Goal: Task Accomplishment & Management: Manage account settings

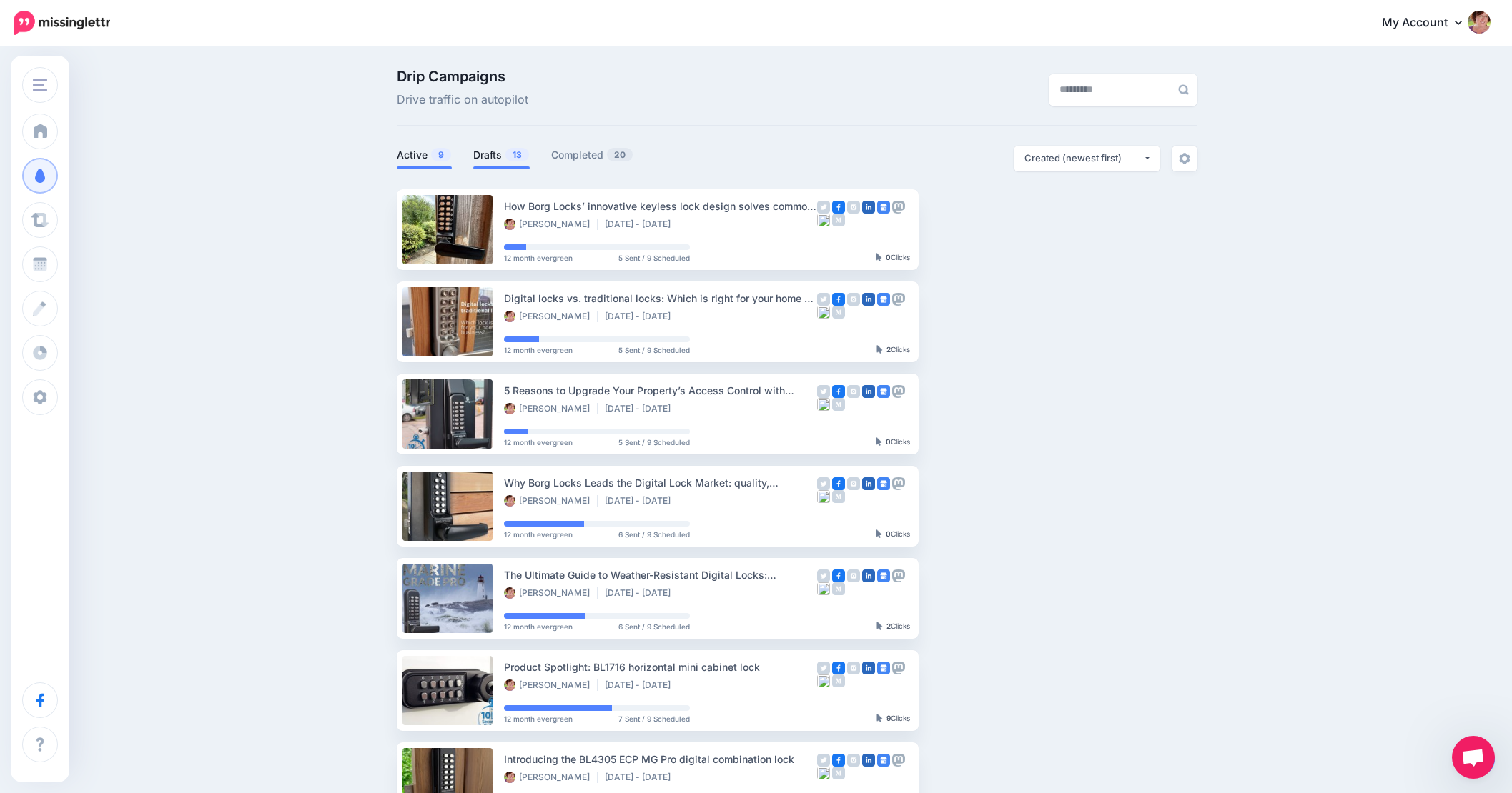
click at [498, 156] on link "Drafts 13" at bounding box center [501, 155] width 57 height 17
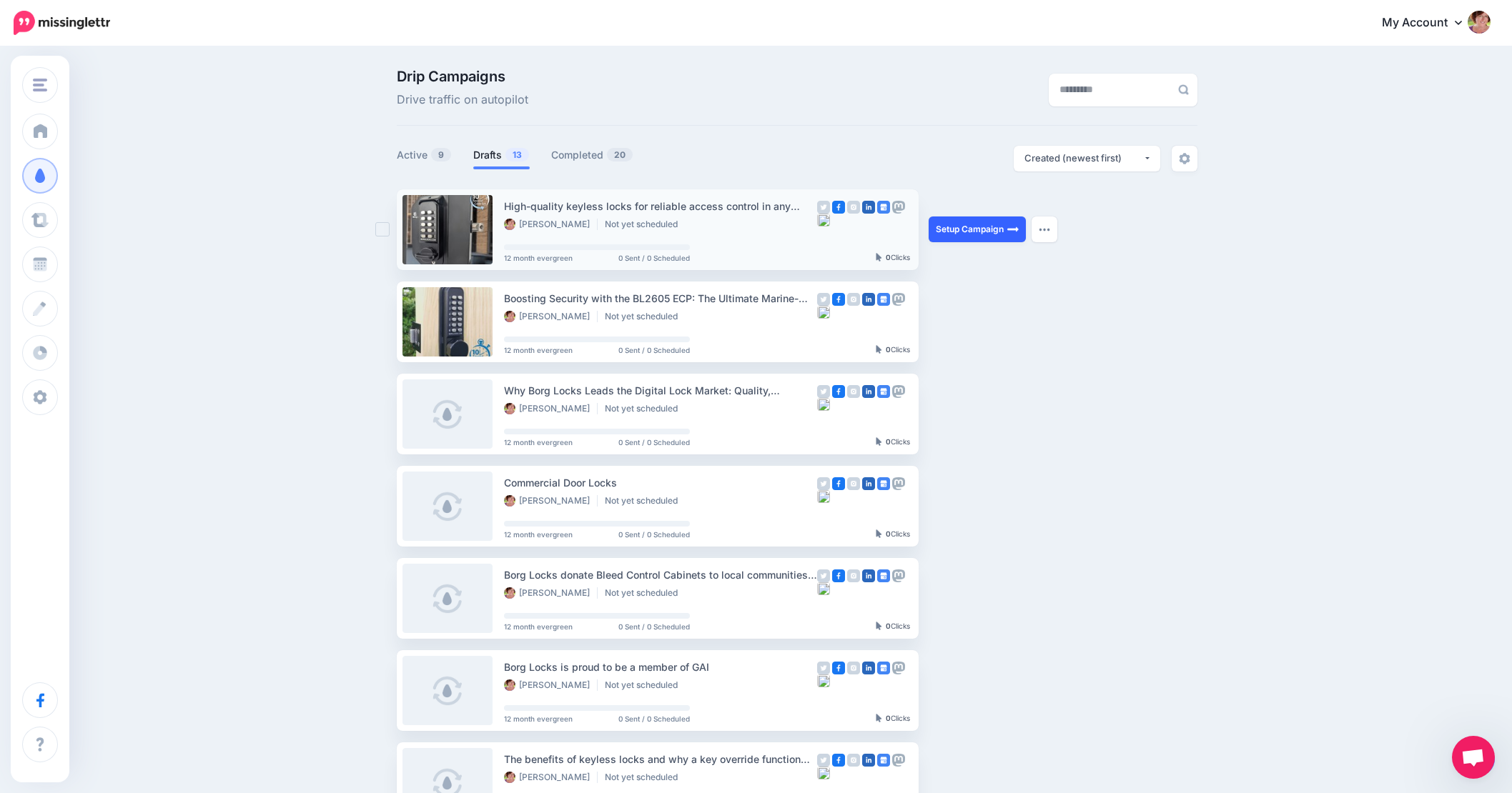
click at [972, 232] on link "Setup Campaign" at bounding box center [976, 229] width 97 height 26
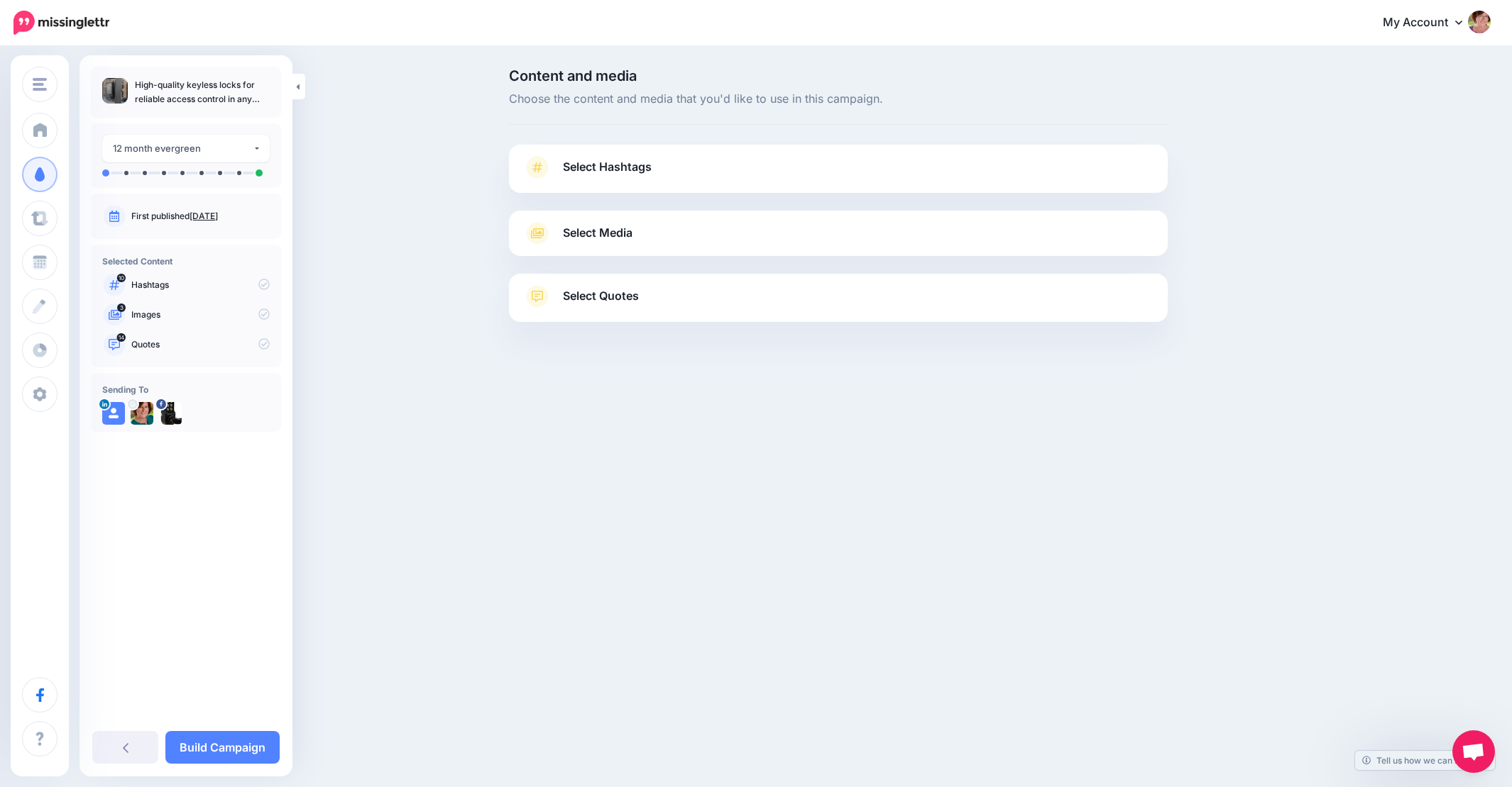
click at [620, 164] on span "Select Hashtags" at bounding box center [607, 167] width 89 height 19
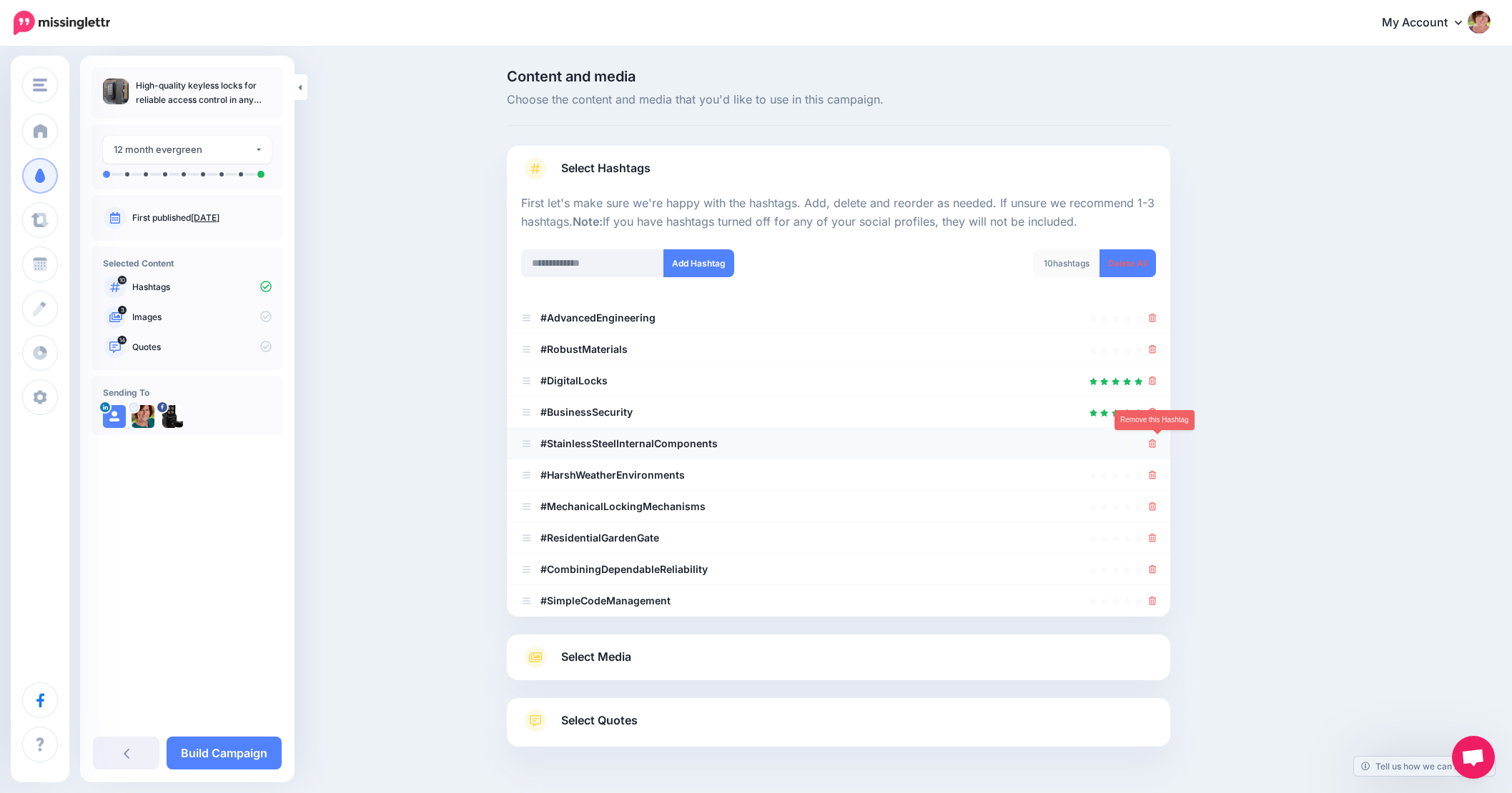
click at [1156, 444] on icon at bounding box center [1152, 444] width 8 height 9
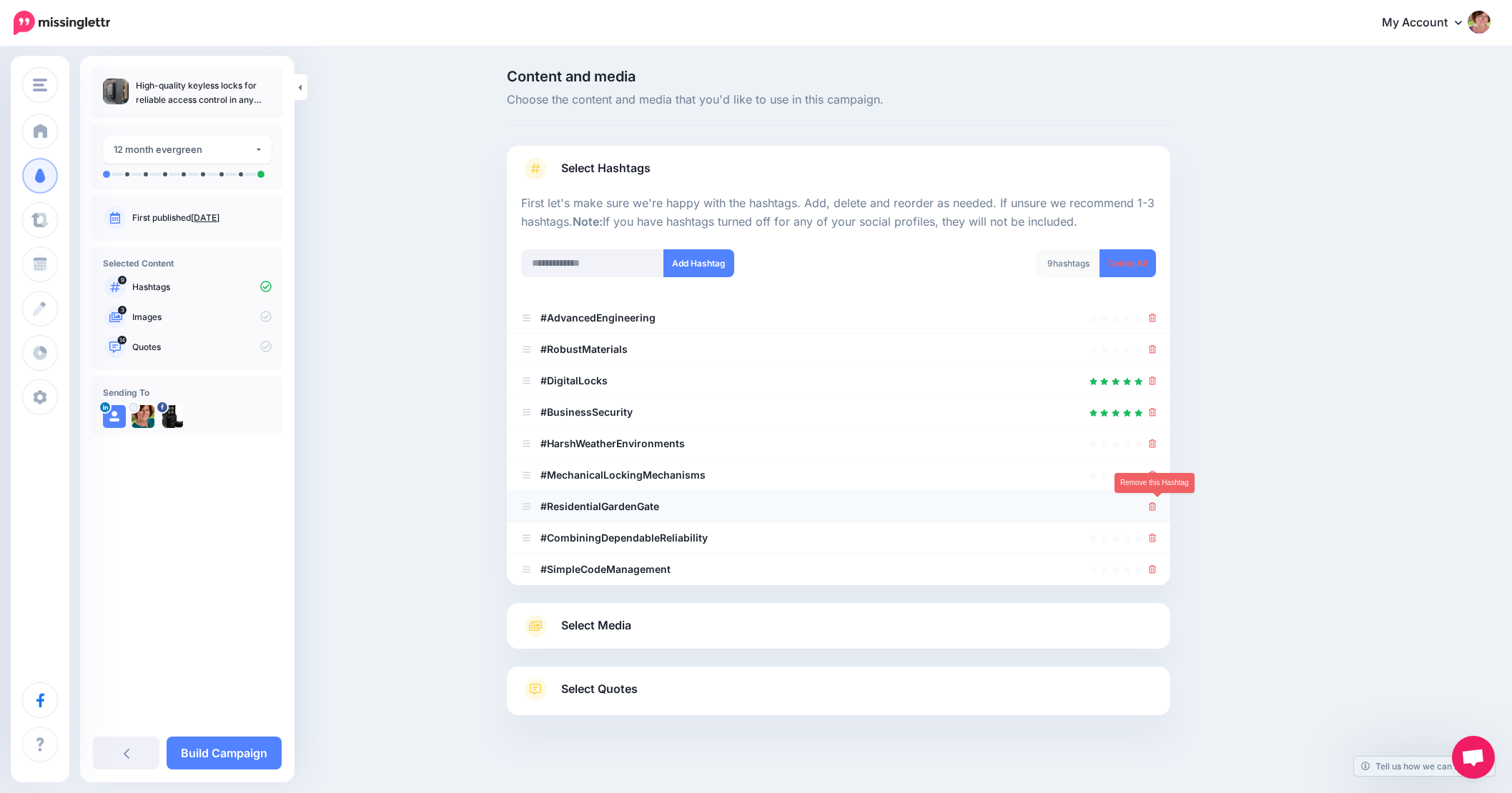
click at [1156, 507] on icon at bounding box center [1152, 507] width 8 height 9
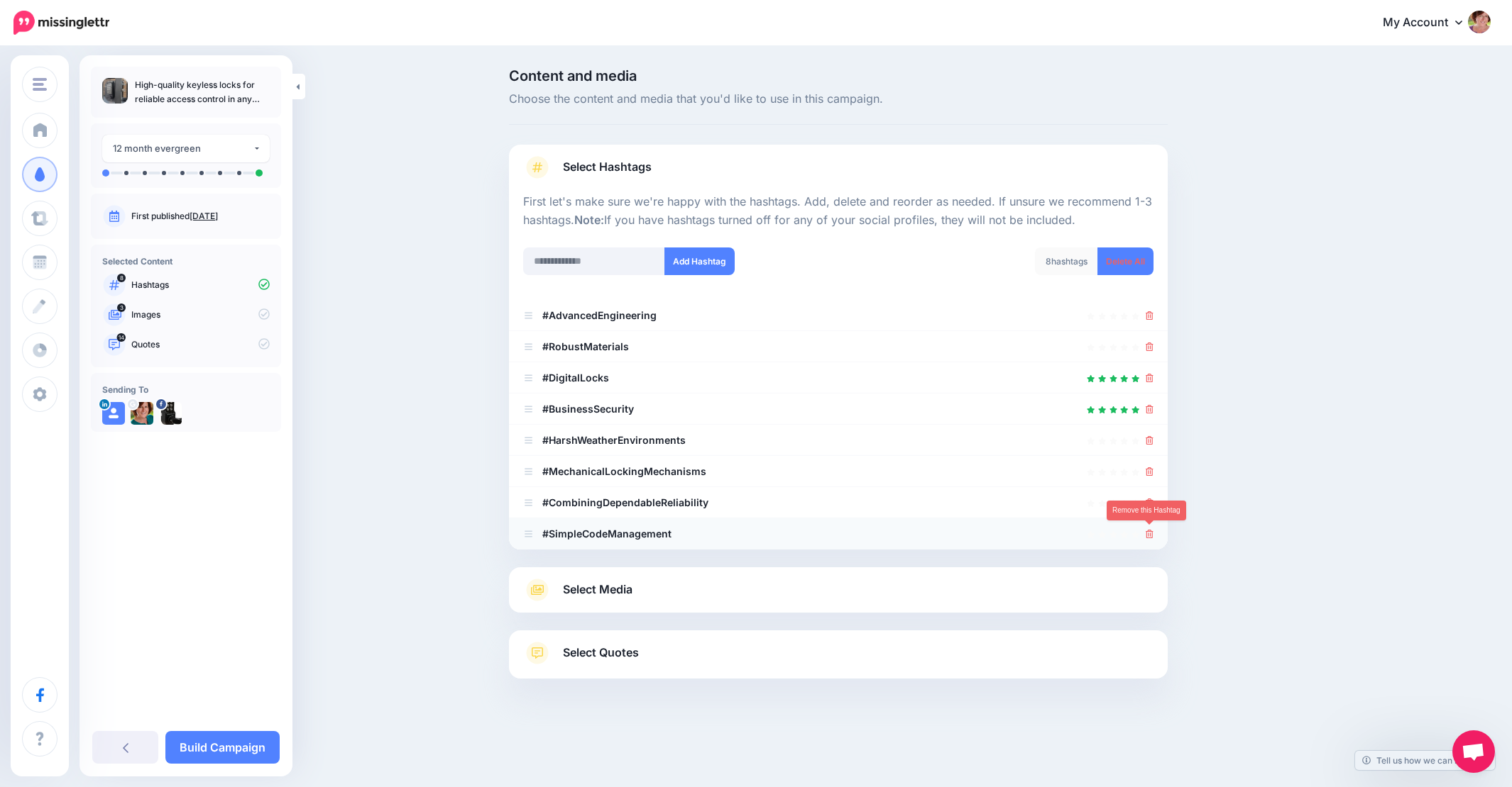
click at [1147, 533] on icon at bounding box center [1149, 535] width 8 height 9
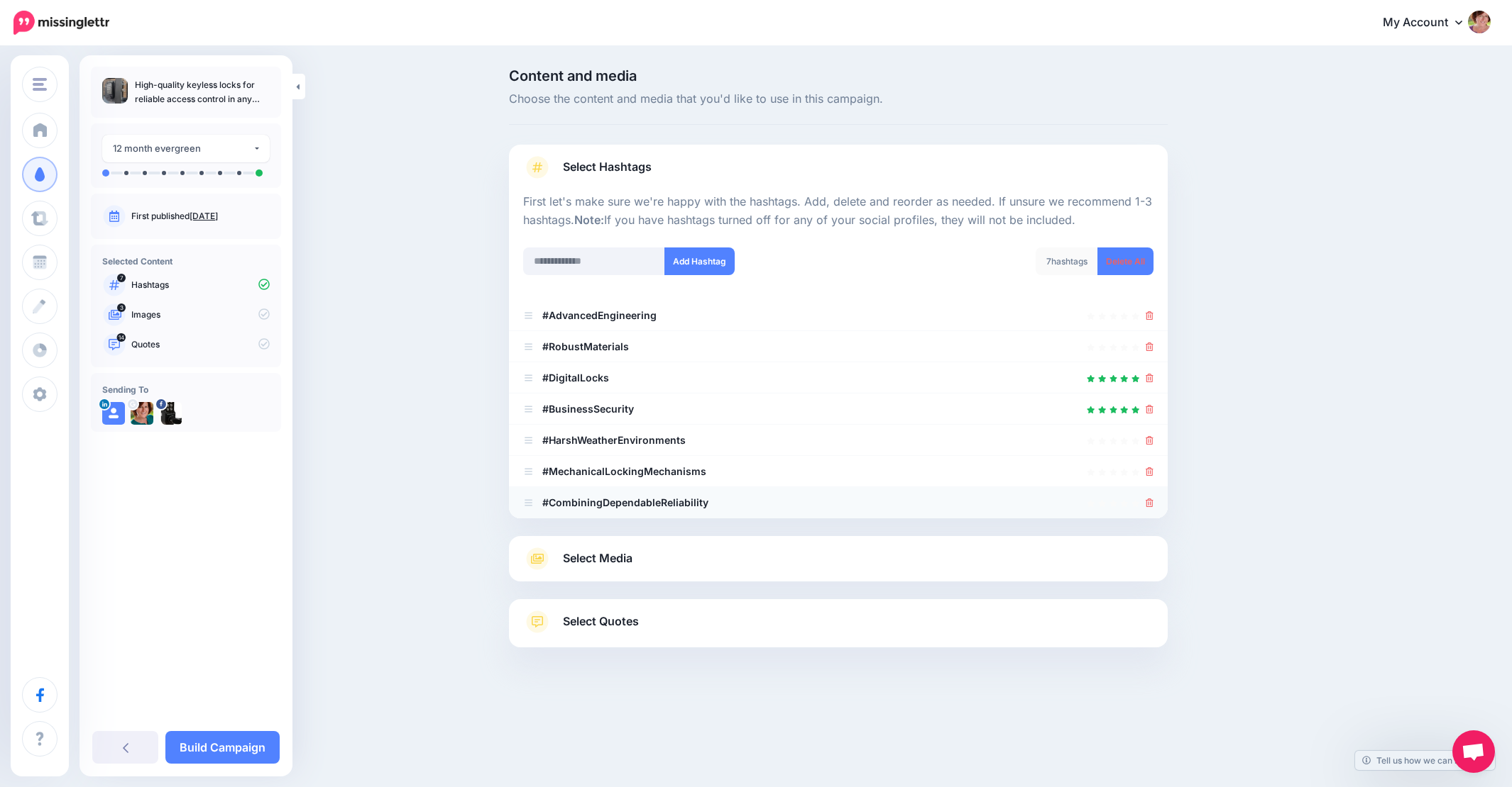
click at [1147, 501] on icon at bounding box center [1149, 503] width 8 height 9
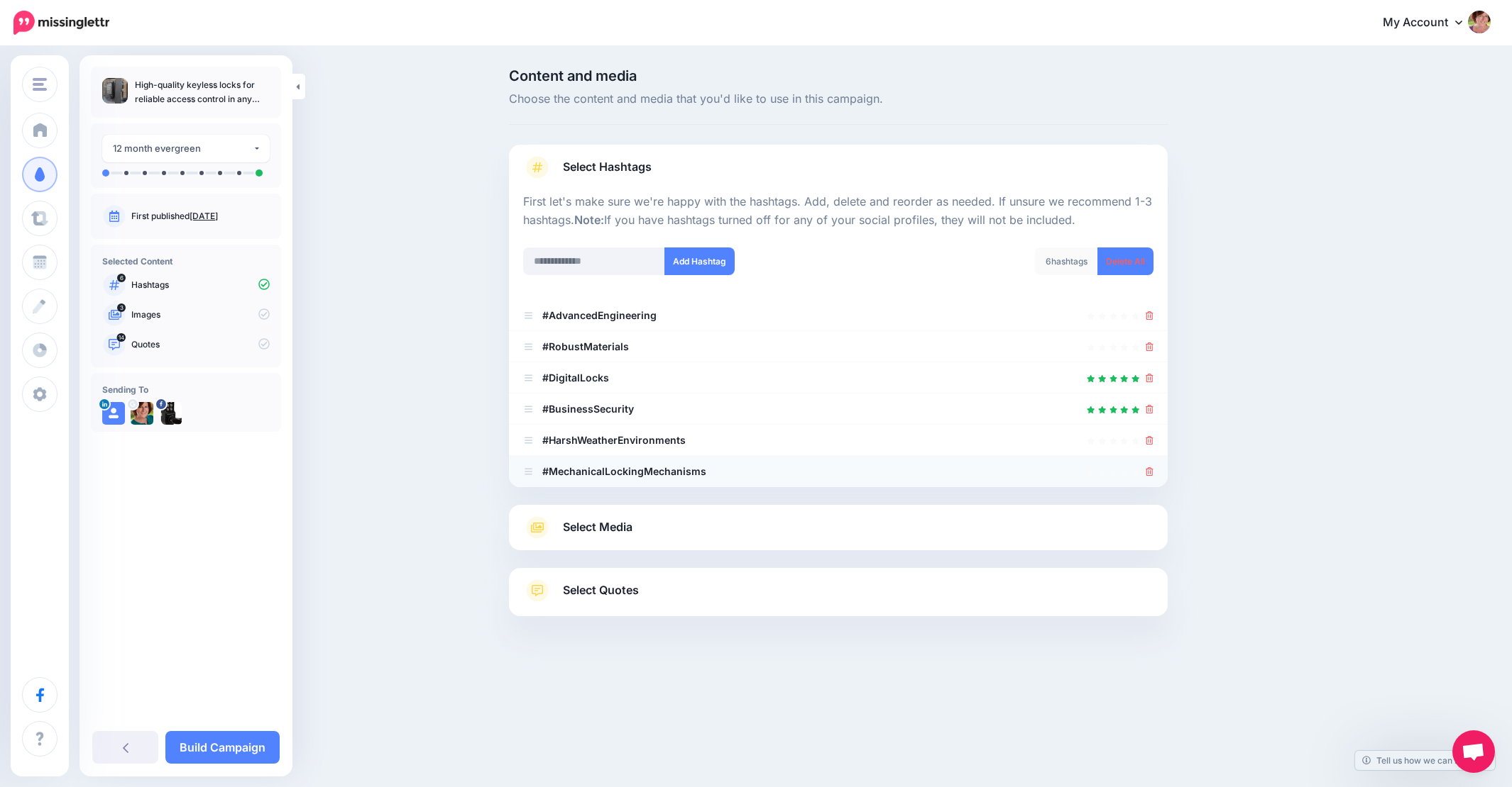
click at [1147, 463] on div at bounding box center [1149, 471] width 8 height 17
click at [1147, 468] on icon at bounding box center [1149, 472] width 8 height 9
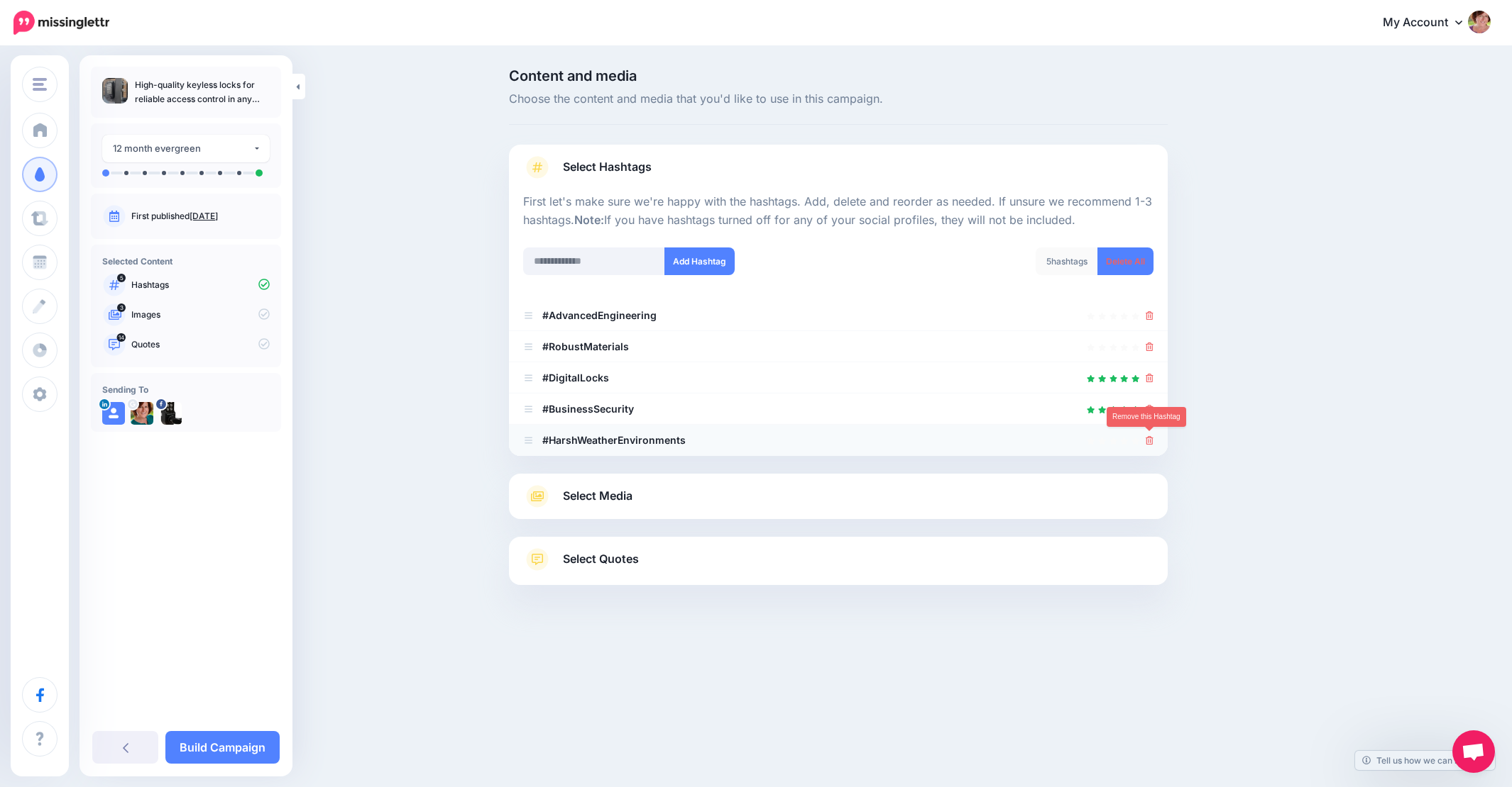
click at [1150, 440] on icon at bounding box center [1149, 440] width 8 height 9
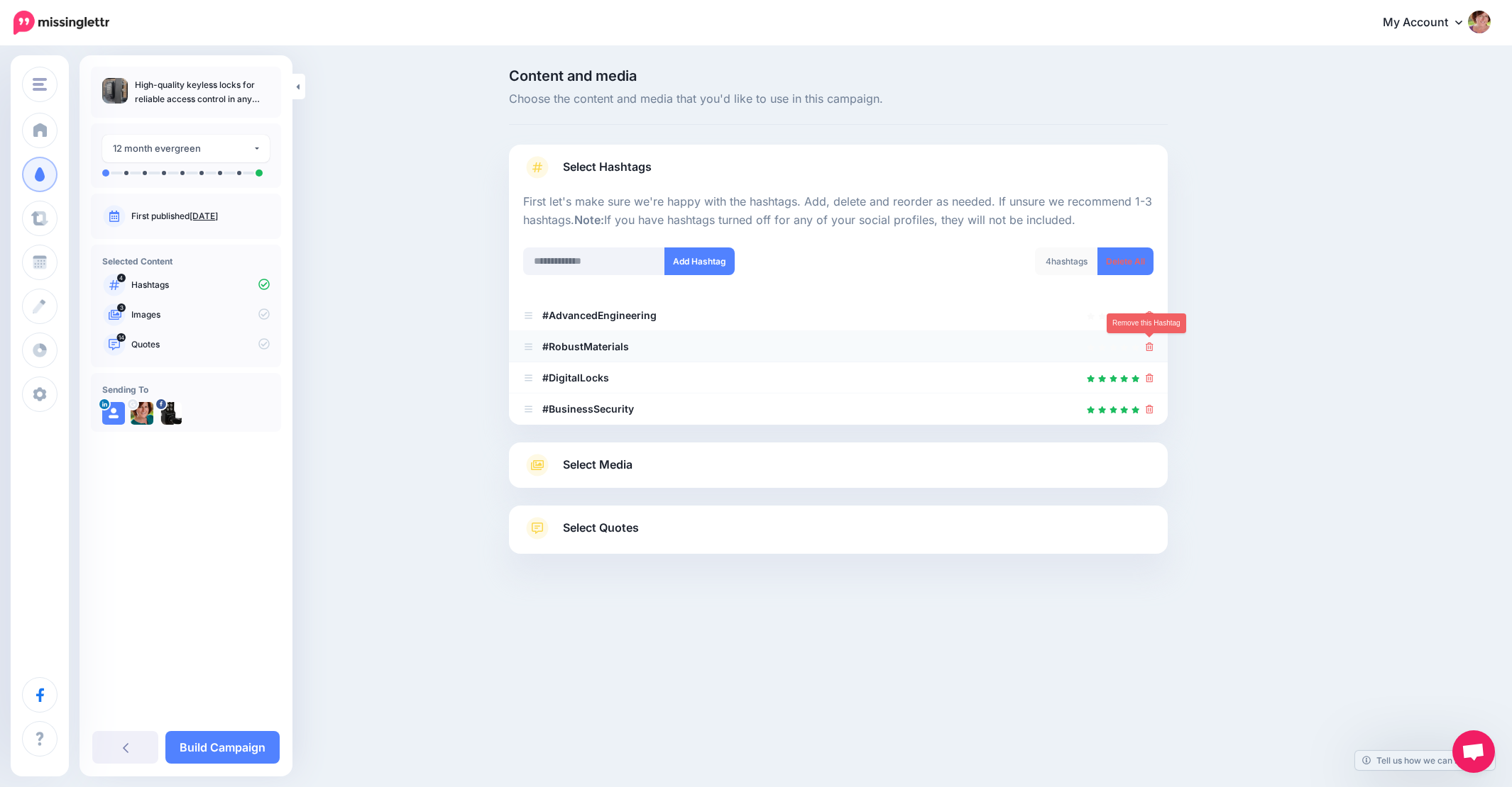
click at [1151, 342] on icon at bounding box center [1149, 347] width 8 height 9
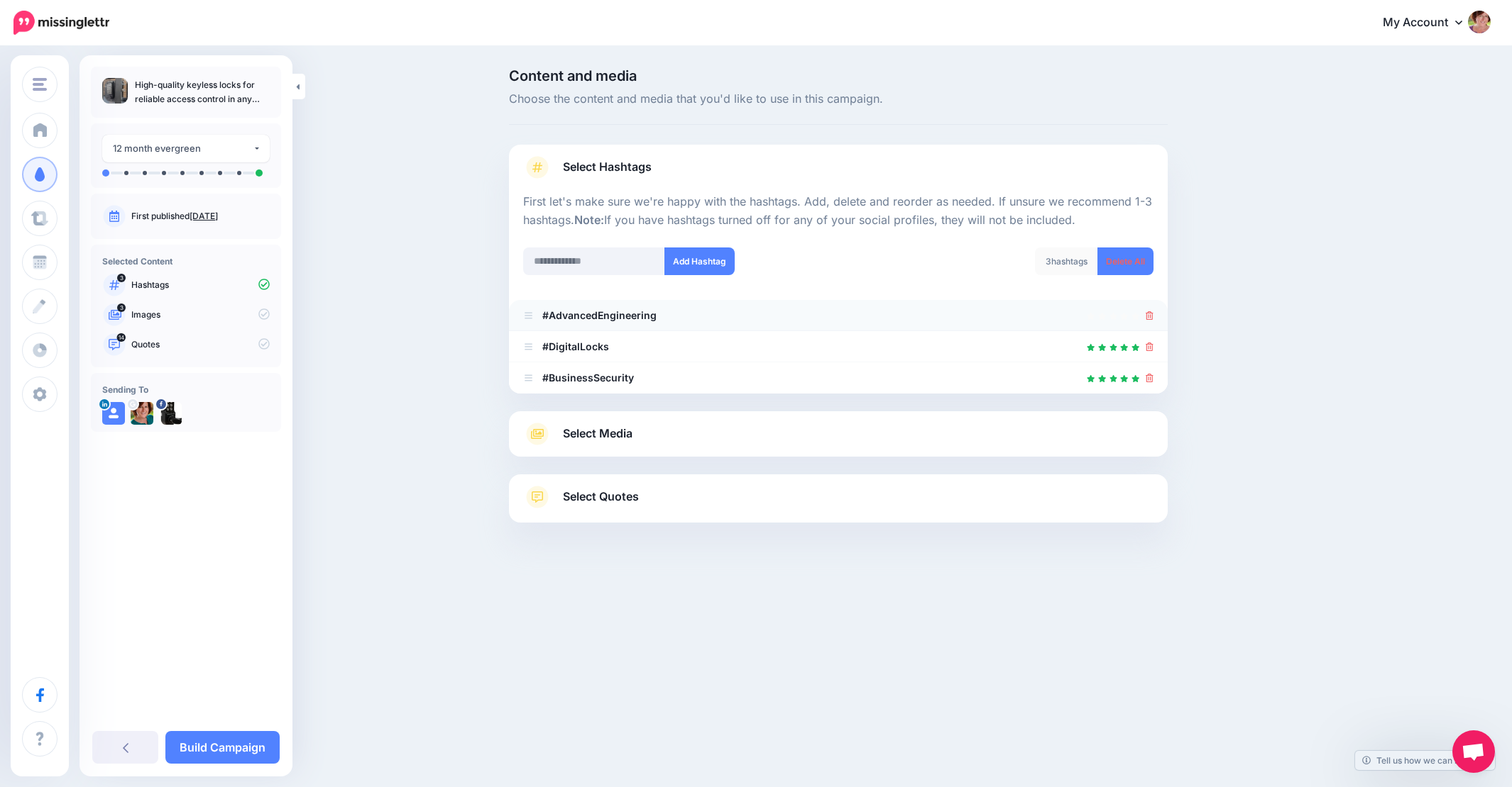
click at [1149, 314] on icon at bounding box center [1149, 316] width 8 height 9
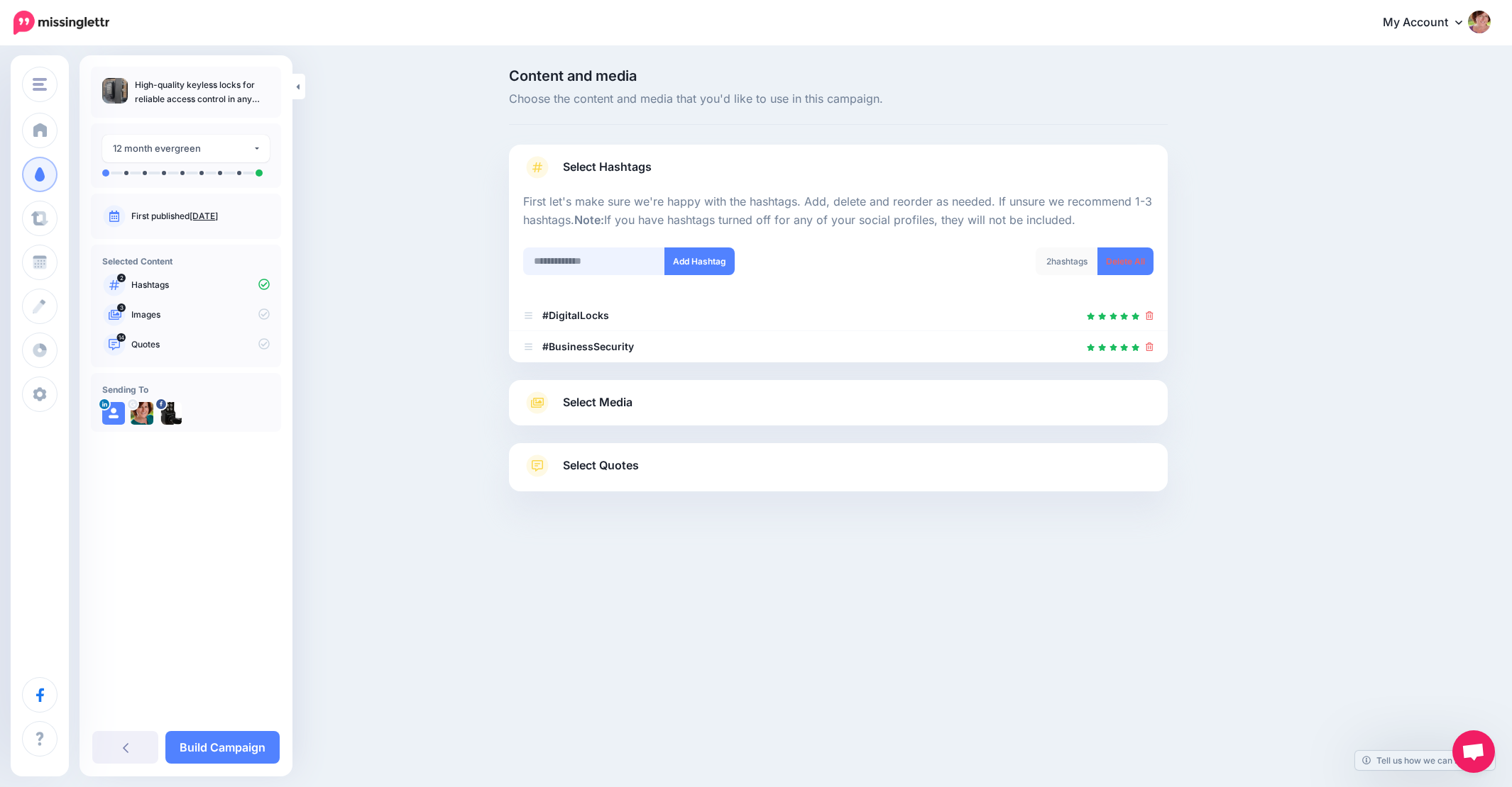
click at [617, 253] on input "text" at bounding box center [594, 261] width 142 height 27
type input "**********"
click at [704, 260] on button "Add Hashtag" at bounding box center [700, 261] width 71 height 27
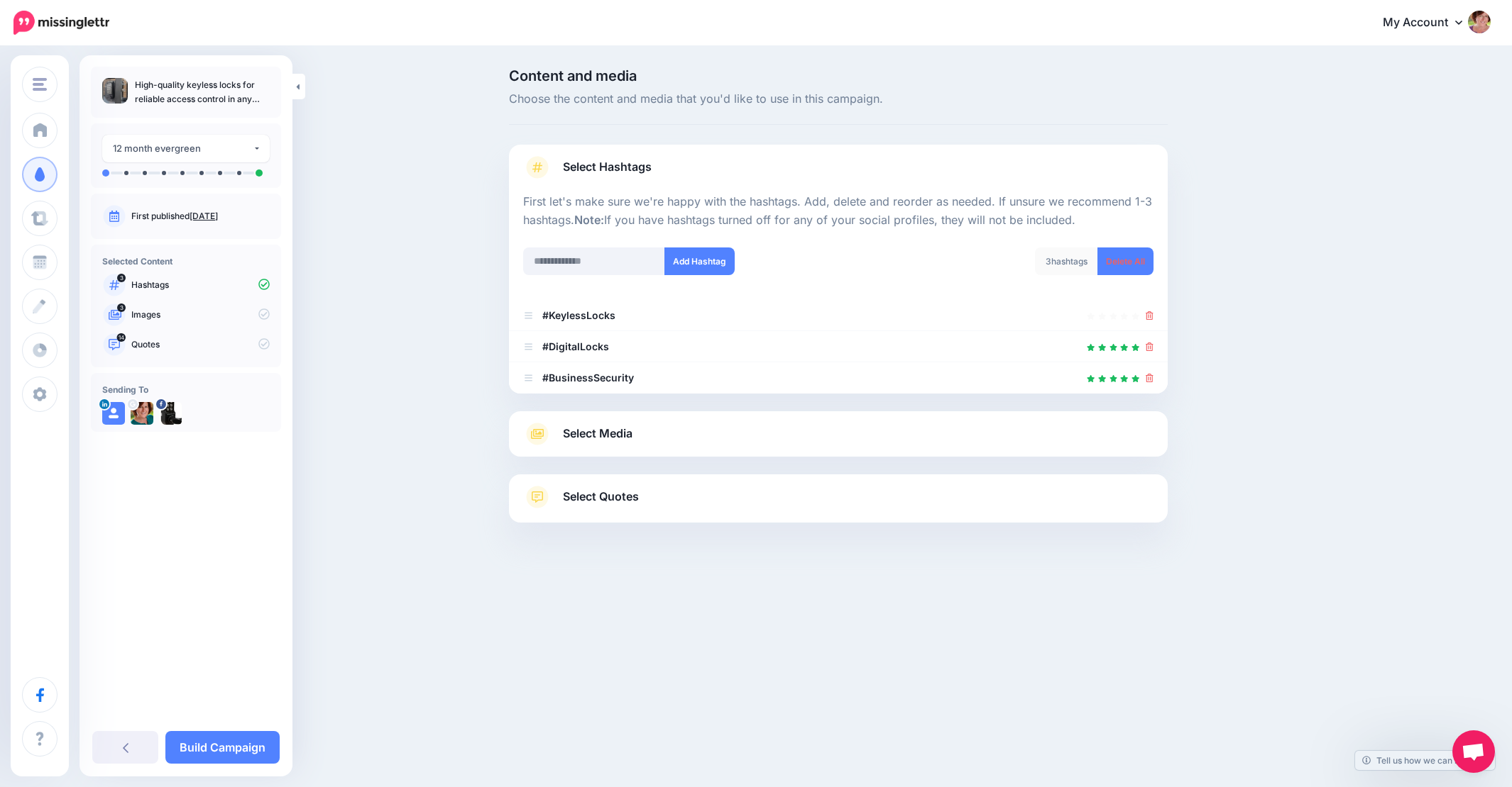
click at [614, 434] on span "Select Media" at bounding box center [598, 434] width 70 height 19
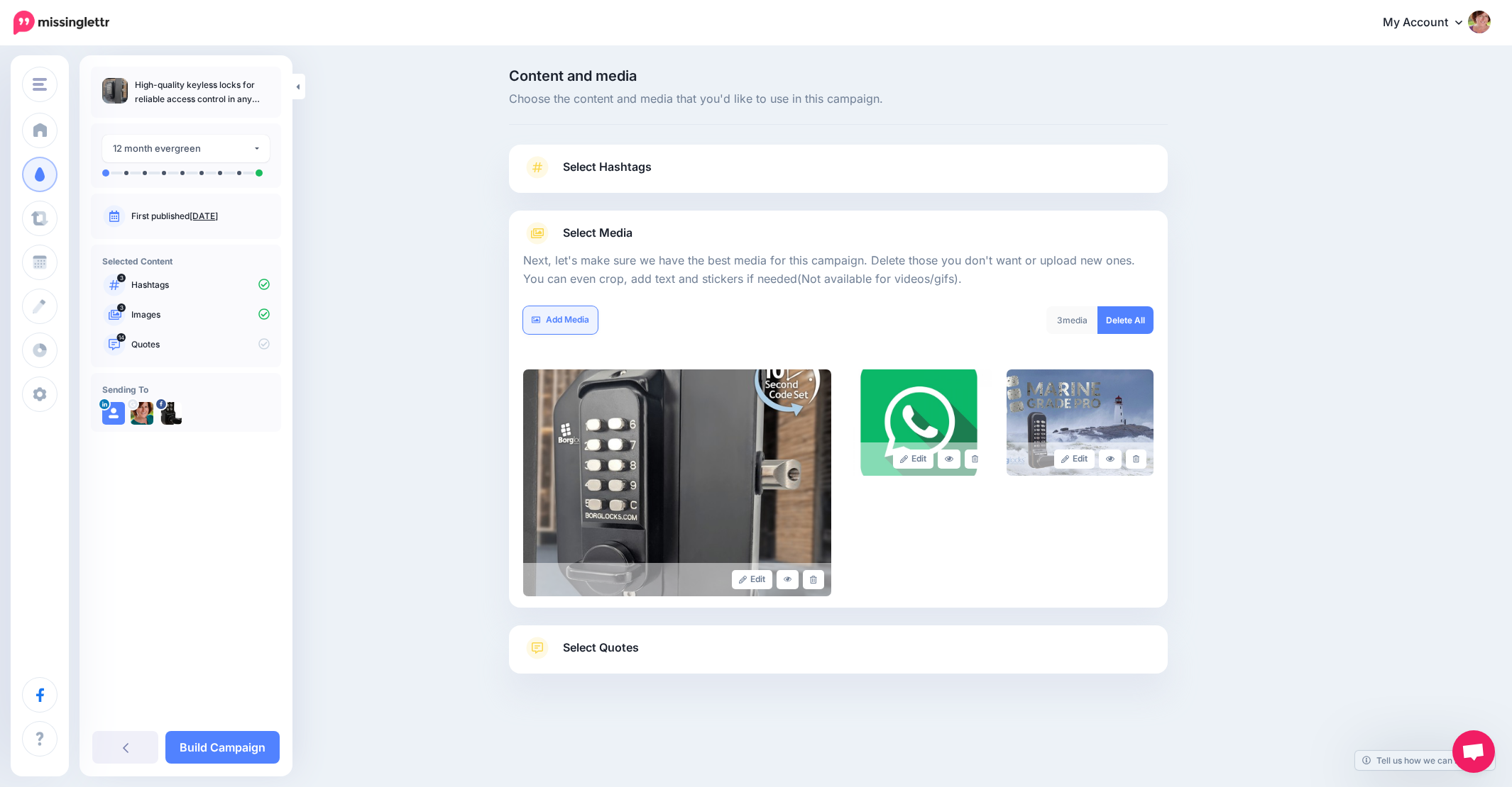
click at [562, 321] on link "Add Media" at bounding box center [560, 319] width 74 height 27
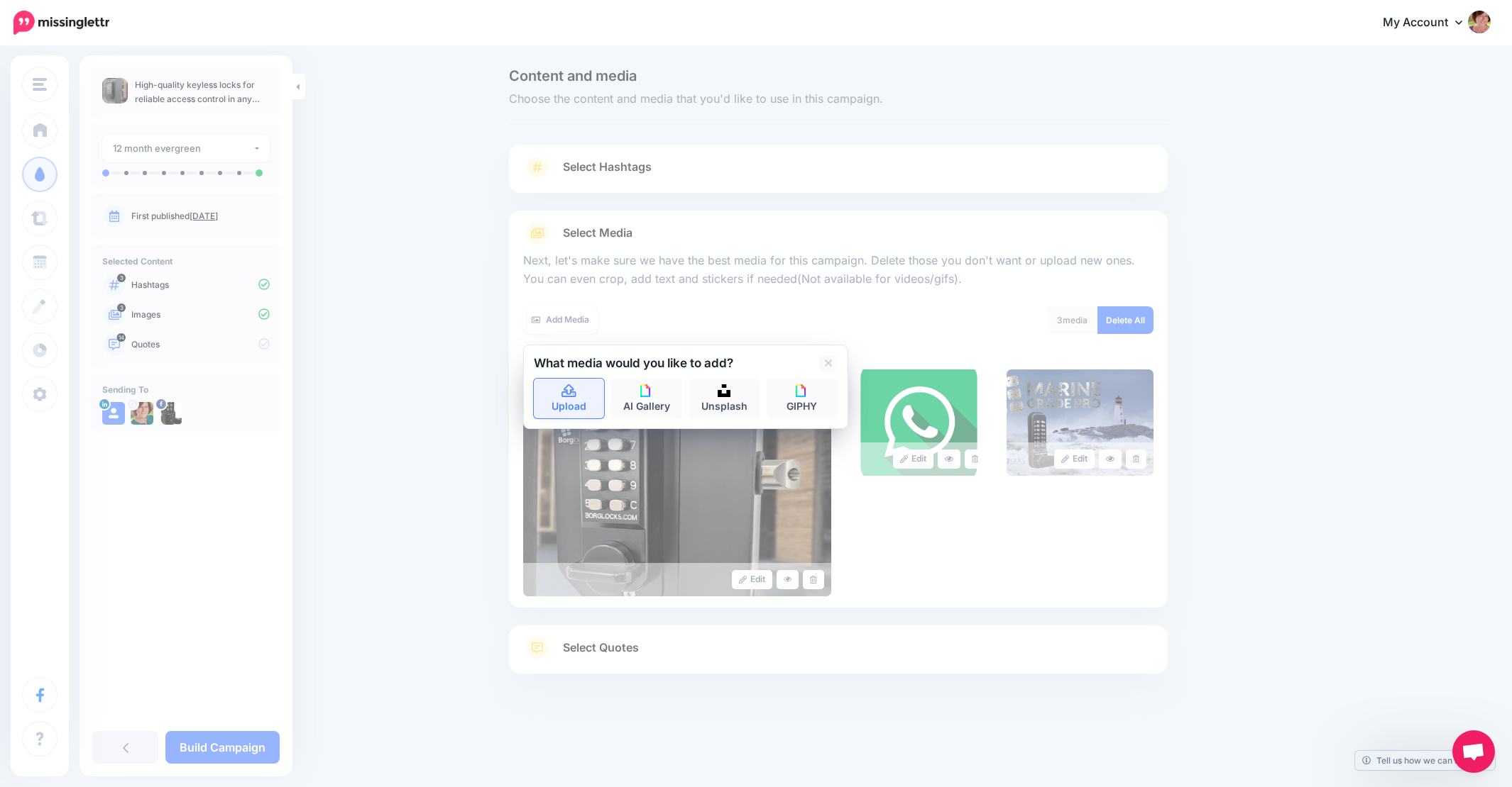
click at [578, 396] on link "Upload" at bounding box center [569, 398] width 71 height 40
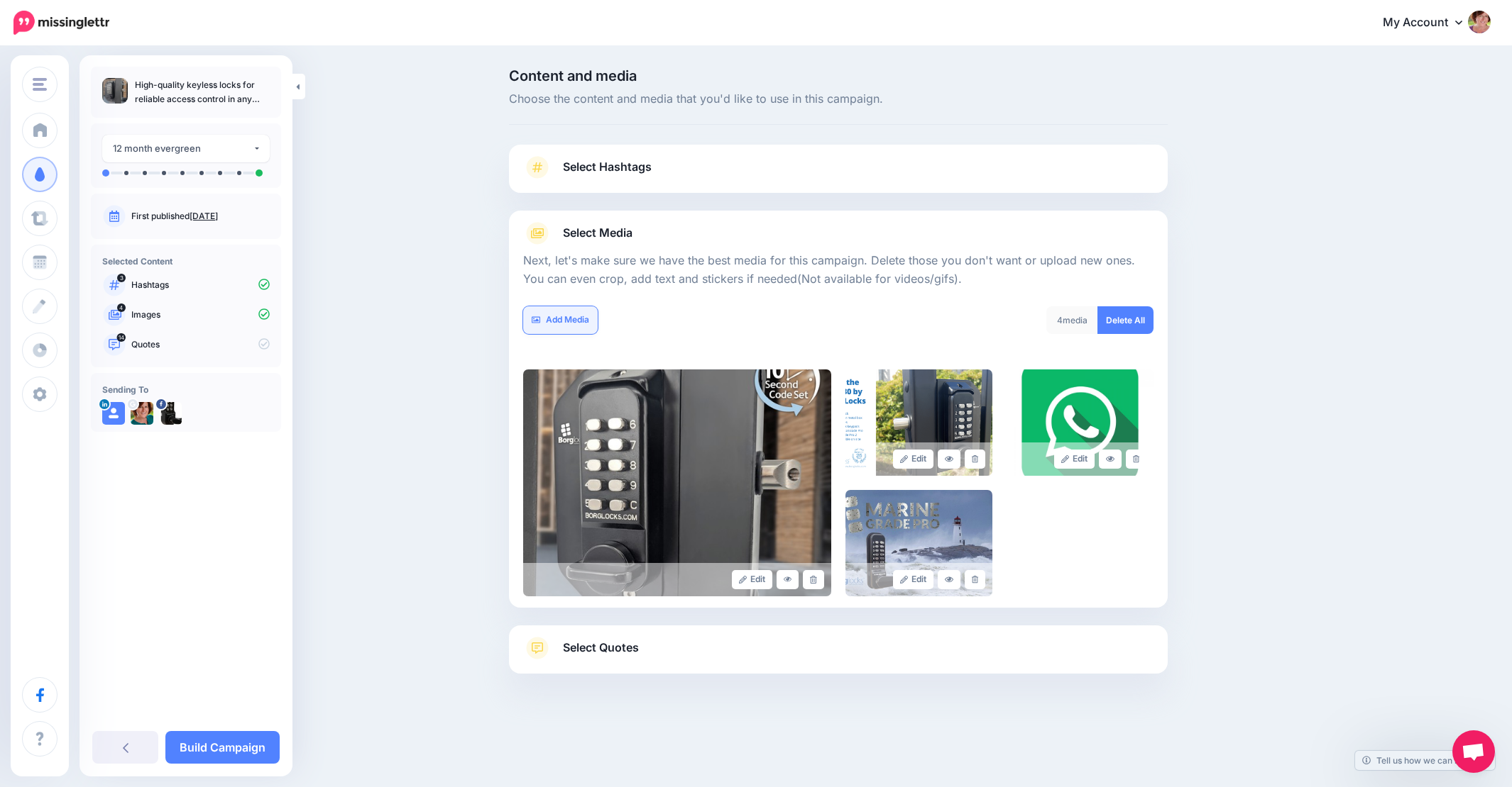
click at [560, 321] on link "Add Media" at bounding box center [560, 319] width 74 height 27
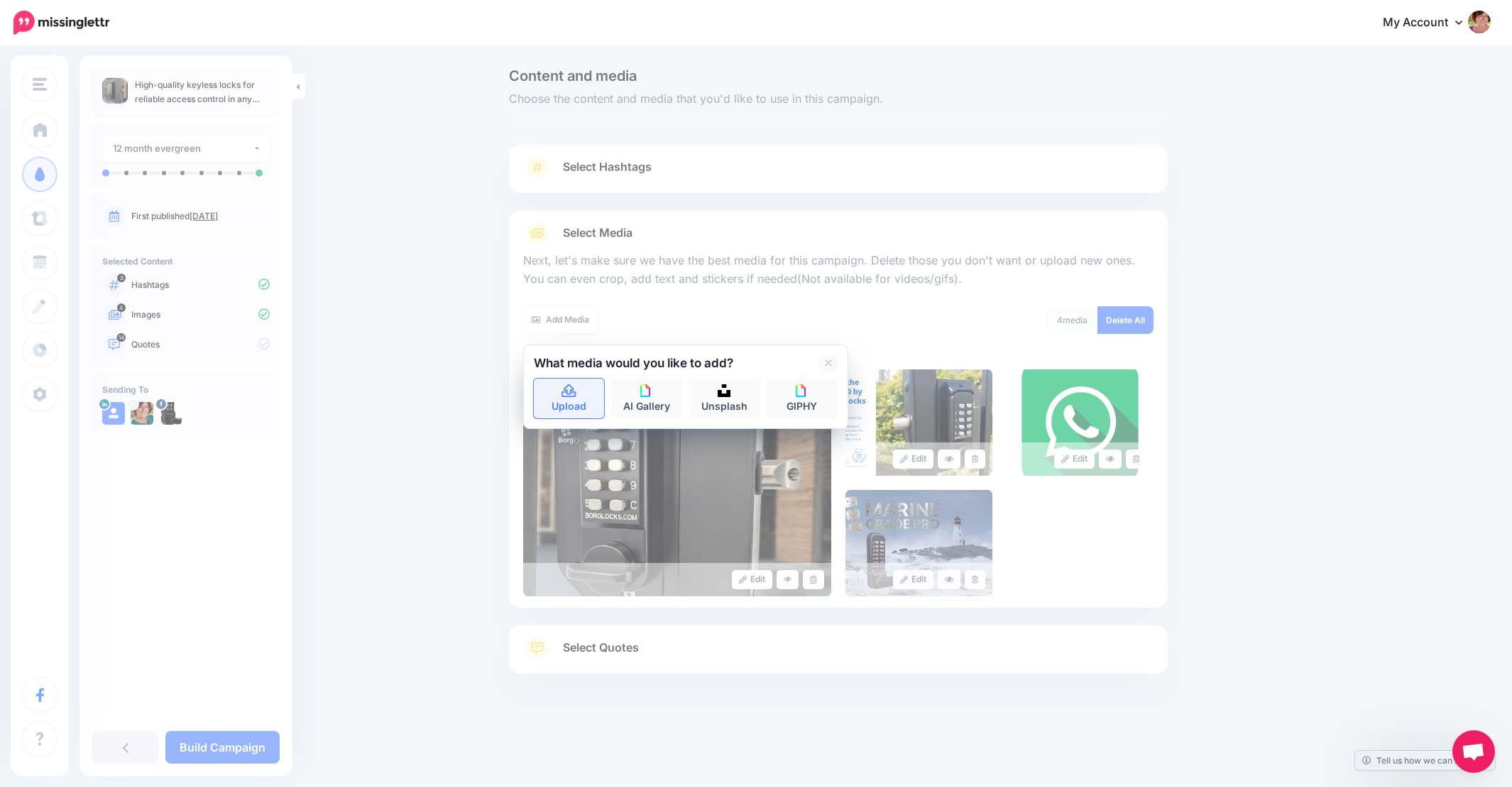
click at [567, 393] on icon at bounding box center [568, 392] width 16 height 12
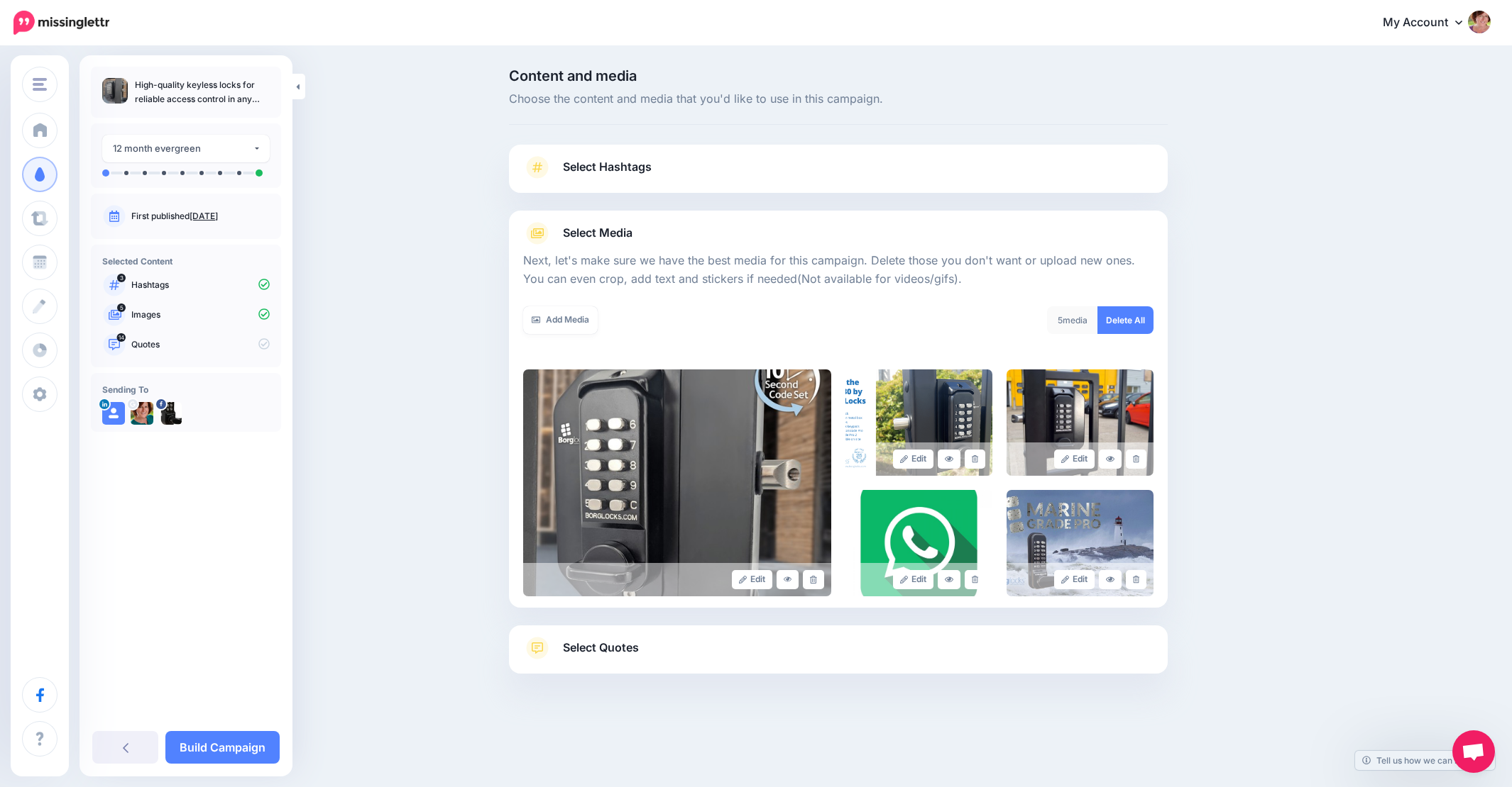
click at [599, 646] on span "Select Quotes" at bounding box center [601, 648] width 76 height 19
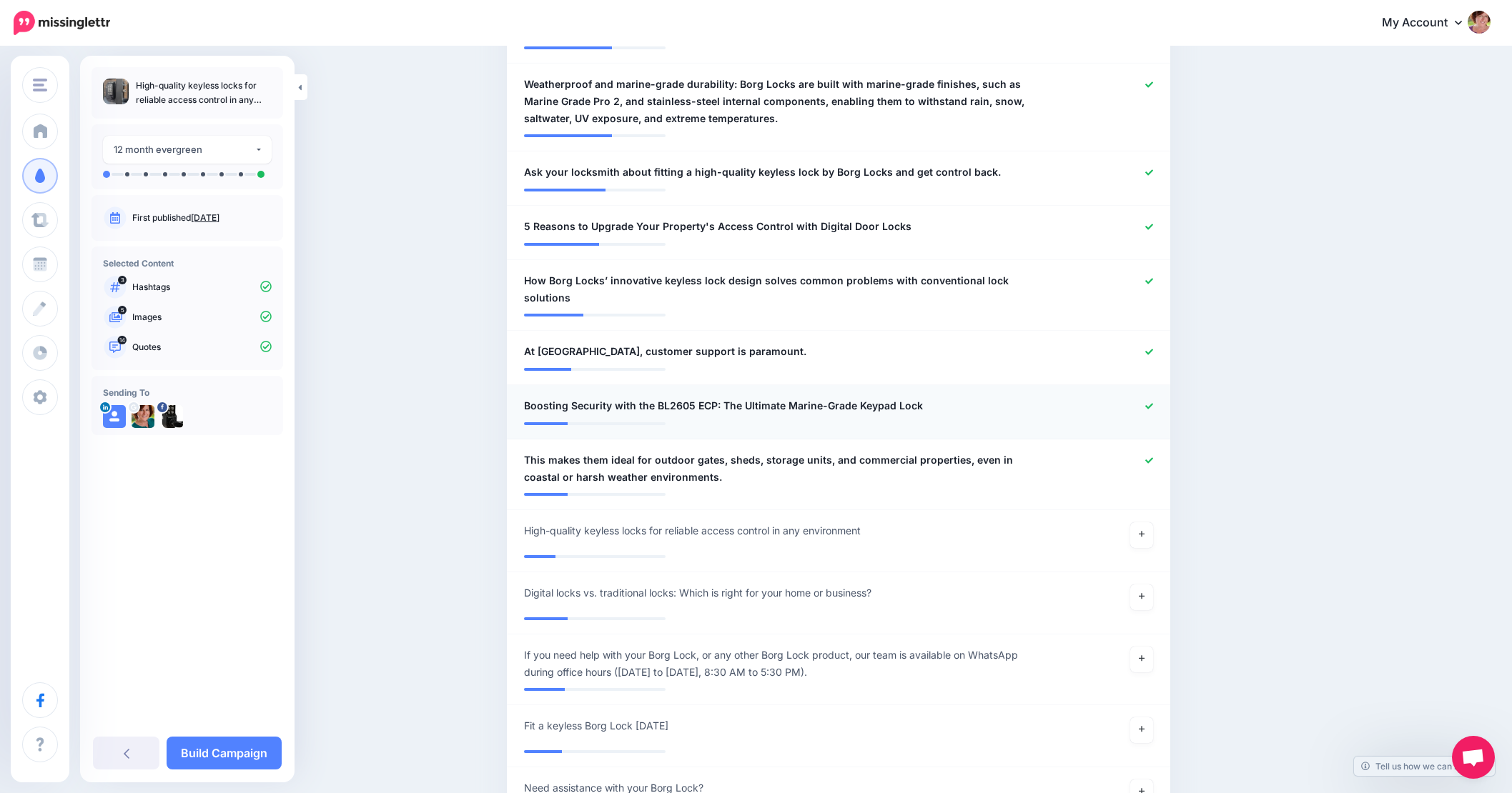
scroll to position [983, 5]
click at [1153, 397] on div at bounding box center [1110, 406] width 108 height 18
click at [1149, 403] on icon at bounding box center [1148, 406] width 8 height 8
click at [1151, 348] on icon at bounding box center [1148, 352] width 8 height 8
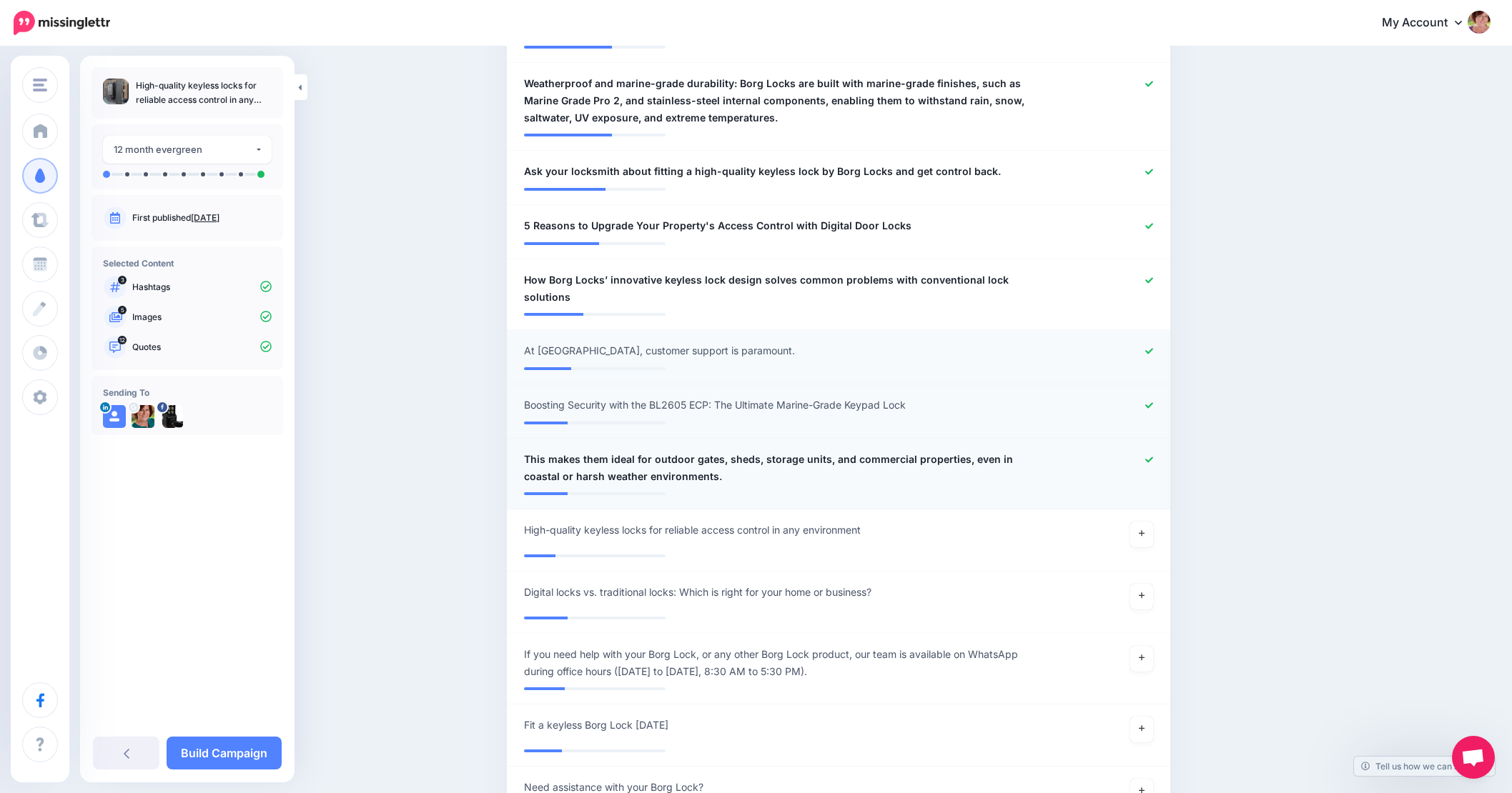
click at [1145, 456] on icon at bounding box center [1148, 460] width 8 height 8
click at [1139, 531] on icon at bounding box center [1141, 533] width 5 height 5
click at [1139, 592] on icon at bounding box center [1141, 596] width 5 height 8
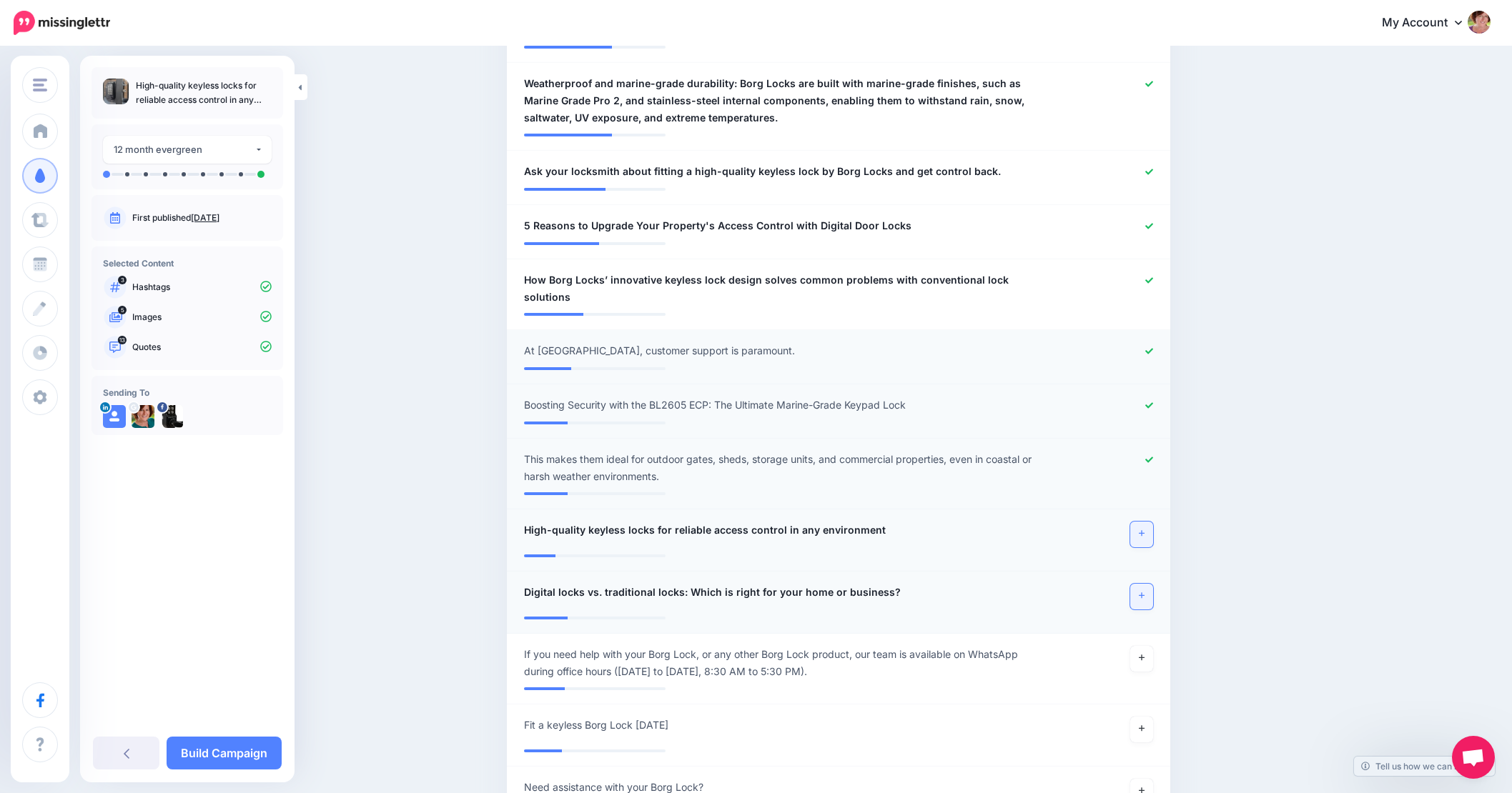
click at [1140, 522] on link at bounding box center [1141, 534] width 23 height 26
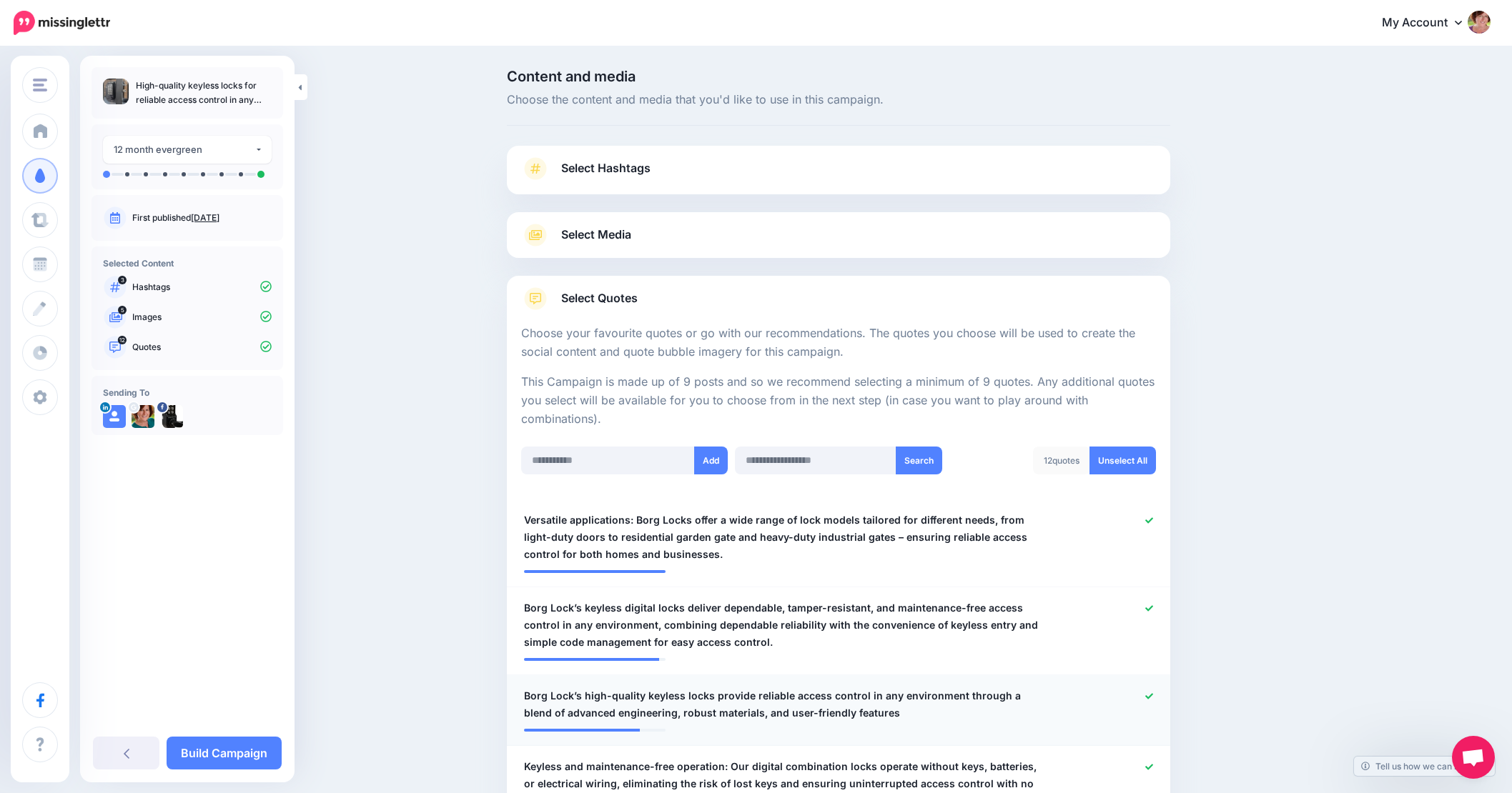
scroll to position [0, 11]
click at [224, 755] on link "Build Campaign" at bounding box center [223, 753] width 115 height 33
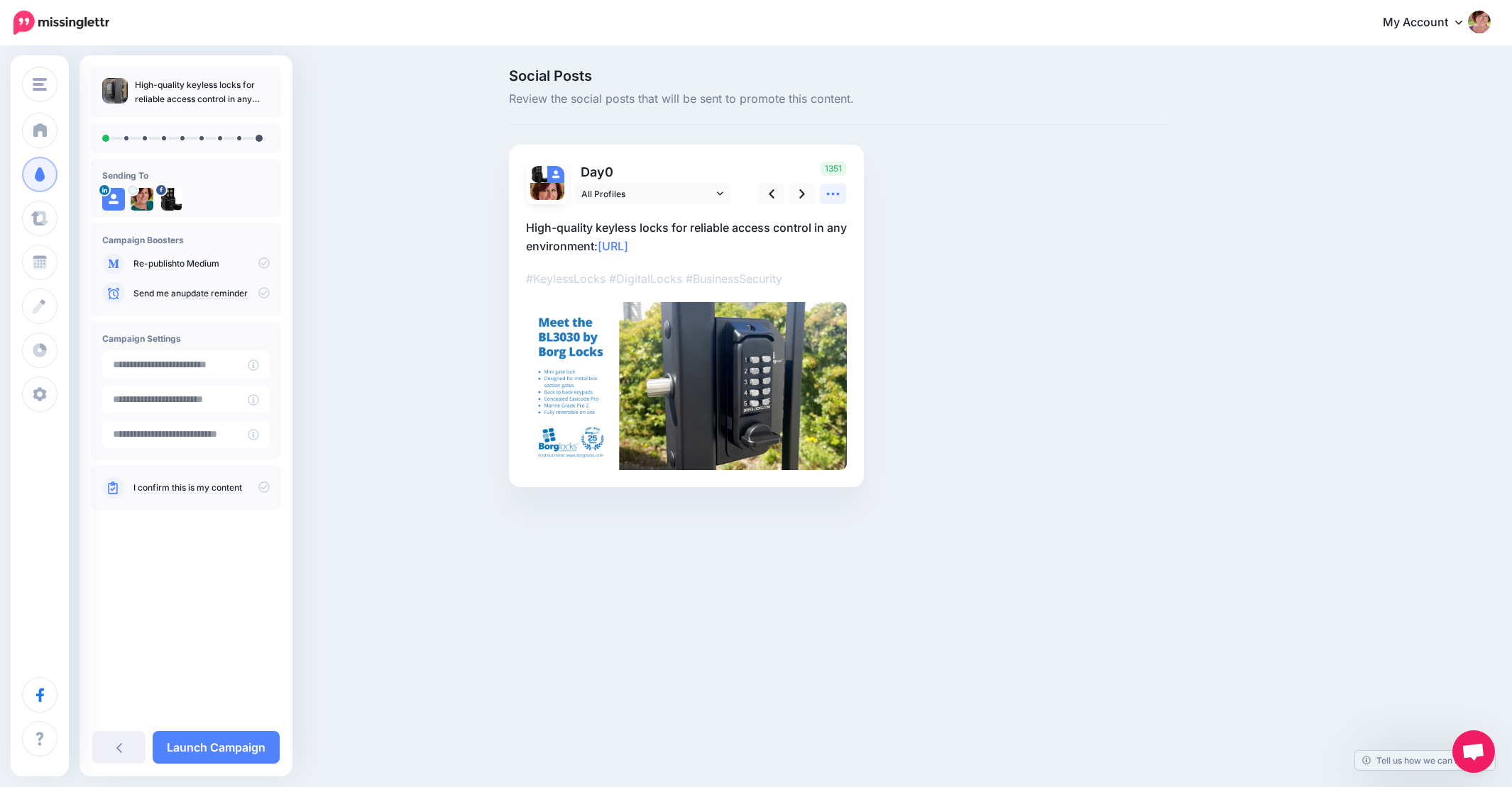
click at [839, 188] on icon at bounding box center [832, 193] width 15 height 15
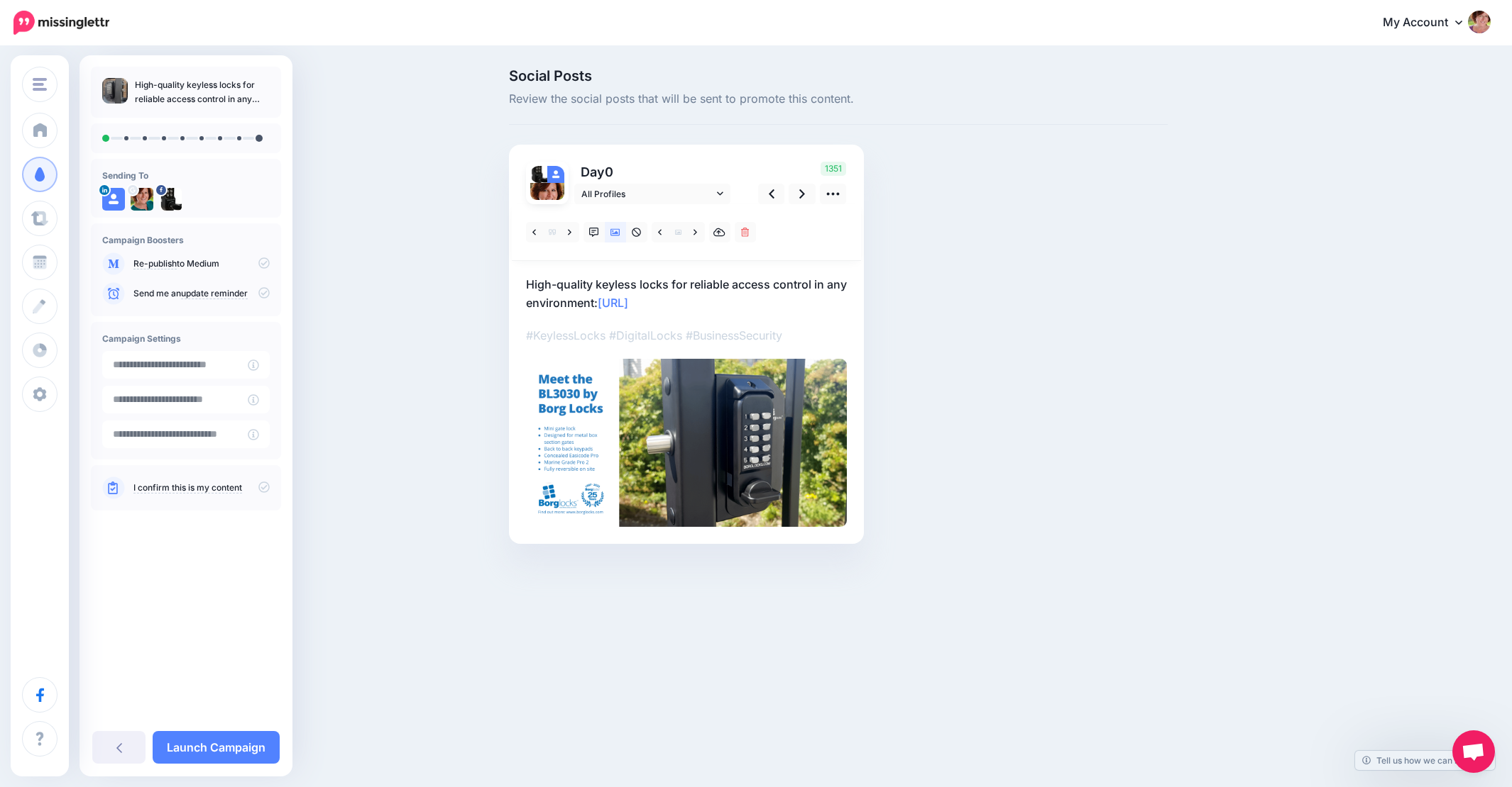
click at [529, 283] on p "High-quality keyless locks for reliable access control in any environment: http…" at bounding box center [686, 294] width 320 height 37
click at [527, 284] on textarea "**********" at bounding box center [686, 294] width 320 height 37
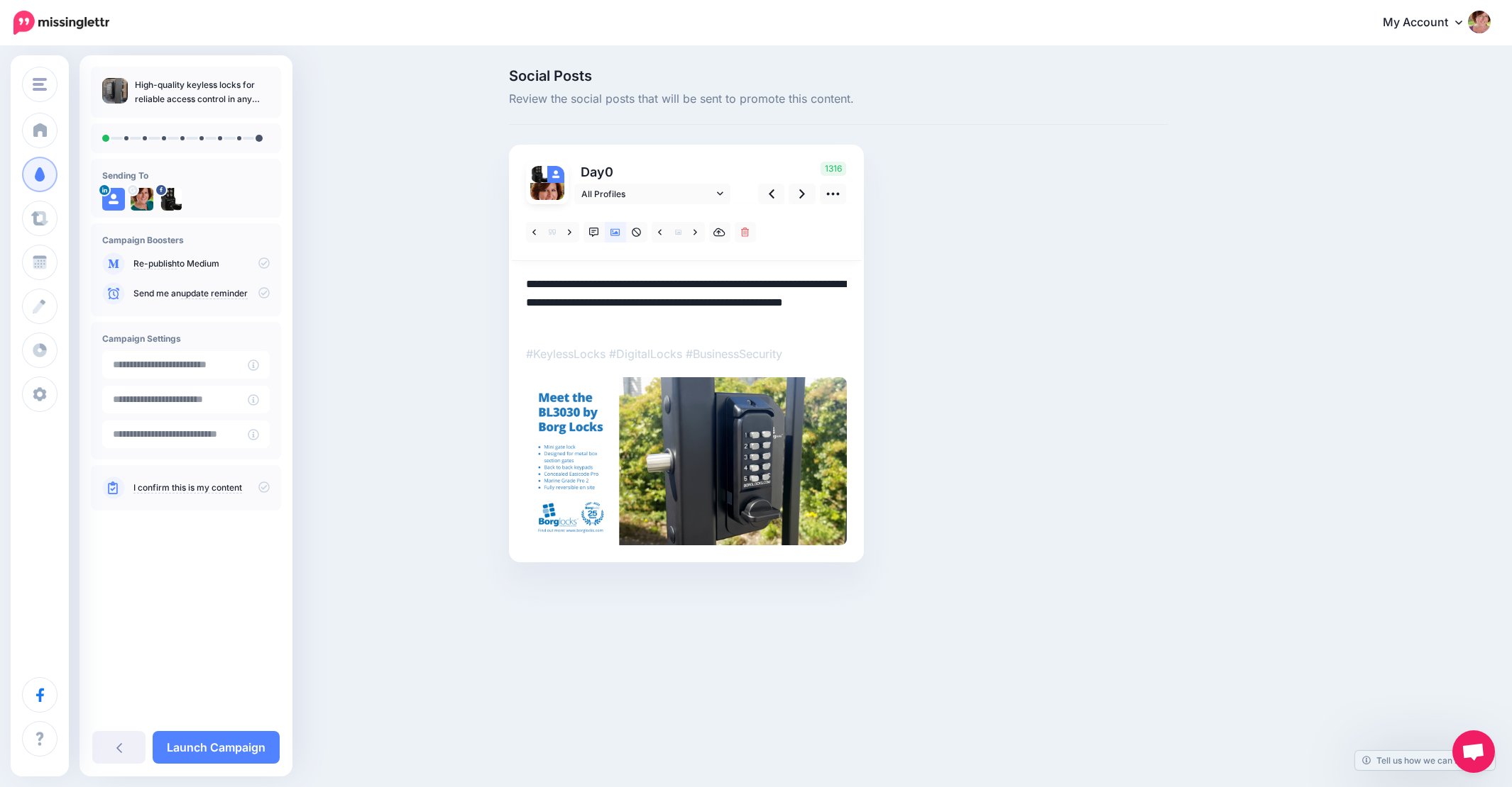
click at [592, 281] on textarea "**********" at bounding box center [686, 303] width 320 height 56
click at [804, 192] on icon at bounding box center [801, 193] width 5 height 15
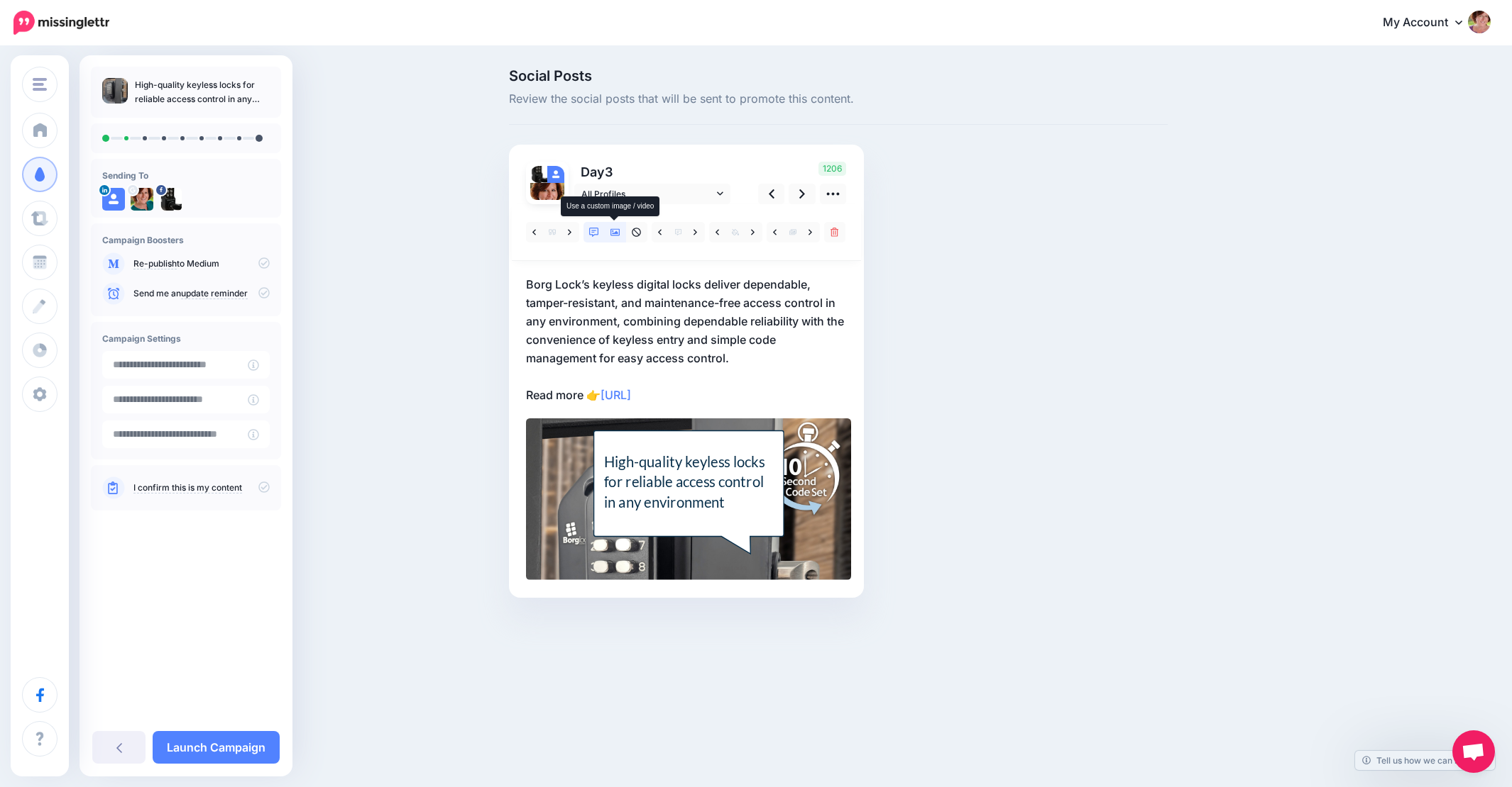
click at [614, 232] on icon at bounding box center [614, 233] width 10 height 7
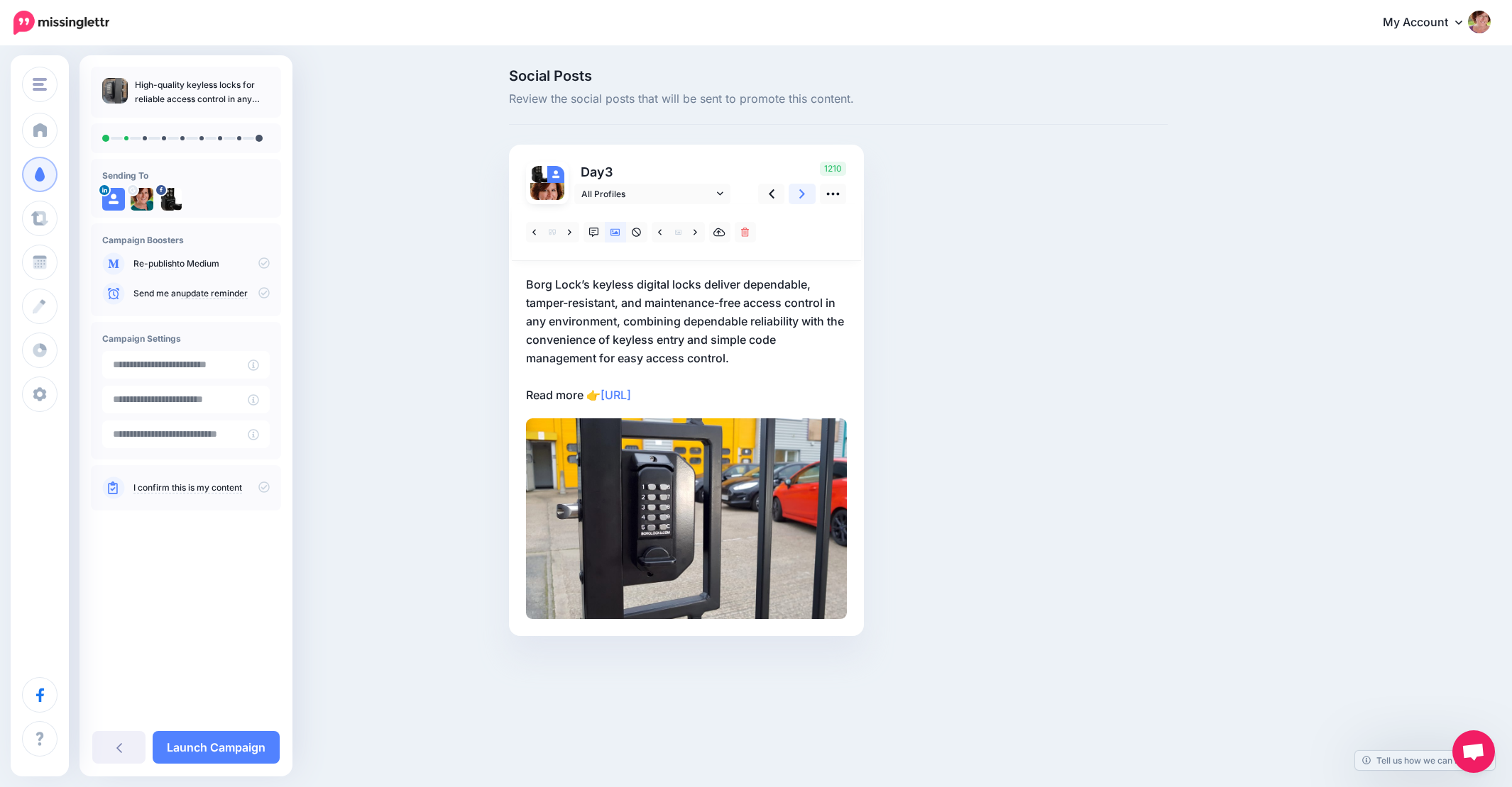
click at [802, 194] on icon at bounding box center [801, 194] width 5 height 9
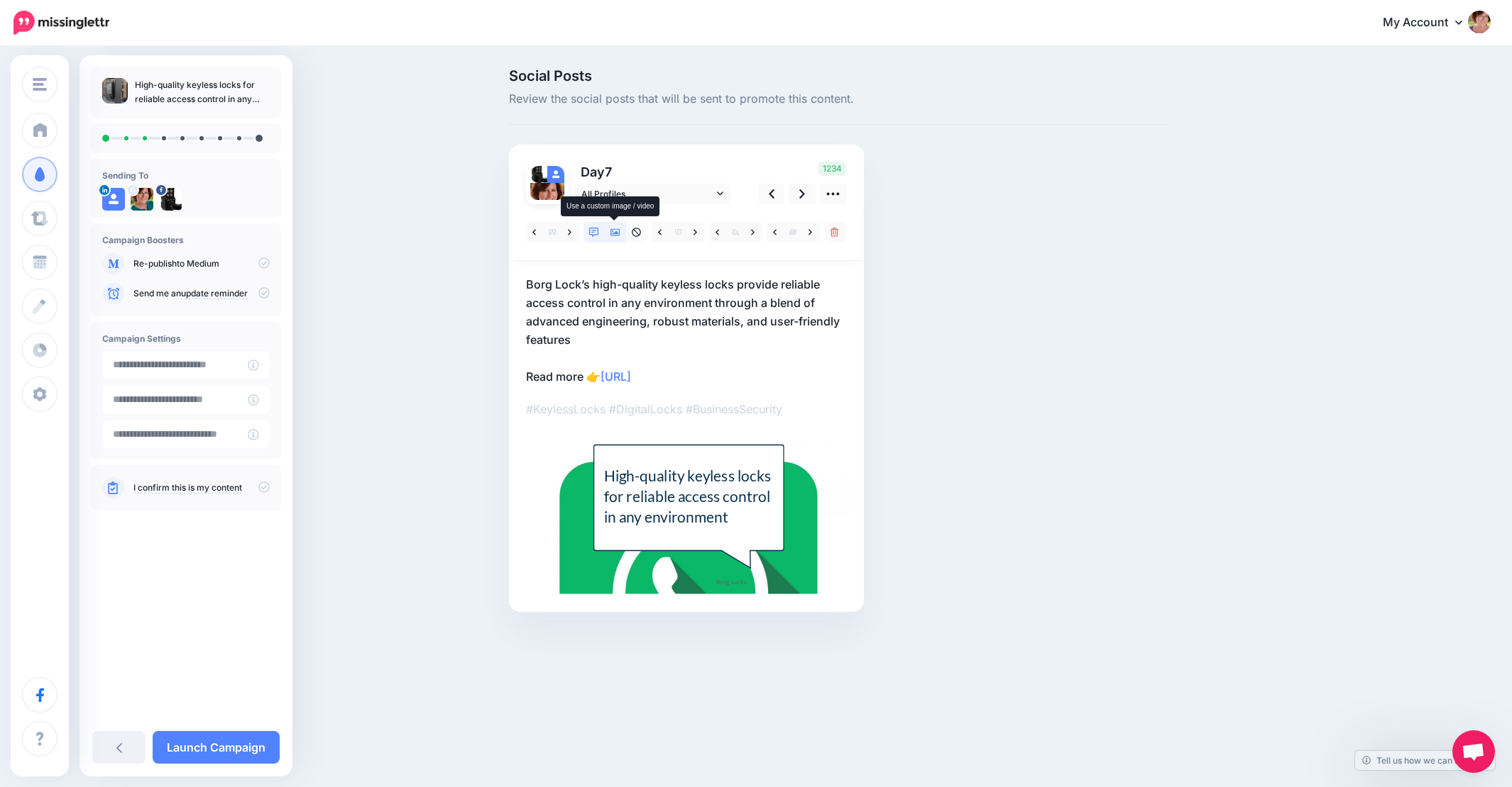
click at [616, 231] on icon at bounding box center [614, 233] width 10 height 7
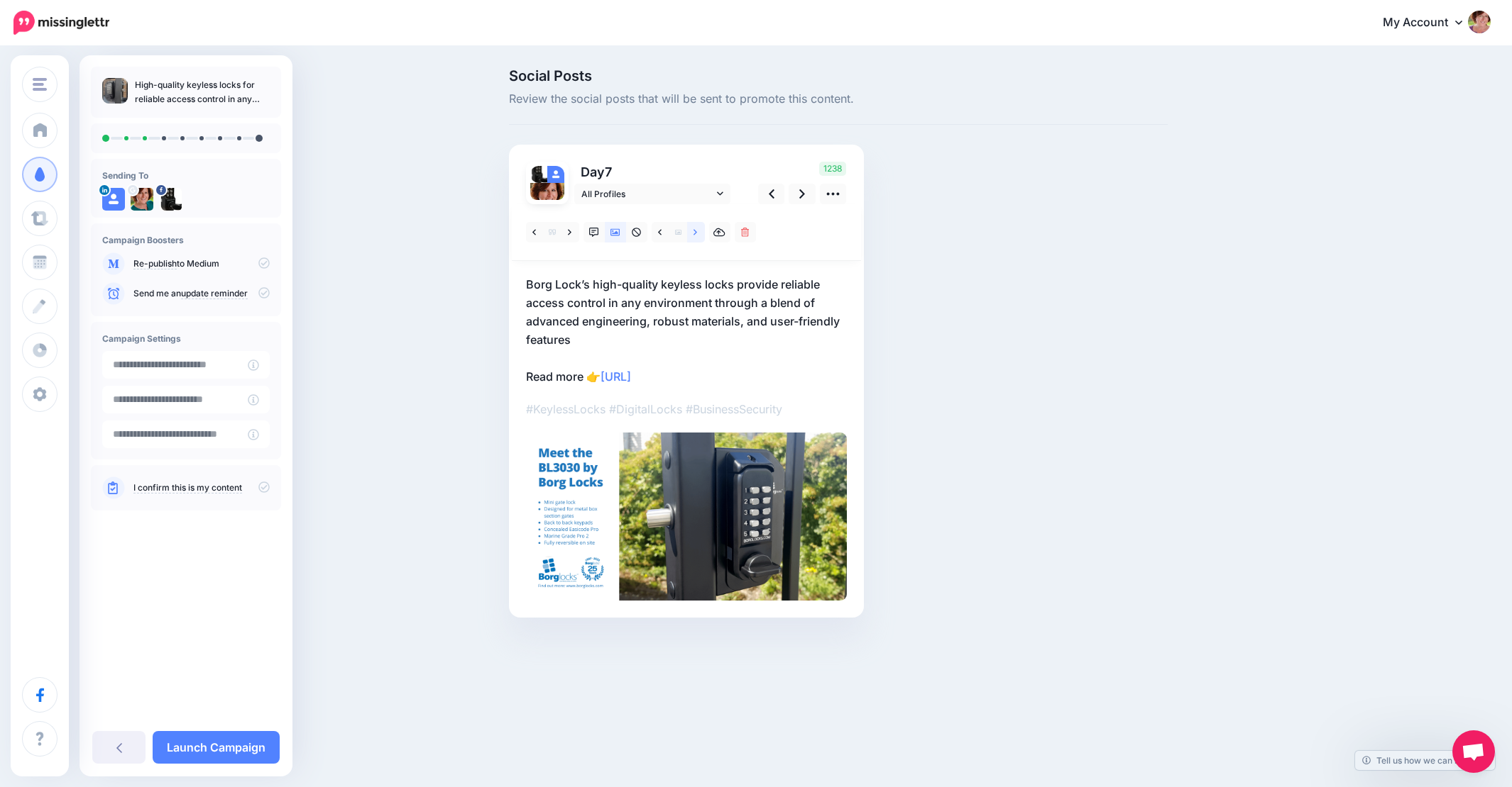
click at [696, 232] on icon at bounding box center [696, 232] width 4 height 5
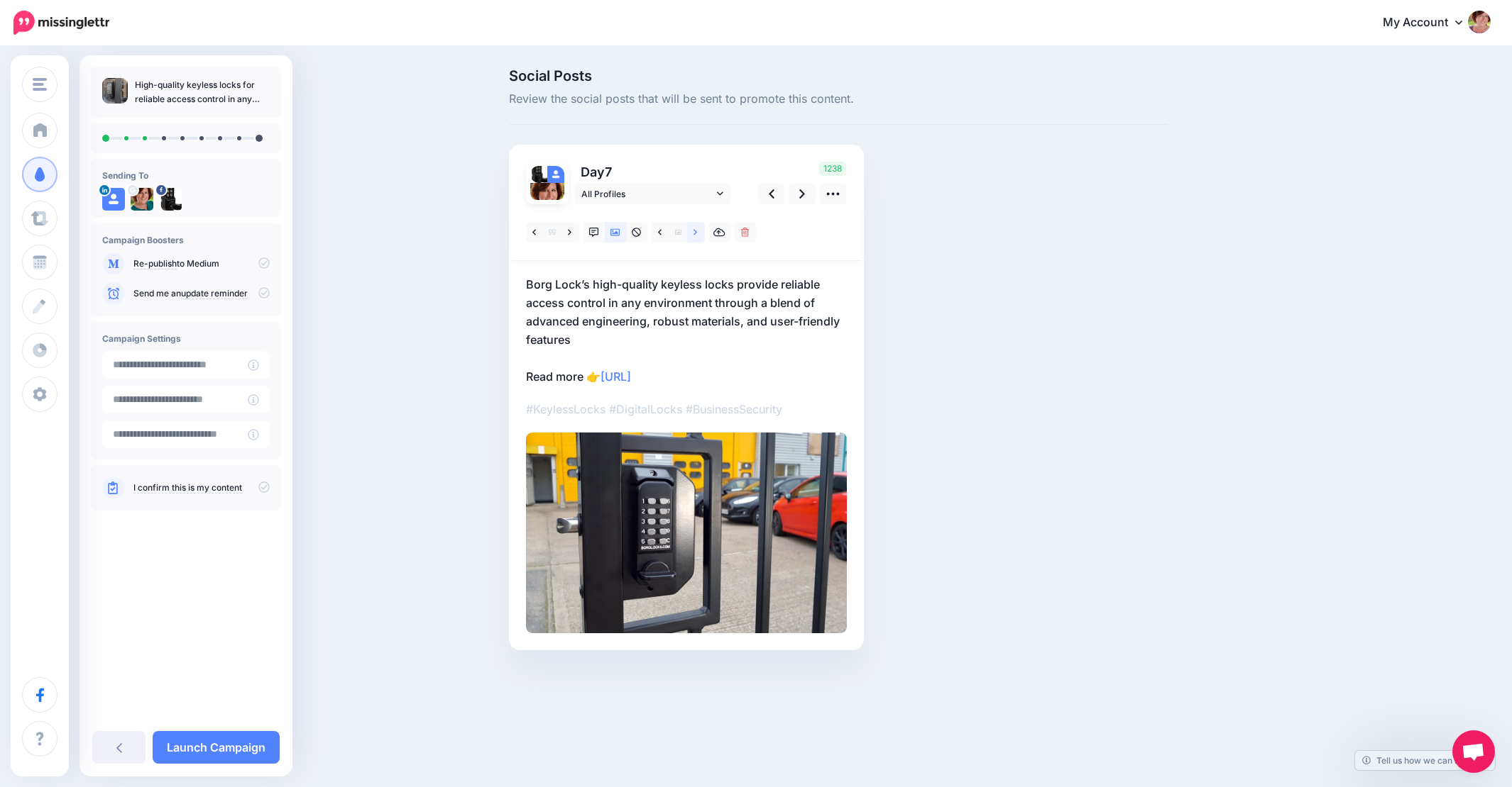
click at [695, 230] on icon at bounding box center [696, 232] width 4 height 10
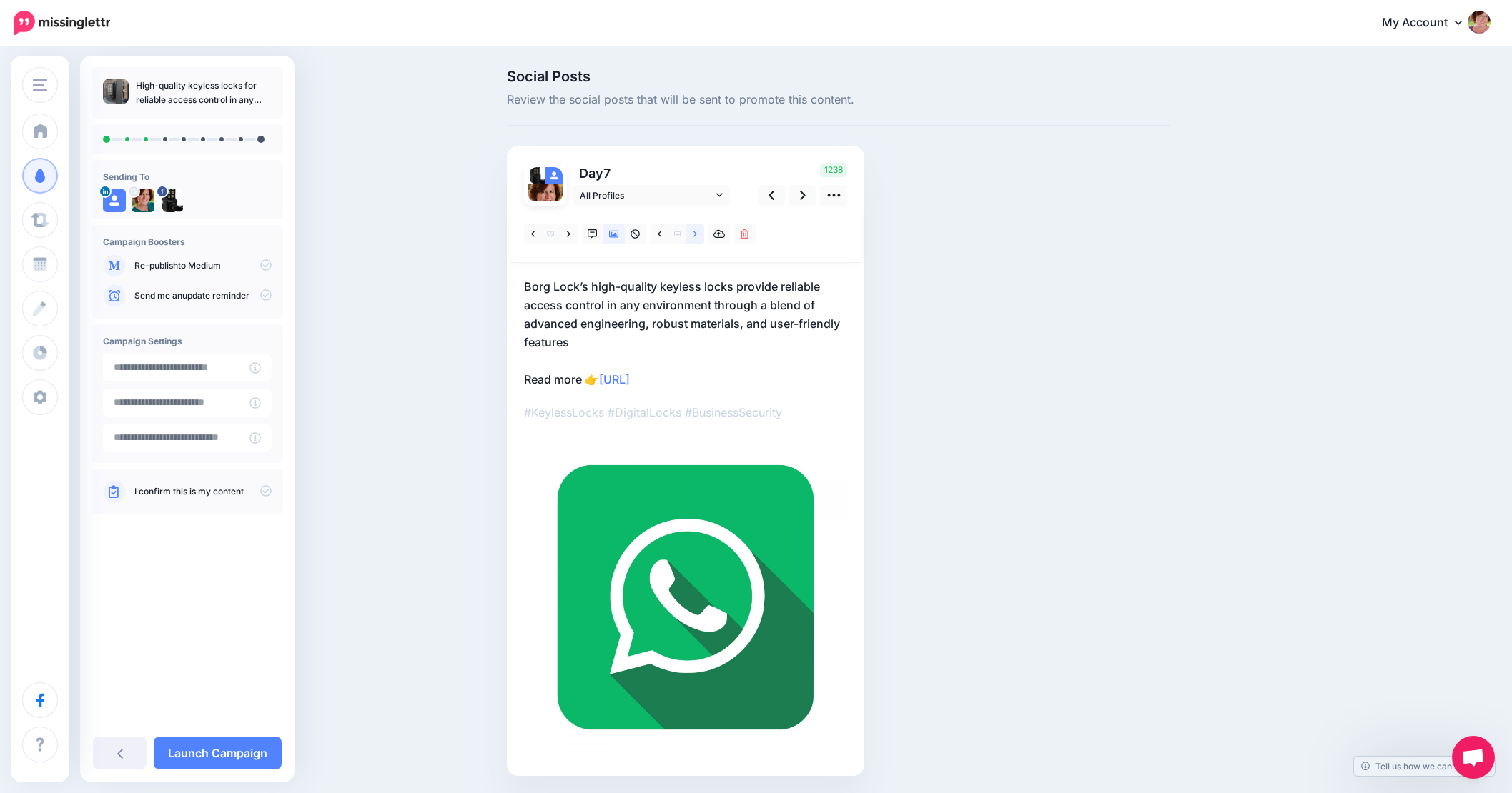
click at [697, 232] on icon at bounding box center [695, 234] width 4 height 5
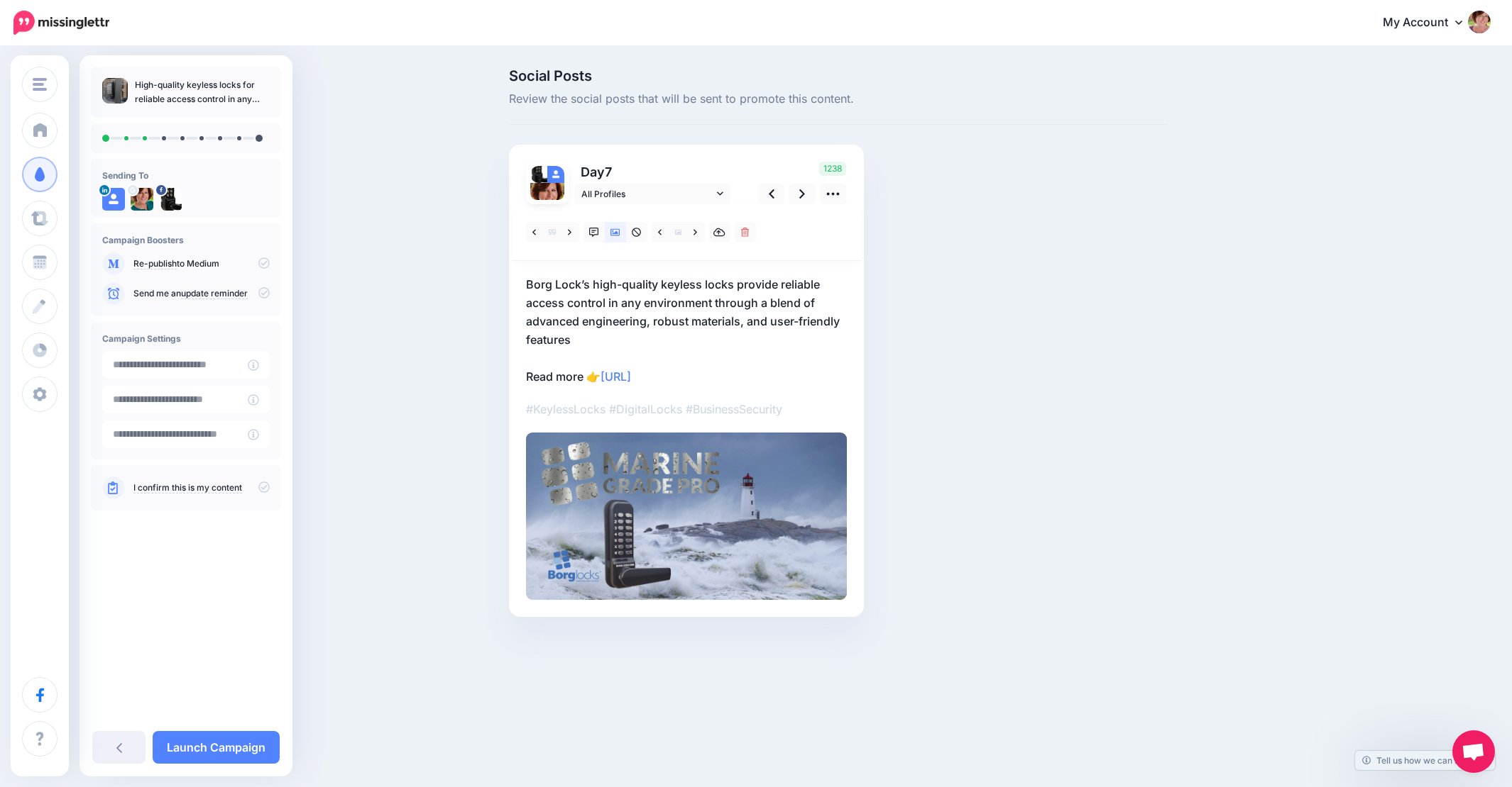
click at [567, 346] on p "Borg Lock’s high-quality keyless locks provide reliable access control in any e…" at bounding box center [686, 330] width 320 height 110
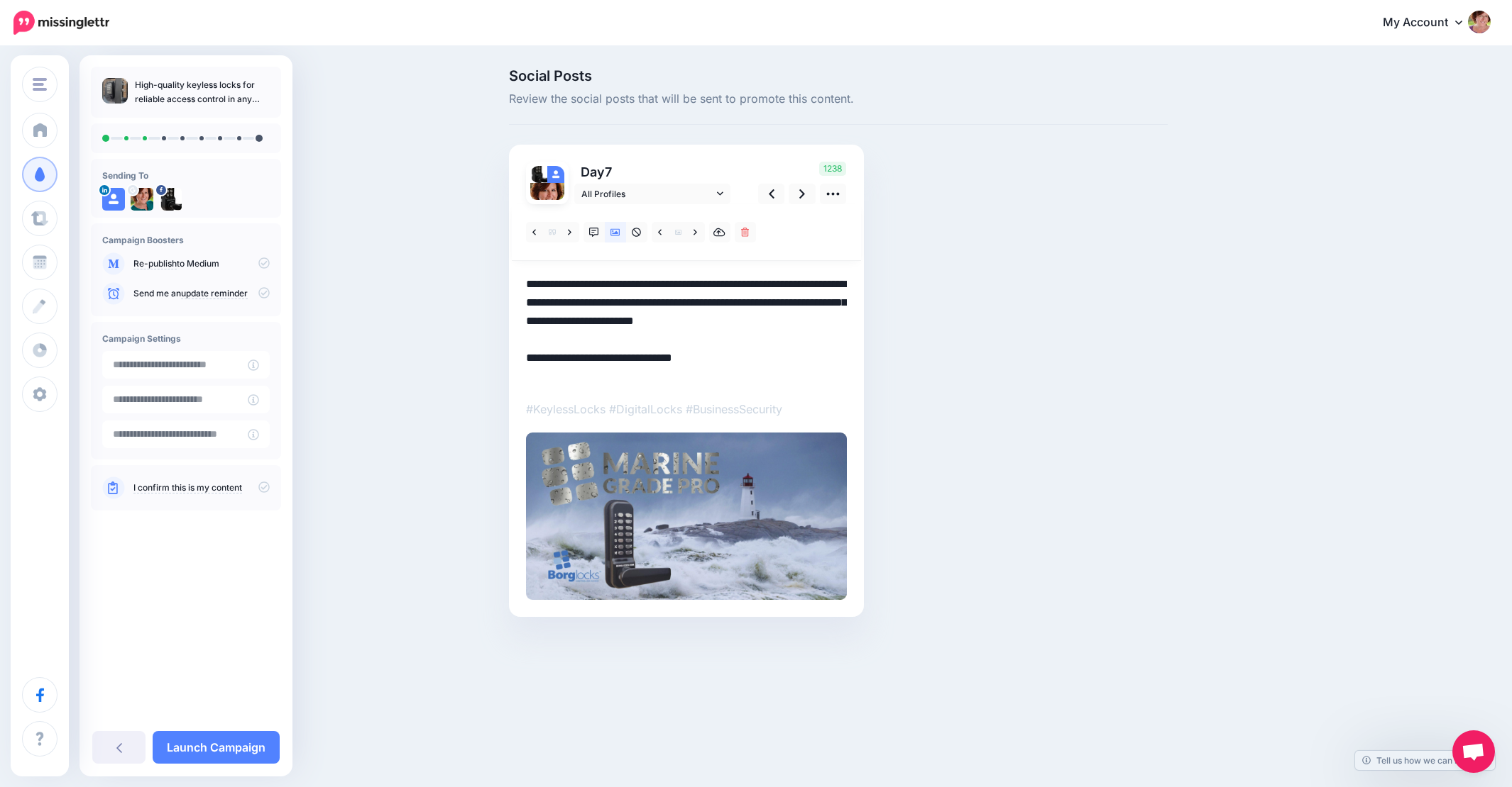
click at [571, 341] on textarea "**********" at bounding box center [686, 330] width 320 height 110
click at [803, 194] on icon at bounding box center [801, 194] width 5 height 9
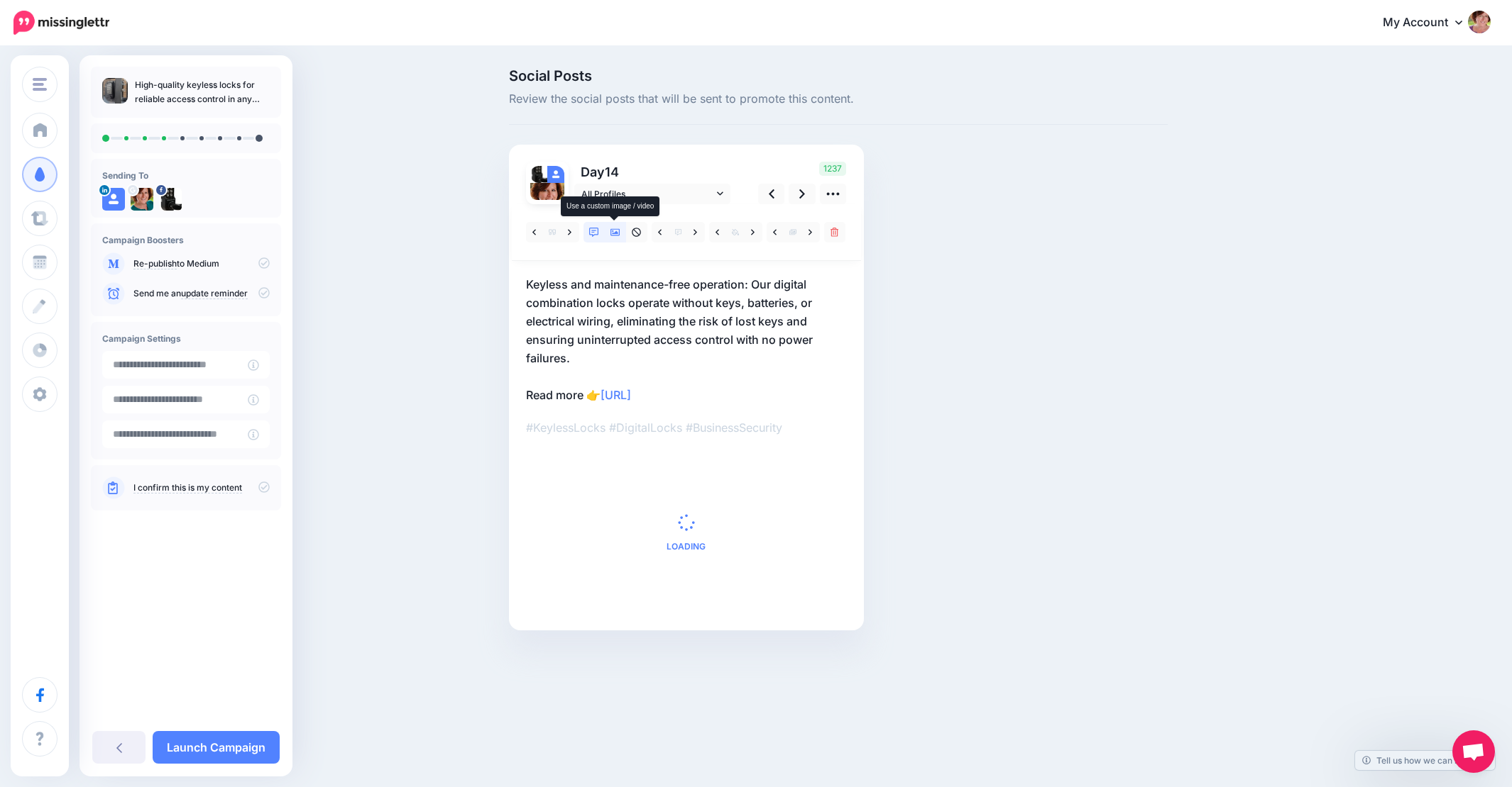
click at [614, 230] on icon at bounding box center [614, 232] width 10 height 10
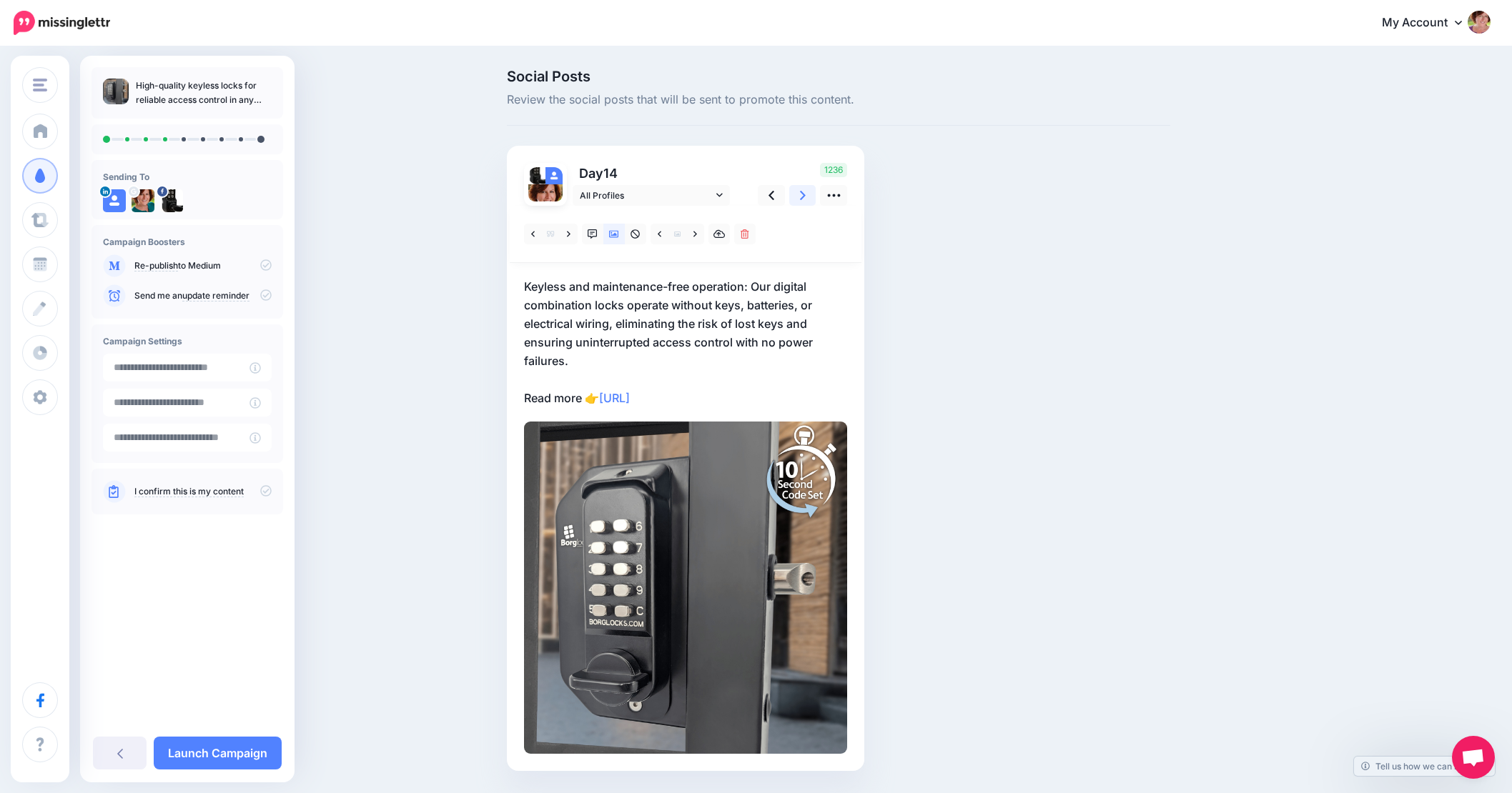
click at [805, 196] on icon at bounding box center [803, 196] width 5 height 9
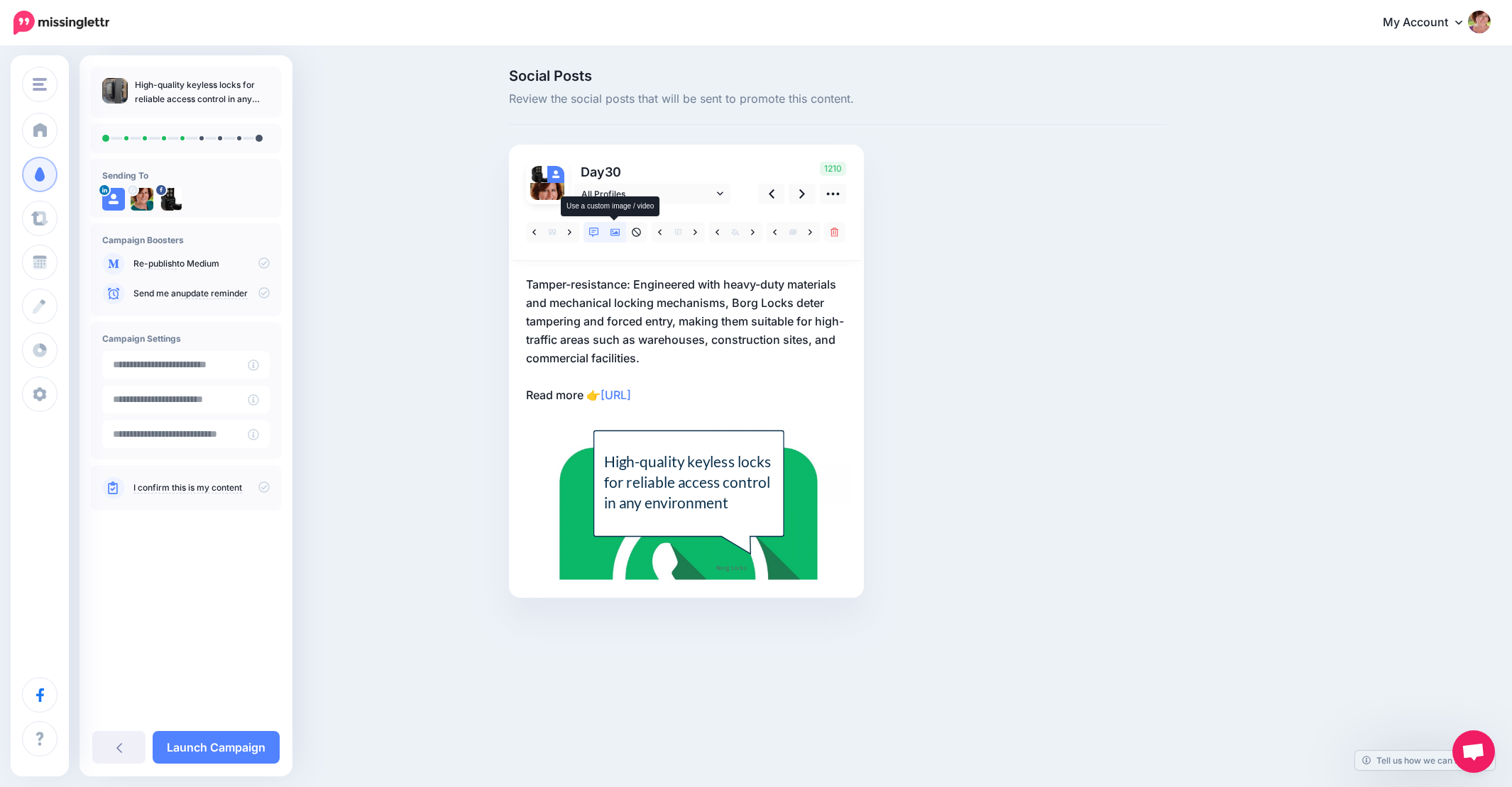
click at [617, 234] on icon at bounding box center [614, 232] width 10 height 10
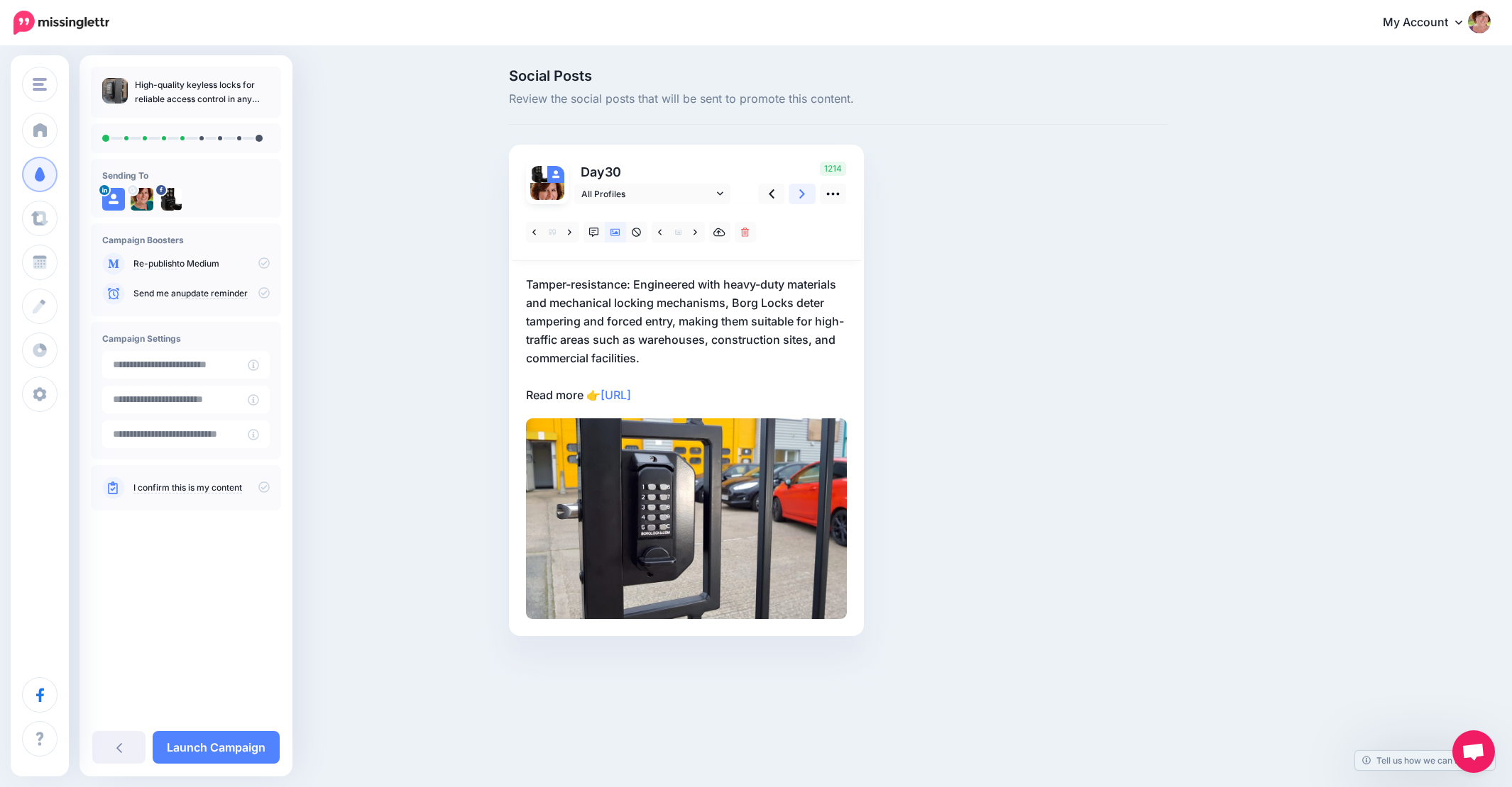
click at [801, 189] on icon at bounding box center [801, 193] width 5 height 15
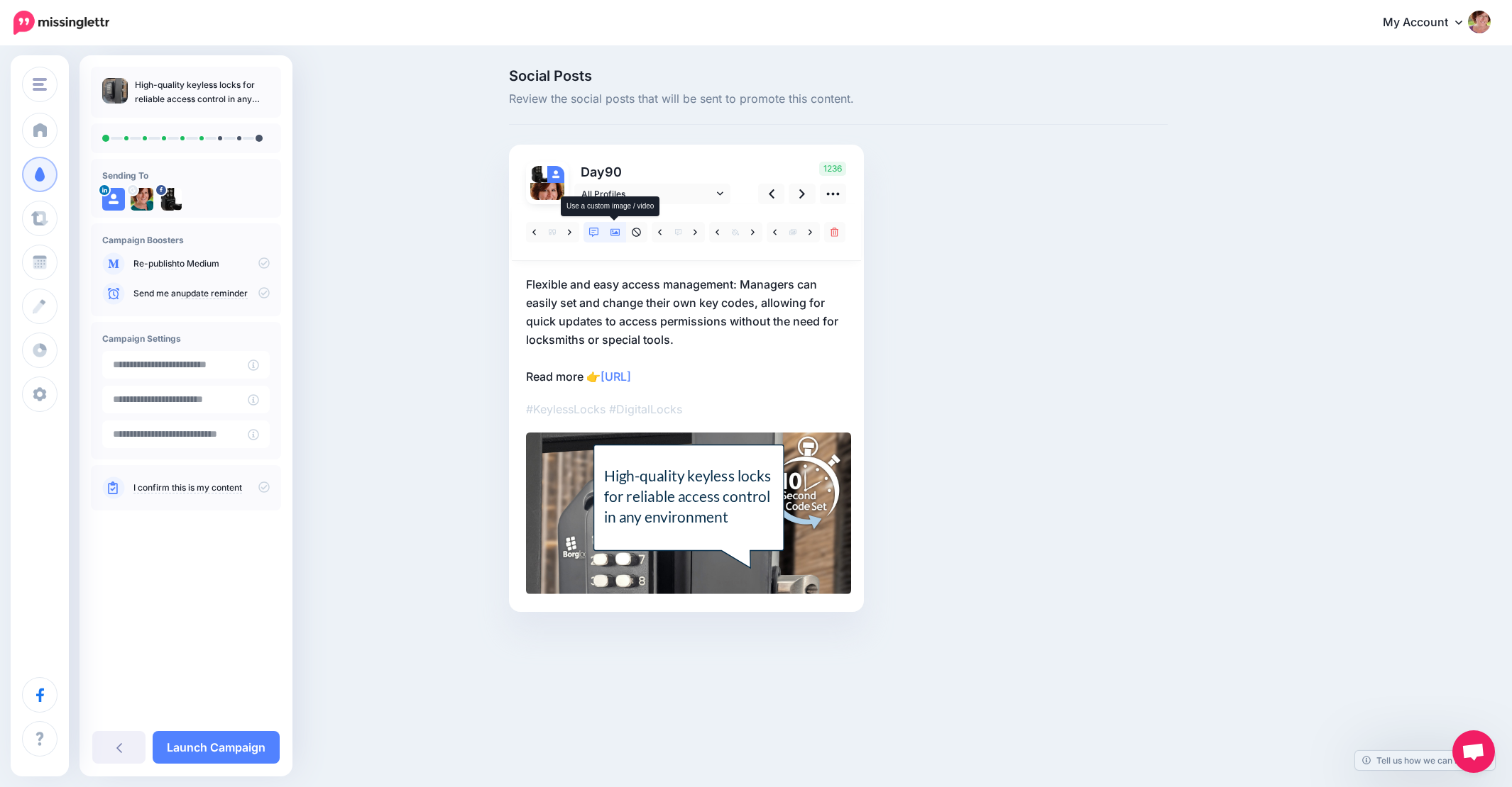
click at [614, 232] on icon at bounding box center [614, 232] width 10 height 10
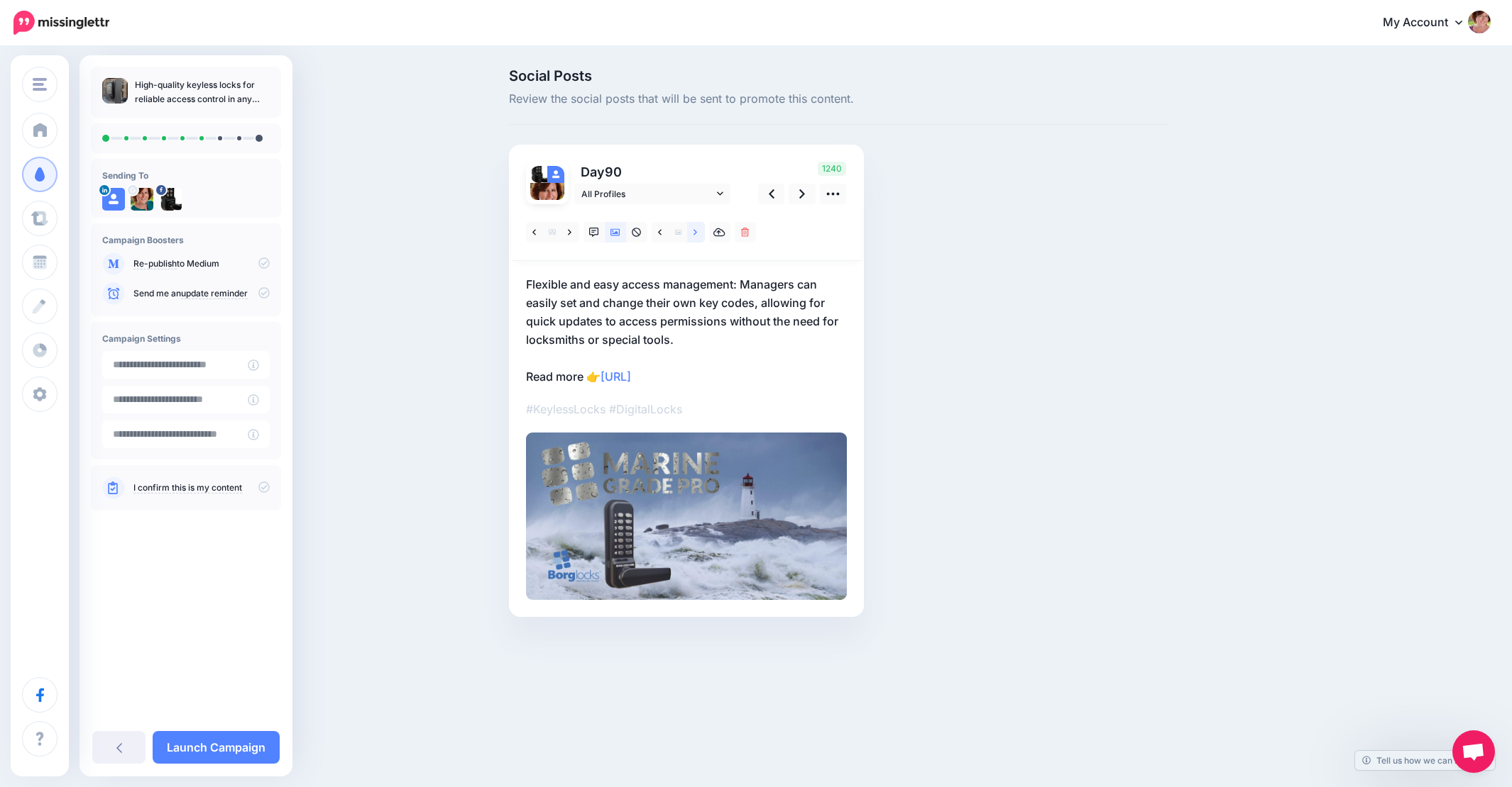
click at [696, 232] on icon at bounding box center [696, 232] width 4 height 10
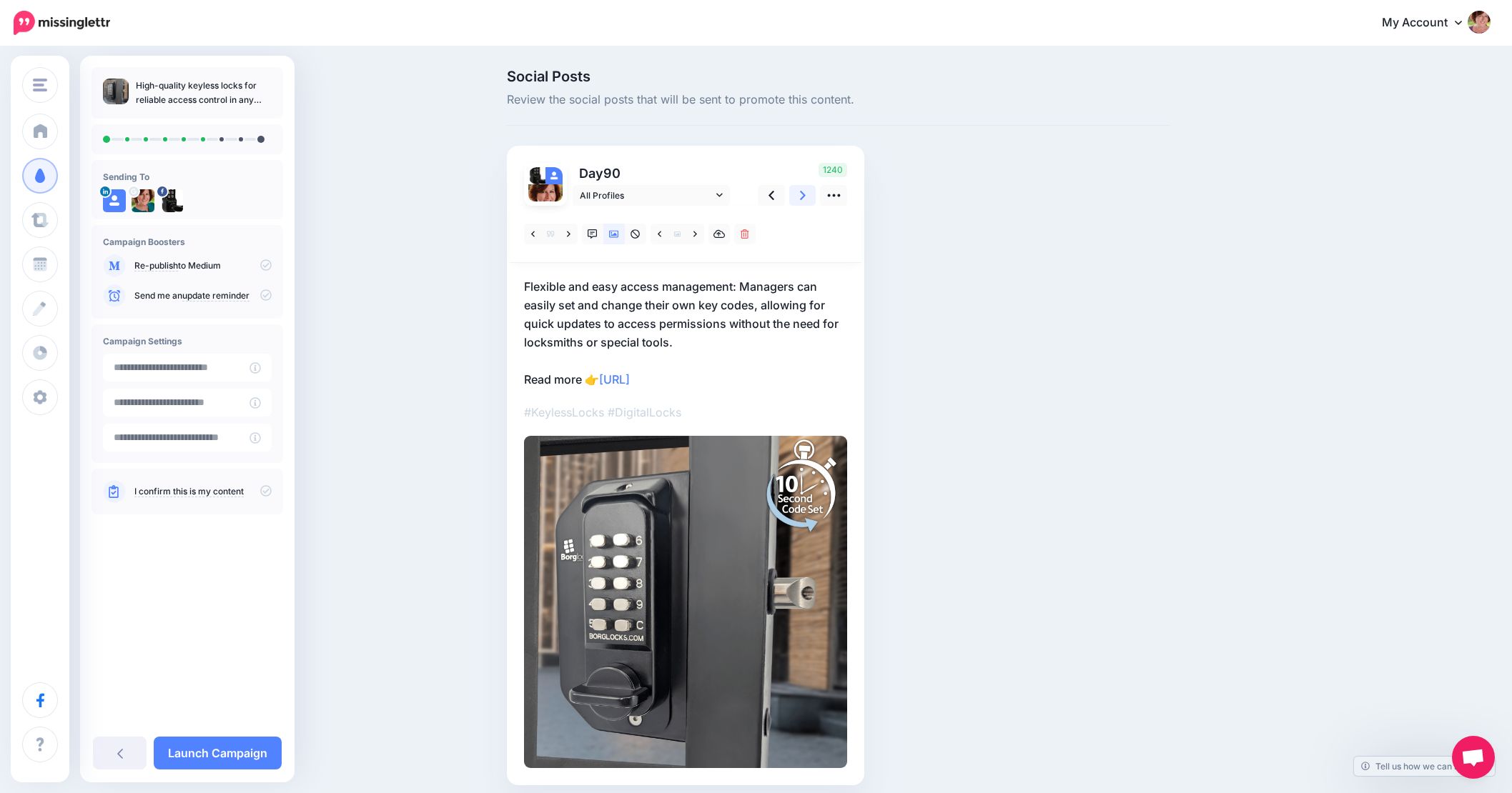
click at [805, 196] on icon at bounding box center [803, 196] width 5 height 9
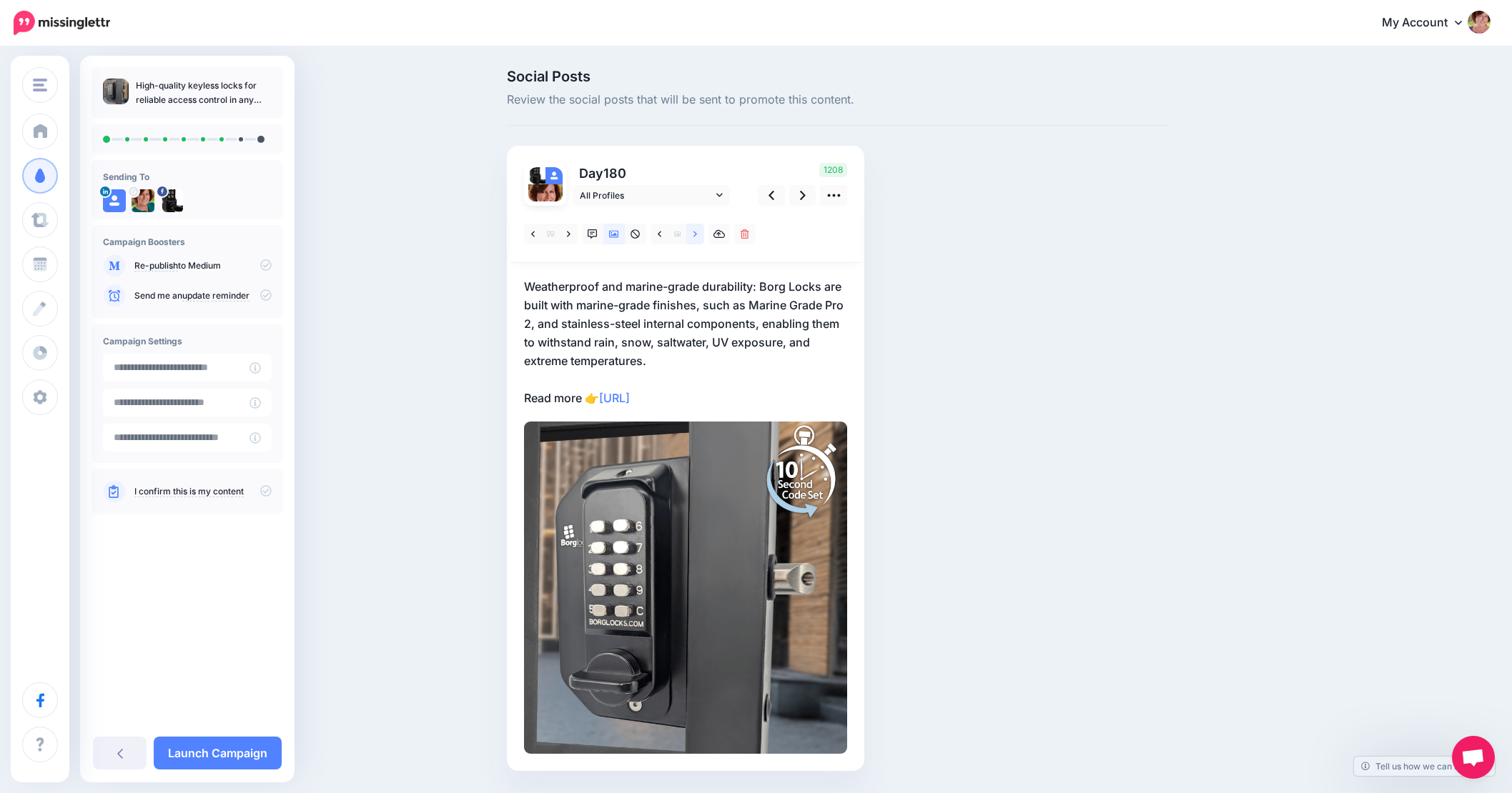
click at [704, 236] on link at bounding box center [695, 234] width 18 height 20
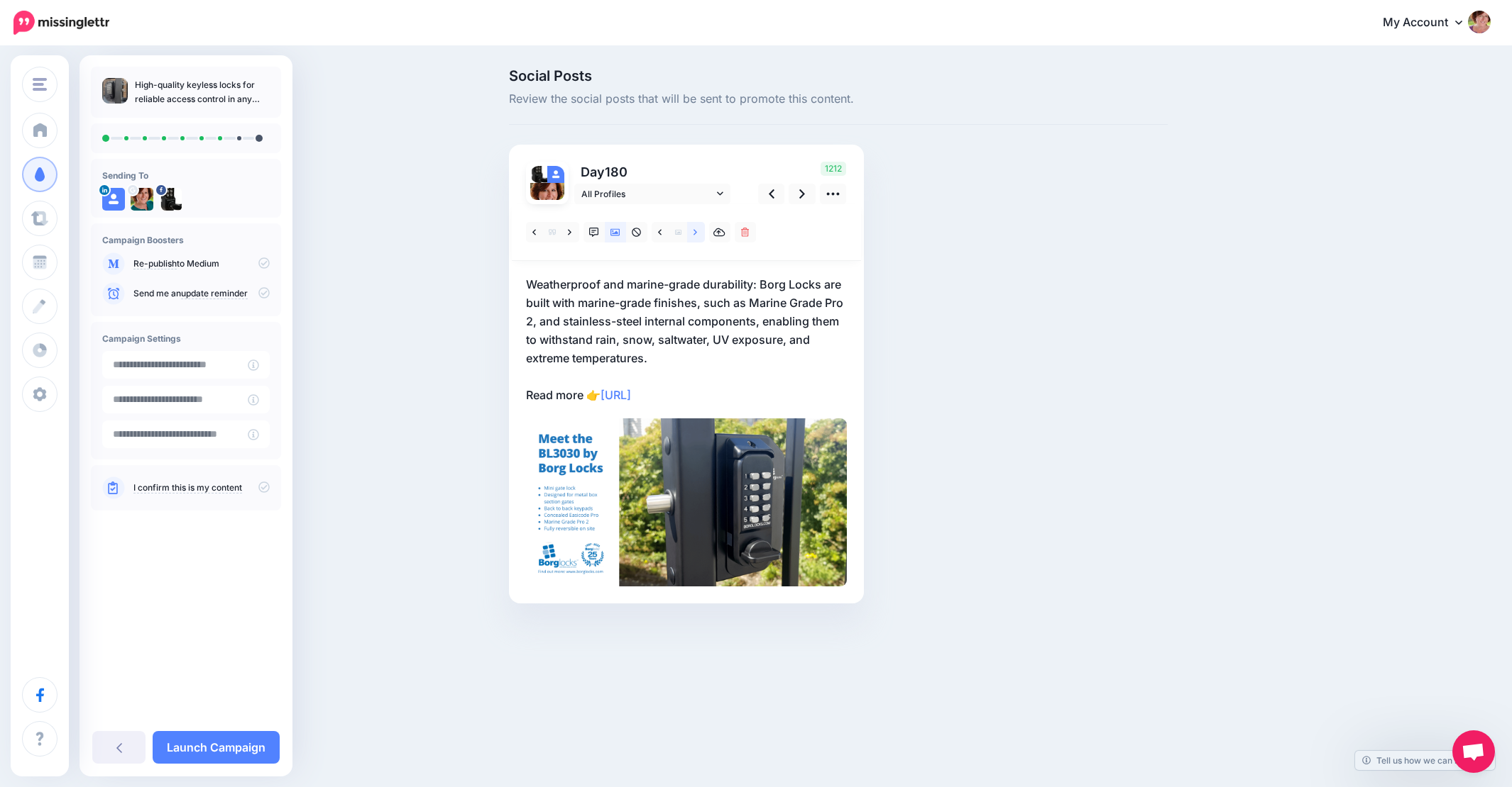
click at [699, 234] on link at bounding box center [696, 232] width 18 height 20
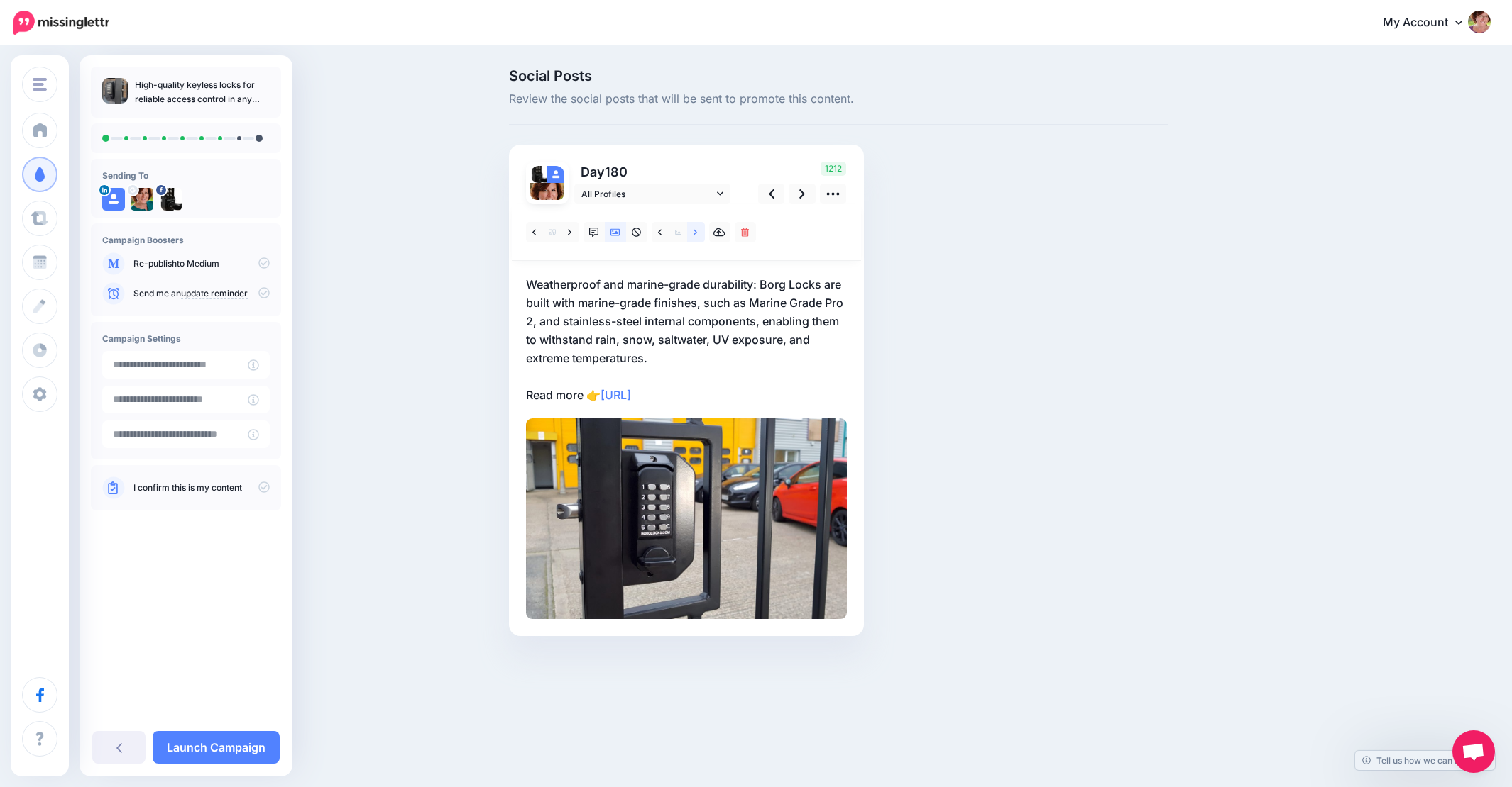
click at [699, 234] on link at bounding box center [696, 232] width 18 height 20
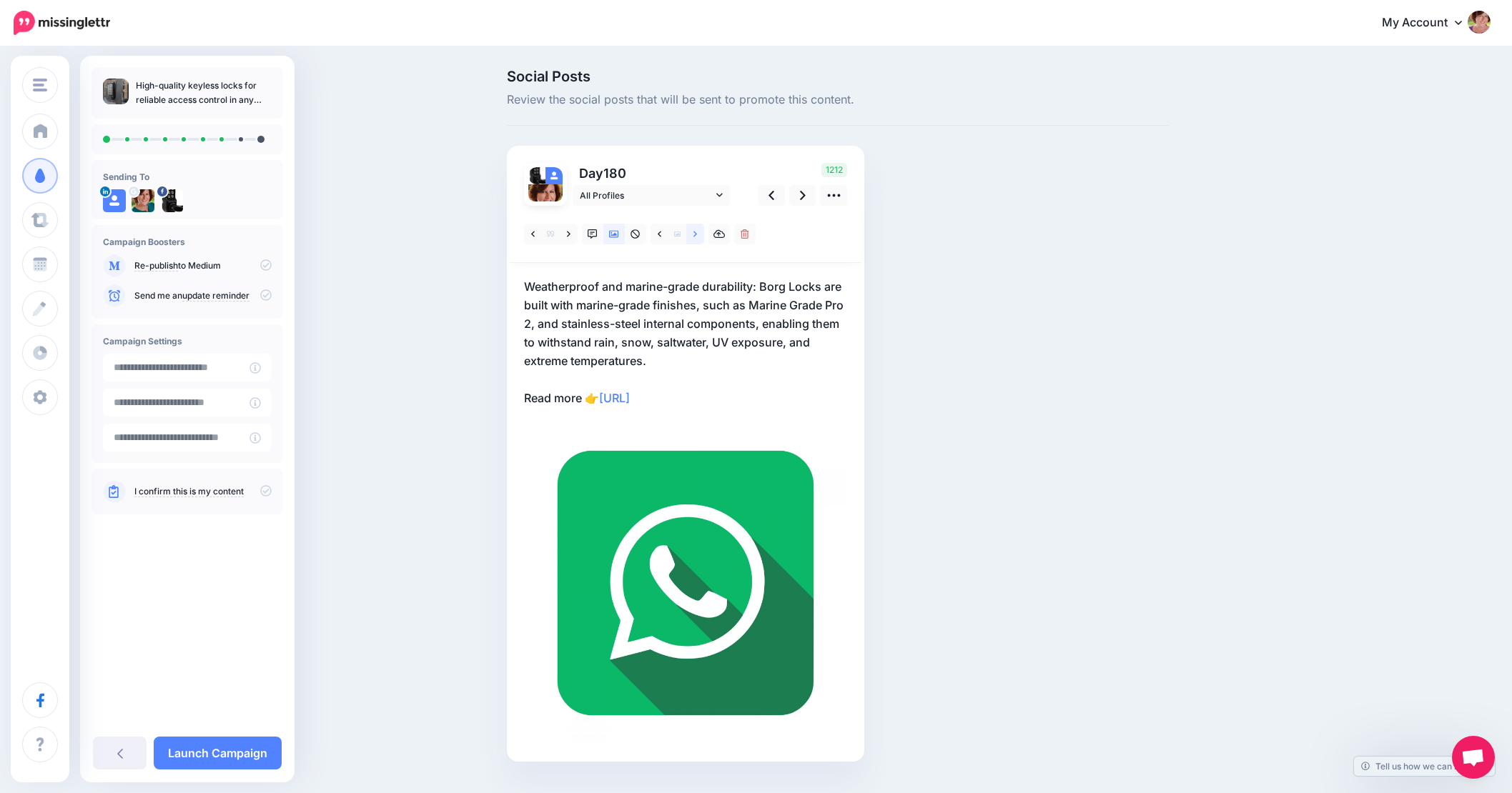
click at [704, 236] on link at bounding box center [695, 234] width 18 height 20
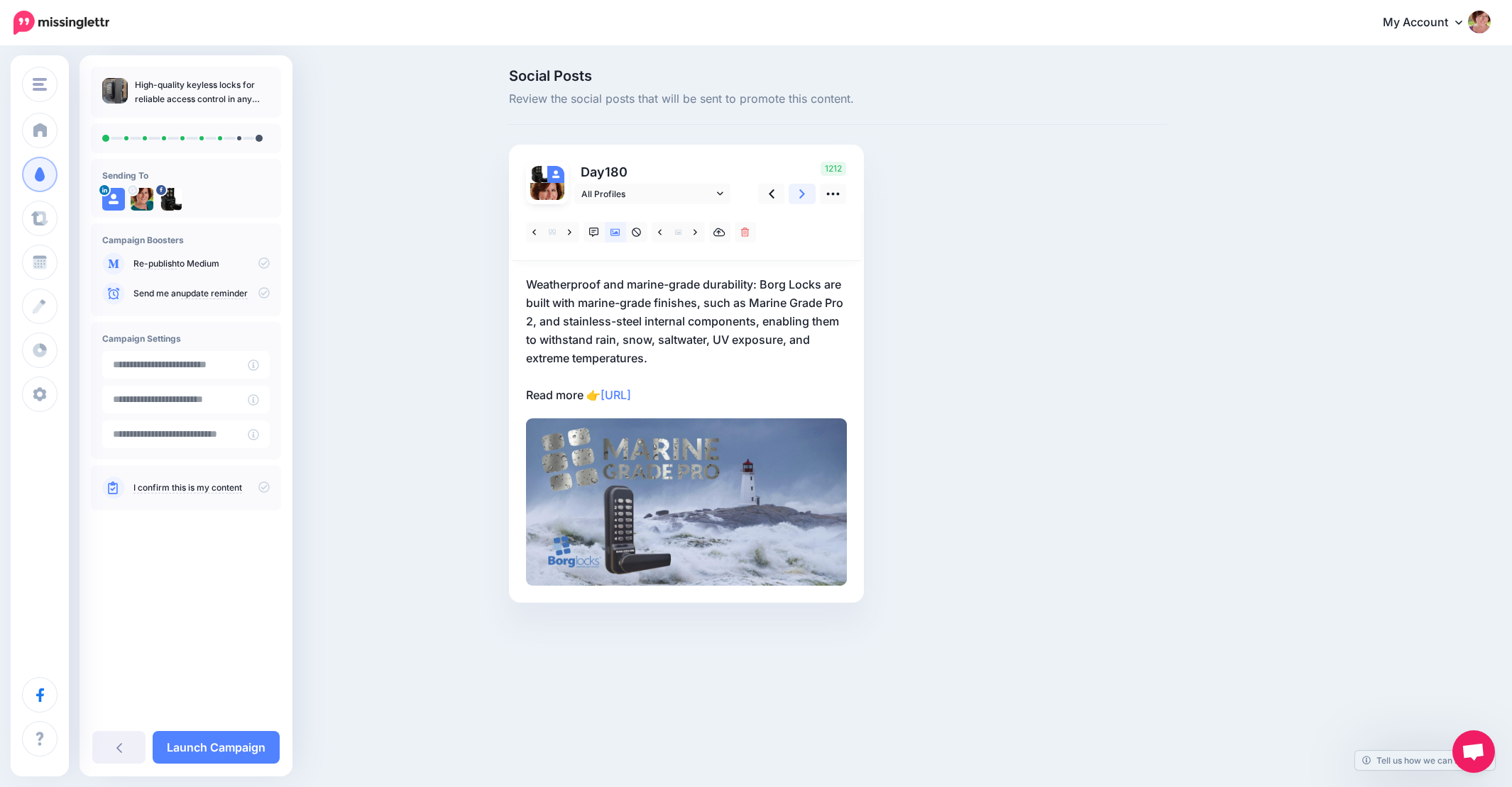
click at [800, 194] on icon at bounding box center [801, 193] width 5 height 15
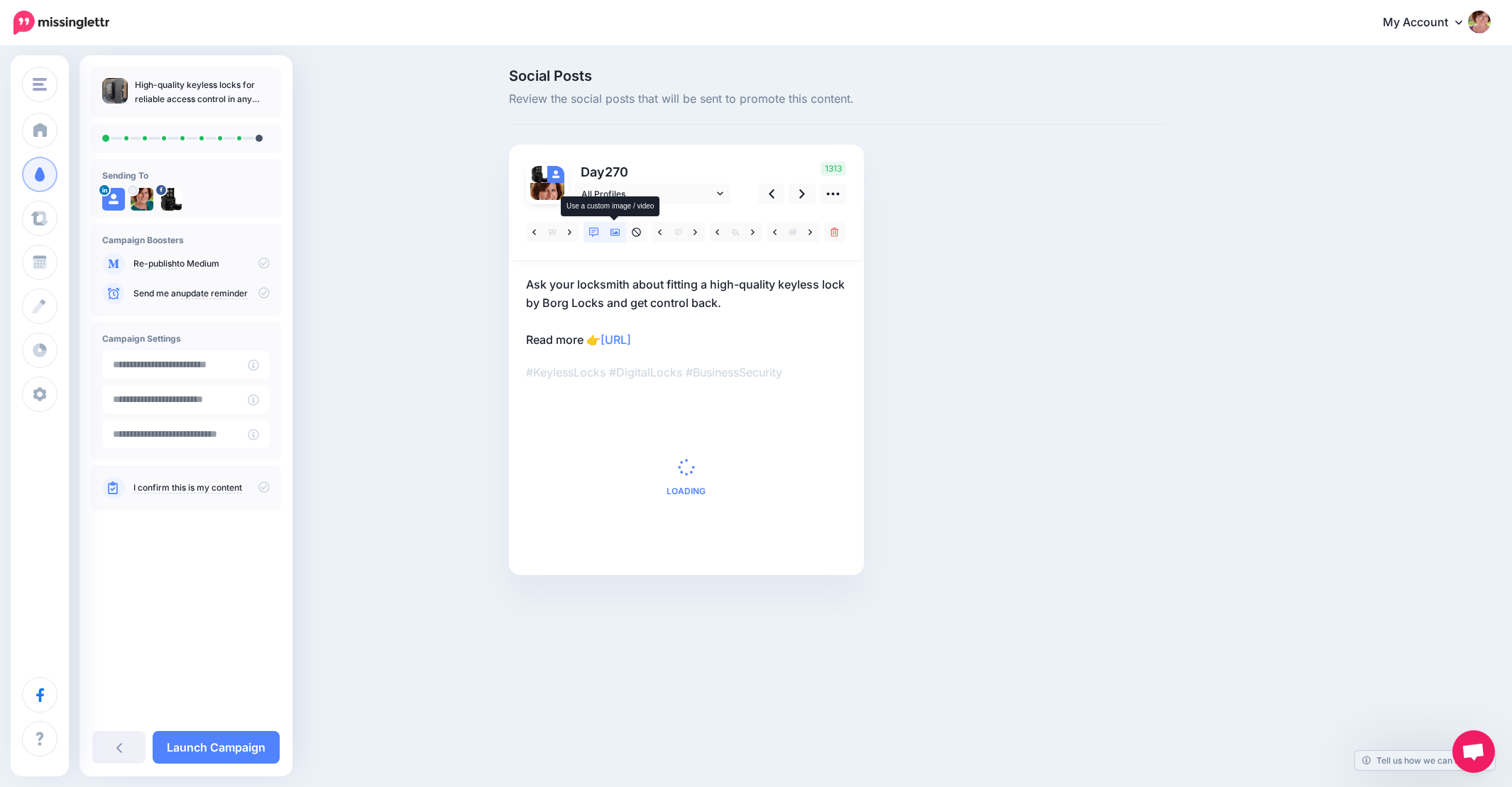
click at [610, 231] on icon at bounding box center [614, 233] width 10 height 7
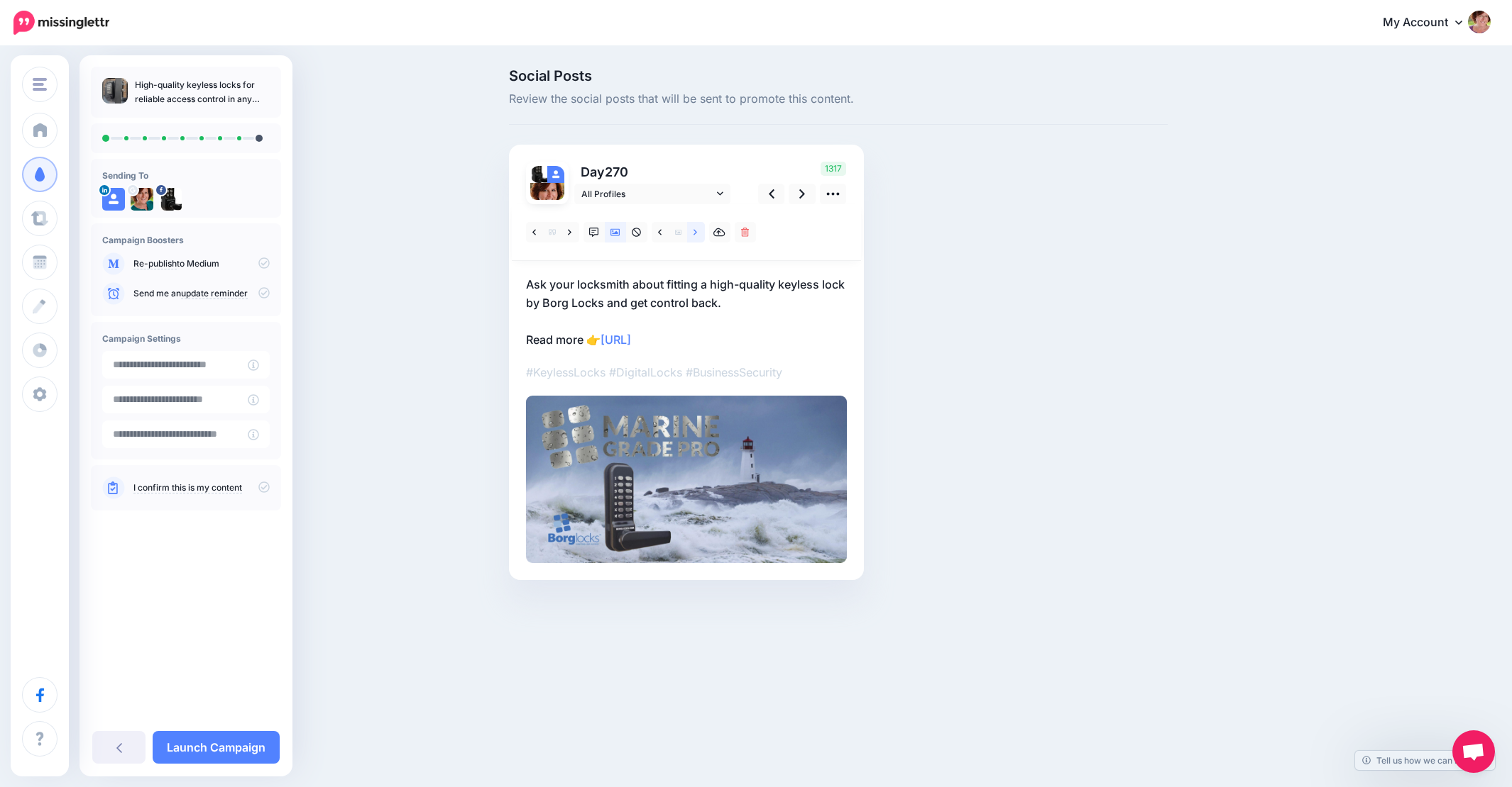
click at [694, 232] on icon at bounding box center [696, 232] width 4 height 10
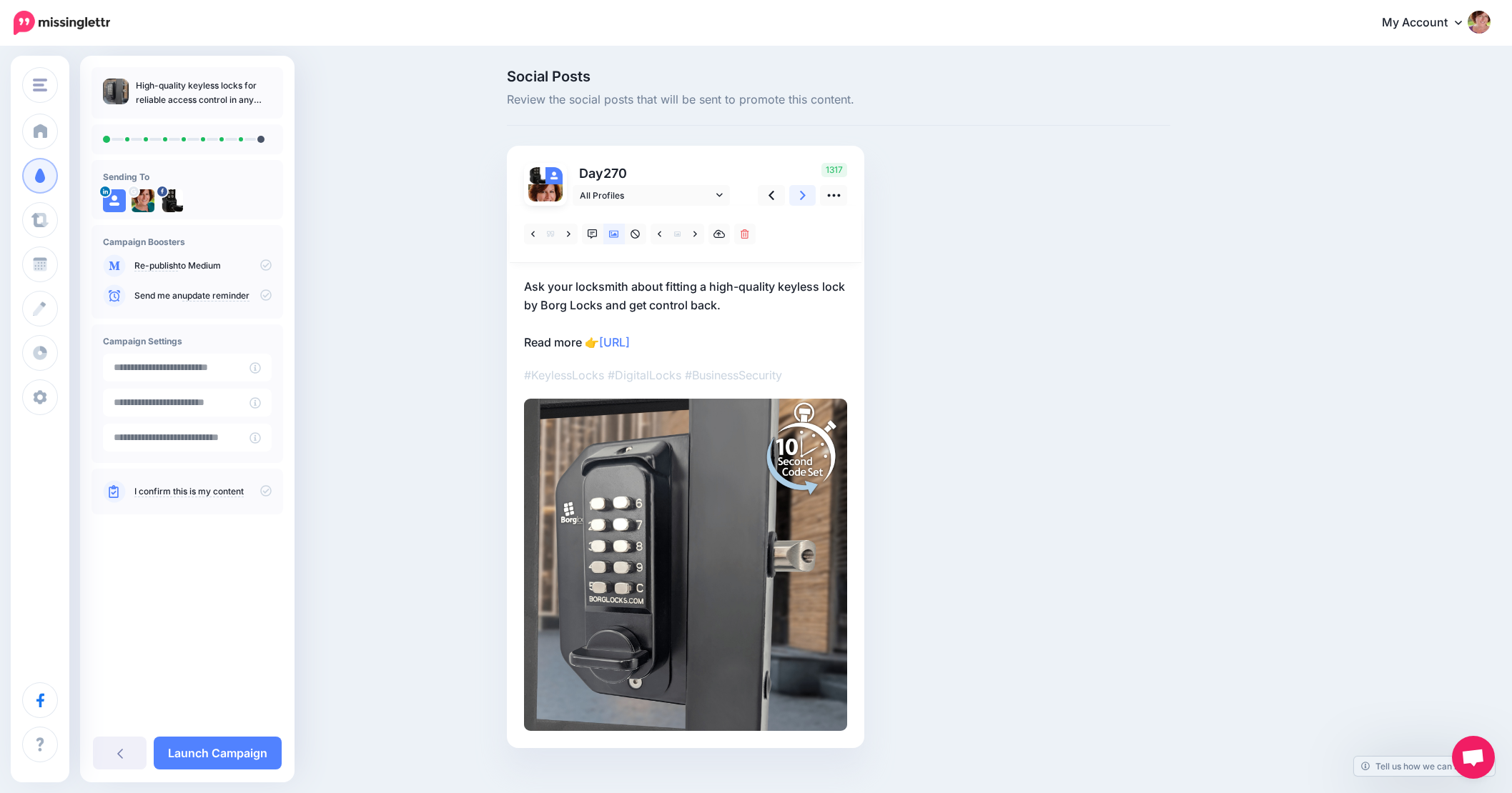
click at [805, 197] on icon at bounding box center [803, 195] width 5 height 15
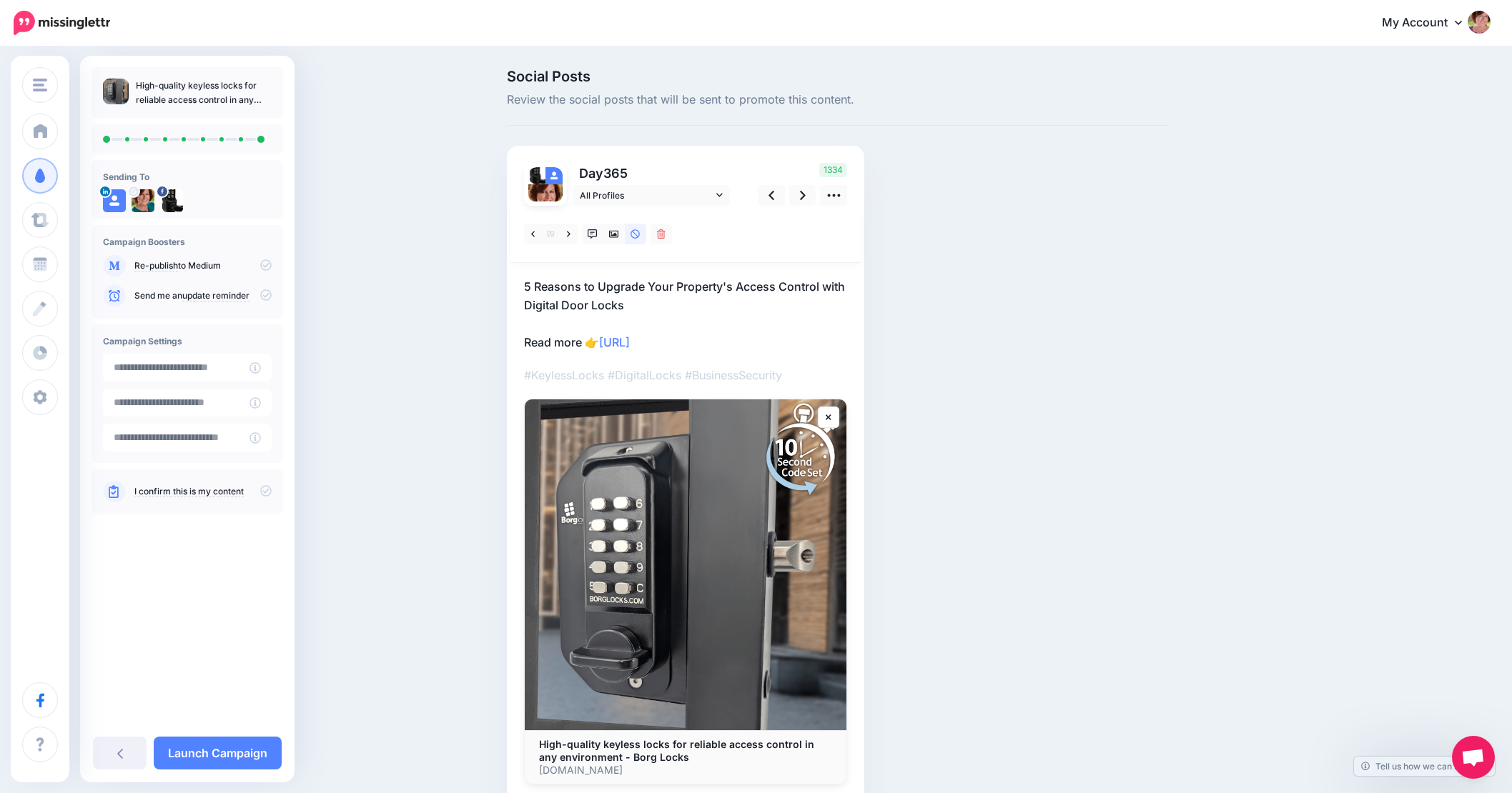
click at [631, 303] on p "5 Reasons to Upgrade Your Property's Access Control with Digital Door Locks Rea…" at bounding box center [684, 315] width 323 height 75
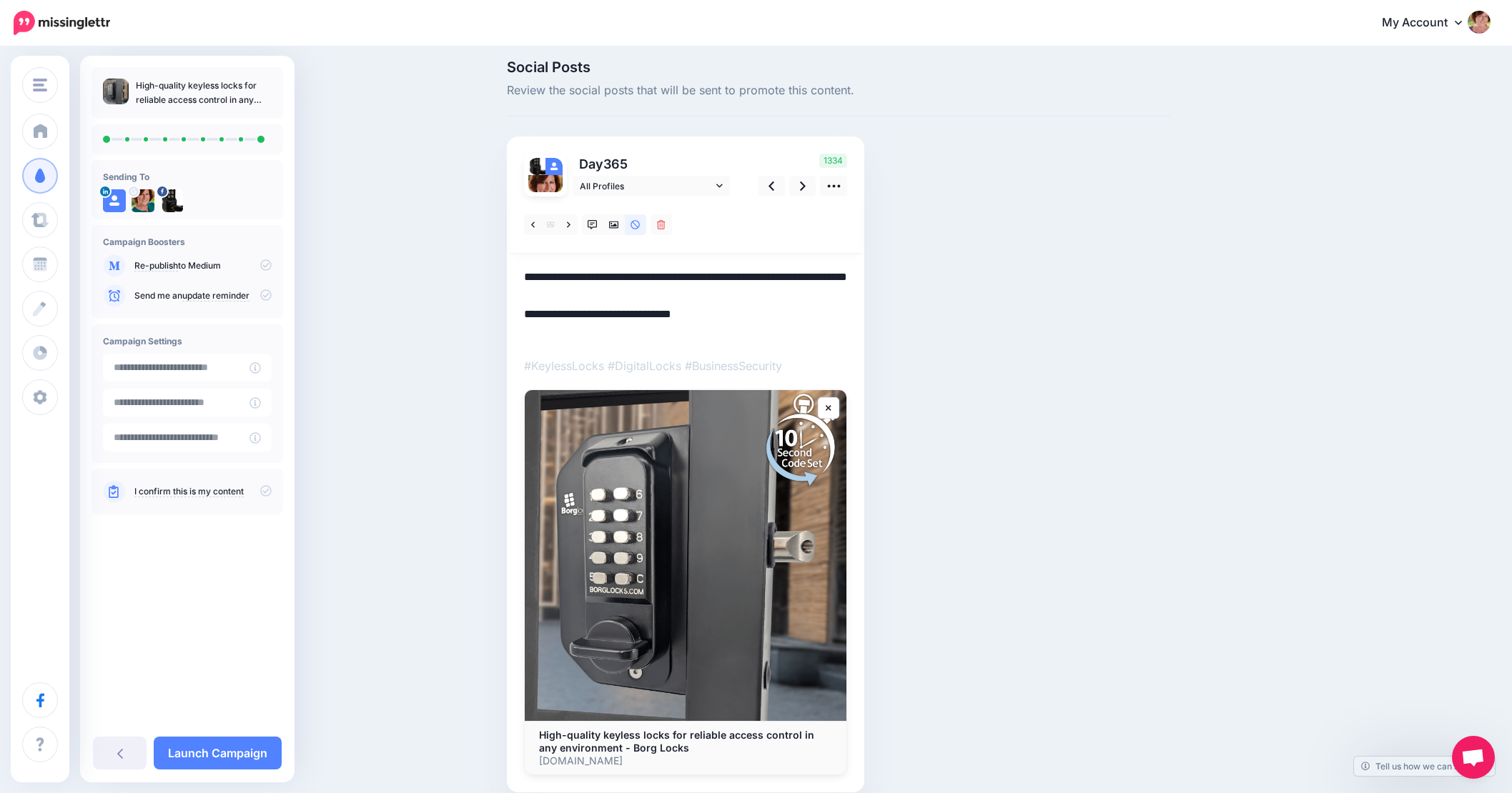
scroll to position [11, 11]
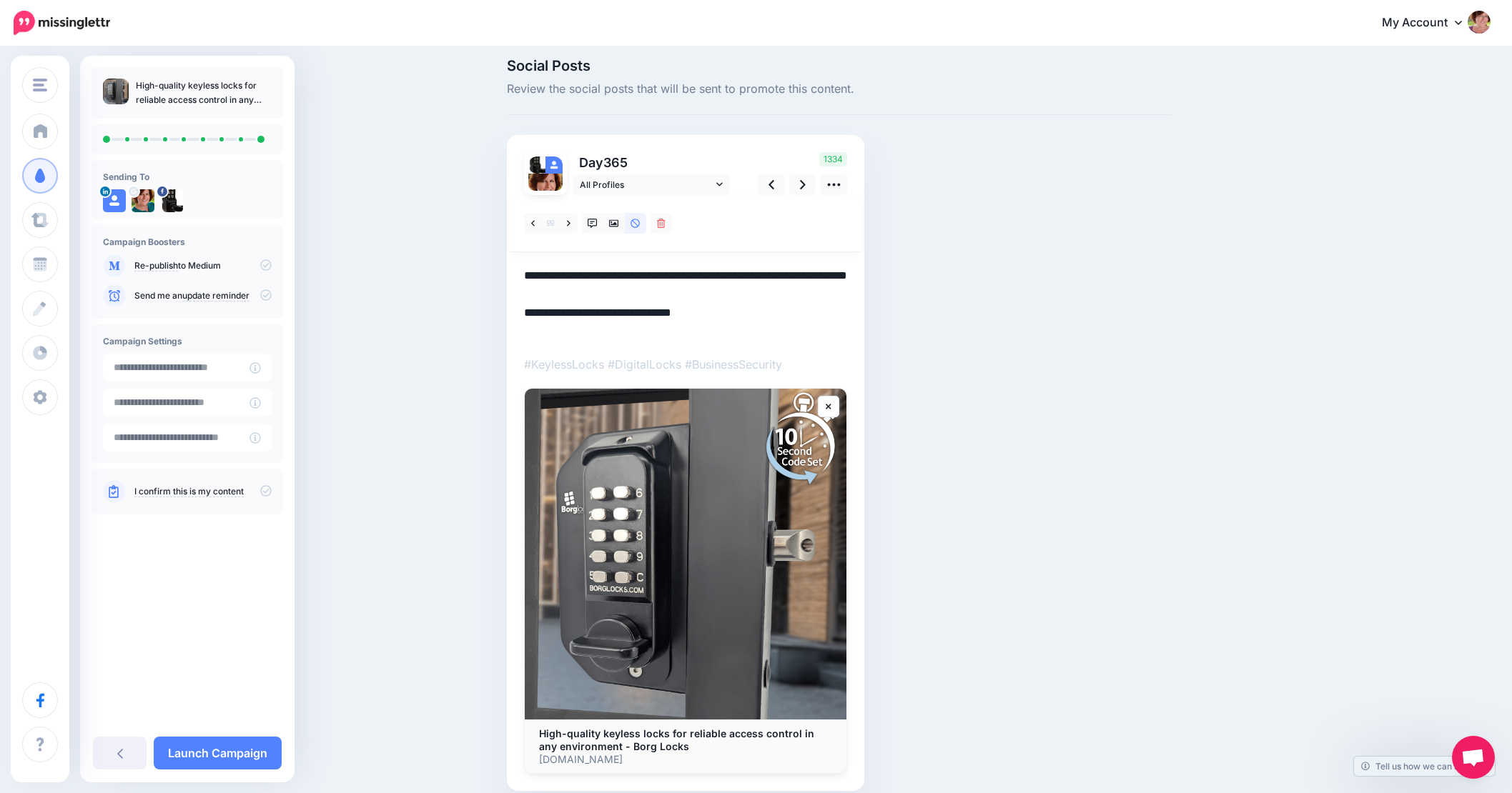
click at [629, 298] on textarea "**********" at bounding box center [684, 304] width 323 height 75
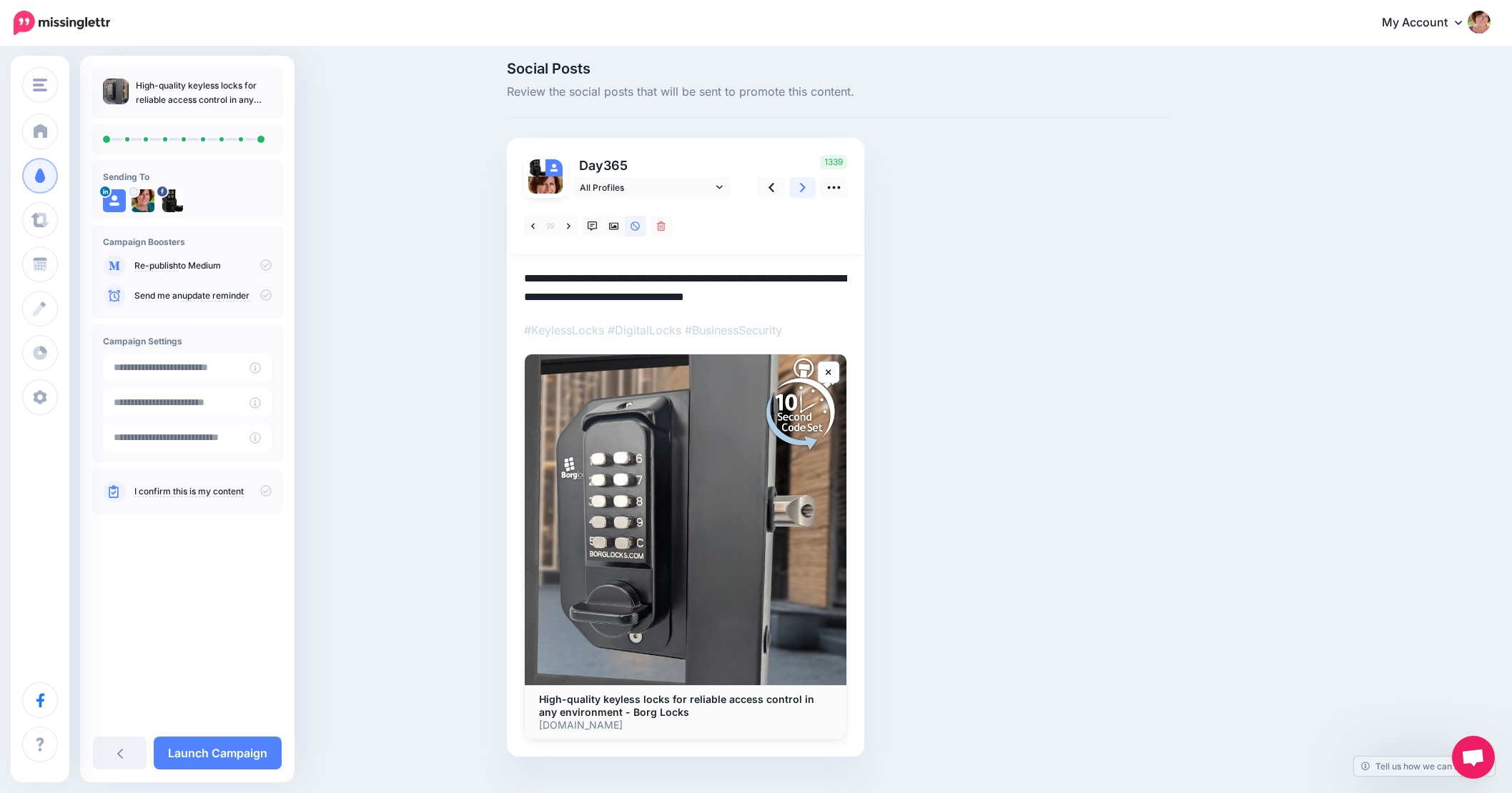
type textarea "**********"
click at [800, 192] on icon at bounding box center [803, 188] width 5 height 15
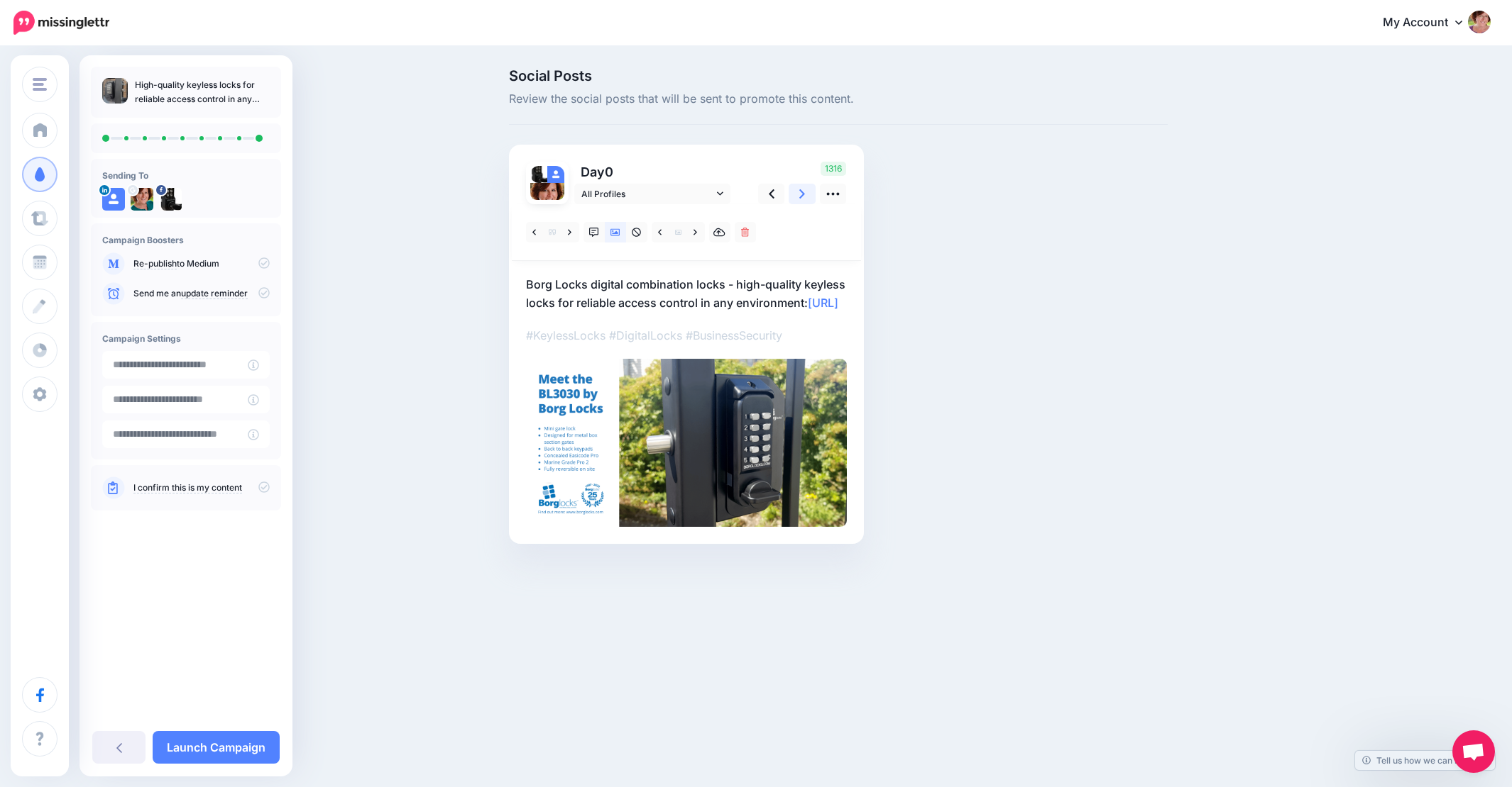
scroll to position [5, 0]
click at [229, 739] on link "Launch Campaign" at bounding box center [216, 747] width 127 height 33
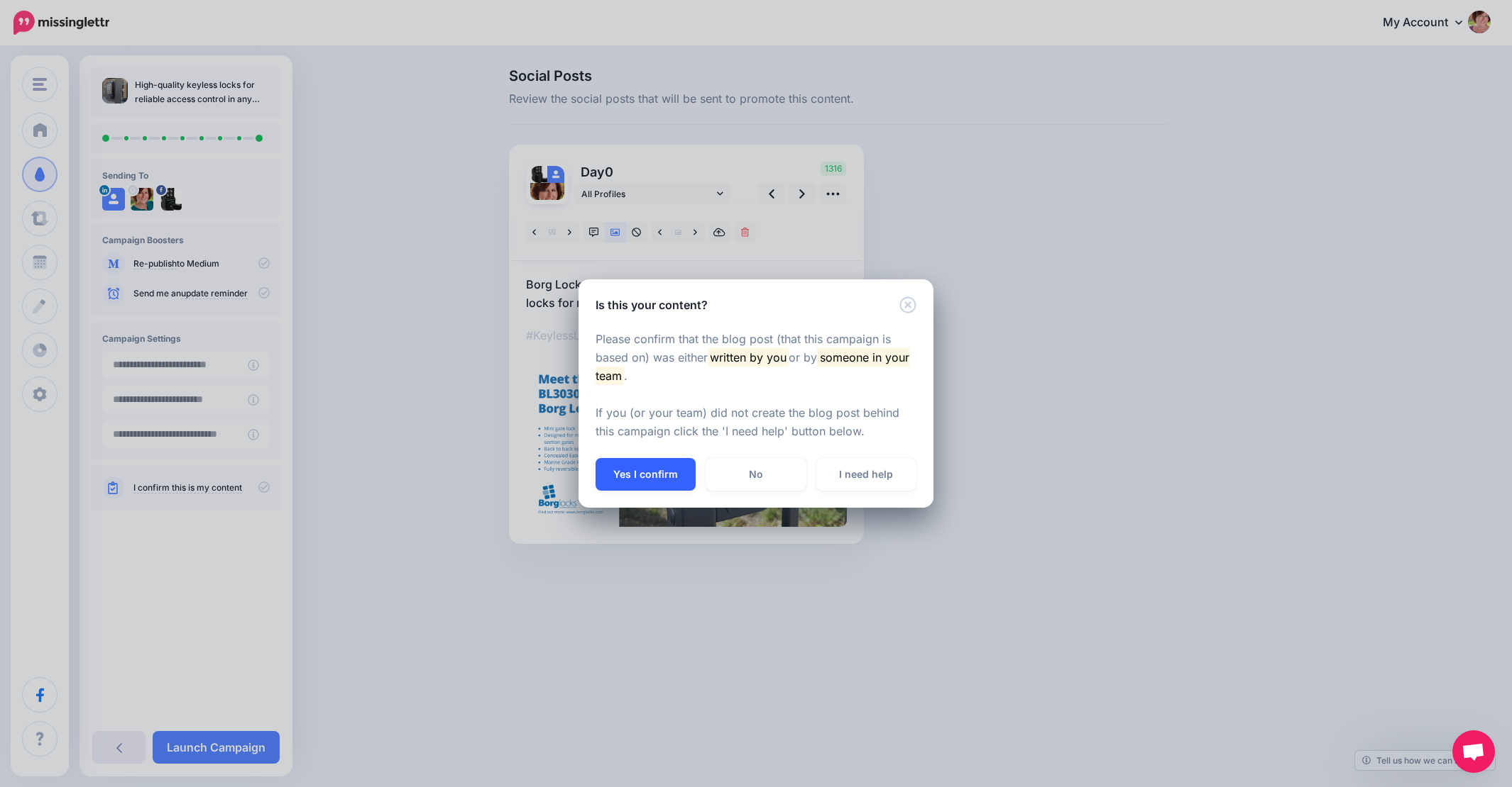
click at [638, 468] on button "Yes I confirm" at bounding box center [645, 474] width 100 height 33
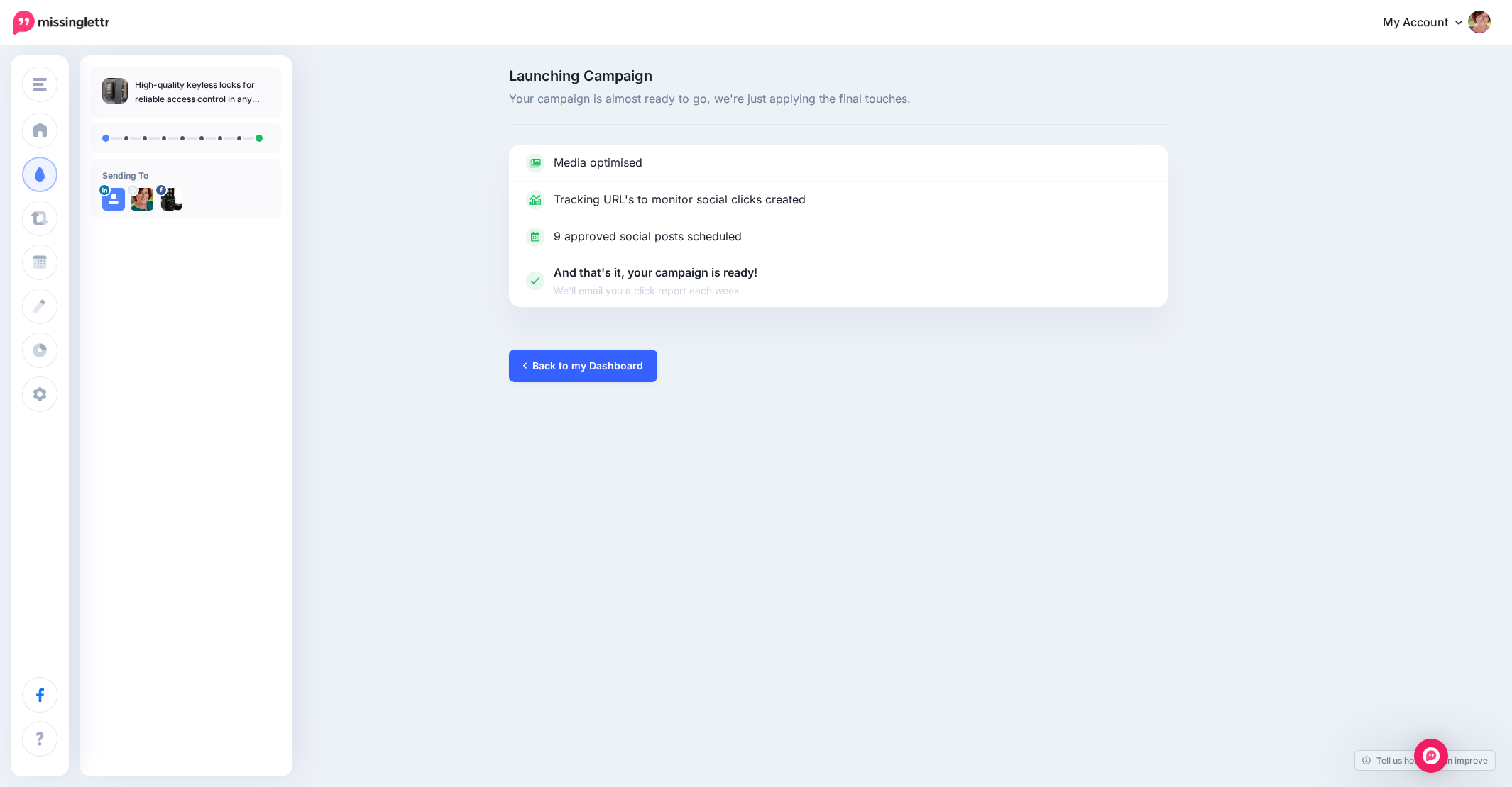
click at [604, 362] on link "Back to my Dashboard" at bounding box center [583, 365] width 148 height 33
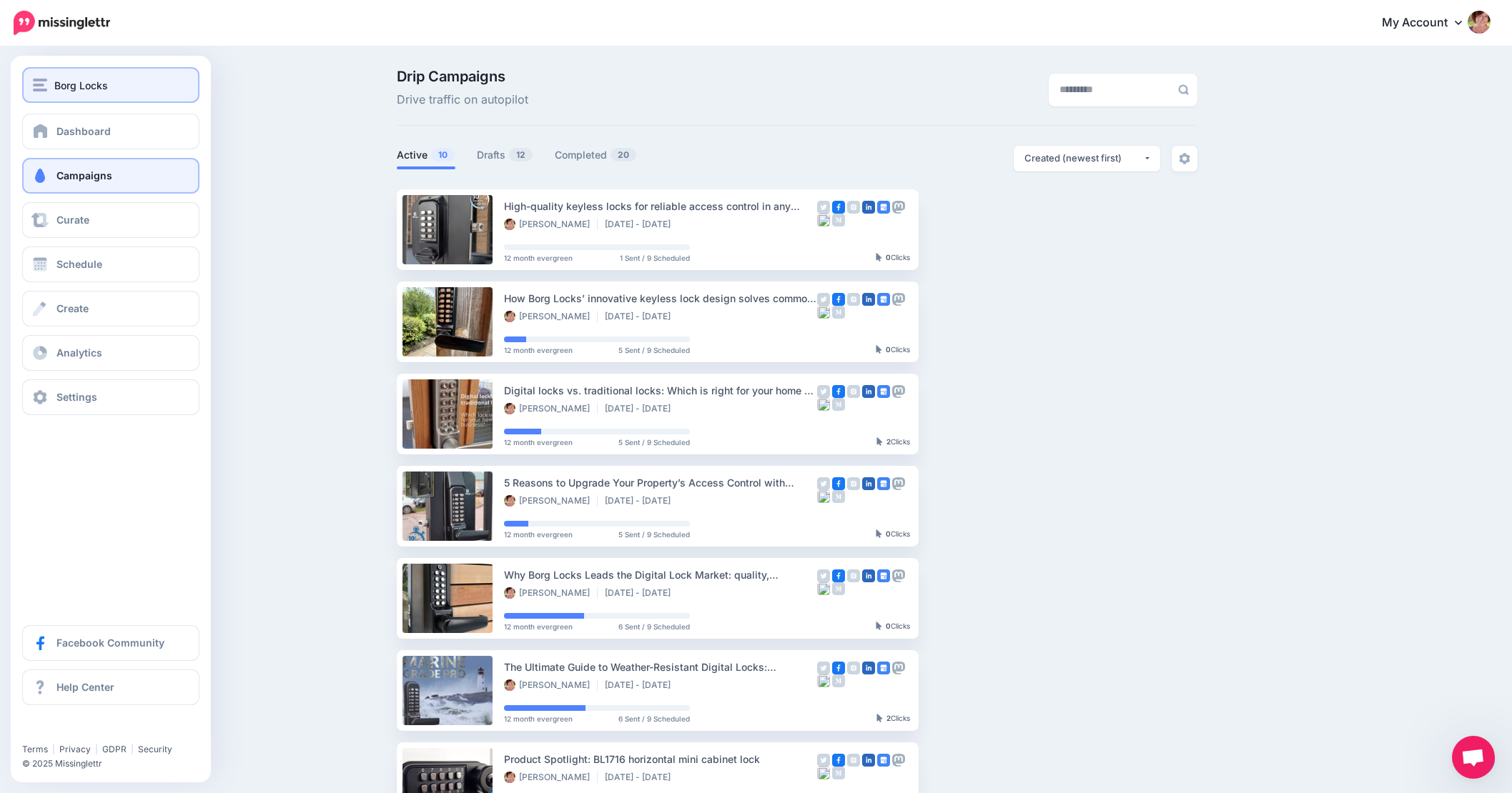
click at [73, 86] on span "Borg Locks" at bounding box center [81, 85] width 53 height 16
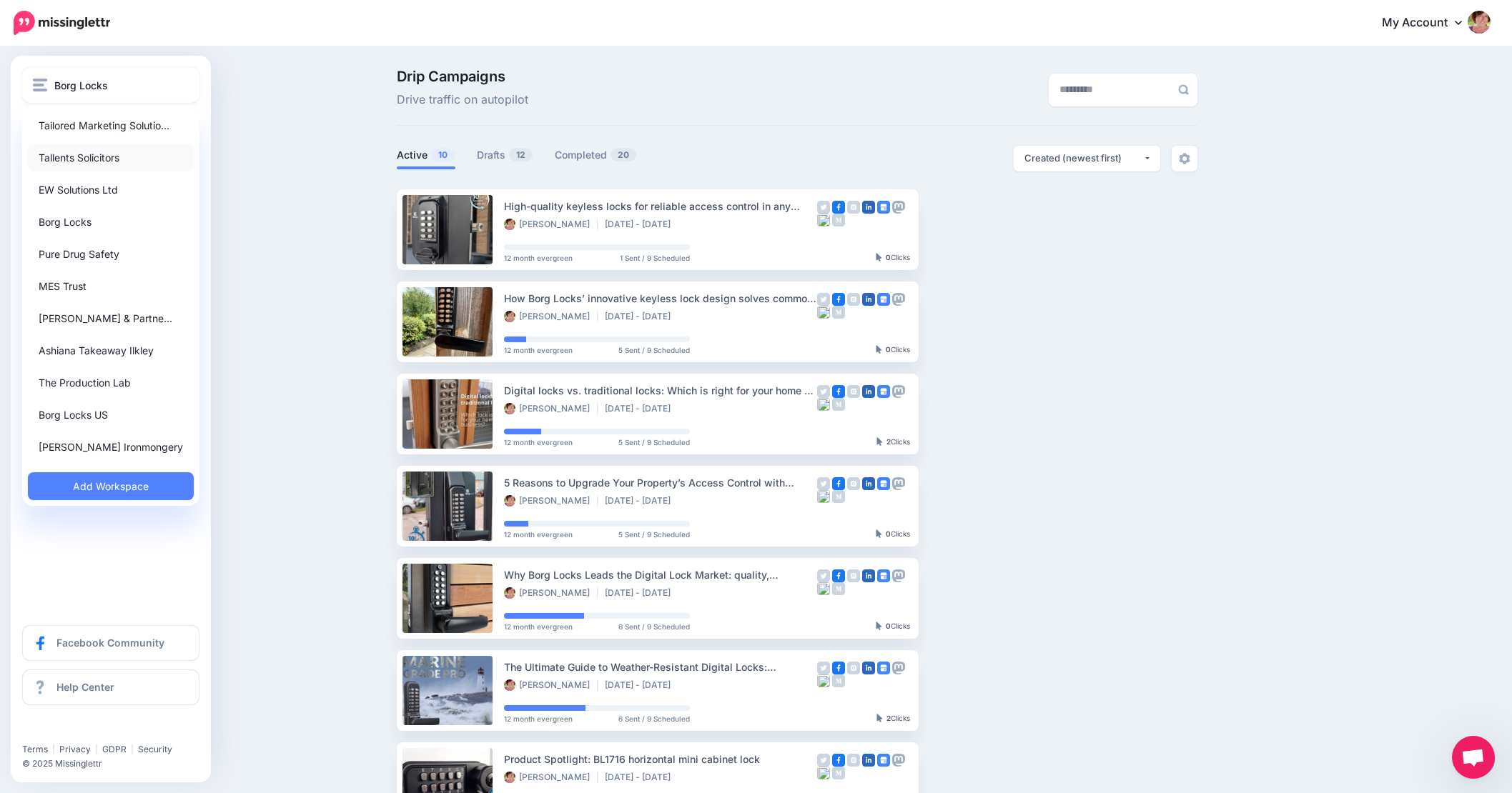
scroll to position [0, 6]
click at [84, 155] on link "Tallents Solicitors" at bounding box center [110, 157] width 166 height 28
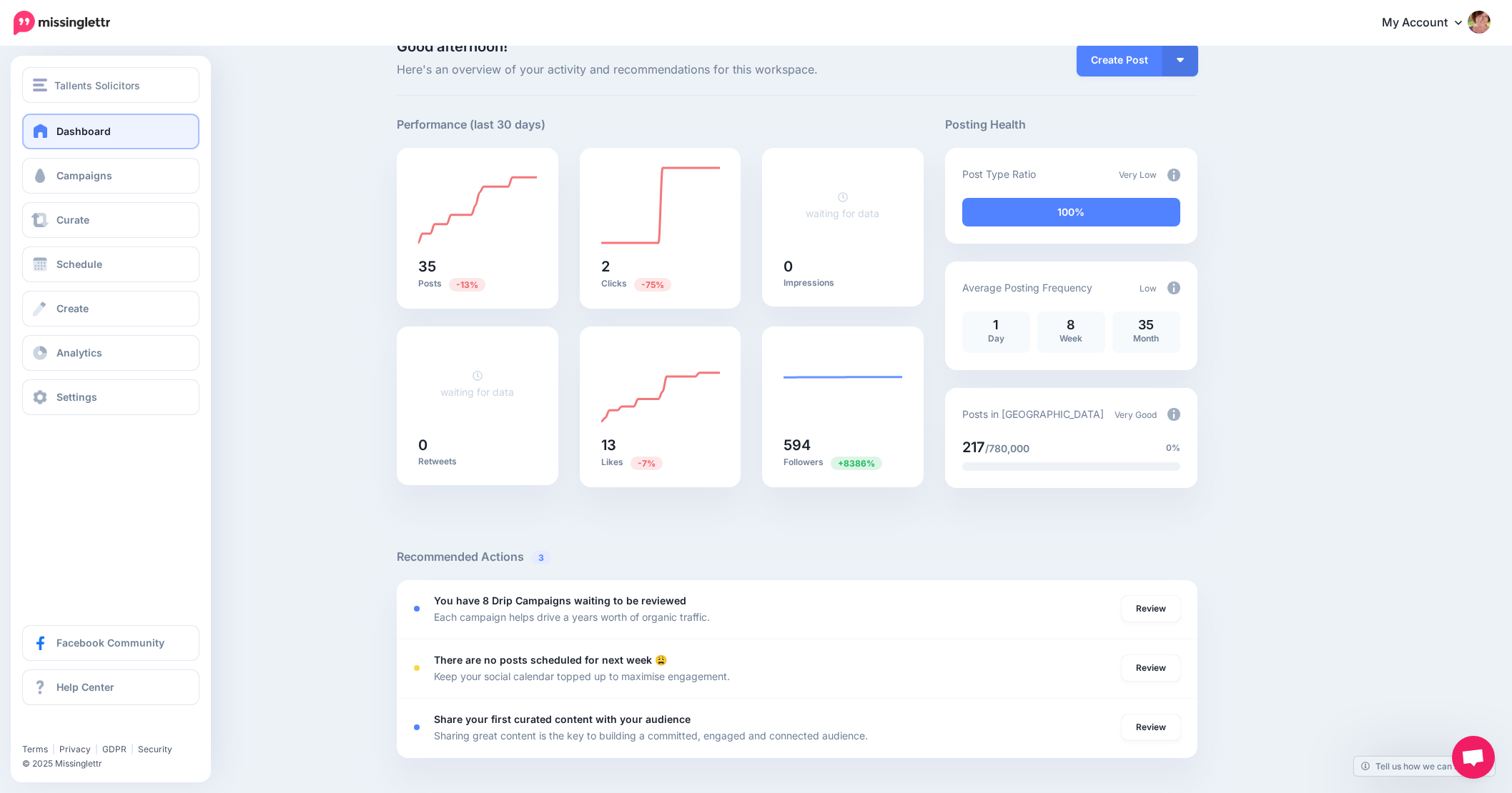
scroll to position [32, 0]
click at [82, 175] on span "Campaigns" at bounding box center [84, 176] width 56 height 12
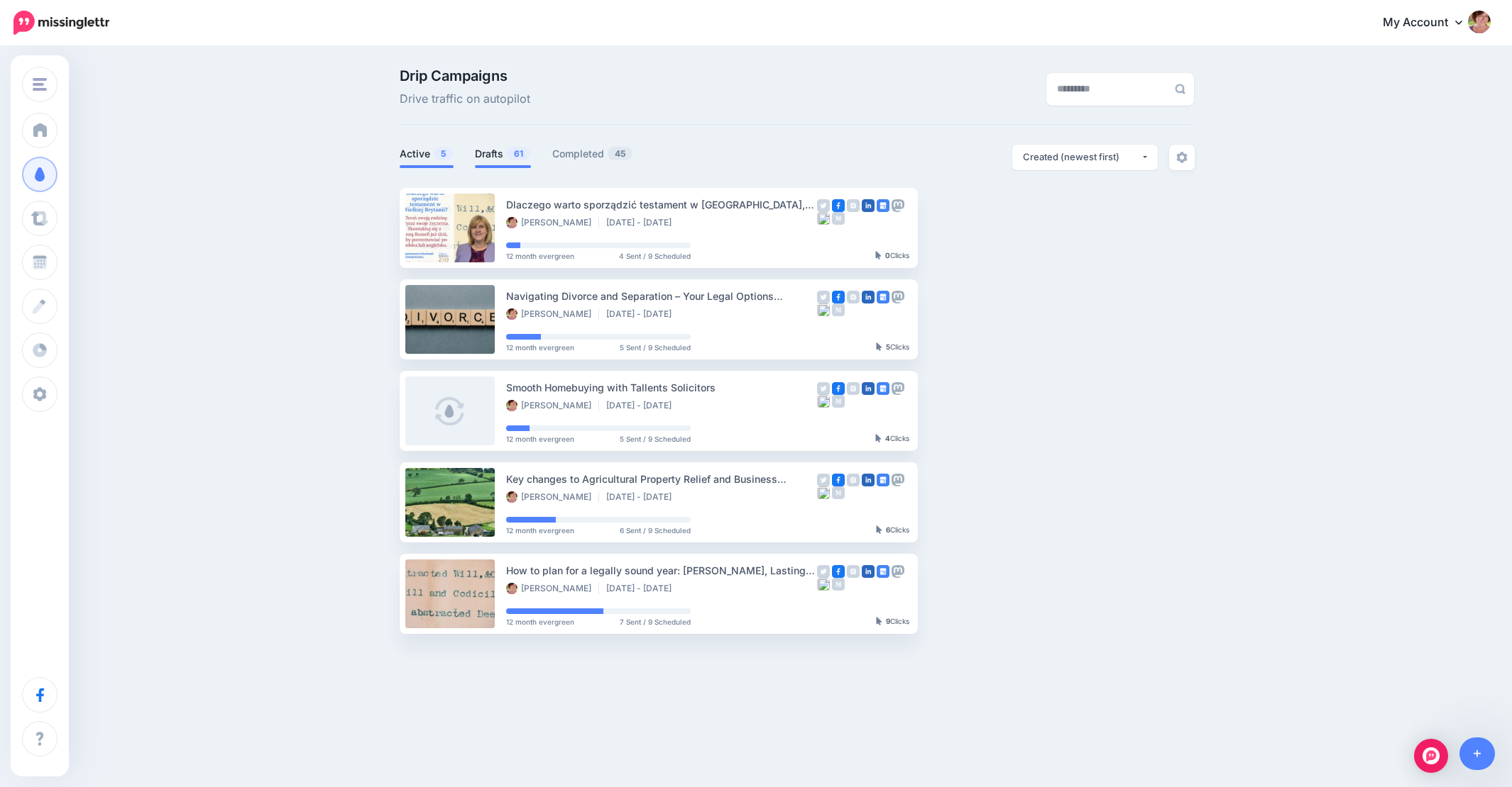
click at [484, 153] on link "Drafts 61" at bounding box center [503, 154] width 56 height 17
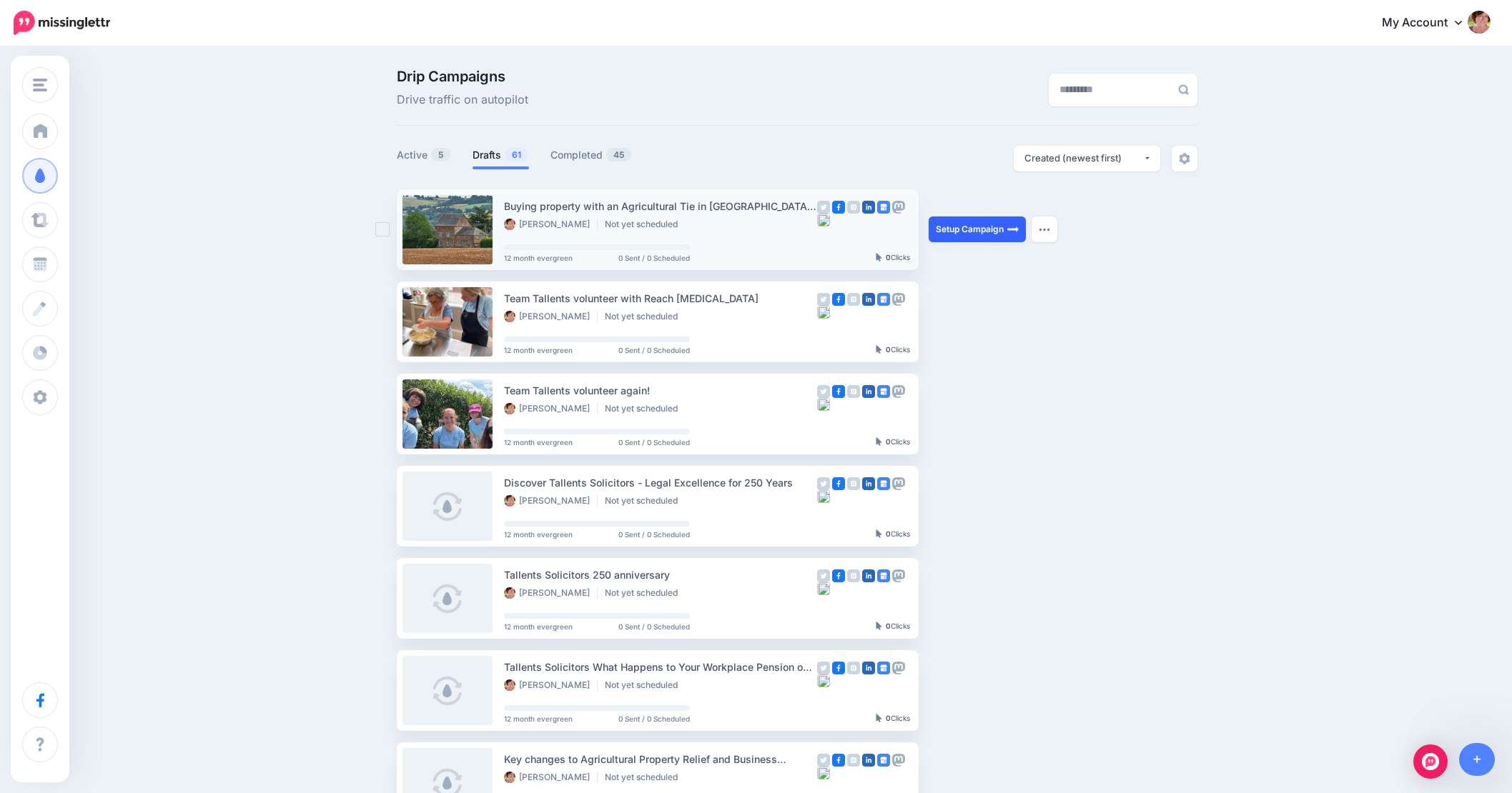
click at [980, 234] on link "Setup Campaign" at bounding box center [976, 229] width 97 height 26
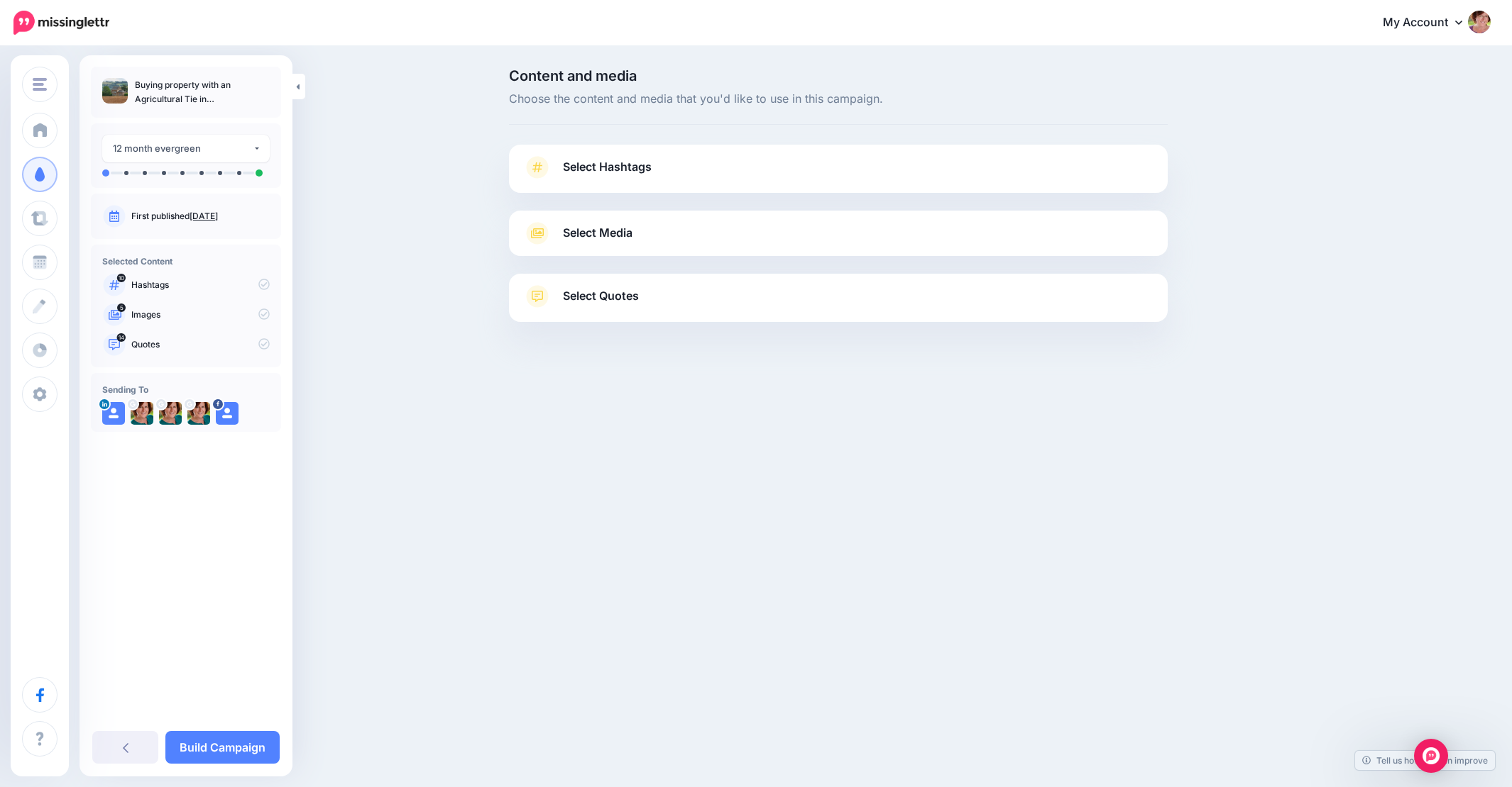
click at [628, 169] on span "Select Hashtags" at bounding box center [607, 167] width 89 height 19
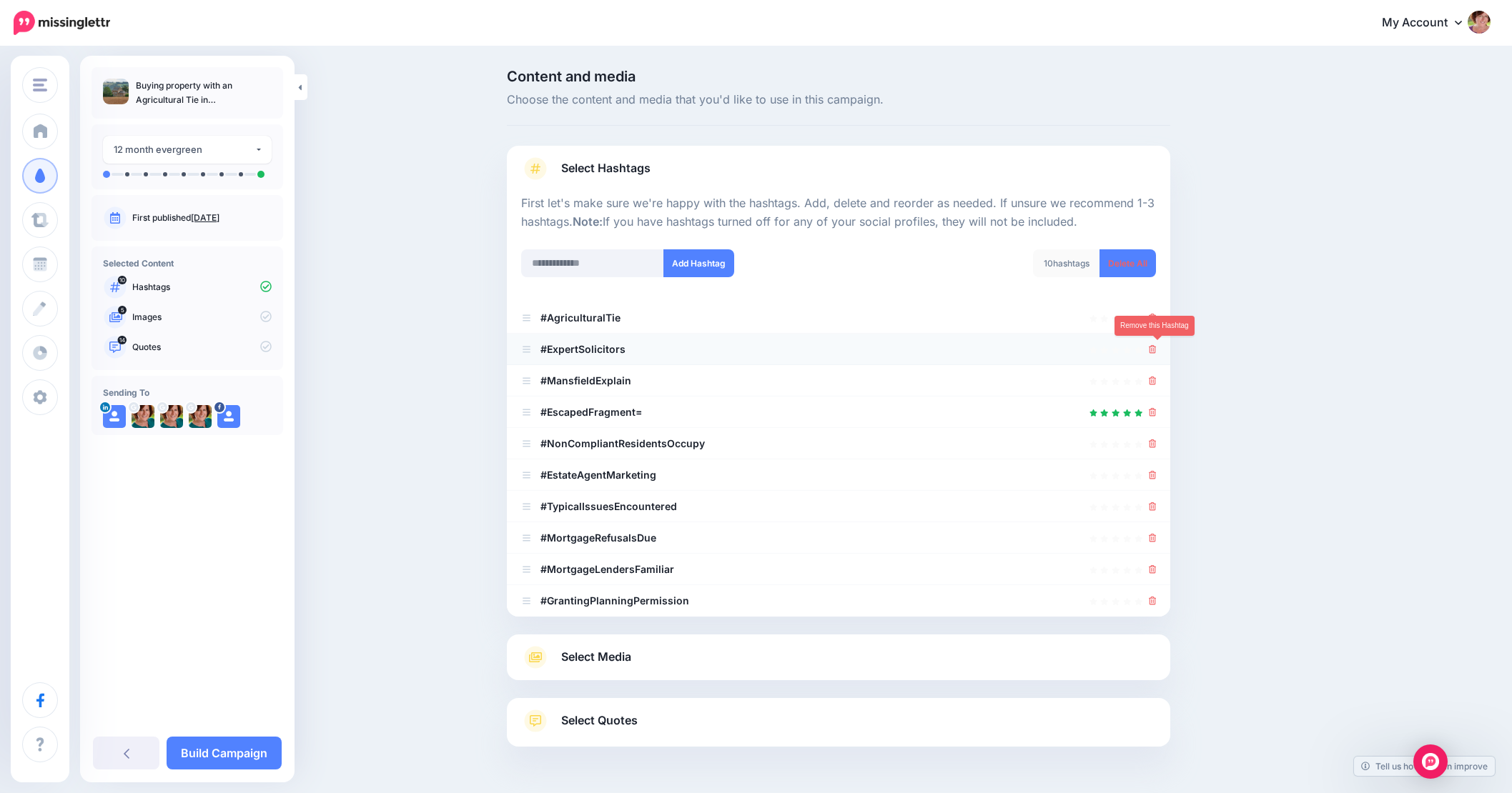
click at [1156, 349] on icon at bounding box center [1152, 349] width 8 height 9
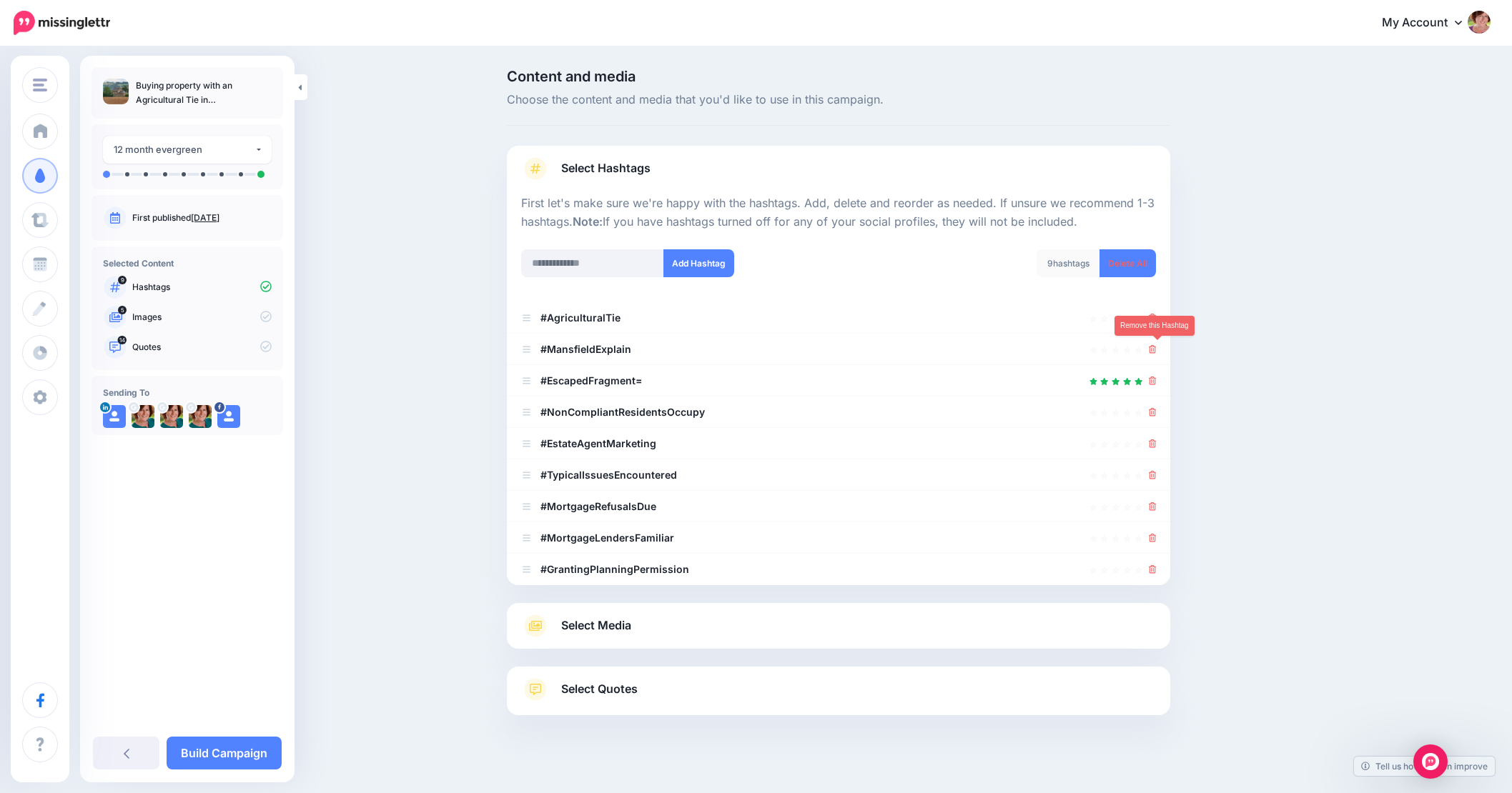
click at [1156, 349] on icon at bounding box center [1152, 349] width 8 height 9
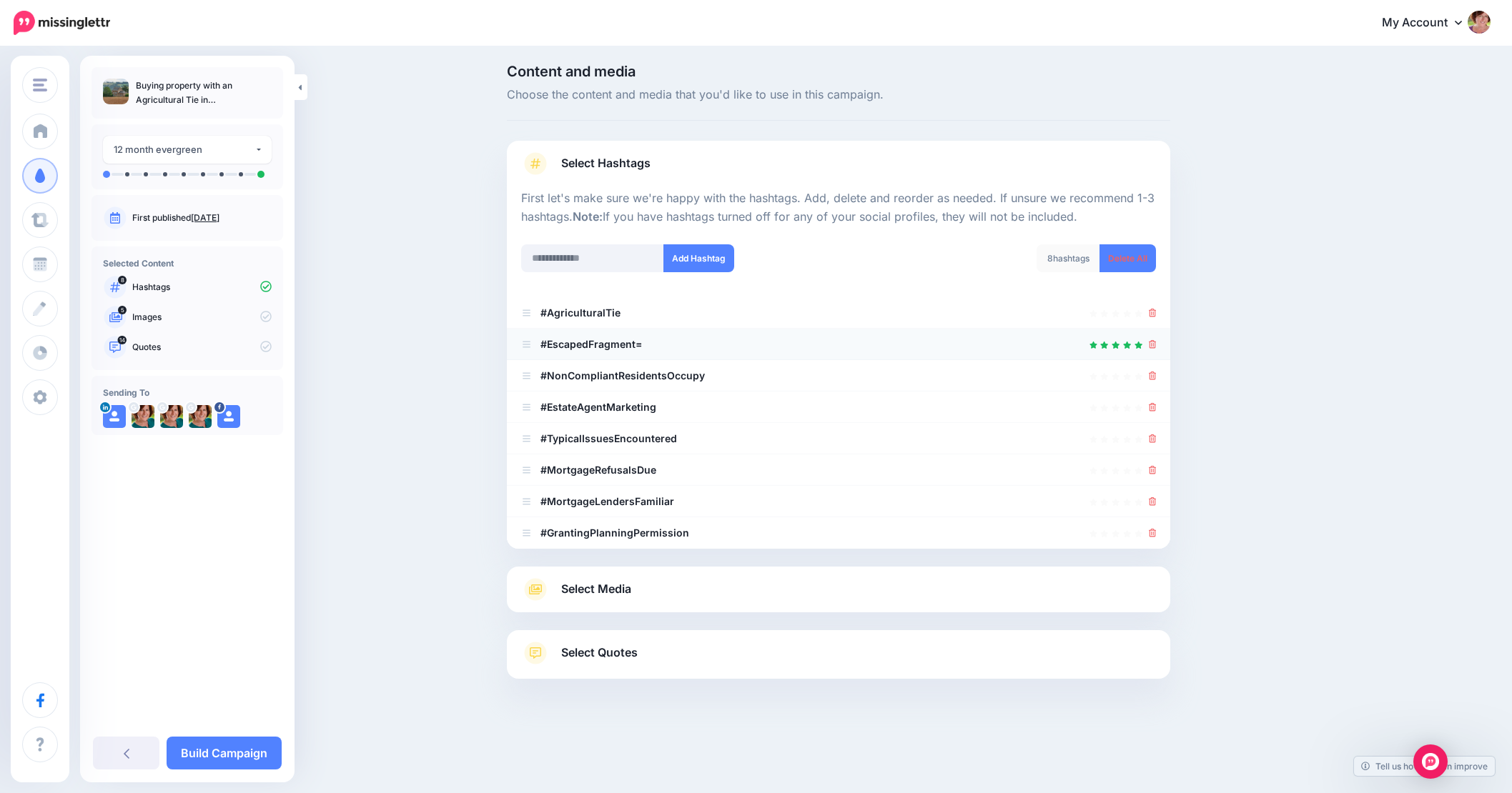
click at [1153, 338] on li "#EscapedFragment=" at bounding box center [838, 344] width 663 height 31
click at [1156, 341] on icon at bounding box center [1152, 345] width 8 height 9
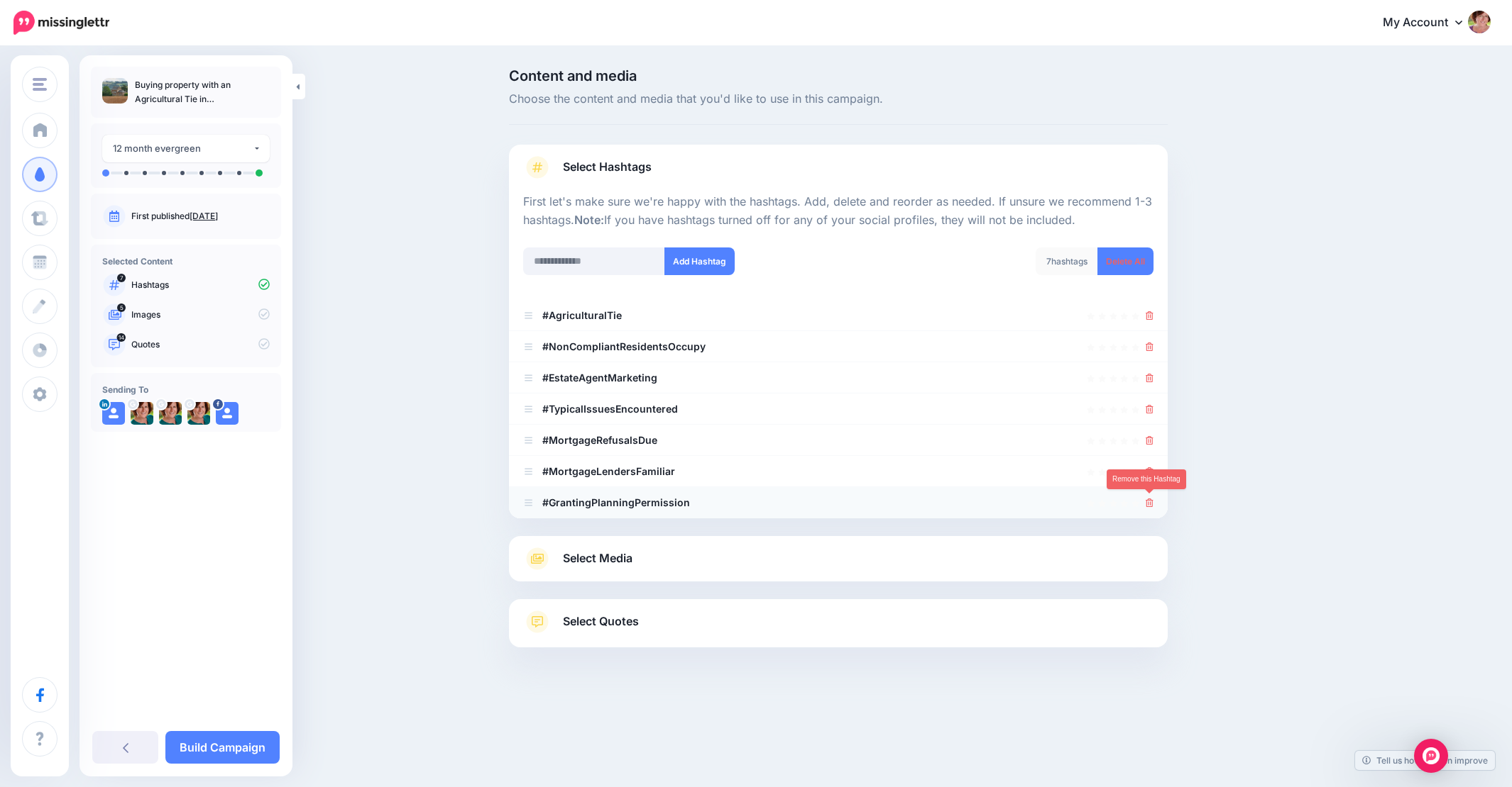
click at [1150, 501] on icon at bounding box center [1149, 503] width 8 height 9
click at [1147, 472] on icon at bounding box center [1149, 472] width 8 height 9
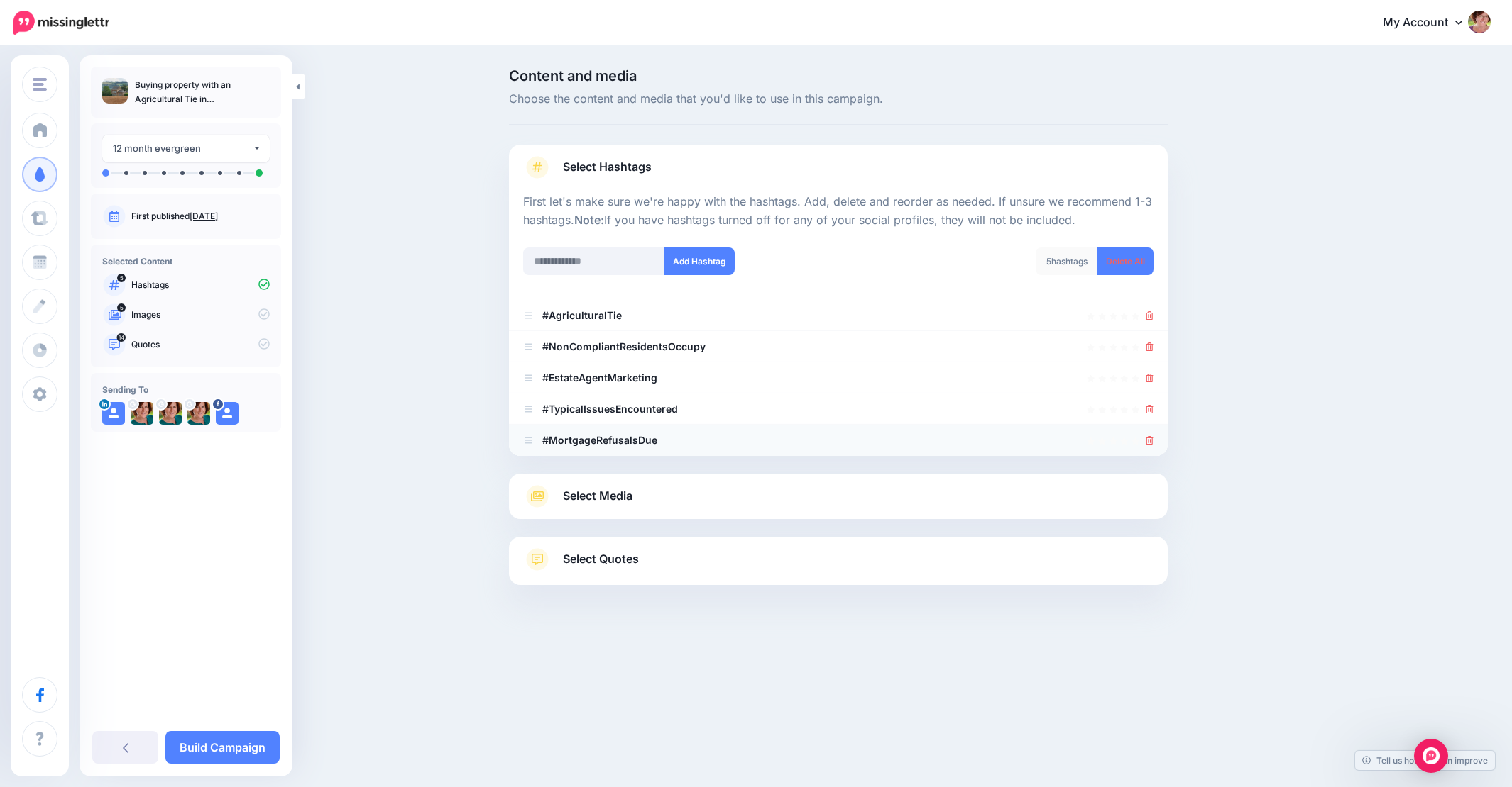
click at [1150, 438] on icon at bounding box center [1149, 440] width 8 height 9
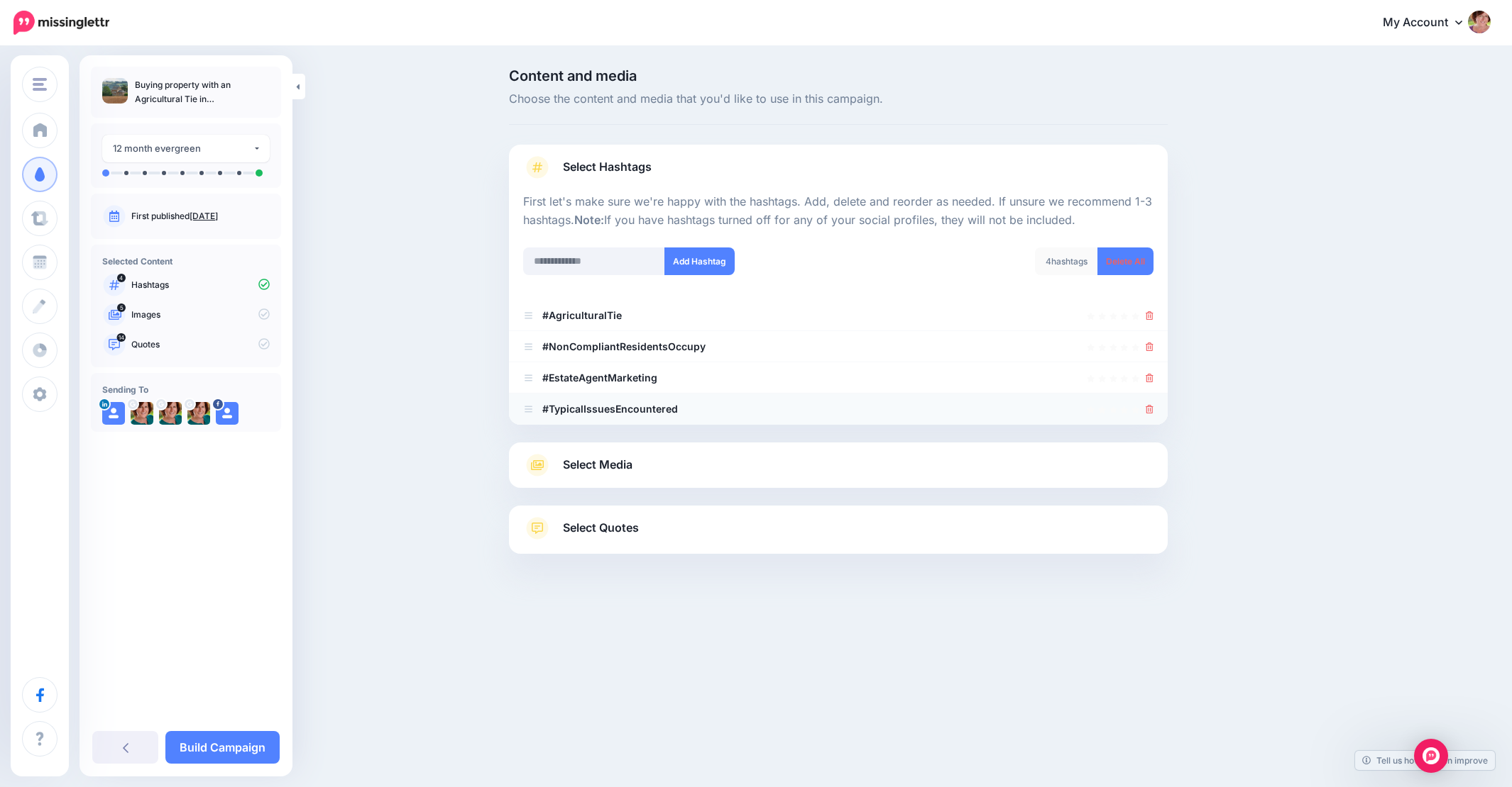
click at [1149, 408] on icon at bounding box center [1149, 409] width 8 height 9
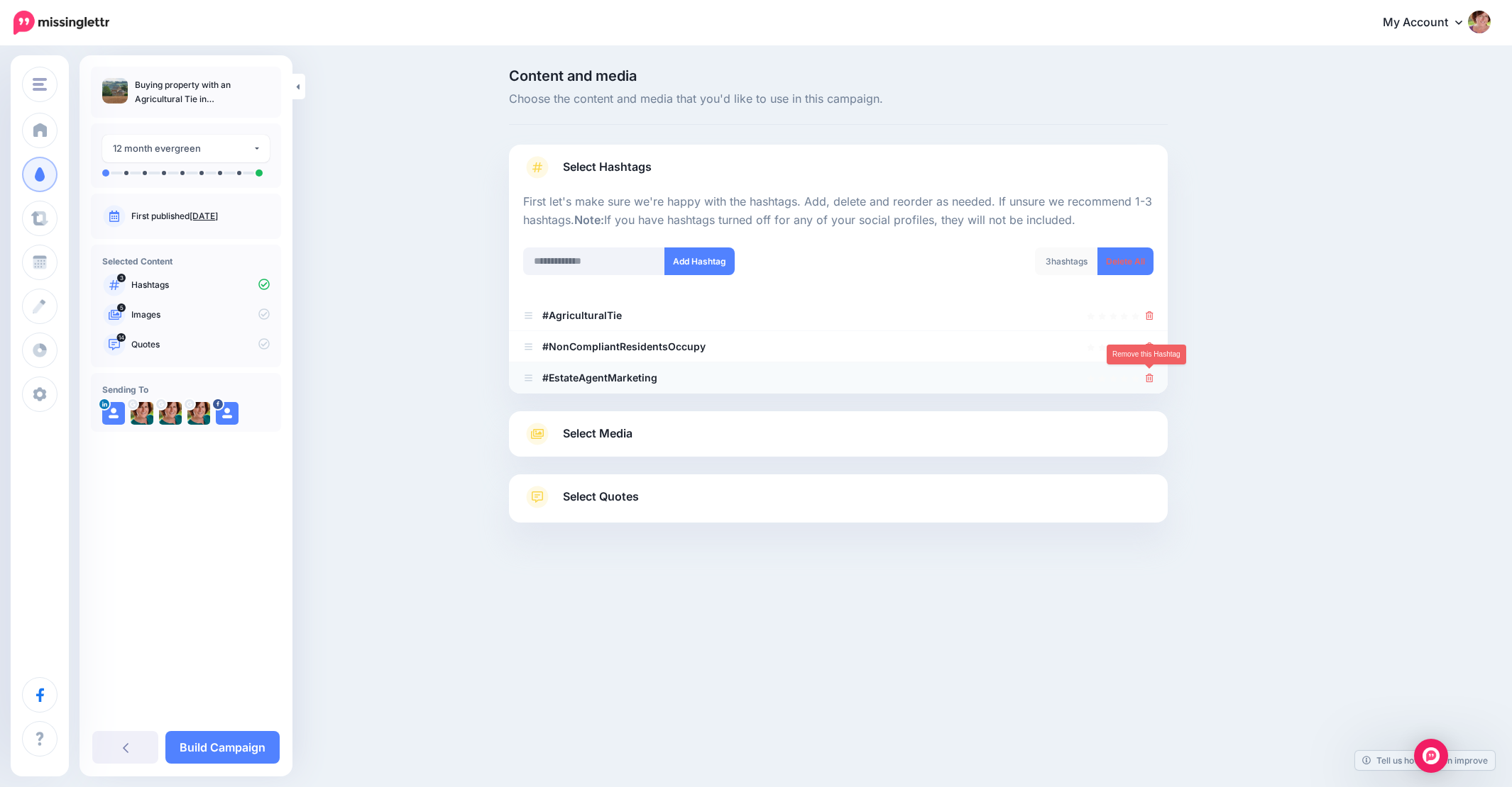
click at [1148, 374] on icon at bounding box center [1149, 379] width 8 height 9
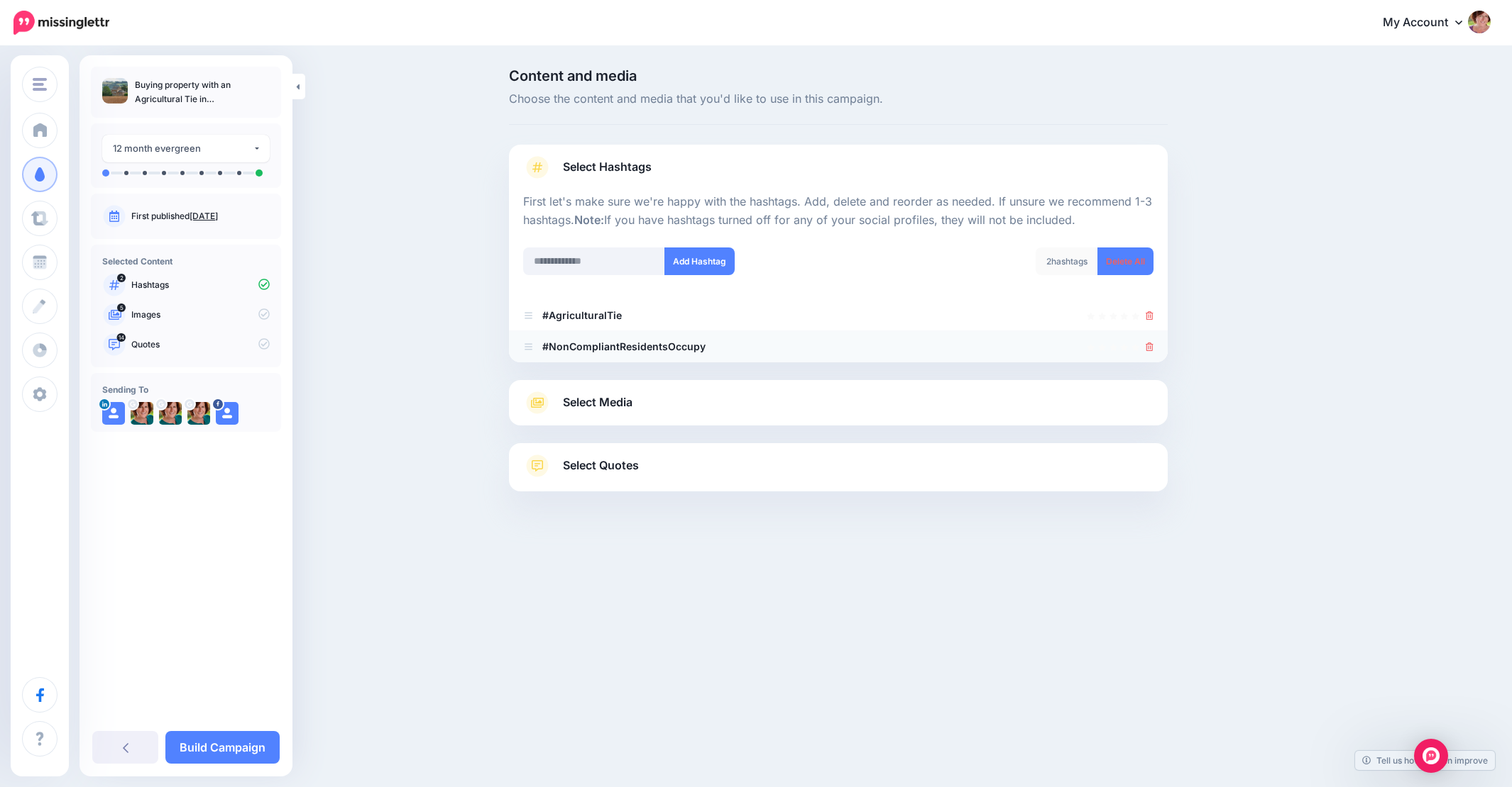
click at [1148, 345] on icon at bounding box center [1149, 347] width 8 height 9
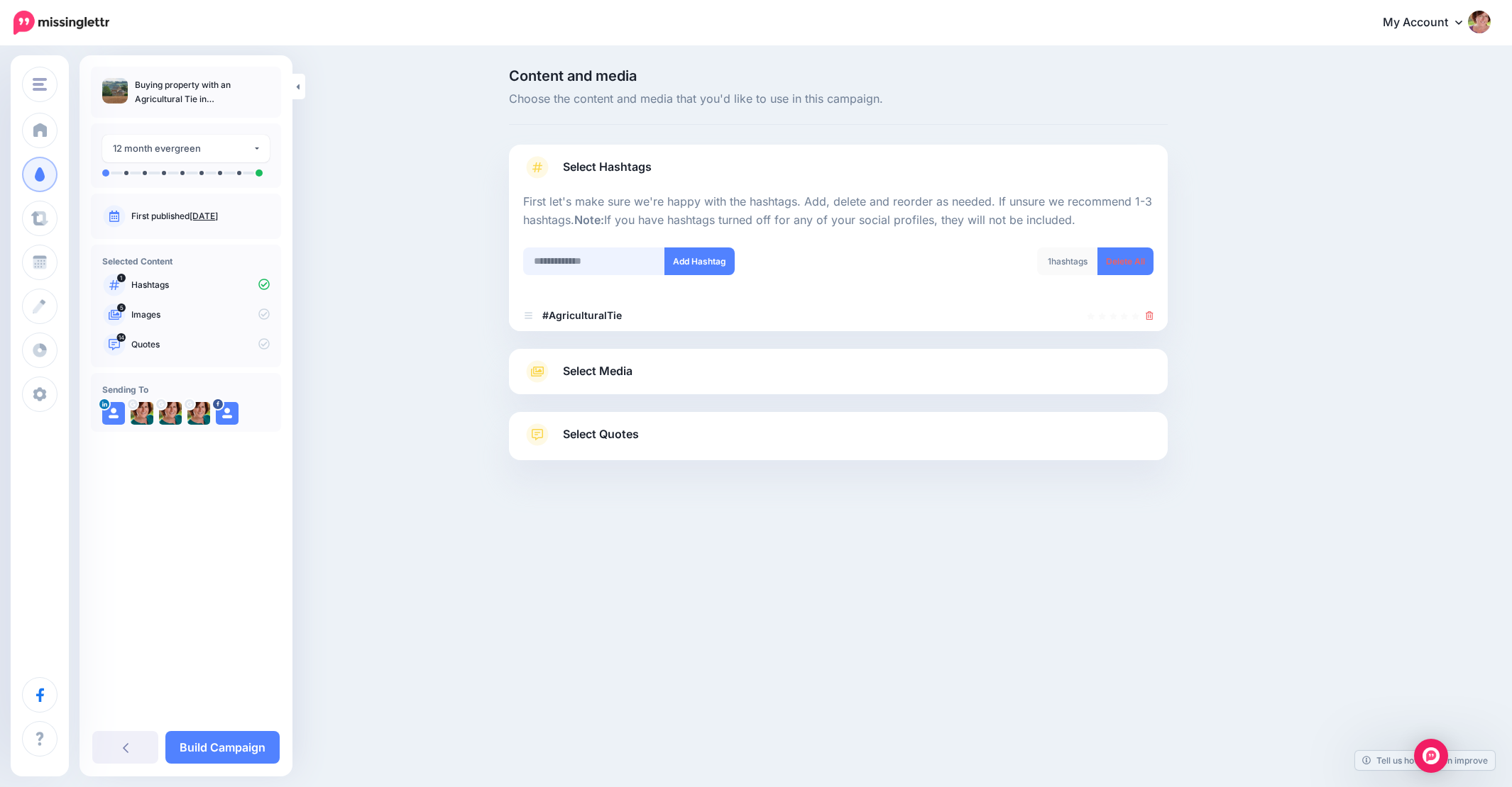
click at [572, 256] on input "text" at bounding box center [594, 261] width 142 height 27
type input "**********"
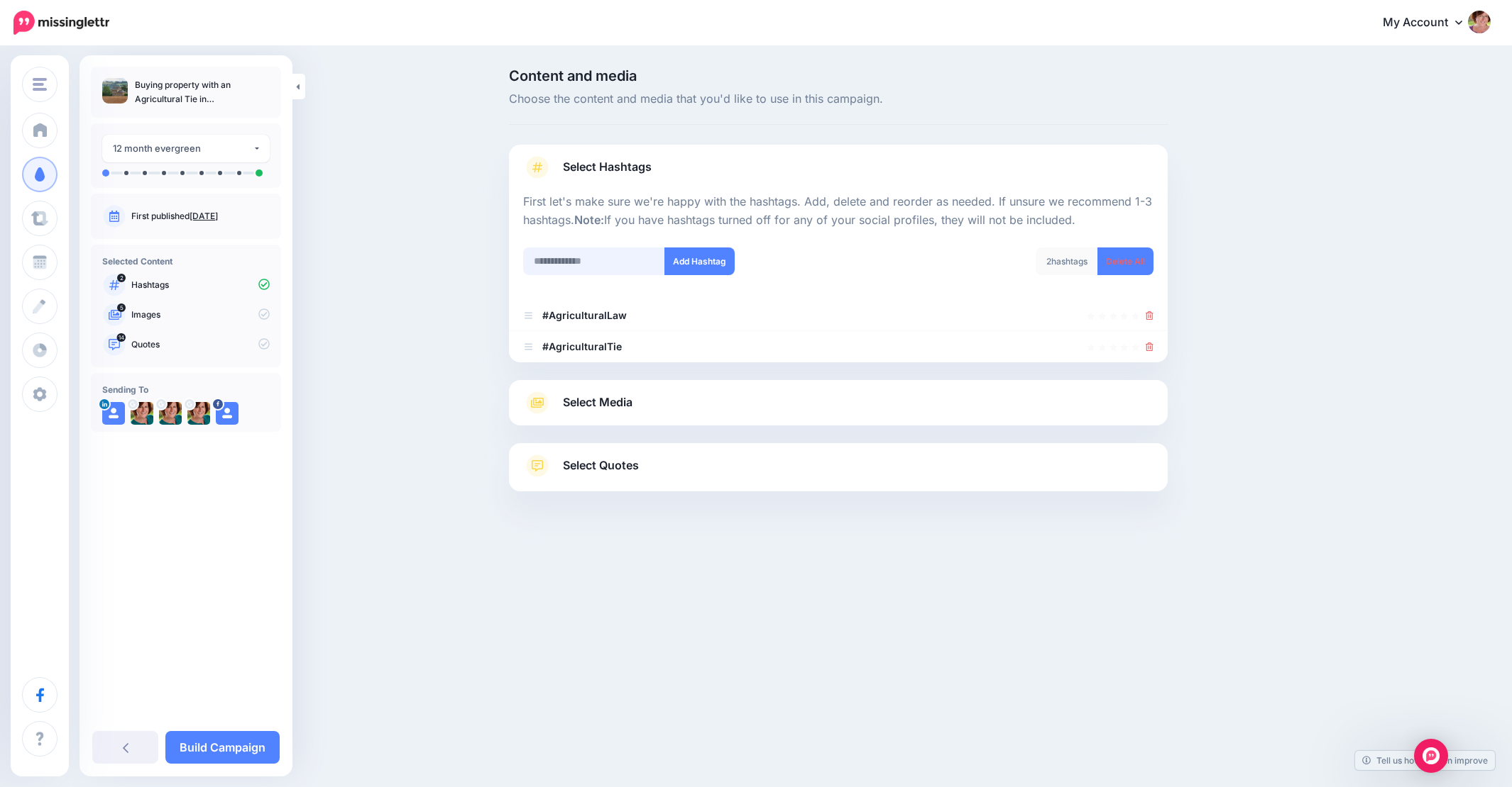
click at [606, 259] on input "text" at bounding box center [594, 261] width 142 height 27
type input "**********"
click at [707, 260] on button "Add Hashtag" at bounding box center [700, 261] width 71 height 27
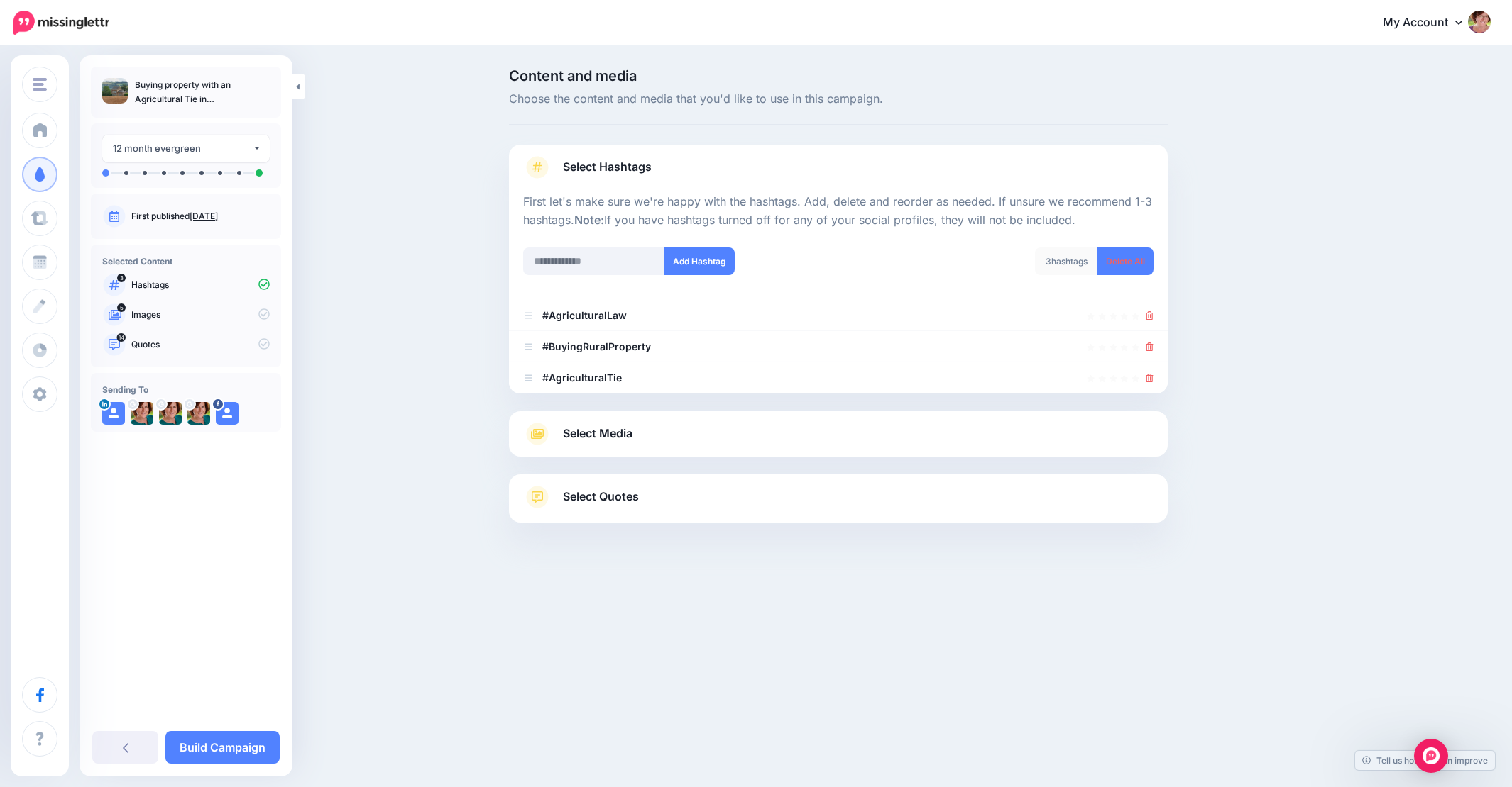
click at [603, 435] on span "Select Media" at bounding box center [598, 434] width 70 height 19
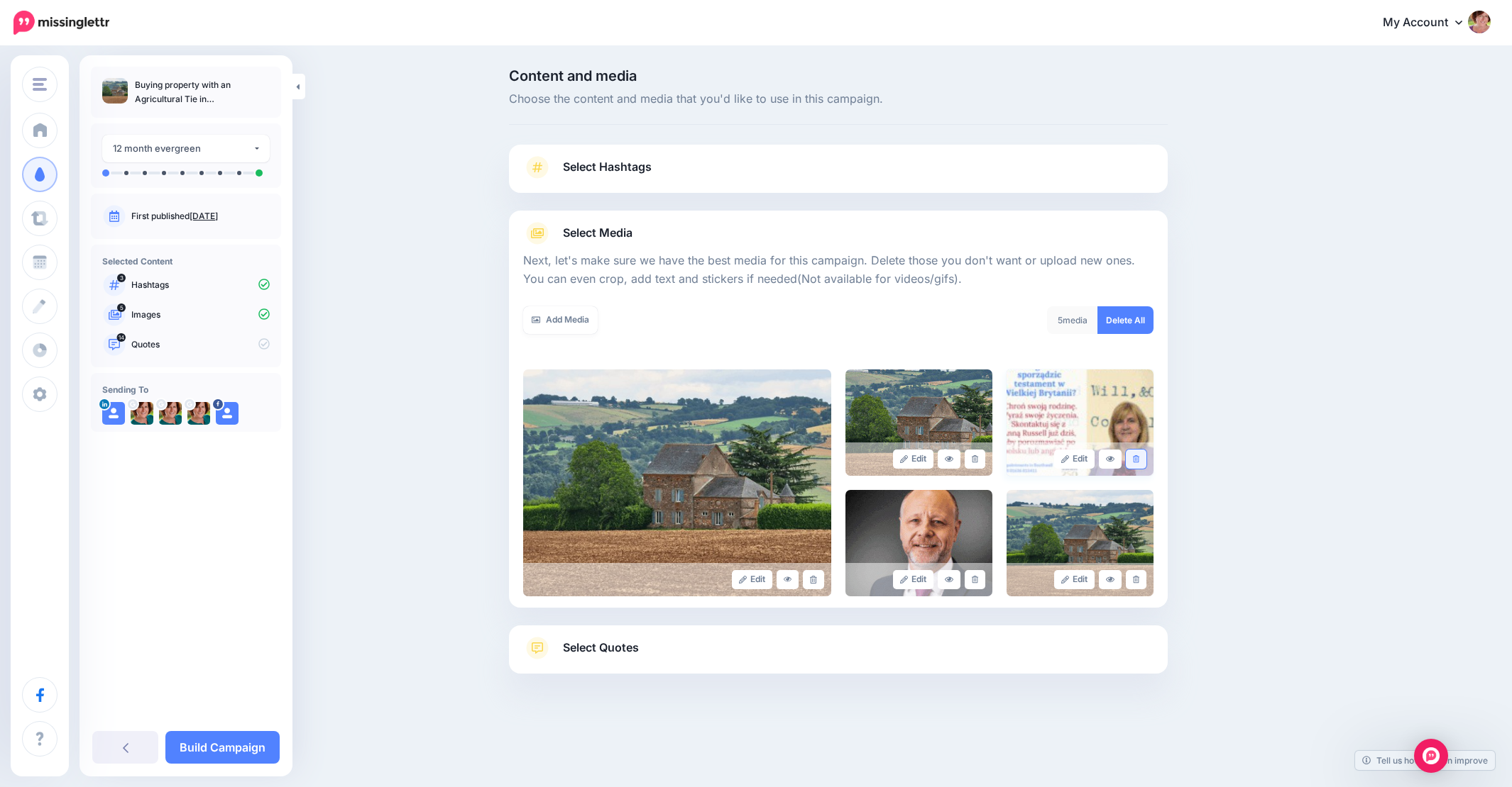
click at [1140, 455] on link at bounding box center [1135, 460] width 20 height 19
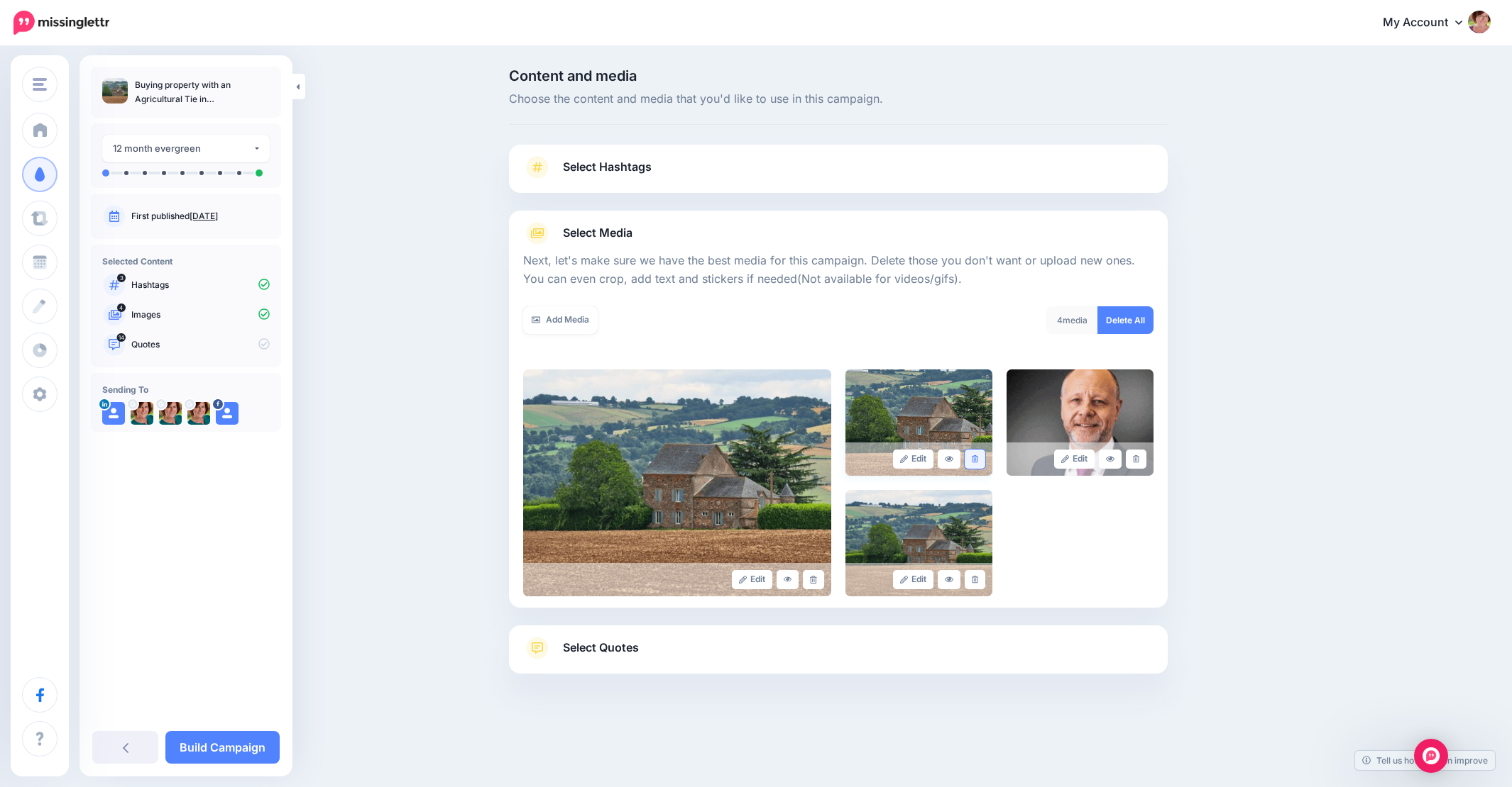
click at [974, 455] on icon at bounding box center [974, 459] width 6 height 8
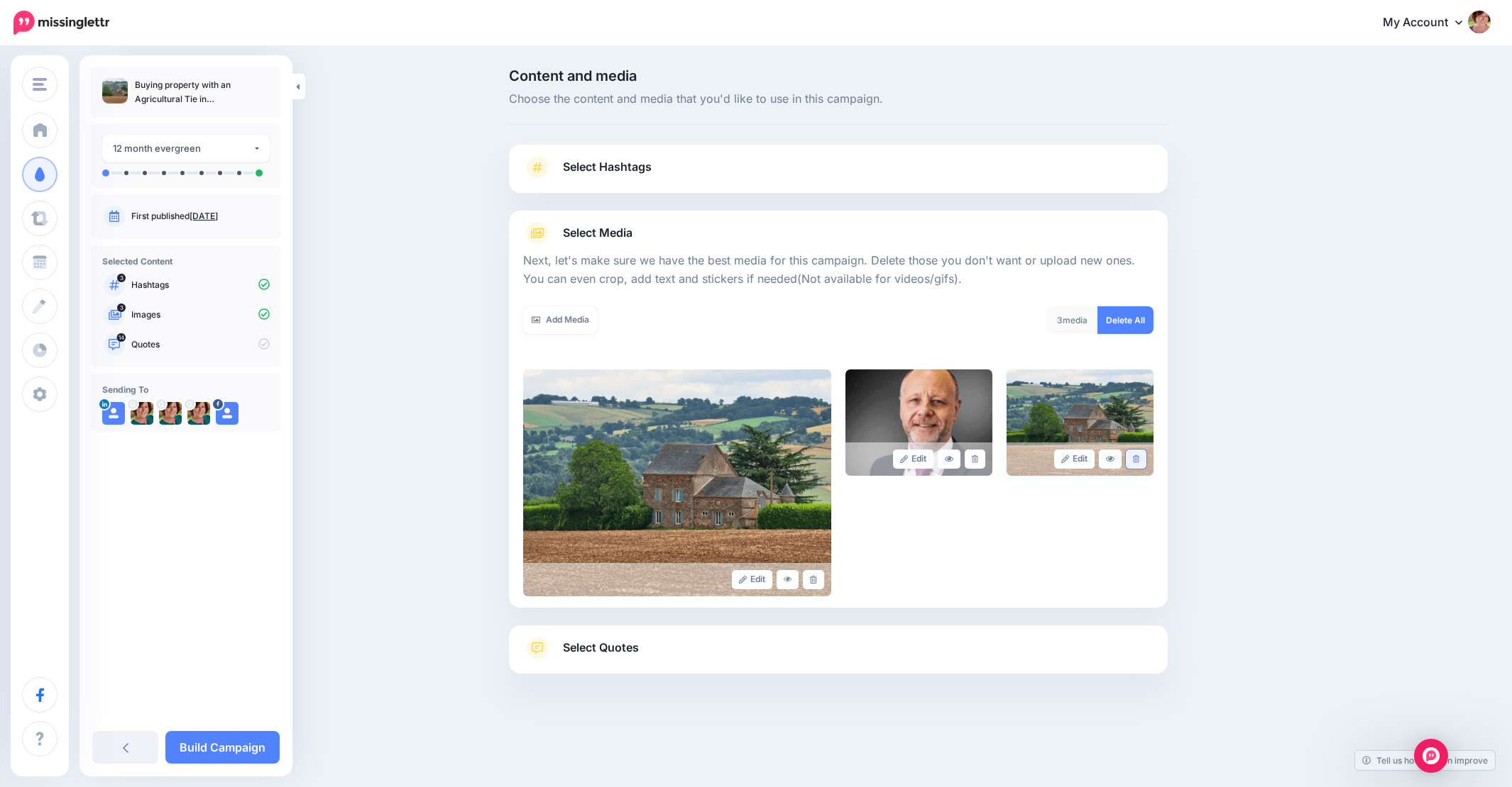
click at [1134, 460] on icon at bounding box center [1135, 459] width 6 height 8
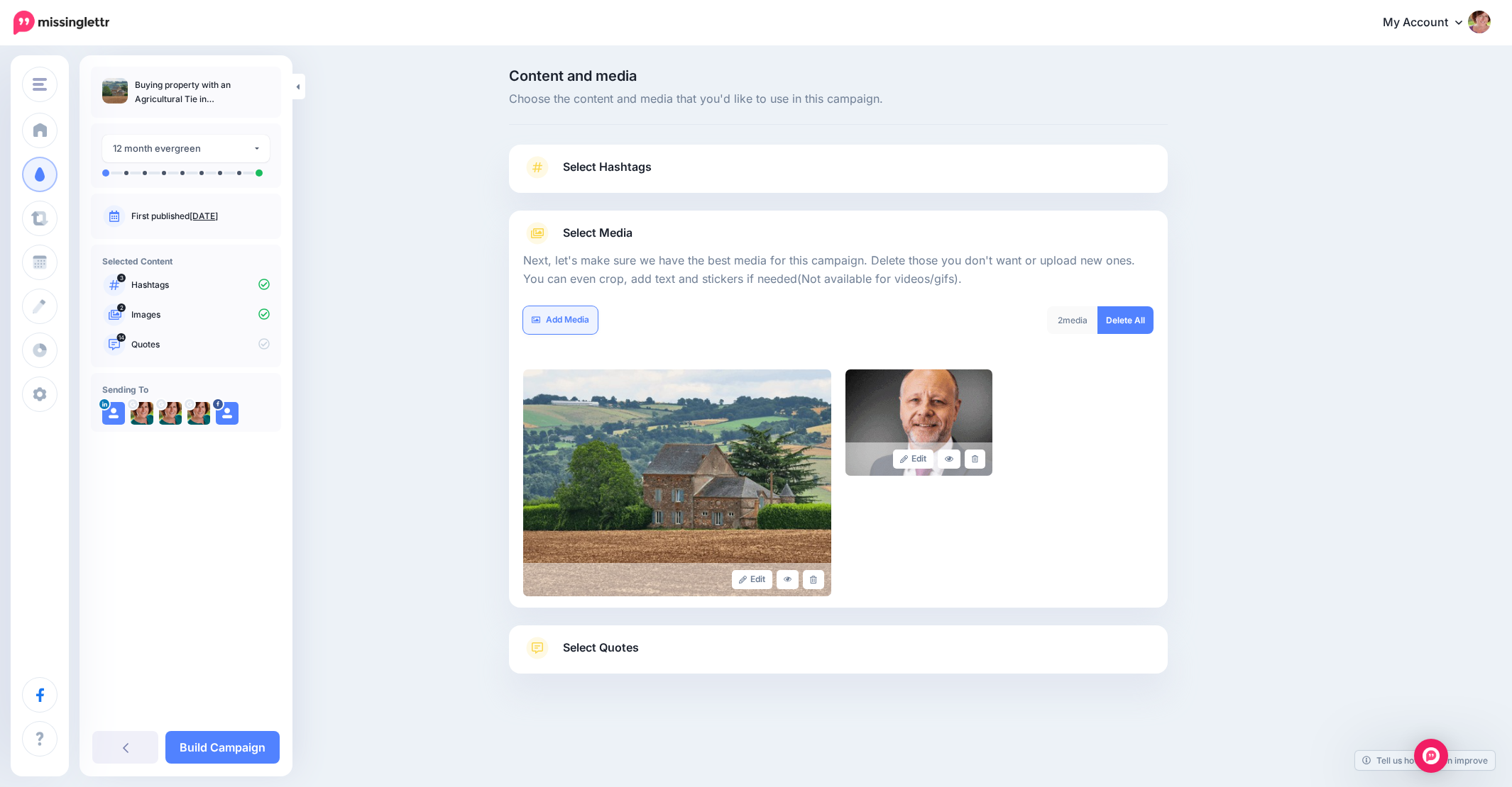
click at [560, 319] on link "Add Media" at bounding box center [560, 319] width 74 height 27
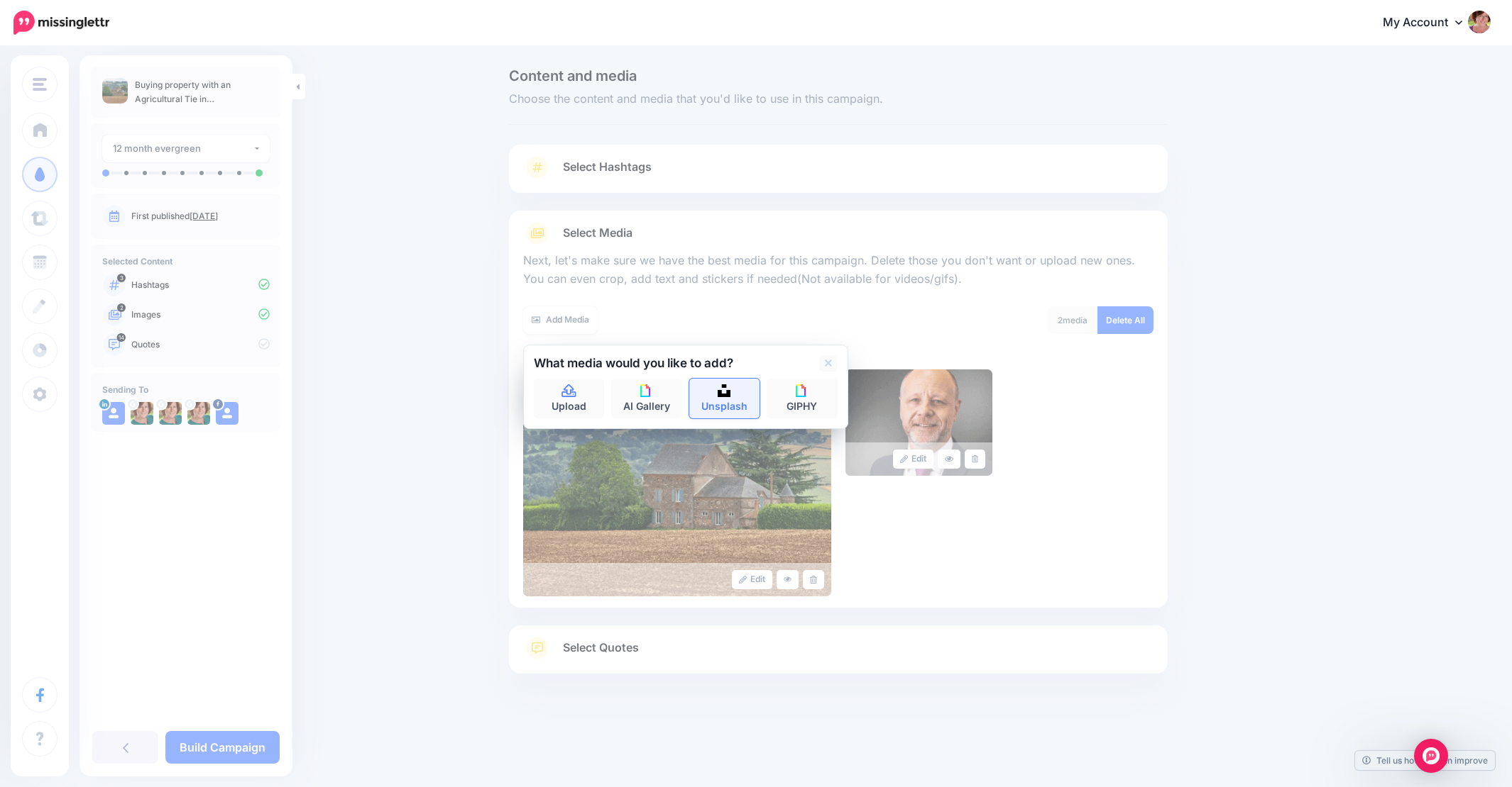
click at [738, 393] on link "Unsplash" at bounding box center [725, 398] width 71 height 40
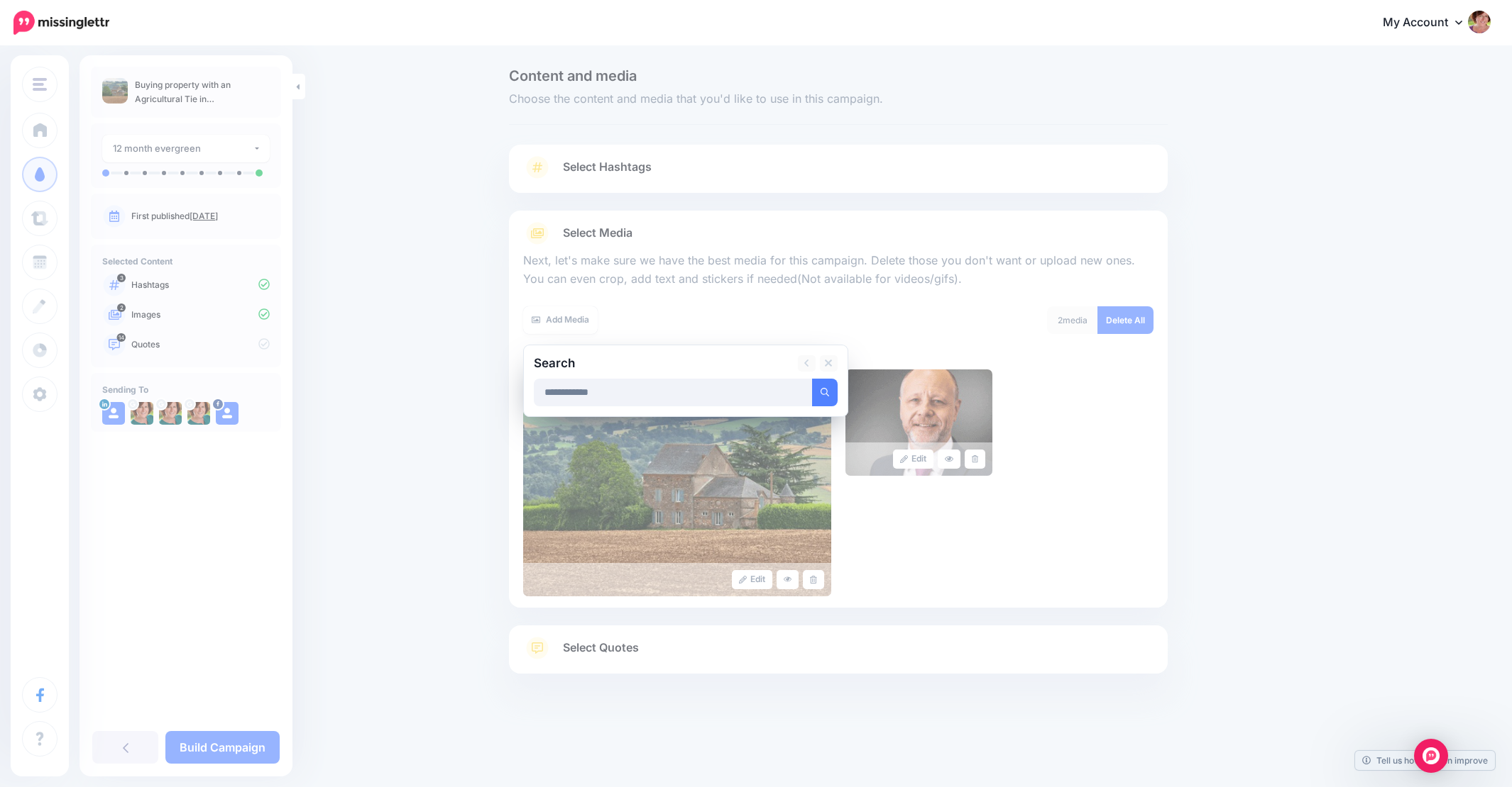
click at [824, 390] on button "submit" at bounding box center [824, 392] width 26 height 27
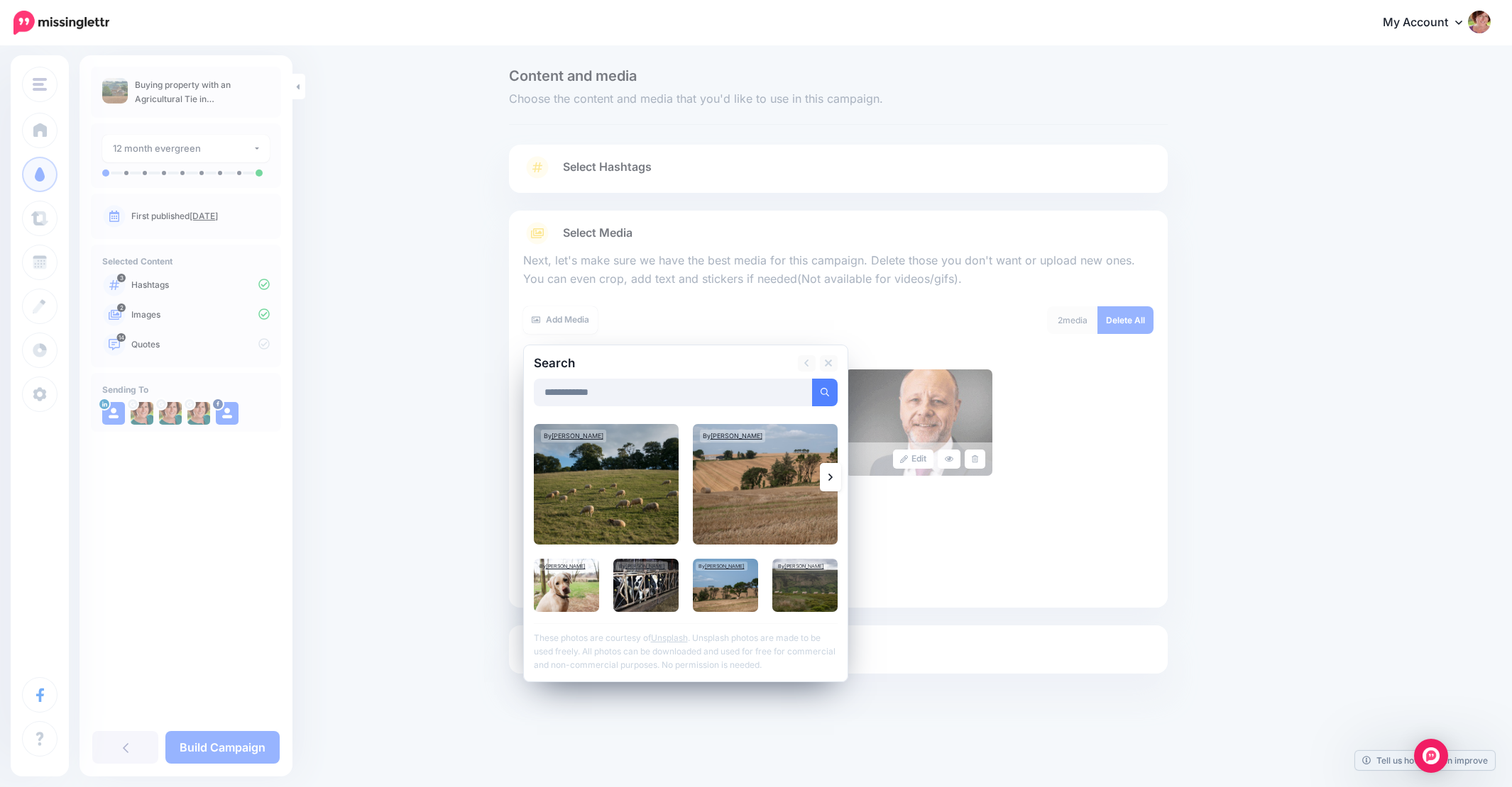
click at [829, 476] on icon at bounding box center [830, 477] width 4 height 11
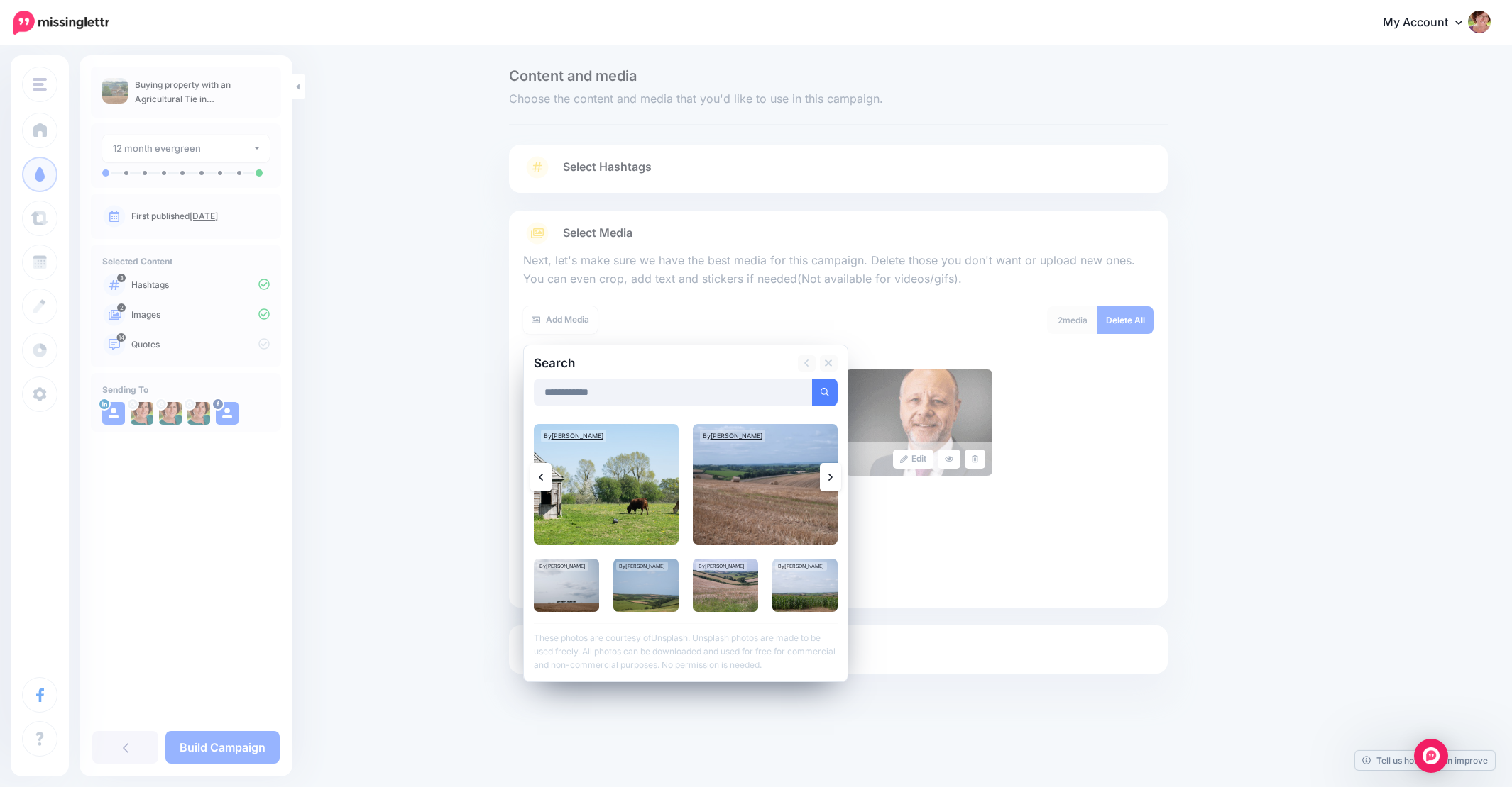
click at [829, 476] on icon at bounding box center [830, 477] width 4 height 11
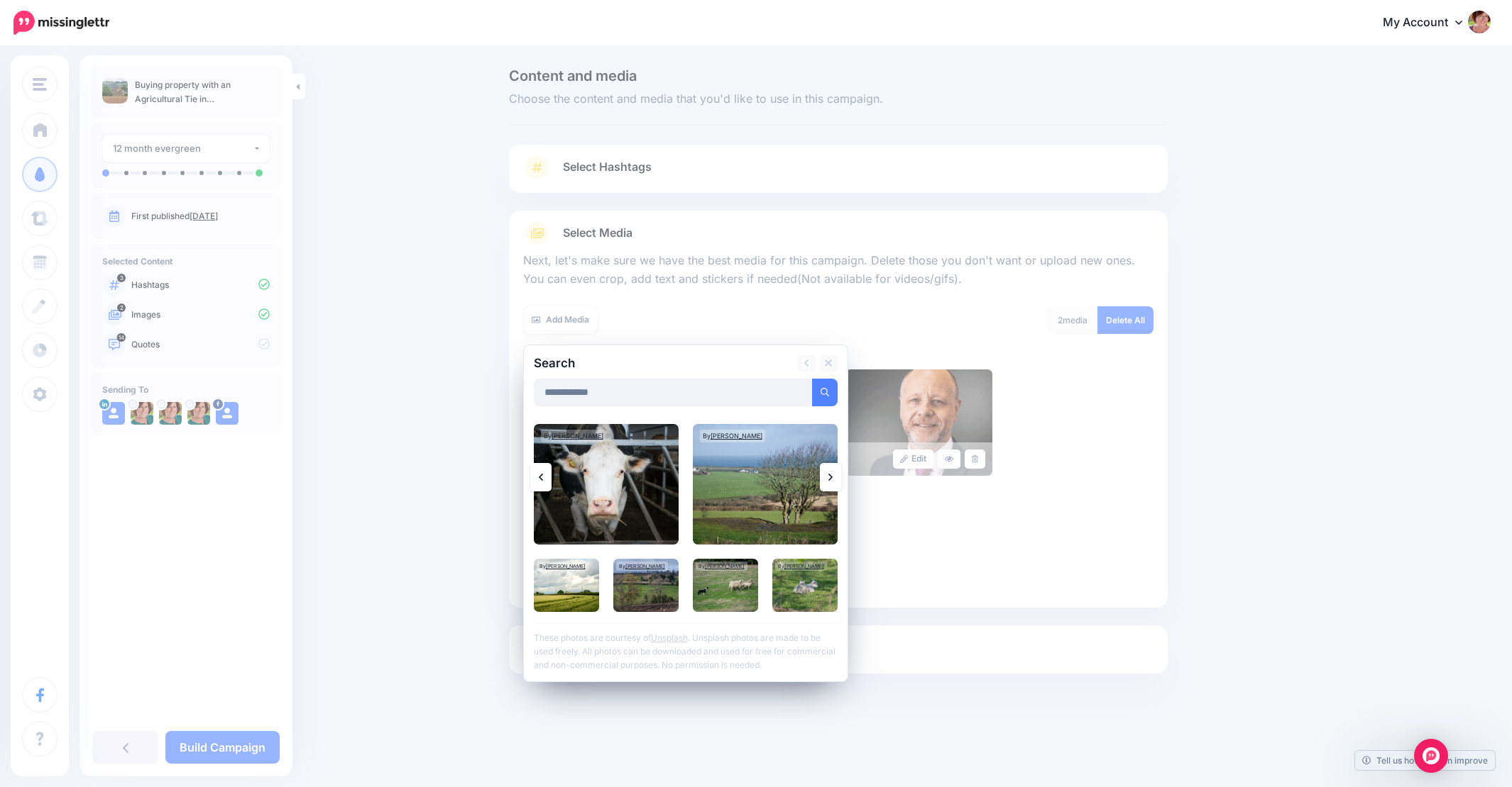
scroll to position [0, 1]
click at [829, 476] on icon at bounding box center [830, 477] width 4 height 11
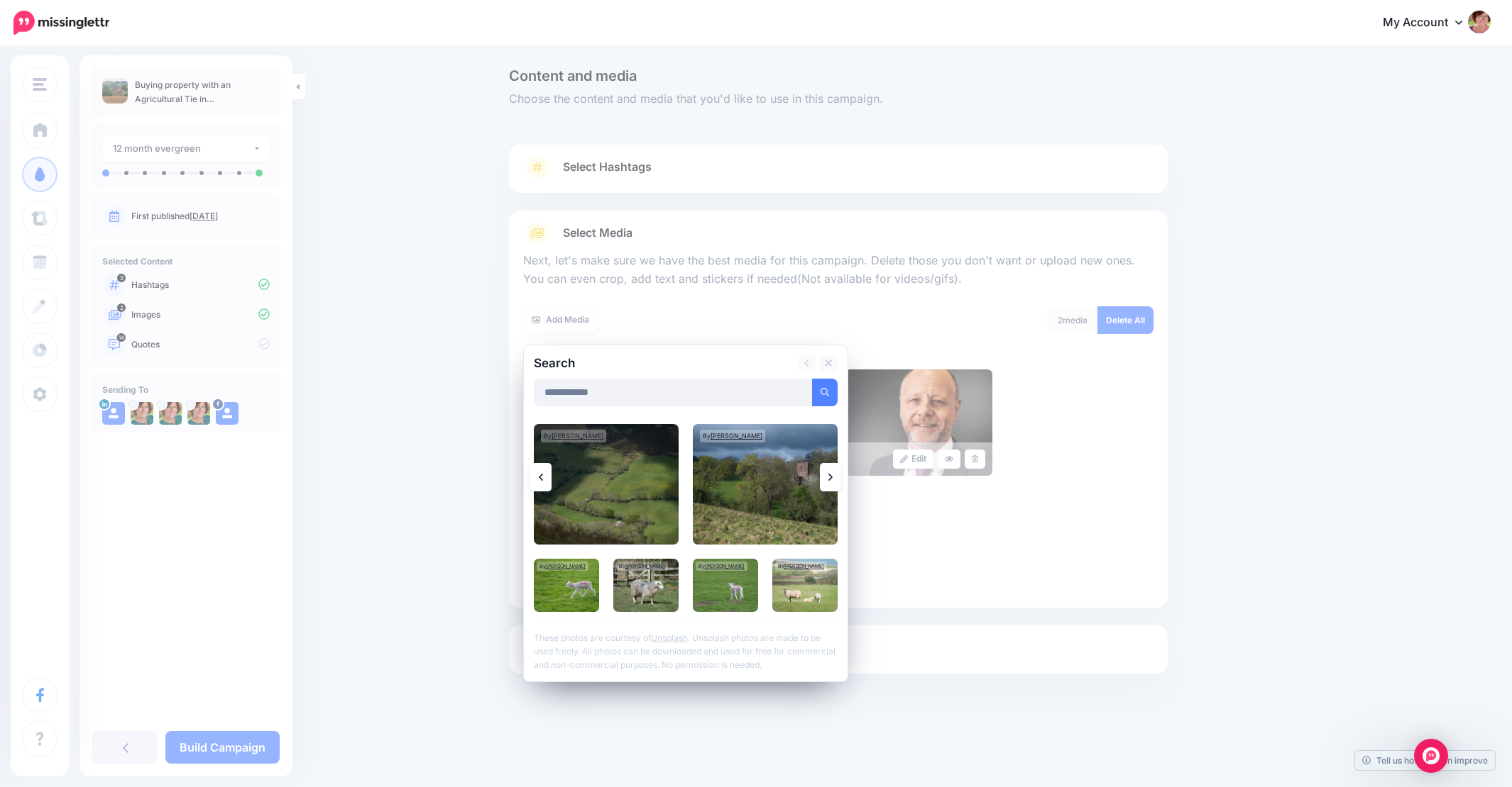
click at [829, 476] on icon at bounding box center [830, 477] width 4 height 11
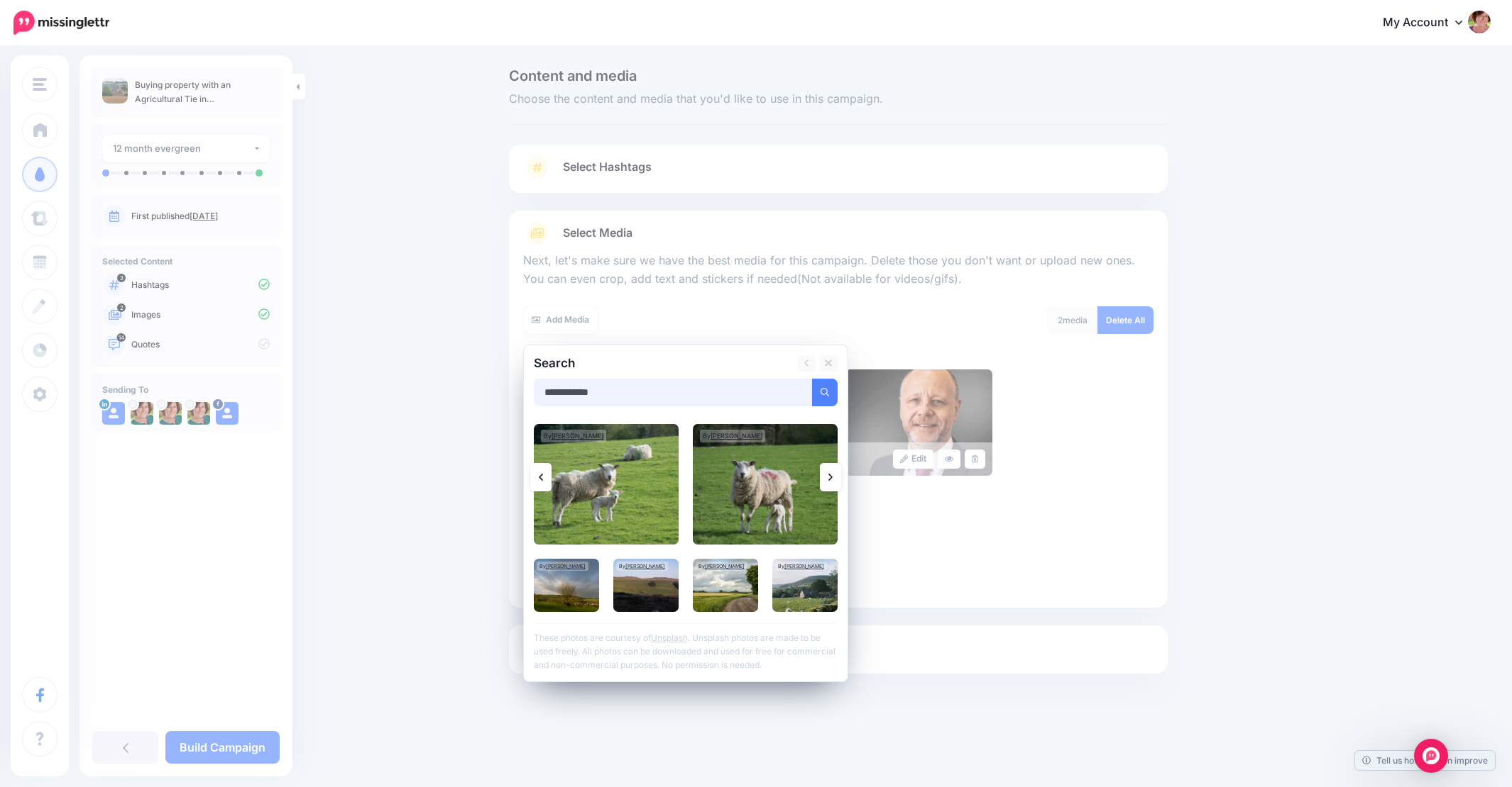
click at [618, 389] on input "**********" at bounding box center [673, 392] width 279 height 27
type input "**********"
click at [824, 390] on button "submit" at bounding box center [824, 392] width 26 height 27
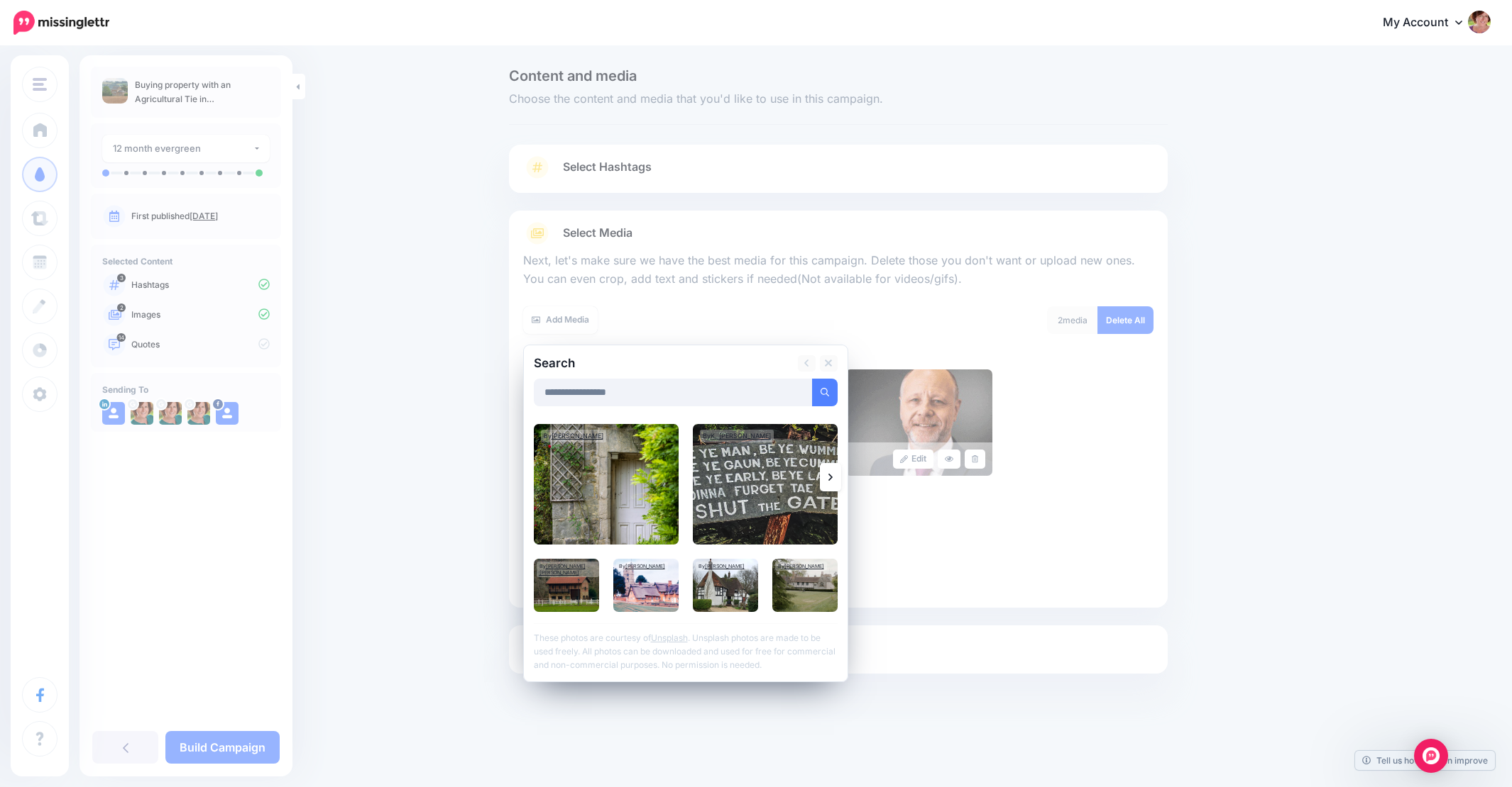
click at [828, 472] on icon at bounding box center [830, 477] width 4 height 11
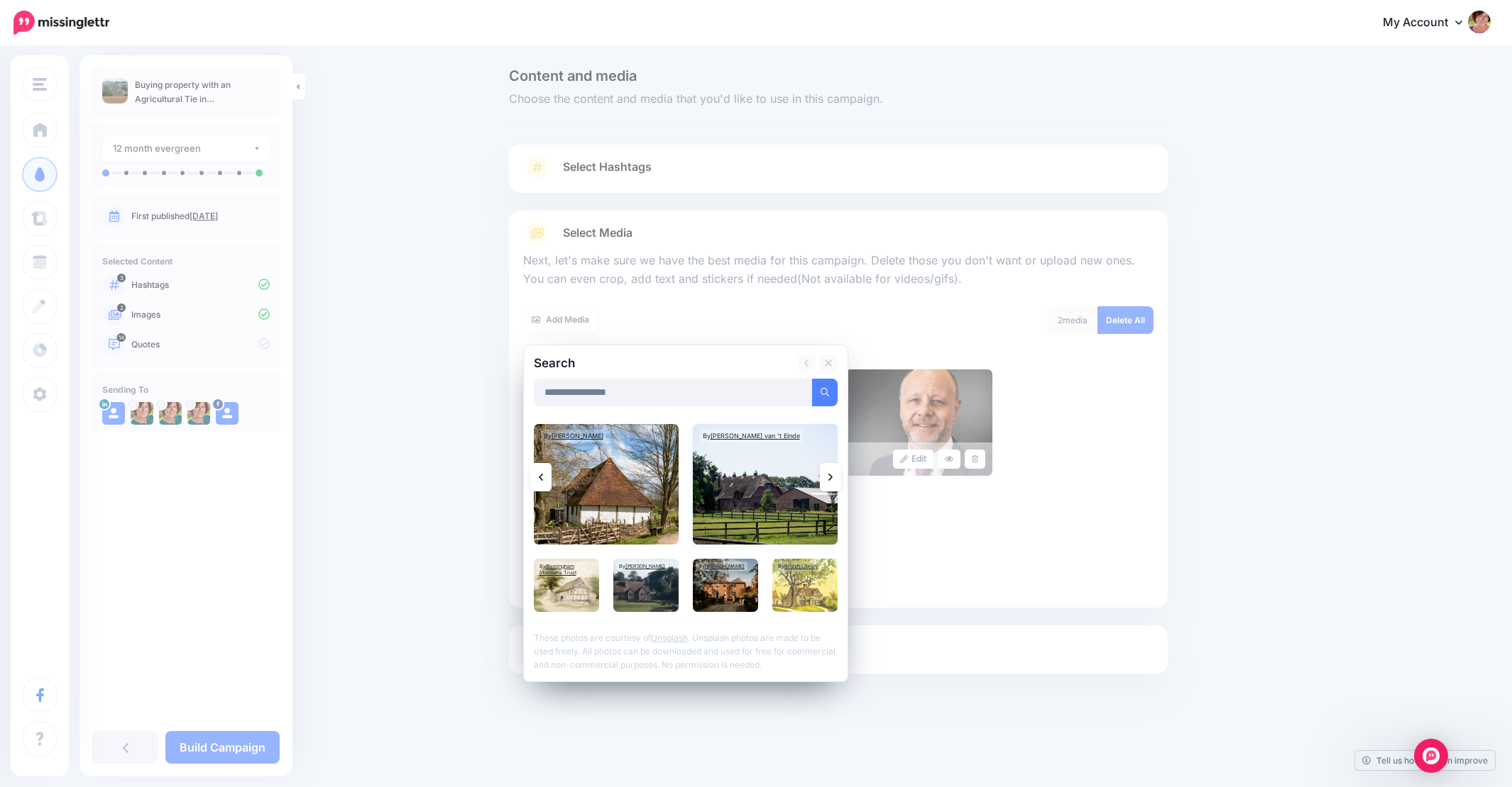
click at [764, 493] on img at bounding box center [765, 484] width 145 height 121
click at [815, 390] on link "Add Media" at bounding box center [807, 392] width 60 height 27
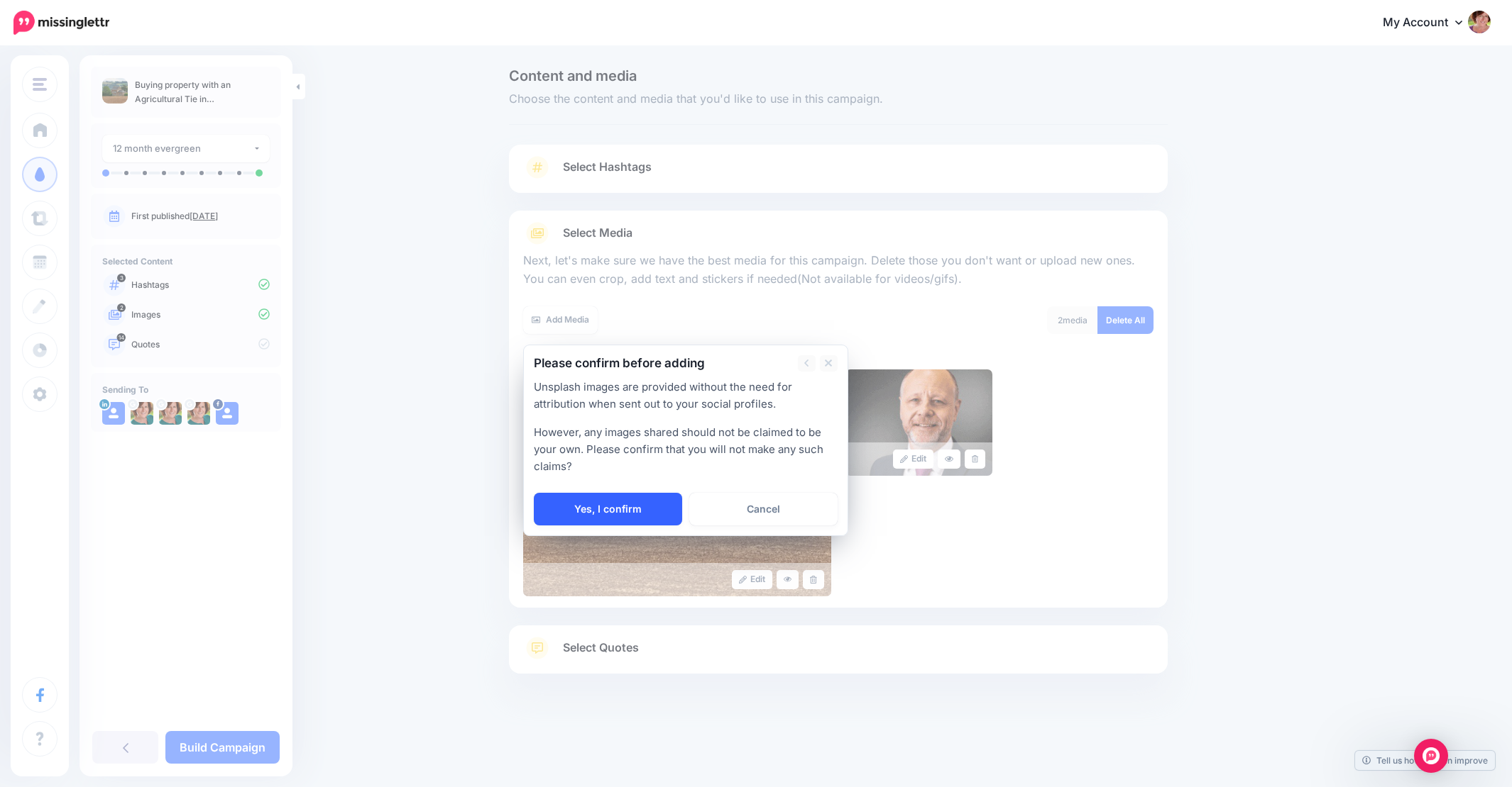
click at [612, 509] on link "Yes, I confirm" at bounding box center [608, 509] width 148 height 33
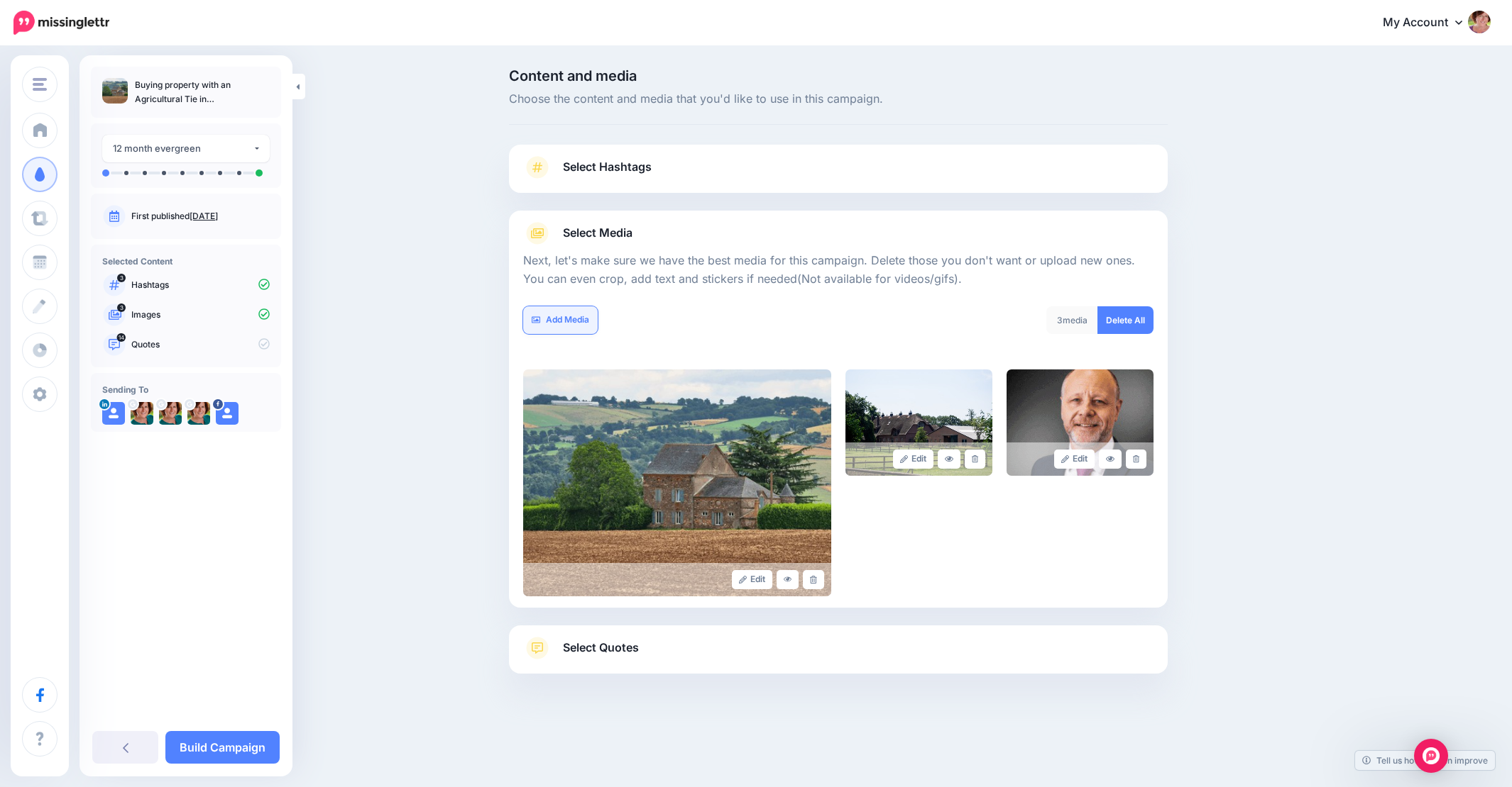
click at [560, 314] on link "Add Media" at bounding box center [560, 319] width 74 height 27
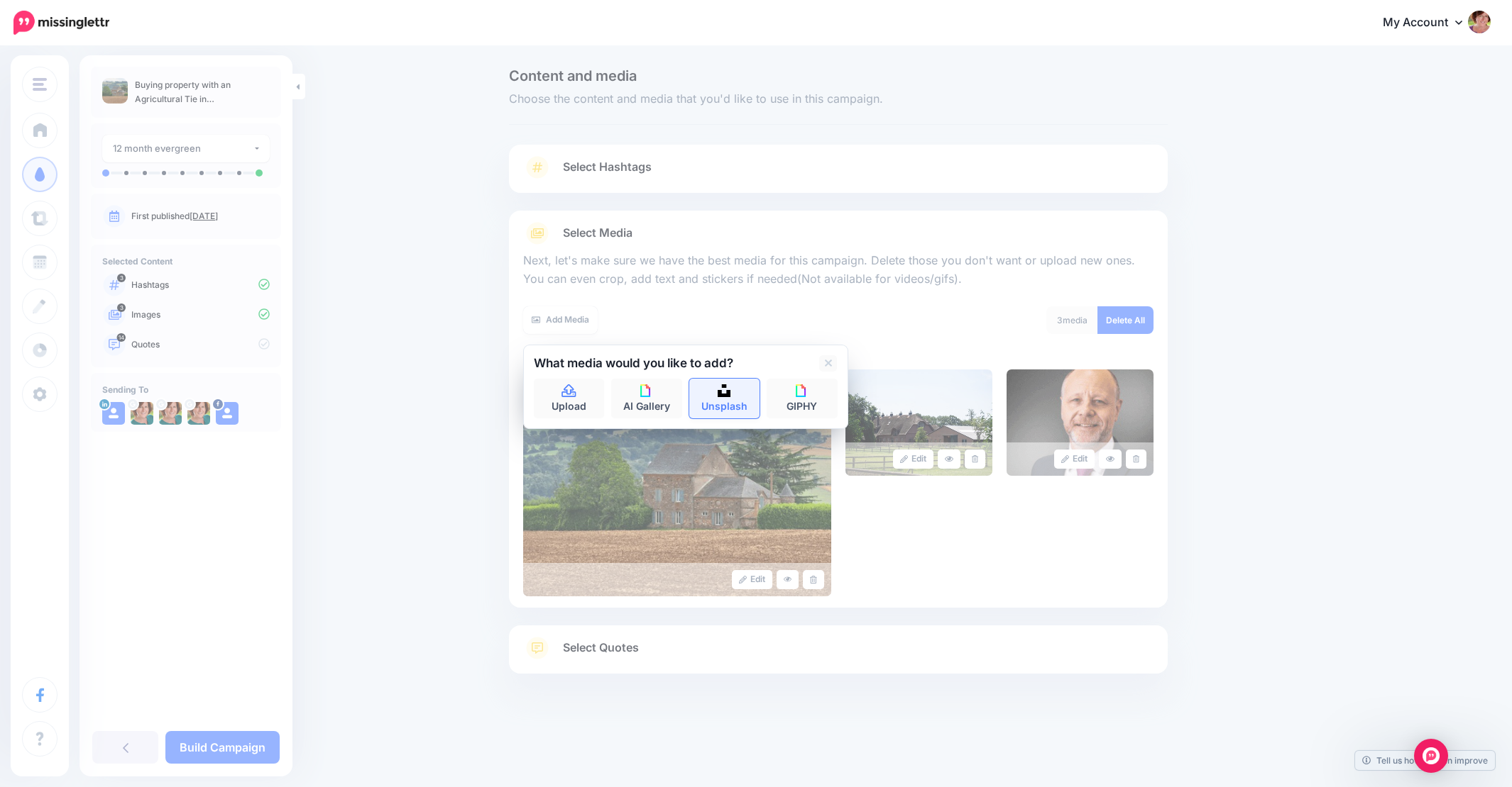
click at [741, 409] on link "Unsplash" at bounding box center [725, 398] width 71 height 40
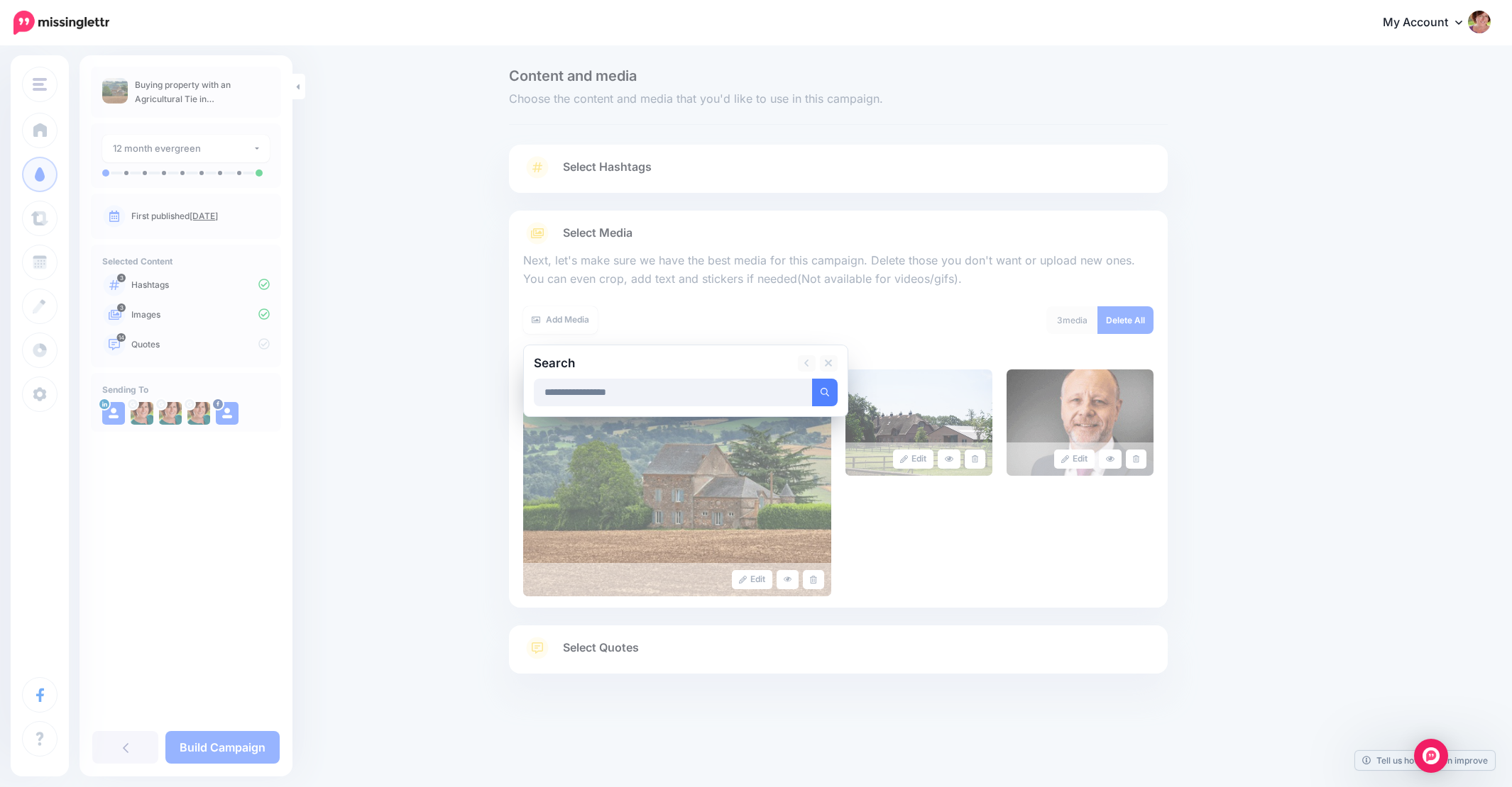
type input "**********"
click at [824, 390] on button "submit" at bounding box center [824, 392] width 26 height 27
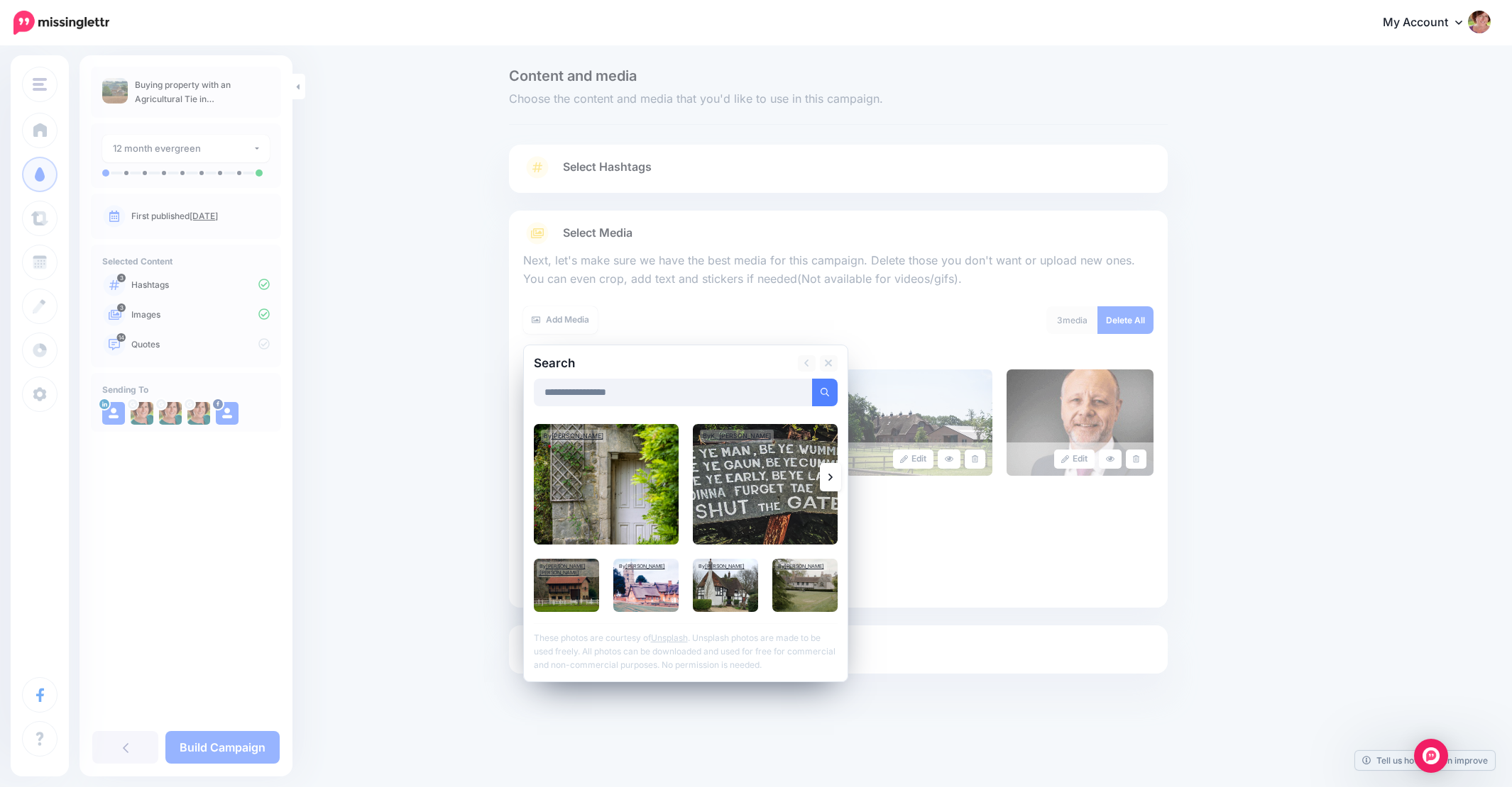
click at [824, 473] on link at bounding box center [831, 477] width 21 height 28
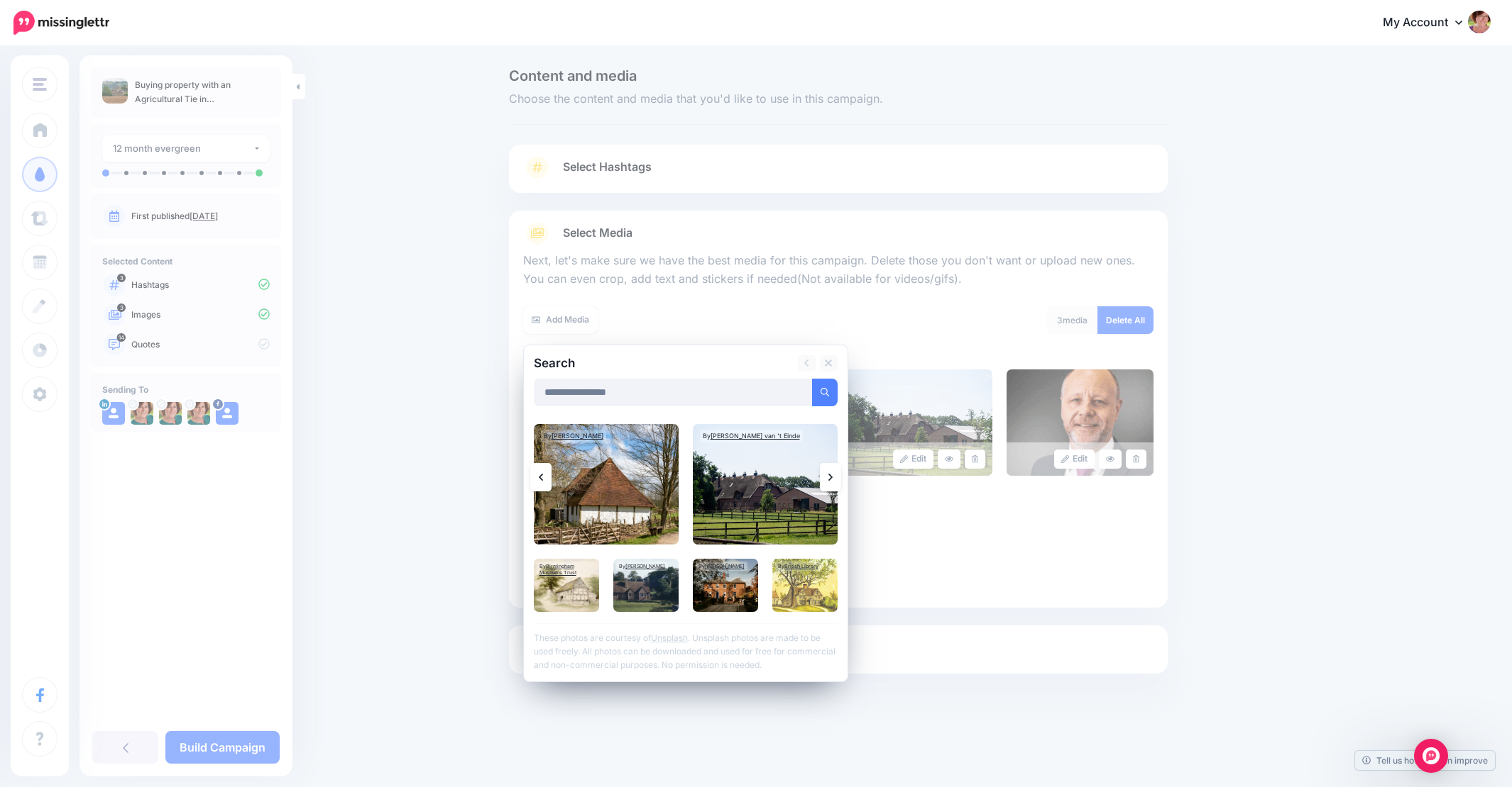
click at [824, 473] on link at bounding box center [831, 477] width 21 height 28
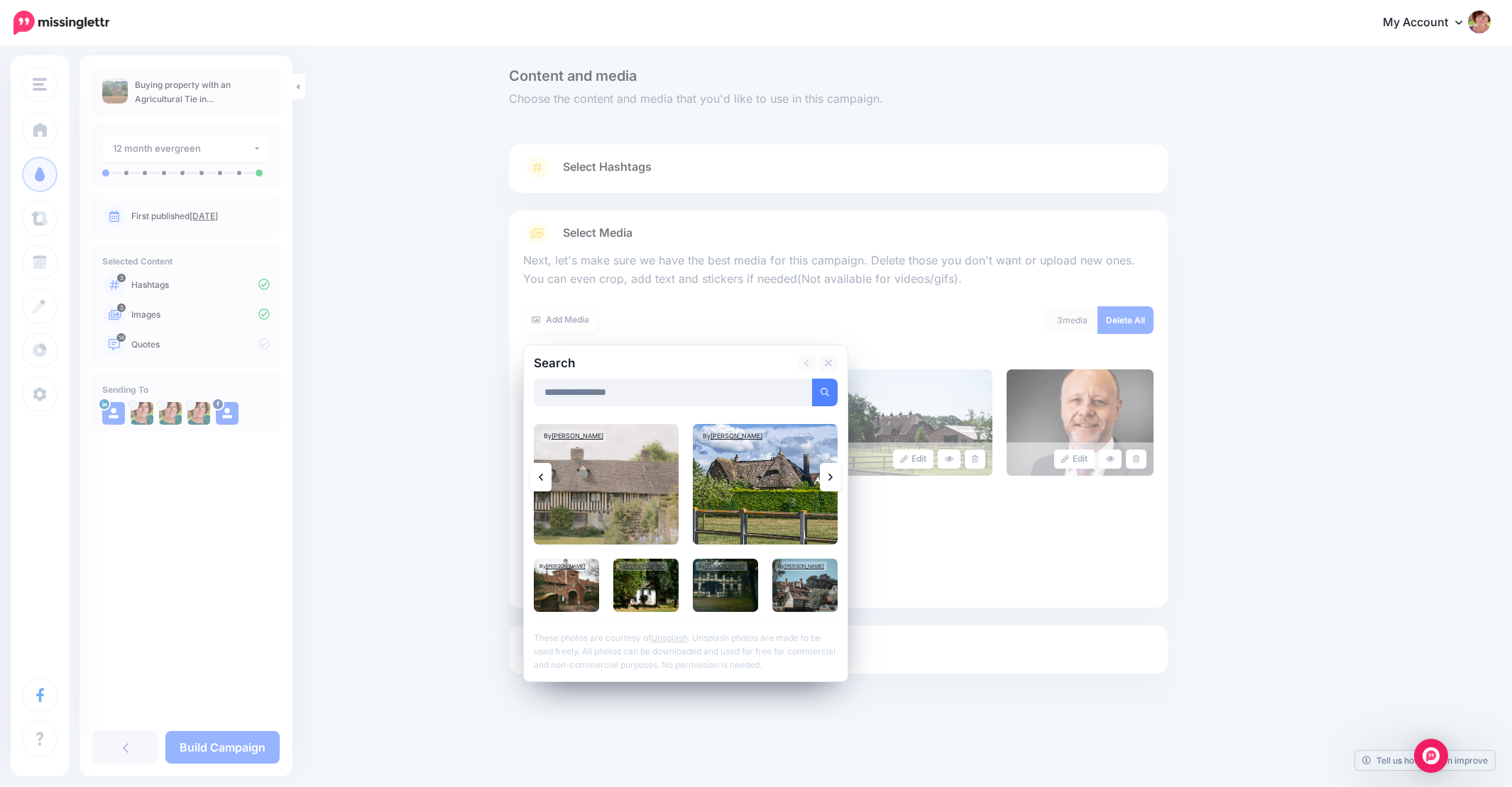
click at [824, 473] on link at bounding box center [831, 477] width 21 height 28
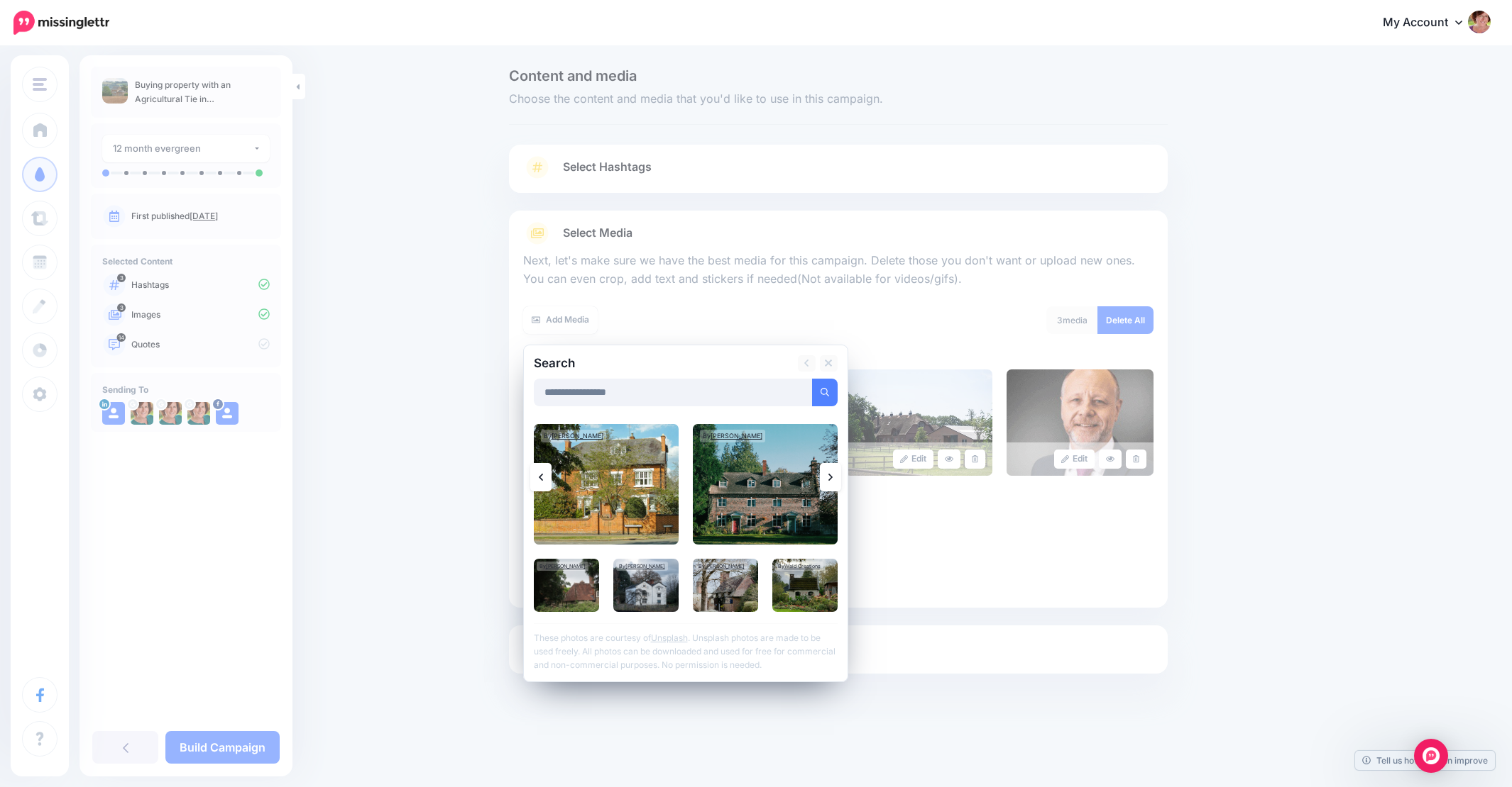
click at [831, 473] on icon at bounding box center [830, 477] width 4 height 11
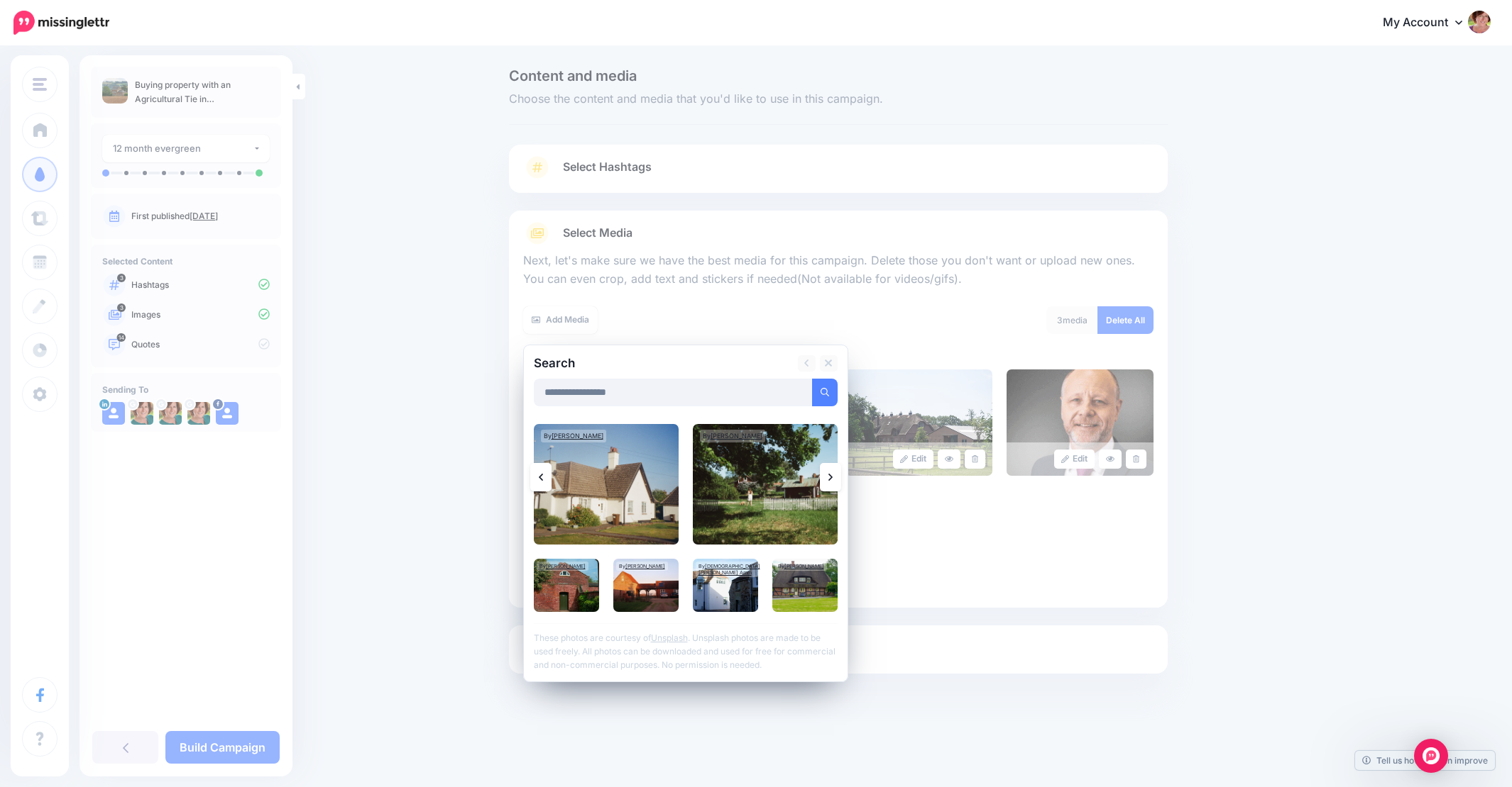
click at [831, 473] on icon at bounding box center [830, 477] width 4 height 11
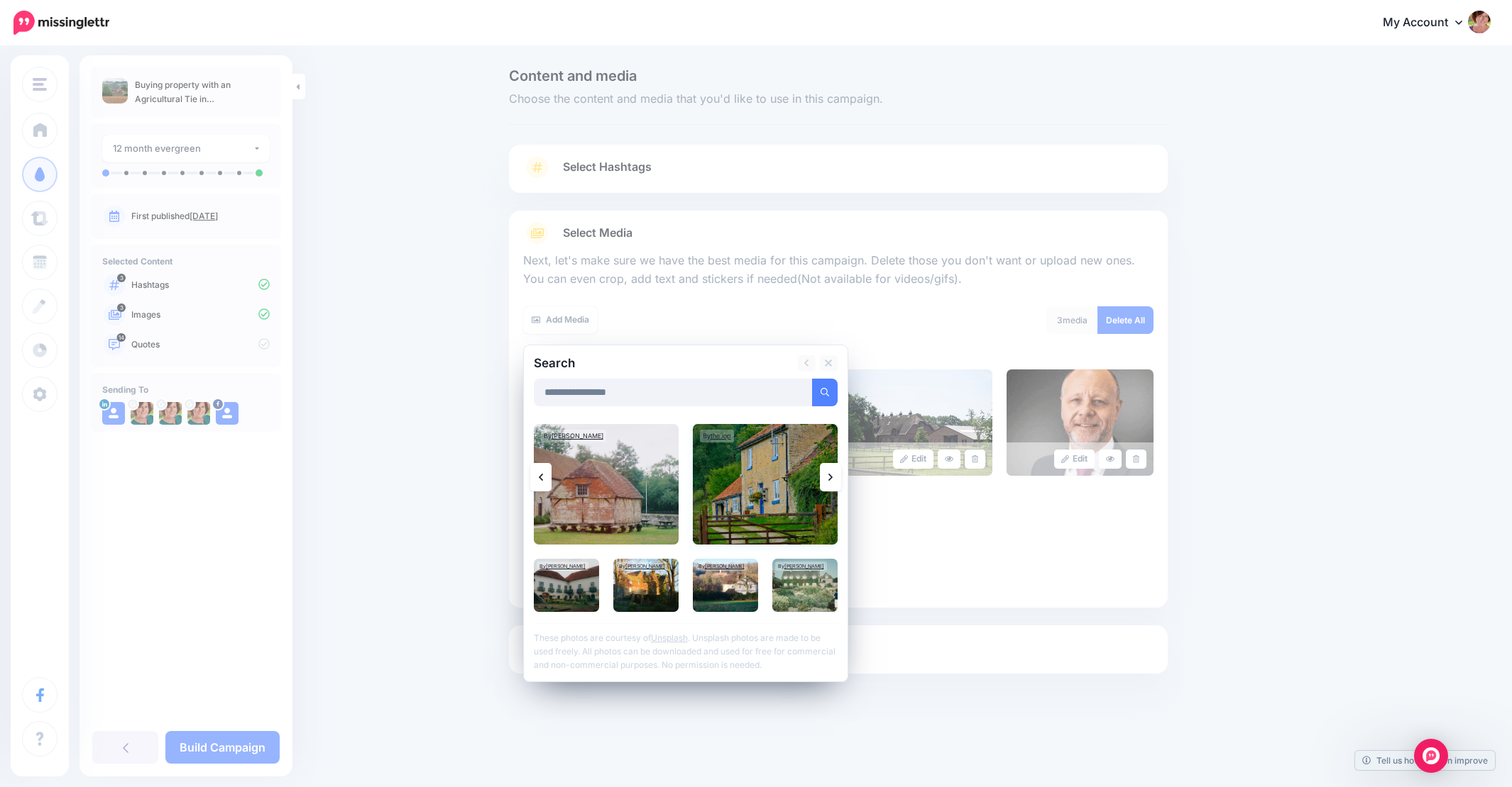
click at [767, 484] on img at bounding box center [765, 484] width 145 height 121
click at [804, 389] on link "Add Media" at bounding box center [807, 392] width 60 height 27
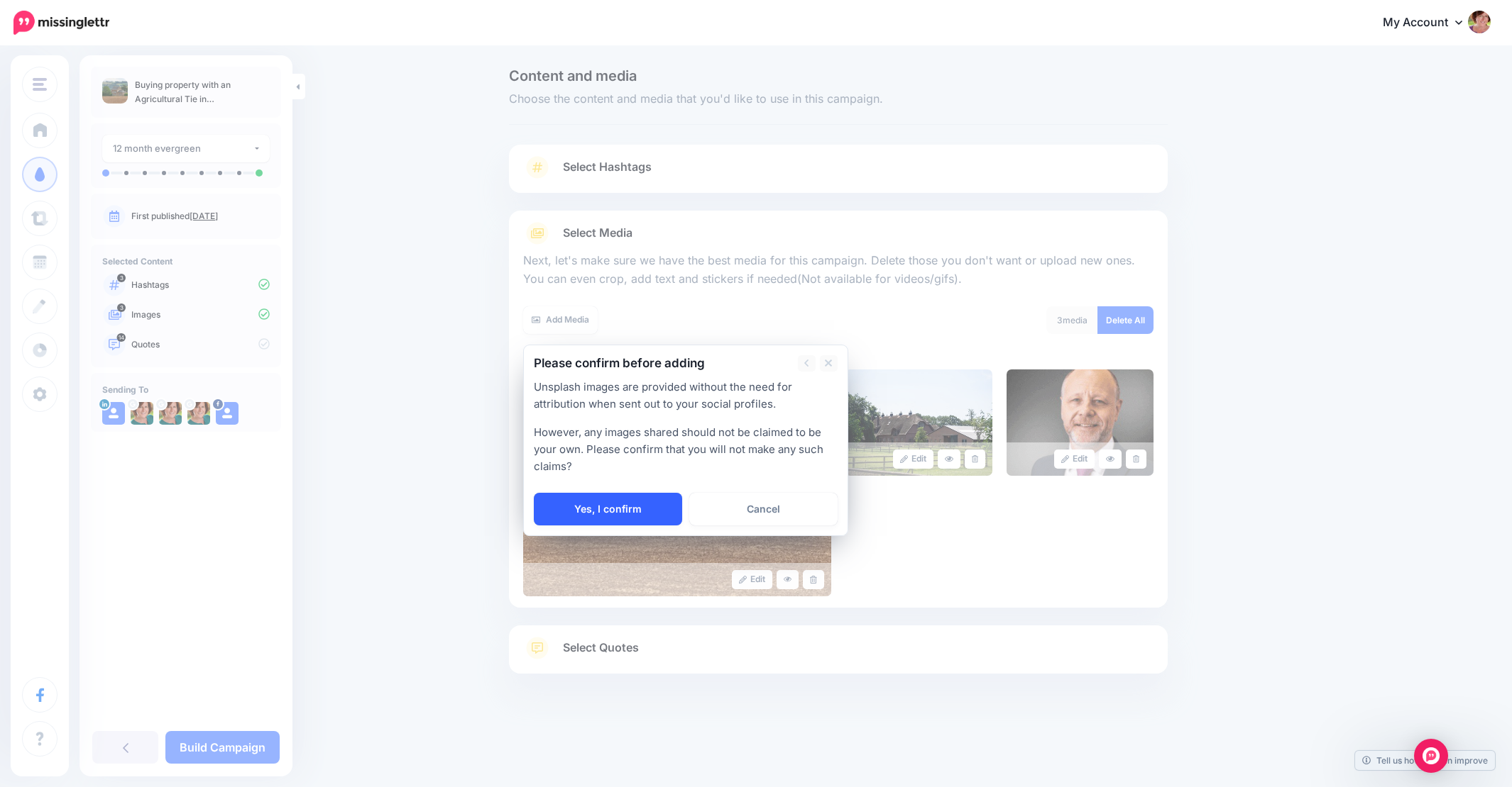
click at [601, 511] on link "Yes, I confirm" at bounding box center [608, 509] width 148 height 33
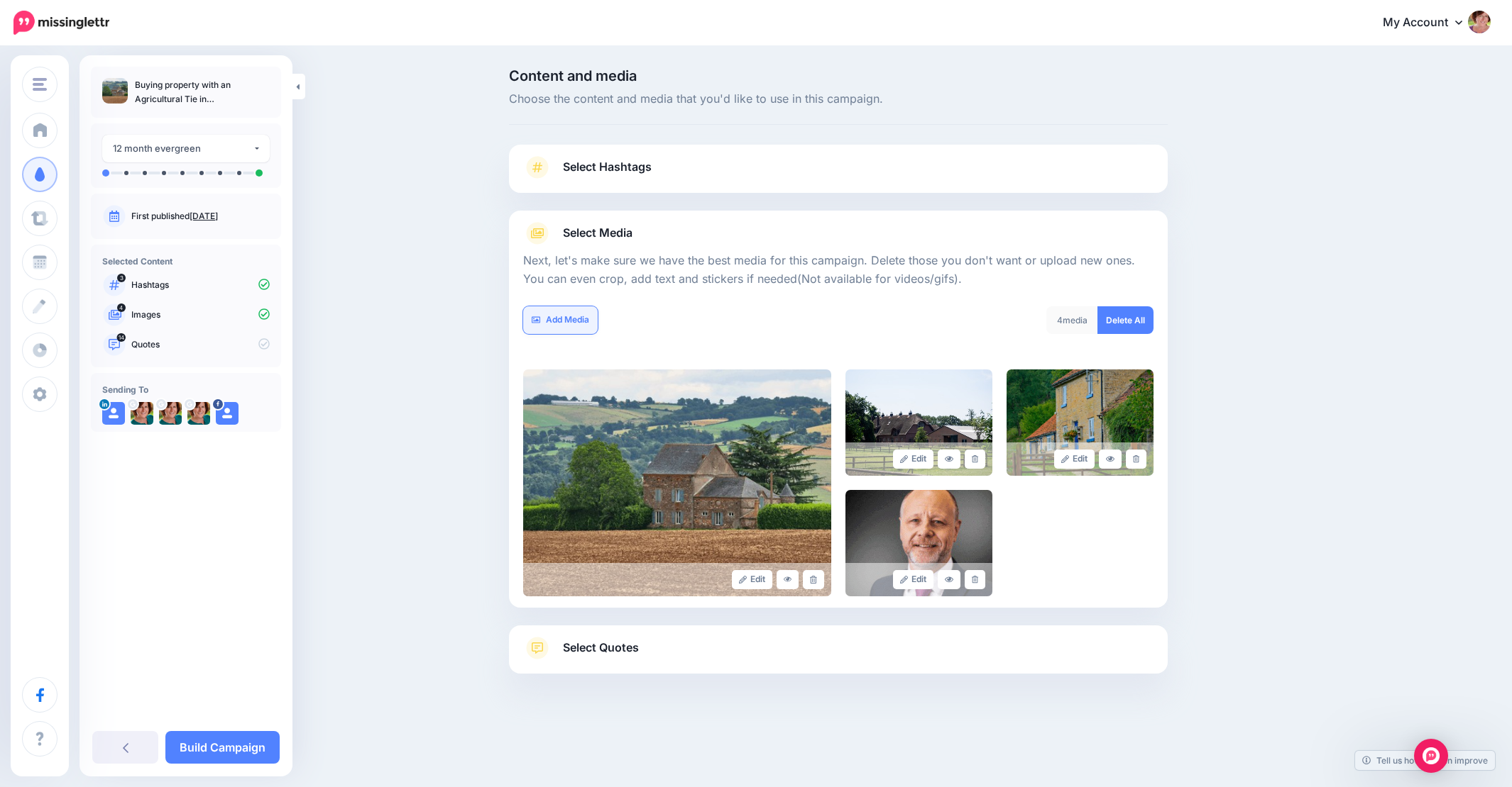
click at [574, 317] on link "Add Media" at bounding box center [560, 319] width 74 height 27
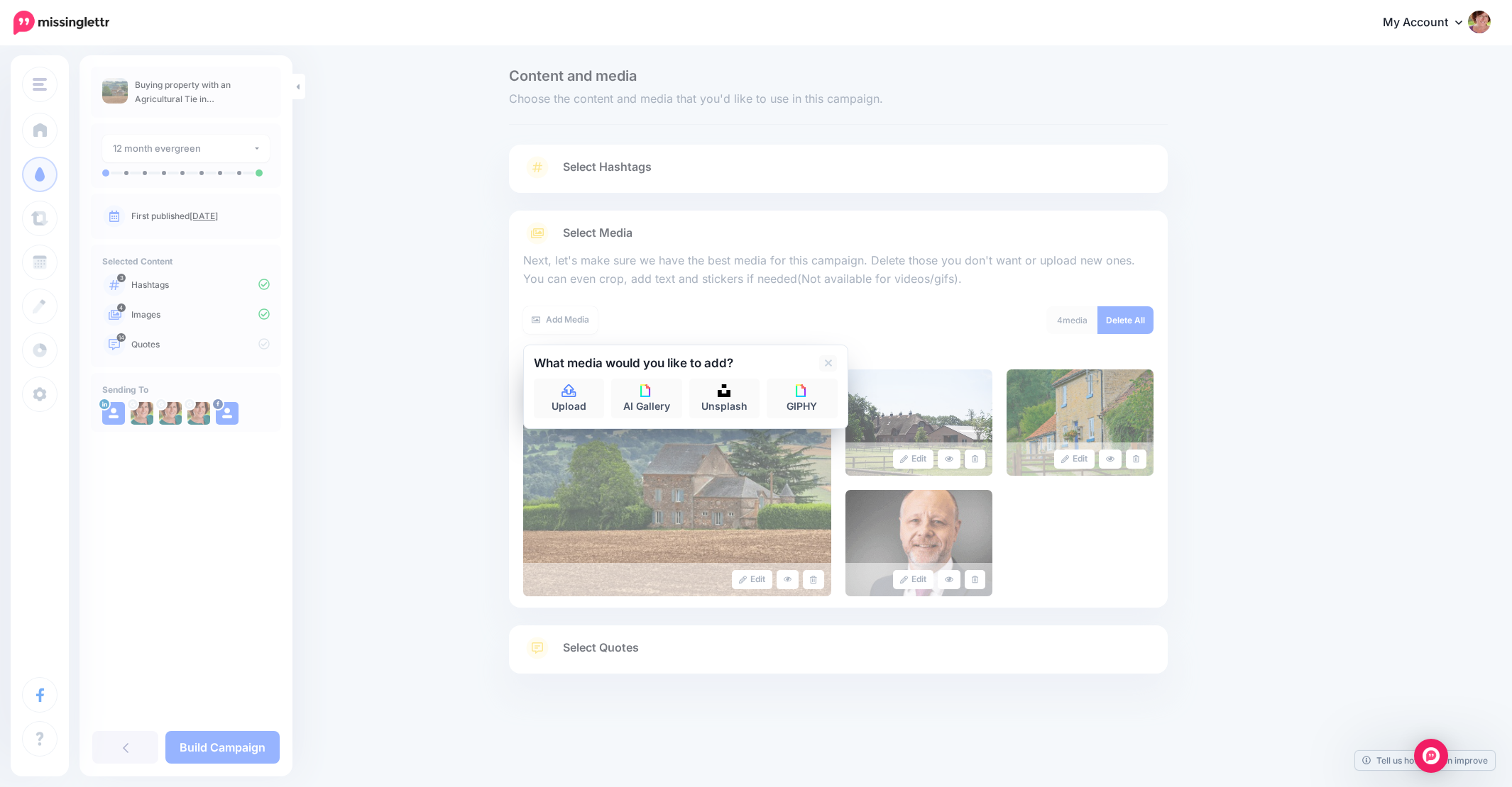
scroll to position [0, 1]
click at [726, 387] on img at bounding box center [724, 391] width 12 height 12
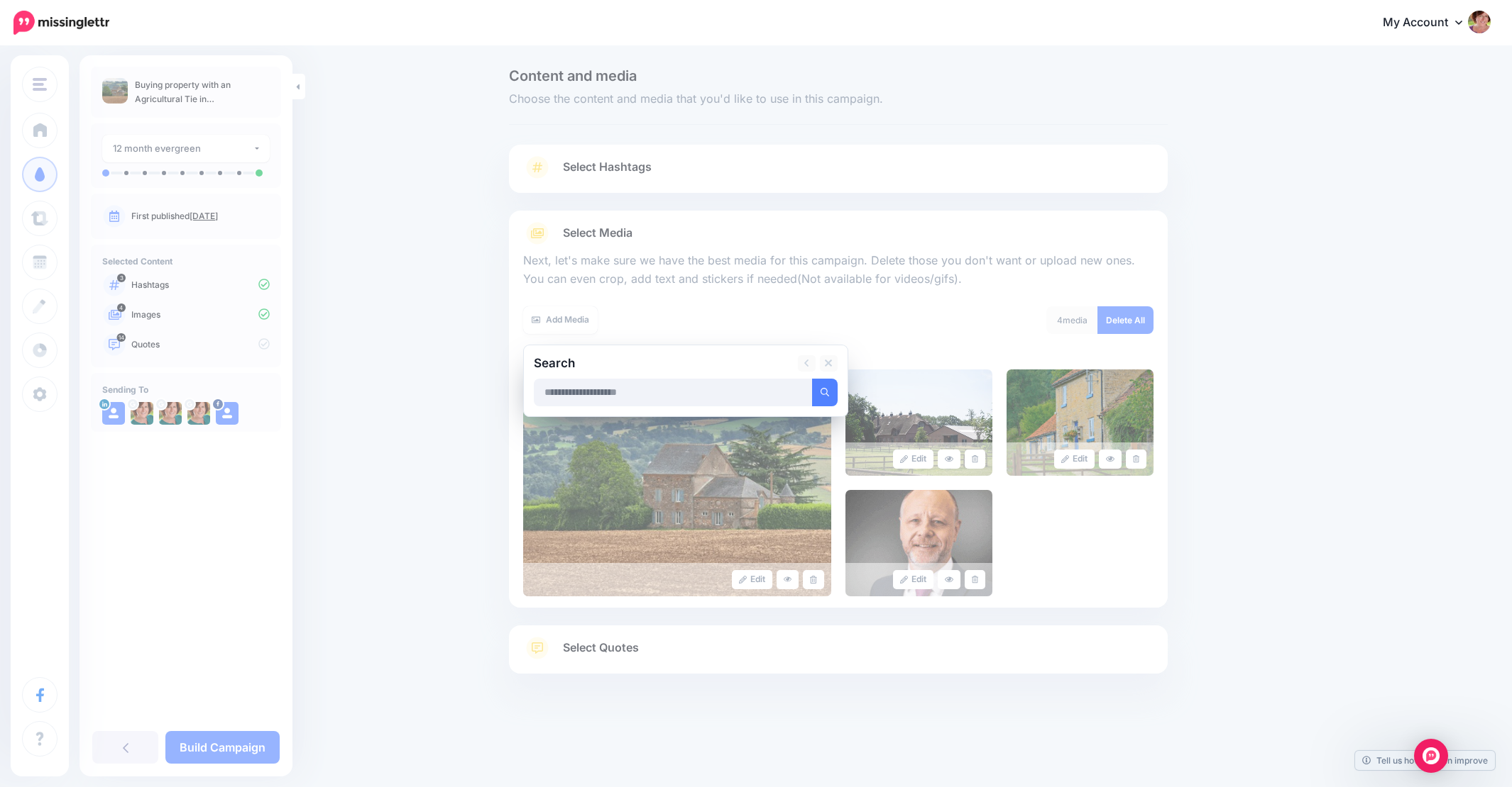
scroll to position [0, 0]
click at [824, 390] on button "submit" at bounding box center [824, 392] width 26 height 27
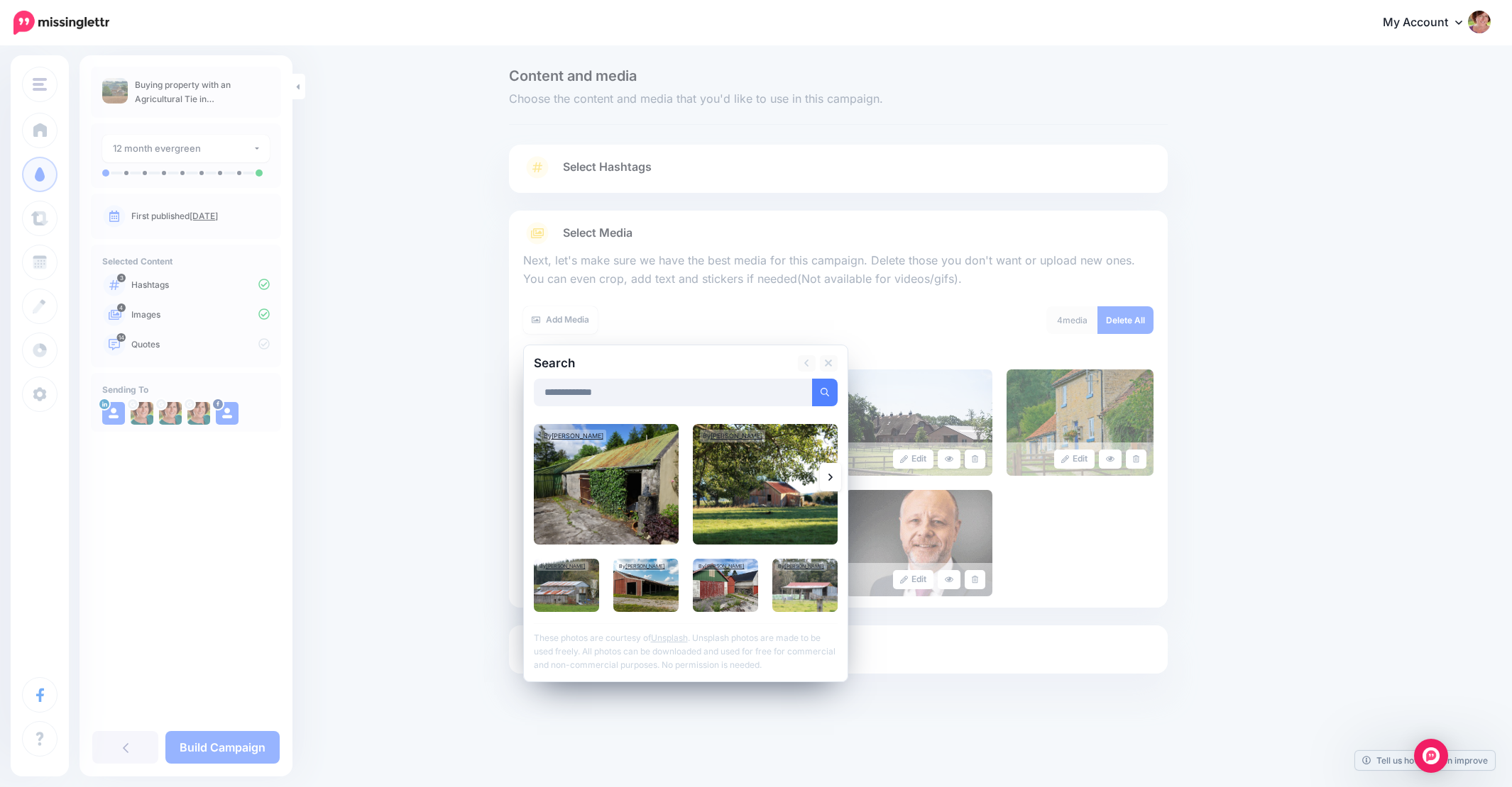
click at [824, 475] on link at bounding box center [831, 477] width 21 height 28
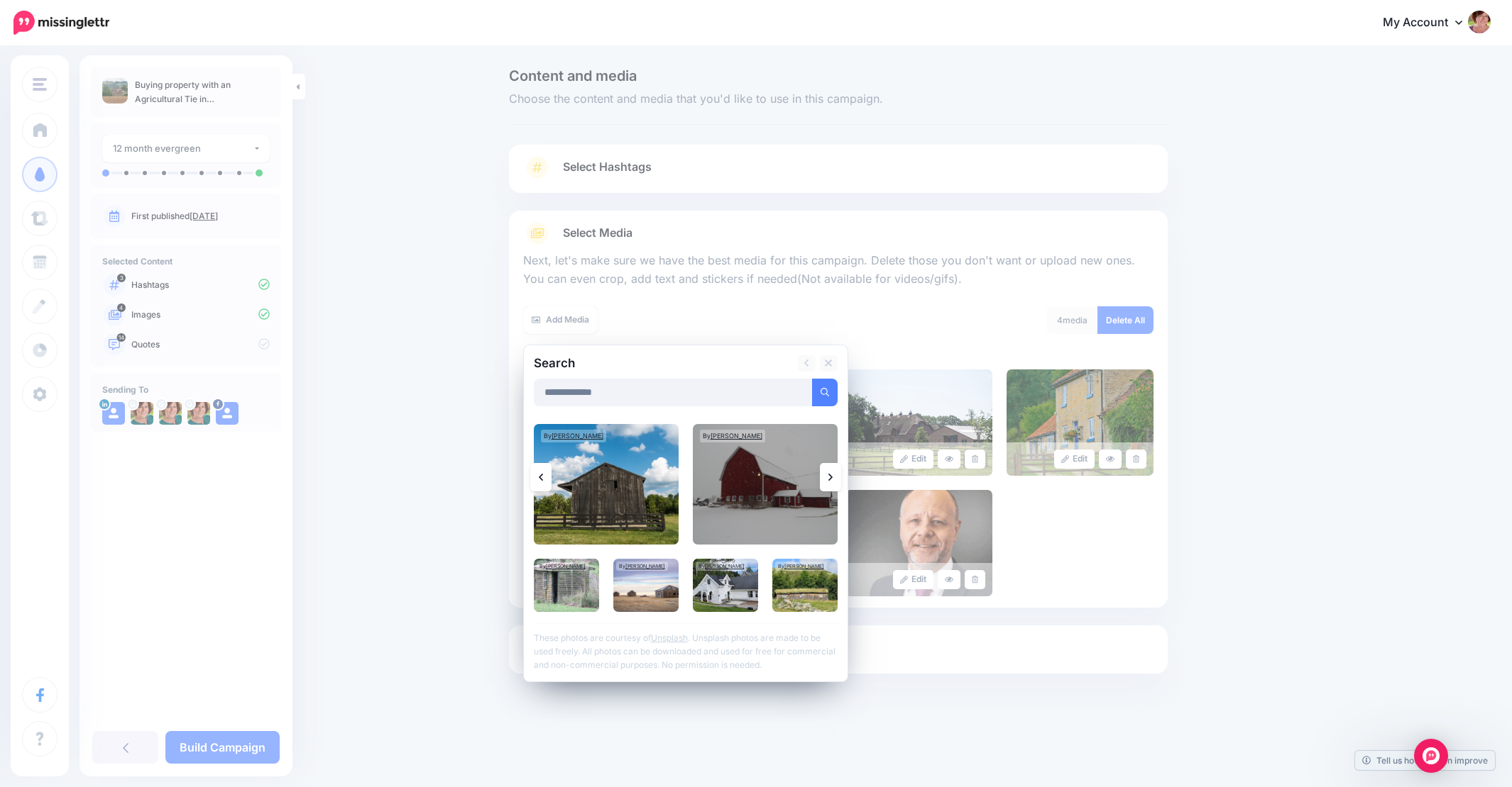
click at [828, 475] on icon at bounding box center [830, 477] width 4 height 11
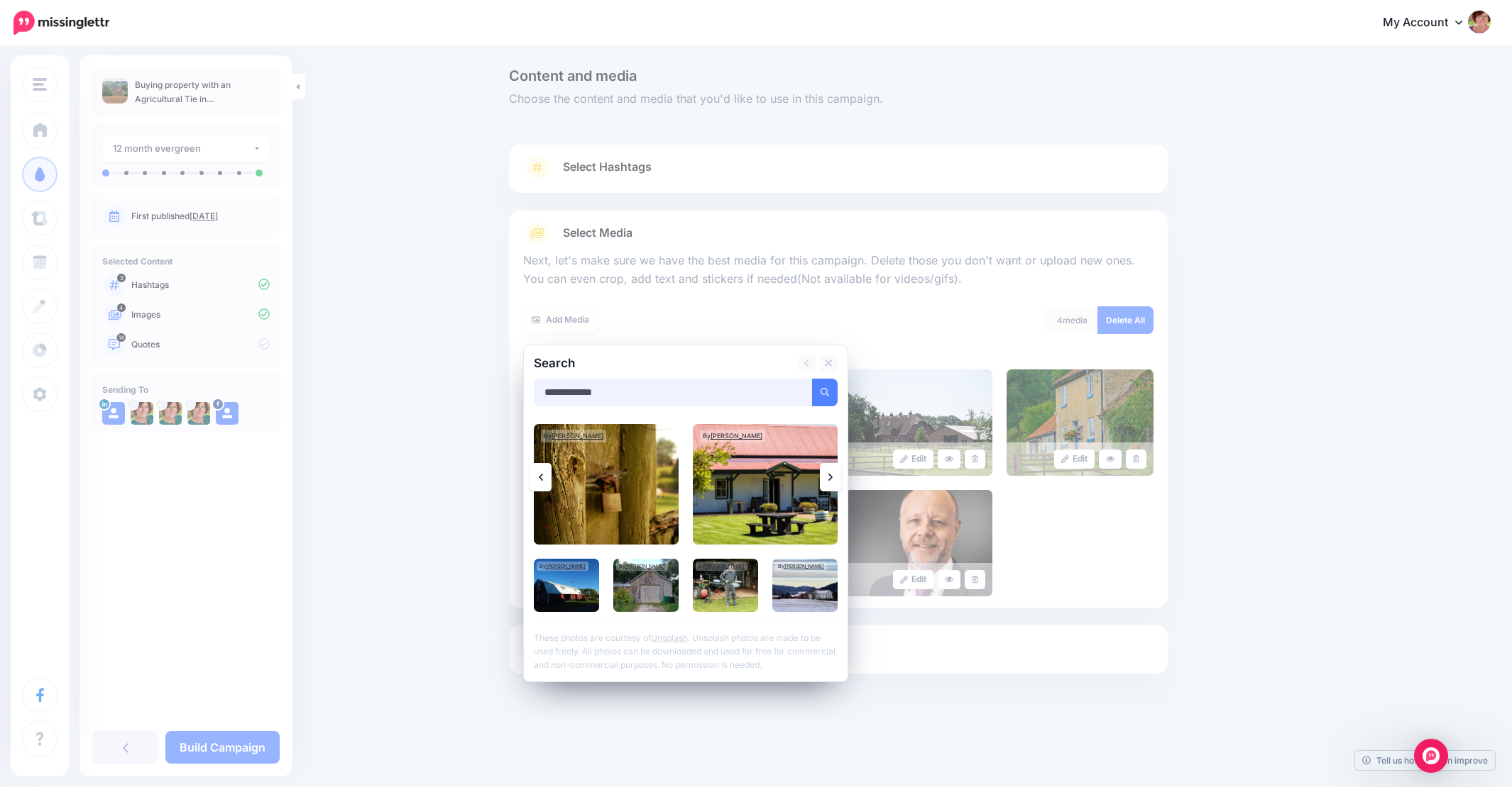
drag, startPoint x: 622, startPoint y: 388, endPoint x: 569, endPoint y: 394, distance: 53.3
click at [569, 394] on input "**********" at bounding box center [673, 392] width 279 height 27
click at [824, 390] on button "submit" at bounding box center [824, 392] width 26 height 27
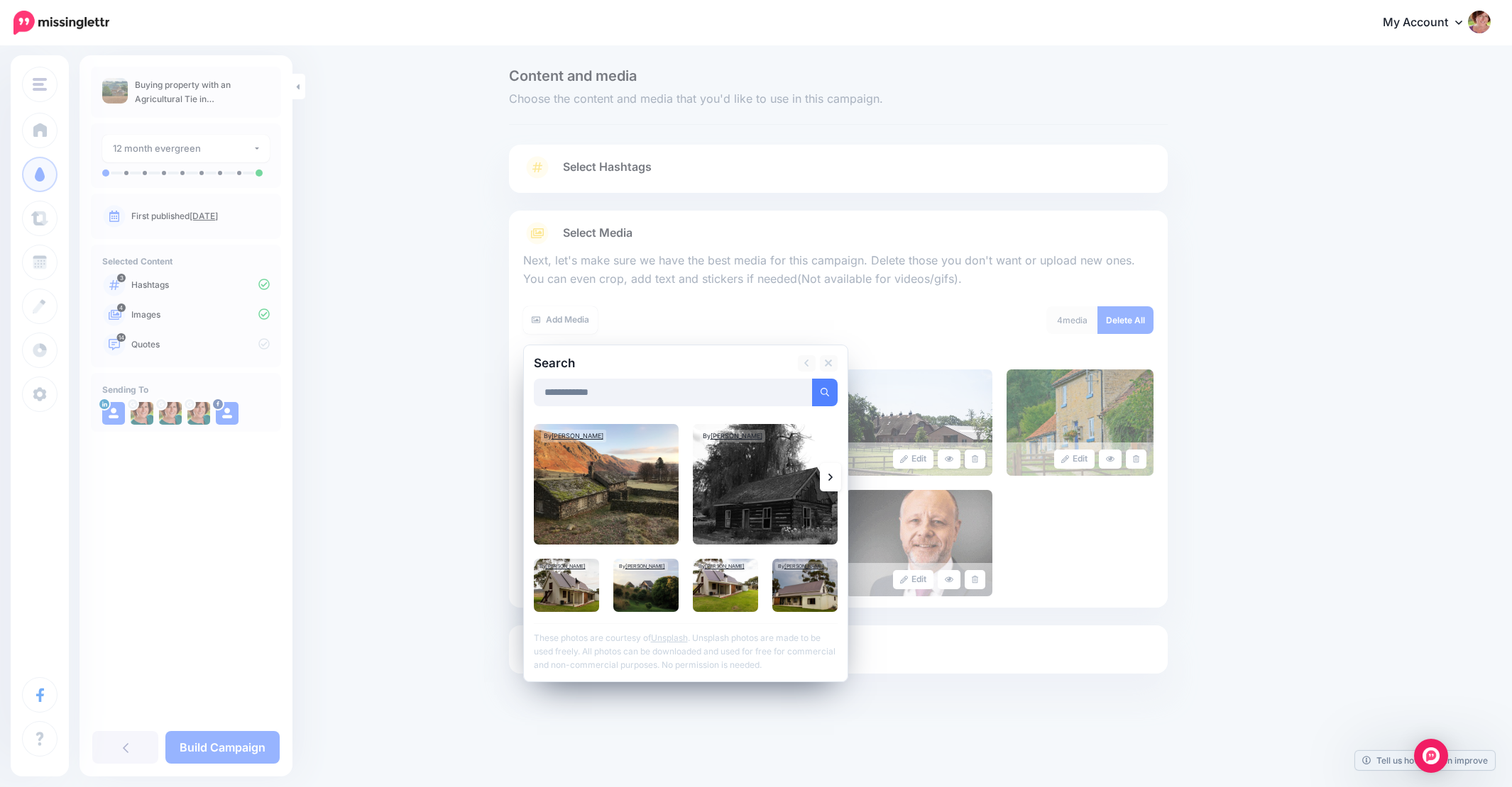
click at [834, 476] on link at bounding box center [831, 477] width 21 height 28
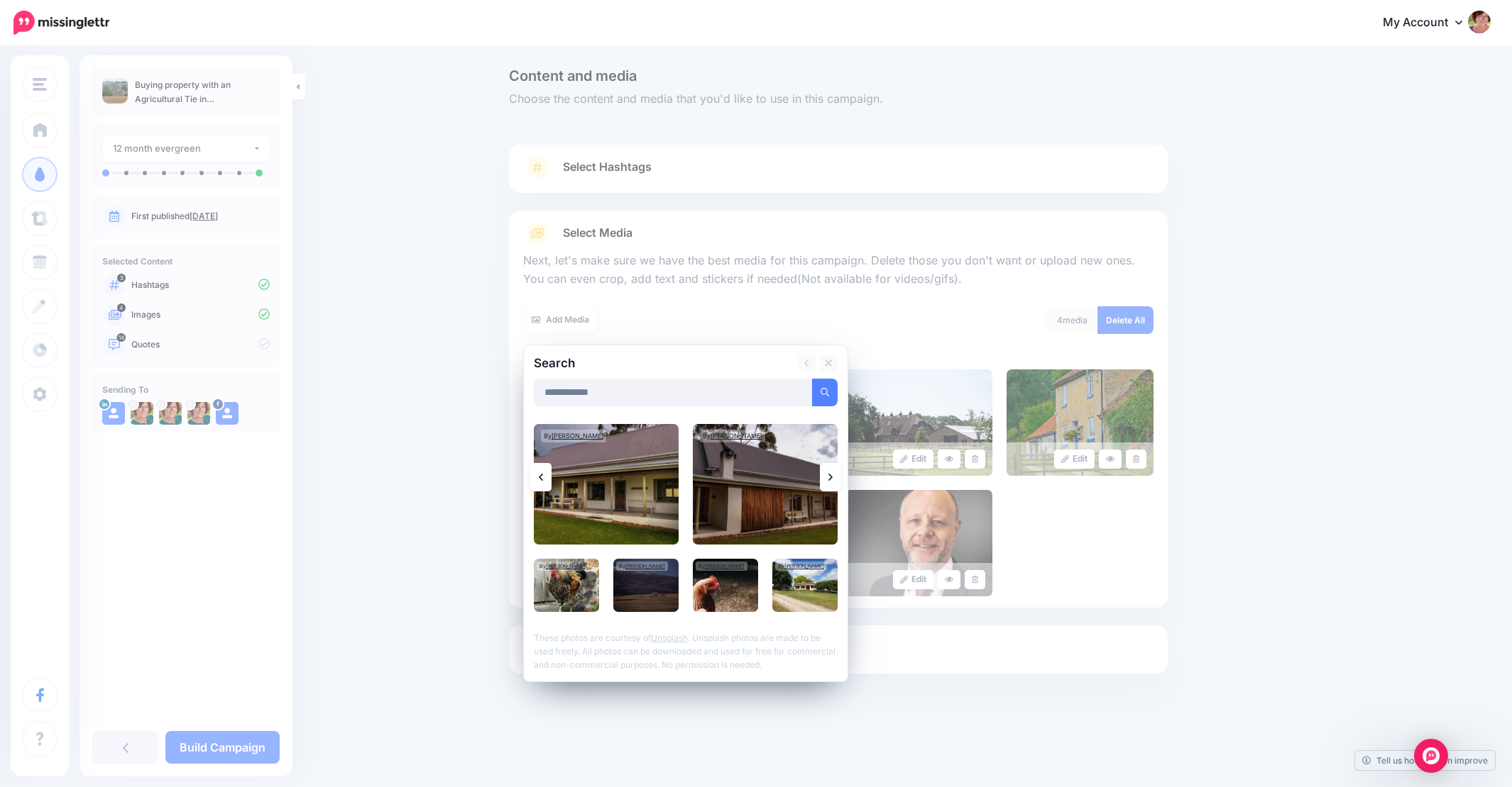
click at [834, 476] on link at bounding box center [831, 477] width 21 height 28
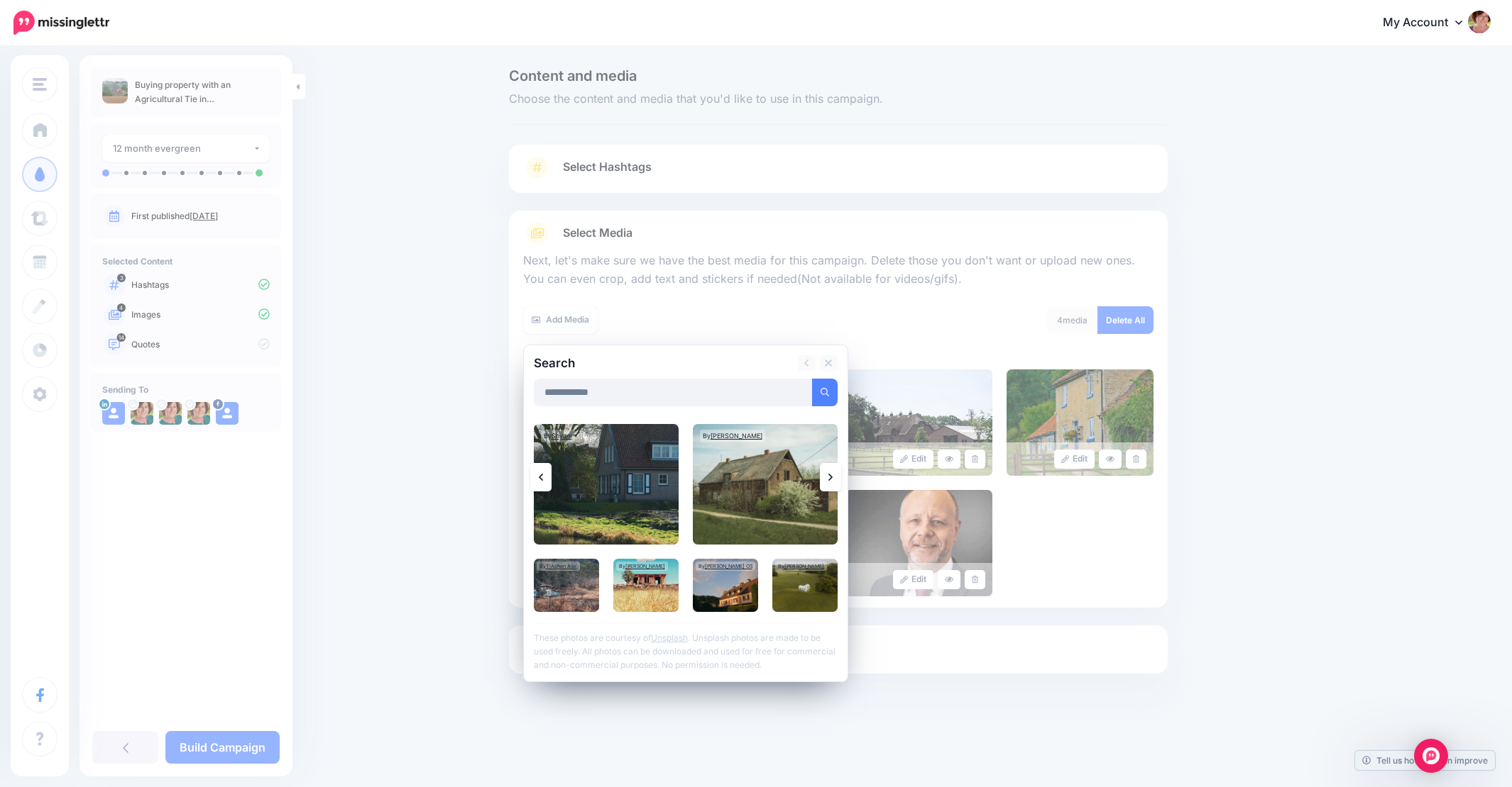
click at [828, 476] on icon at bounding box center [830, 477] width 4 height 11
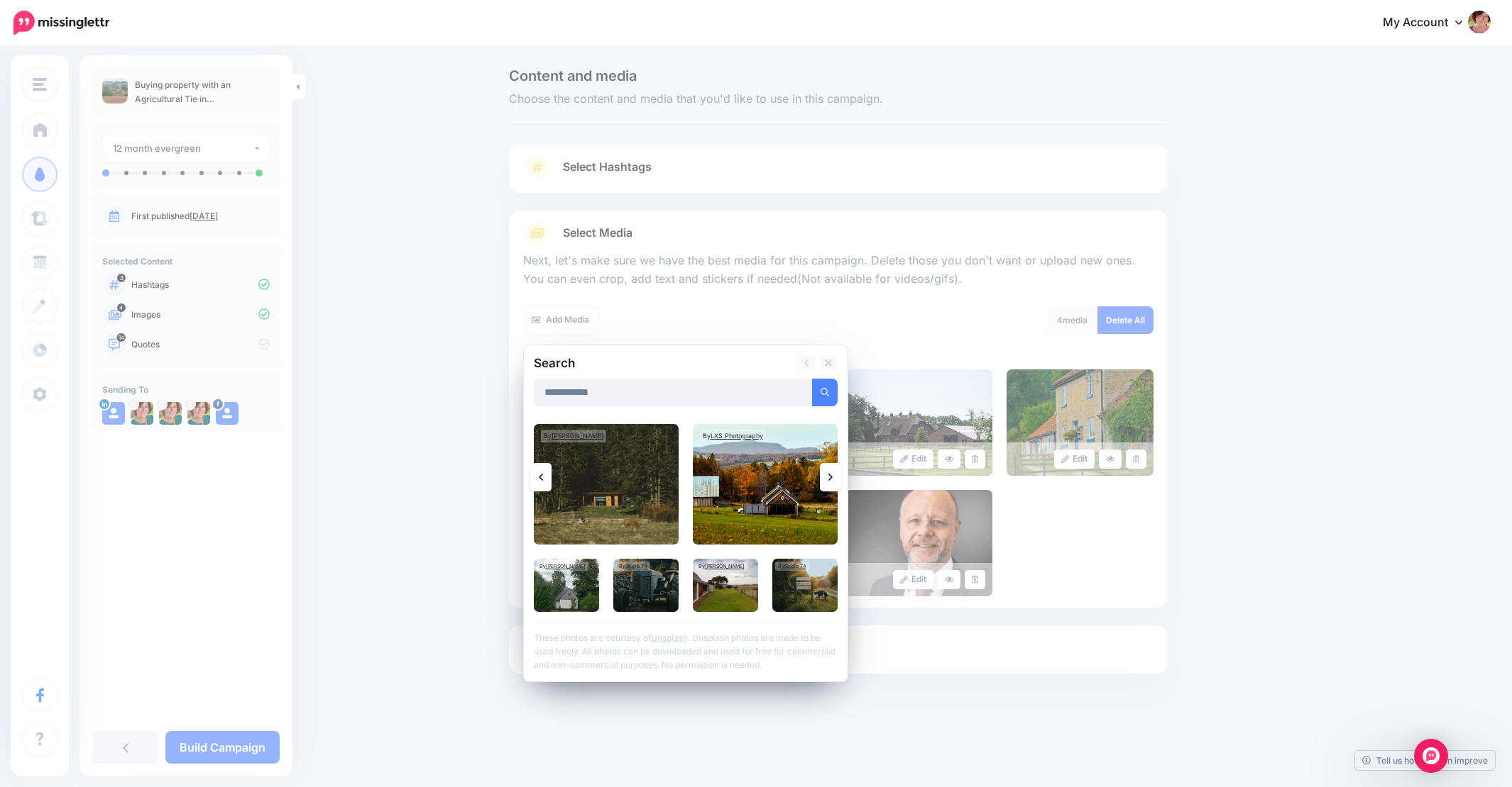
click at [828, 476] on icon at bounding box center [830, 477] width 4 height 11
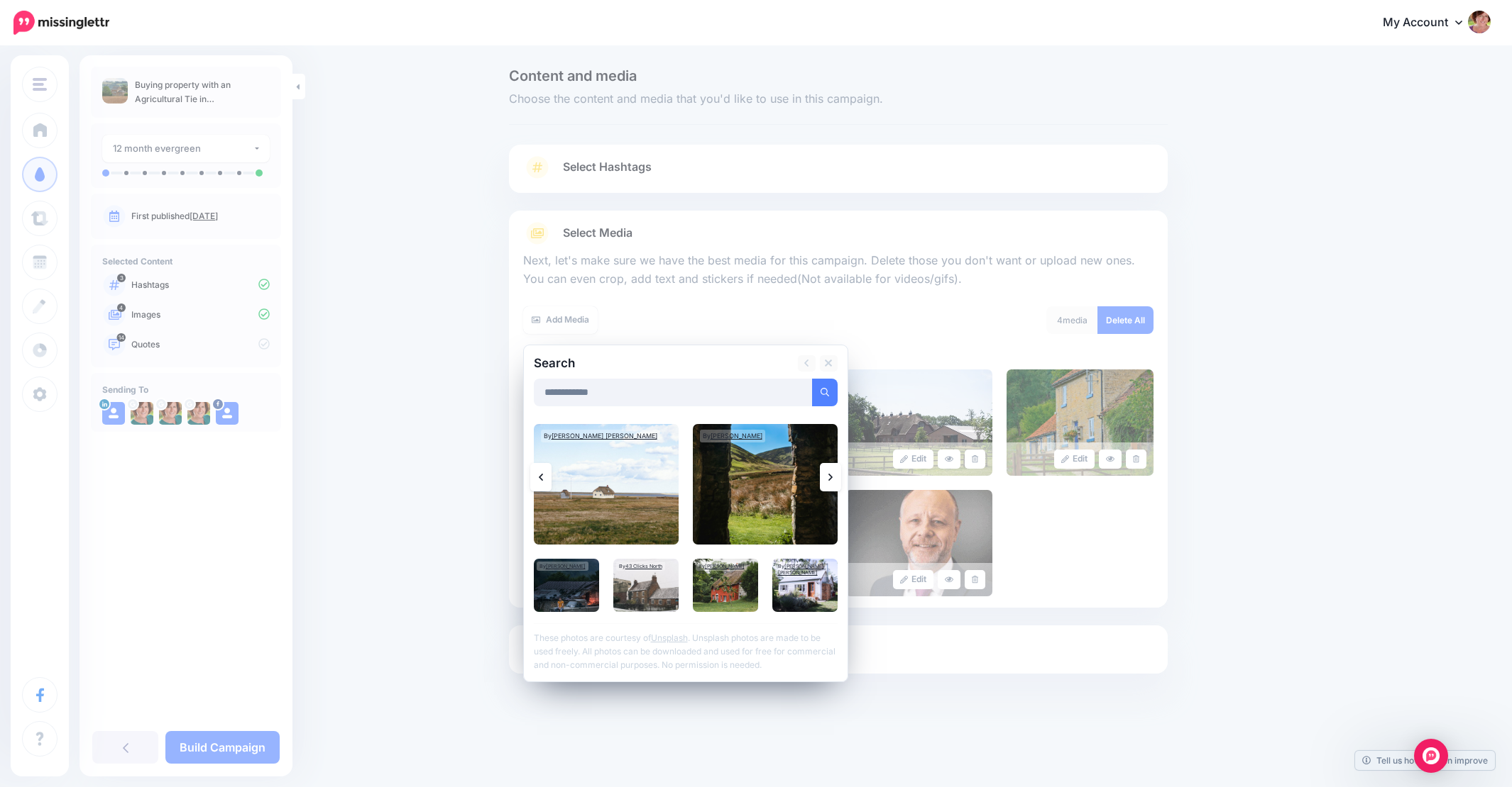
click at [828, 476] on icon at bounding box center [830, 477] width 4 height 11
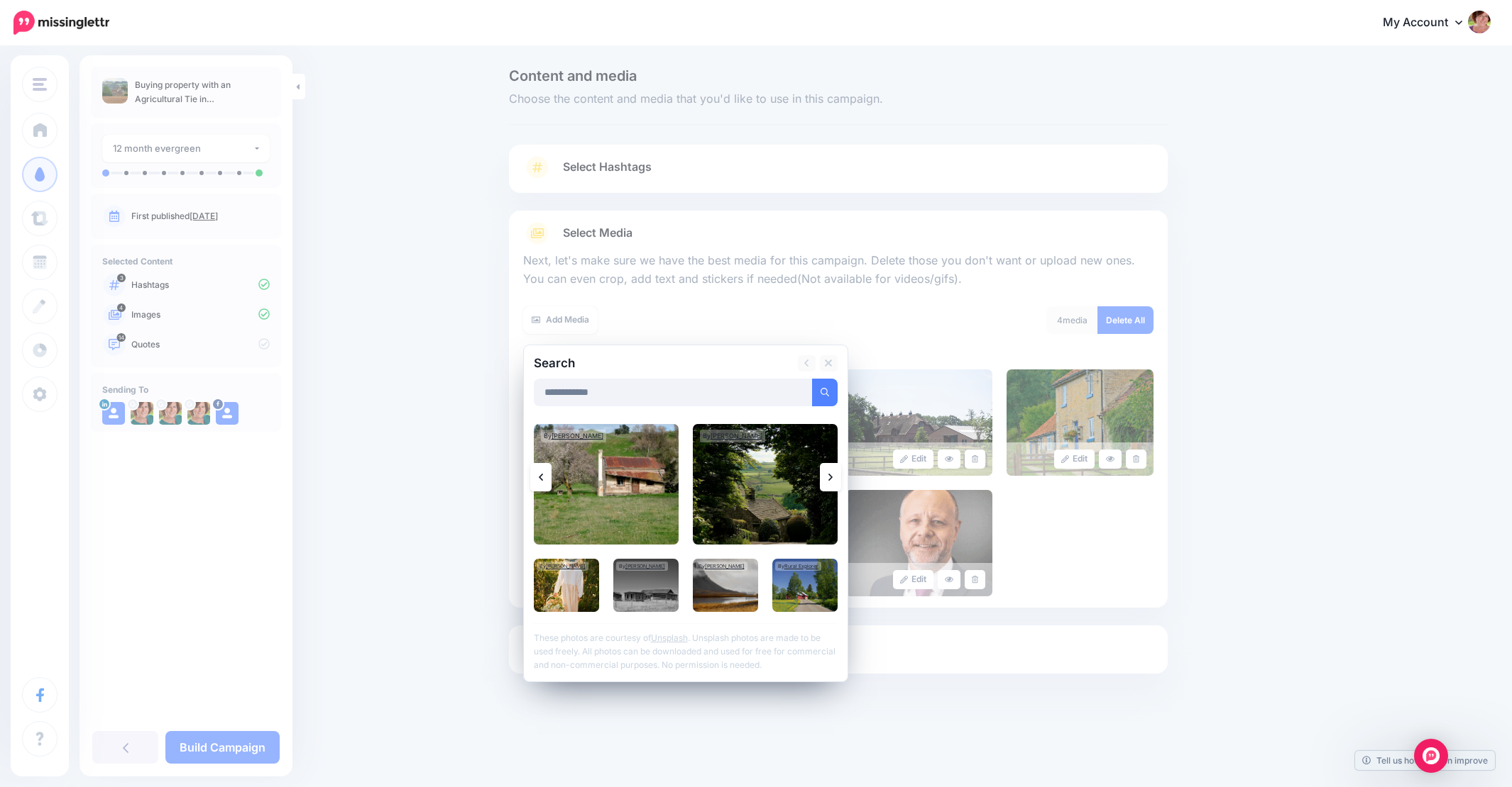
click at [828, 476] on icon at bounding box center [830, 477] width 4 height 11
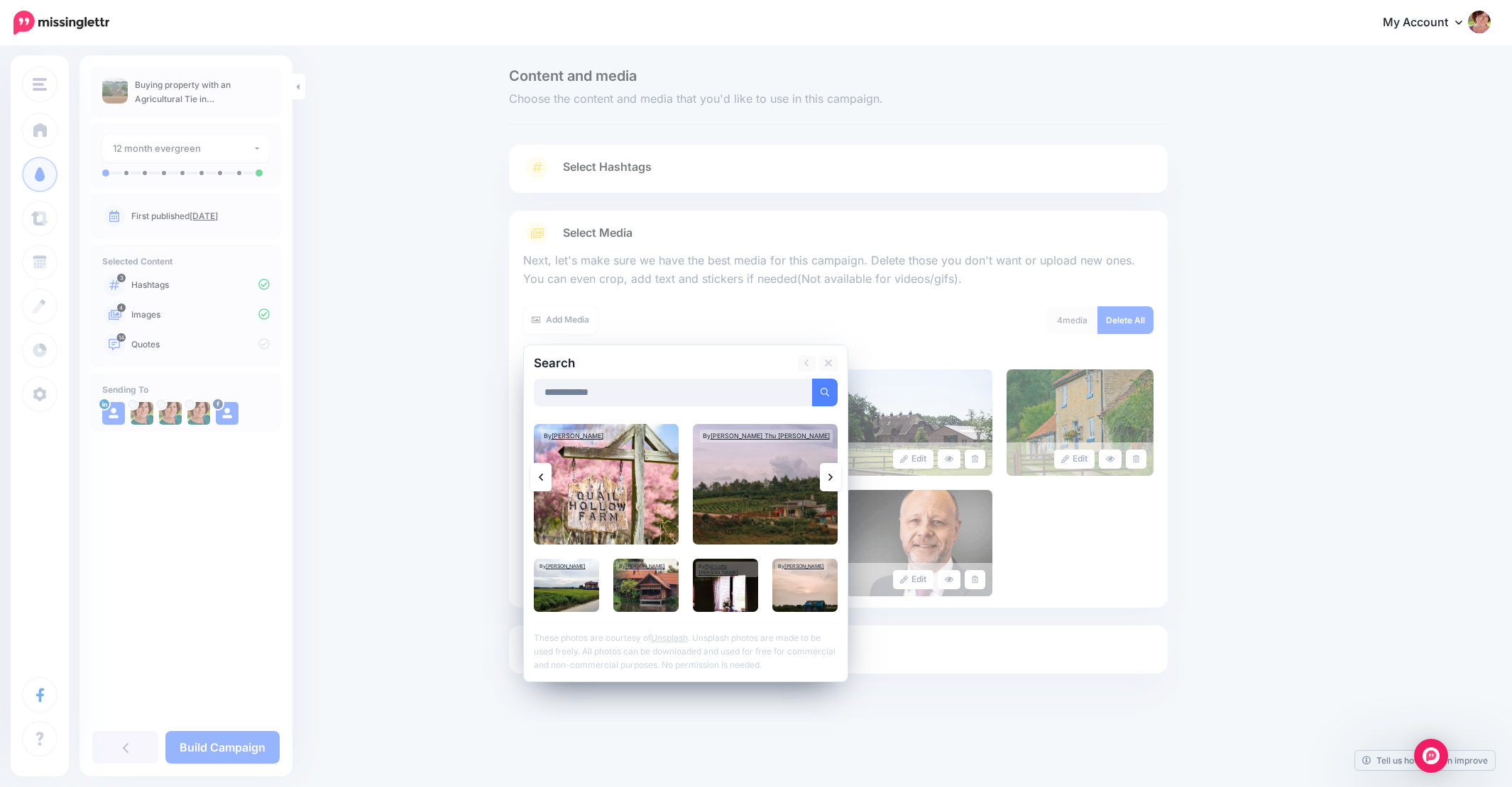
click at [828, 476] on icon at bounding box center [830, 477] width 4 height 11
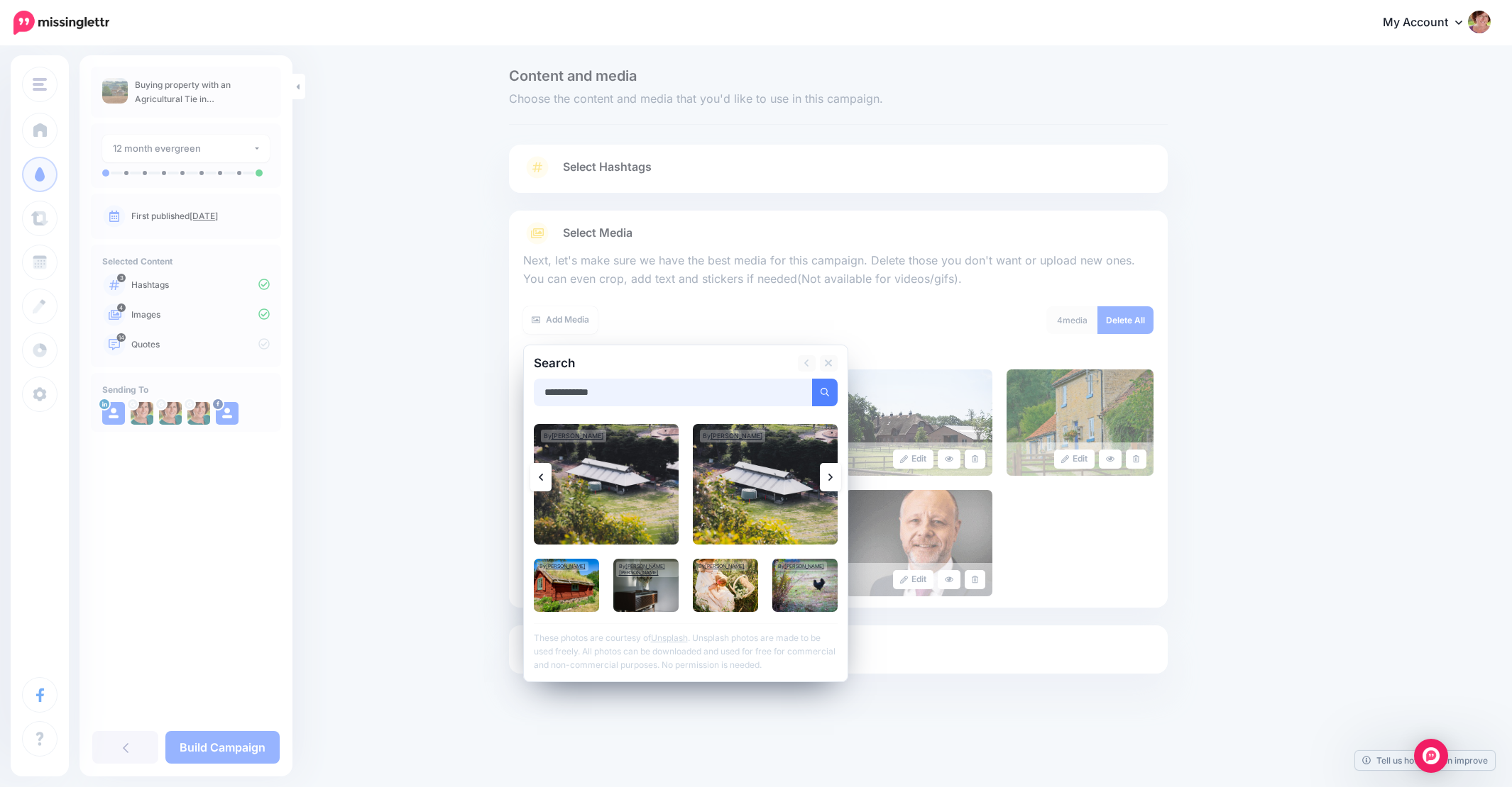
click at [543, 389] on input "**********" at bounding box center [673, 392] width 279 height 27
type input "**********"
click at [824, 390] on button "submit" at bounding box center [824, 392] width 26 height 27
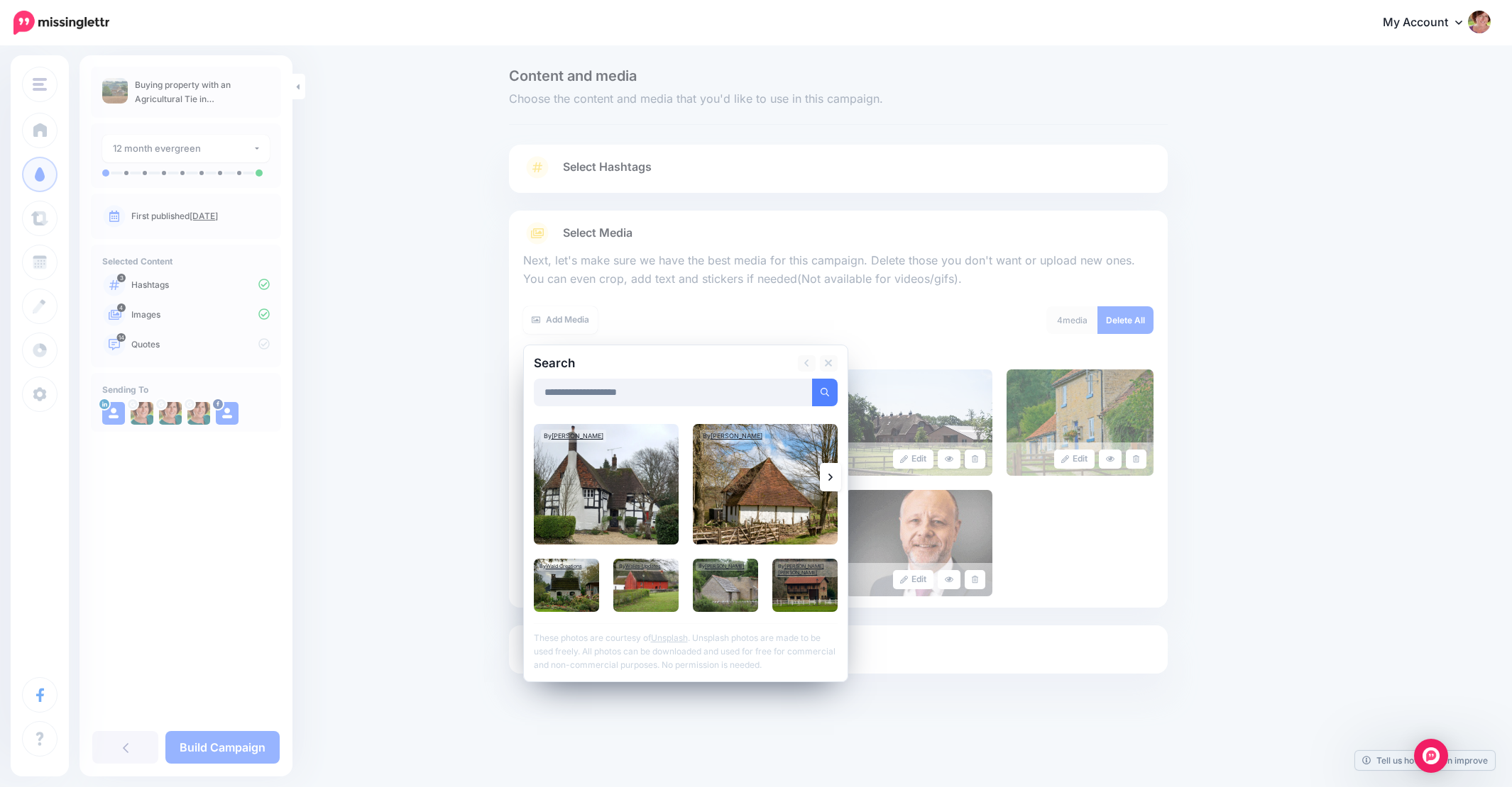
click at [830, 476] on icon at bounding box center [830, 477] width 4 height 11
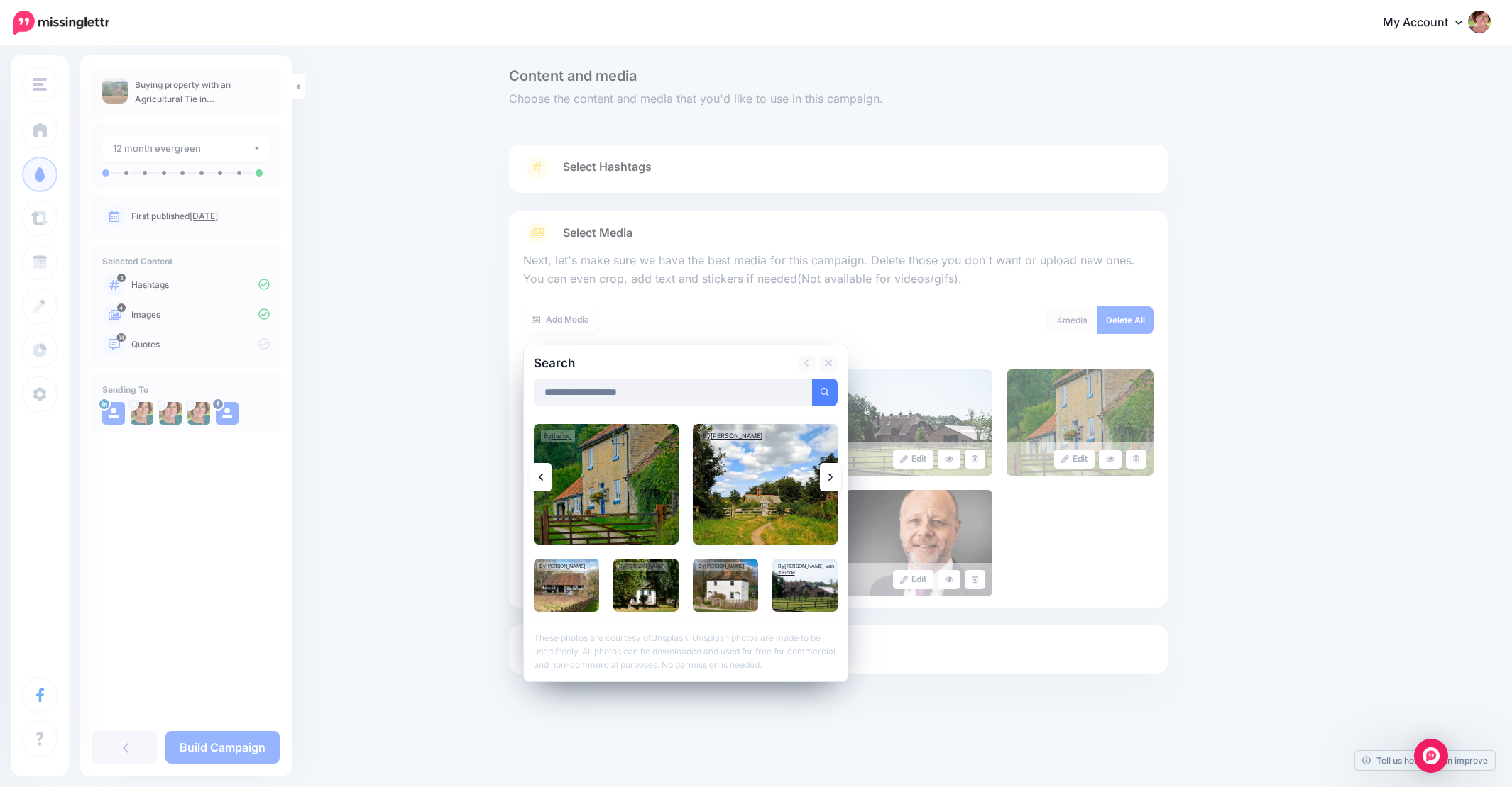
click at [776, 495] on img at bounding box center [765, 484] width 145 height 121
click at [820, 386] on link "Add Media" at bounding box center [807, 392] width 60 height 27
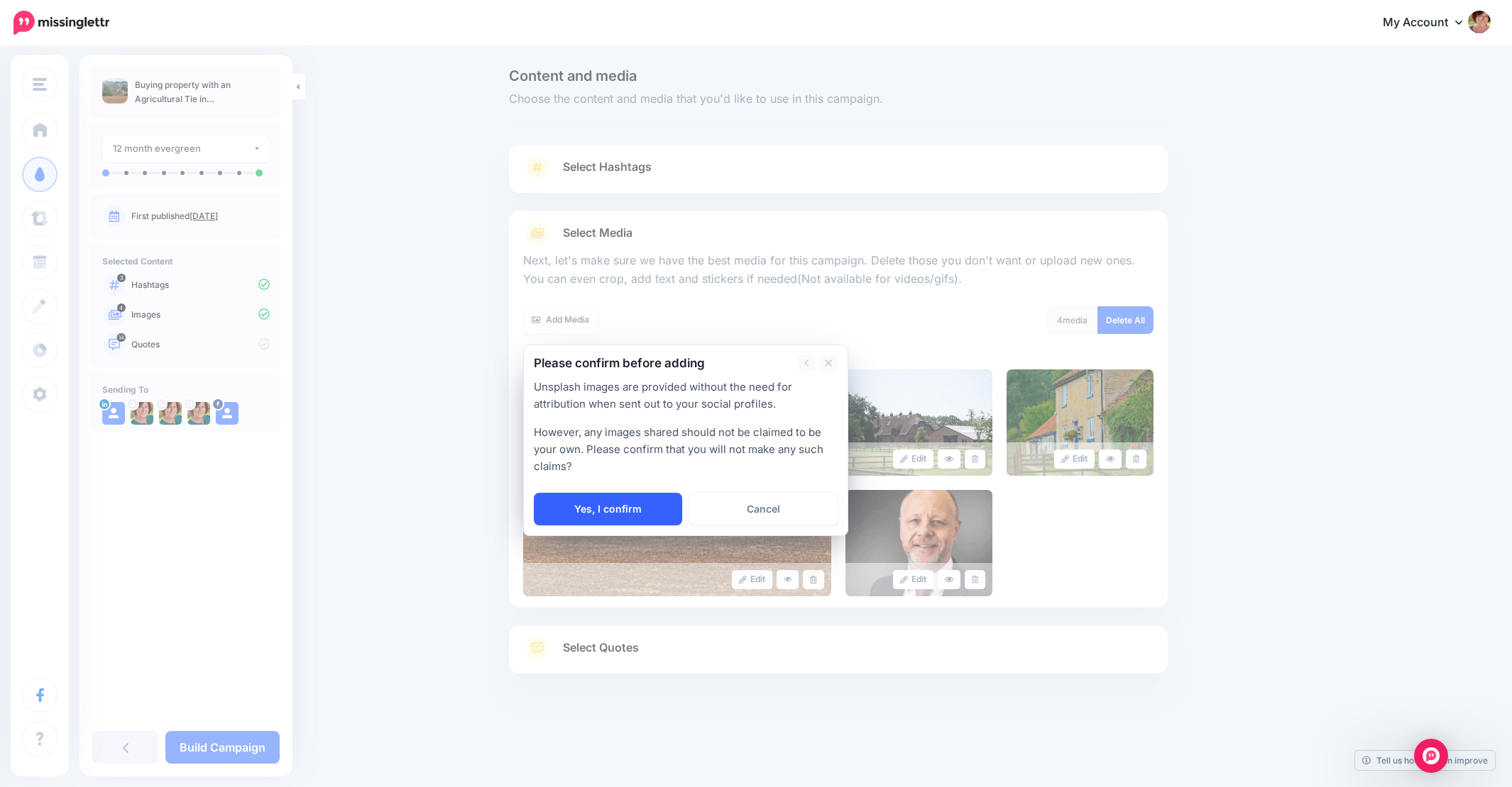
click at [601, 504] on link "Yes, I confirm" at bounding box center [608, 509] width 148 height 33
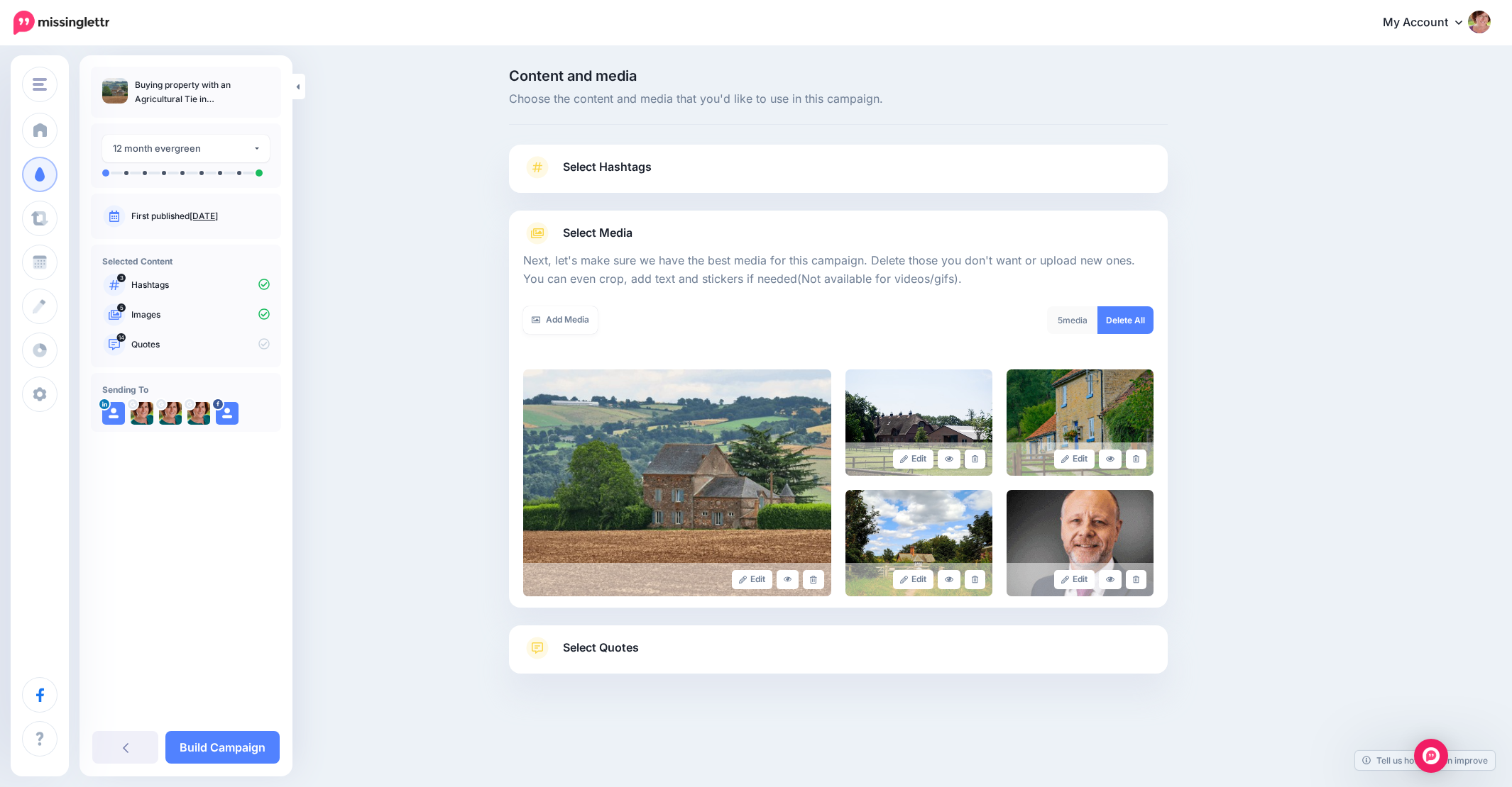
click at [619, 647] on span "Select Quotes" at bounding box center [601, 648] width 76 height 19
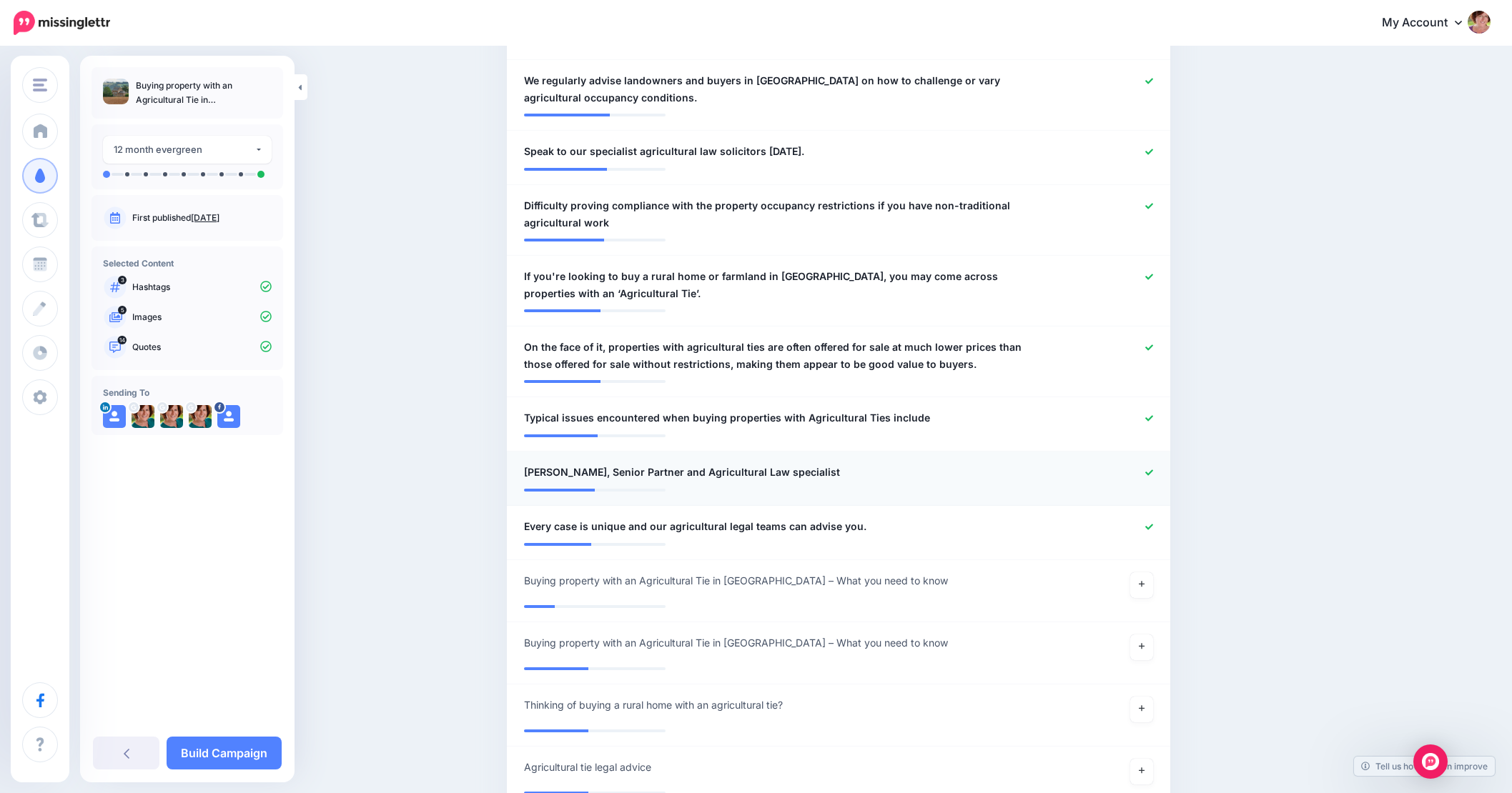
scroll to position [901, 0]
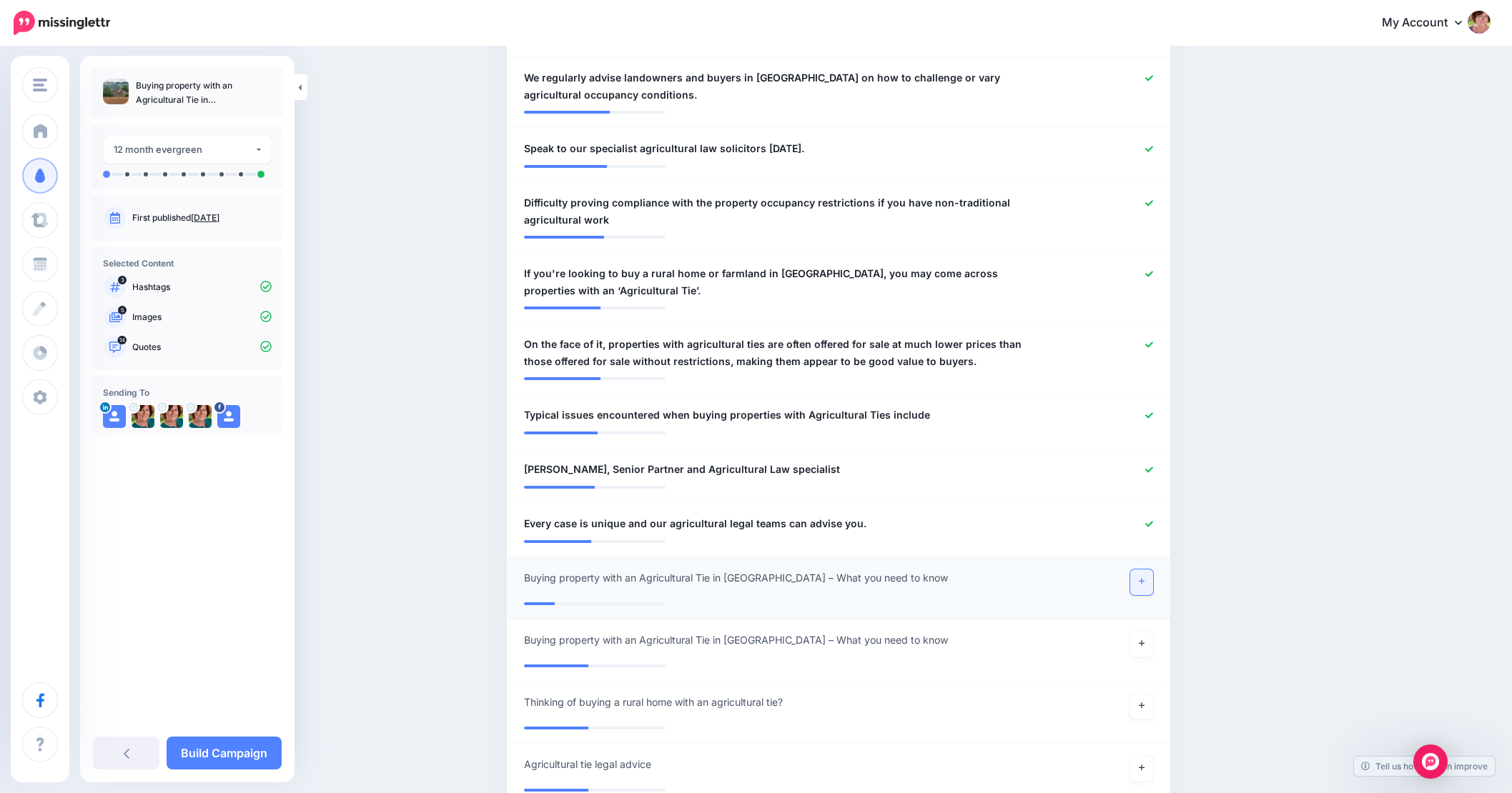
click at [1144, 579] on icon at bounding box center [1141, 581] width 5 height 5
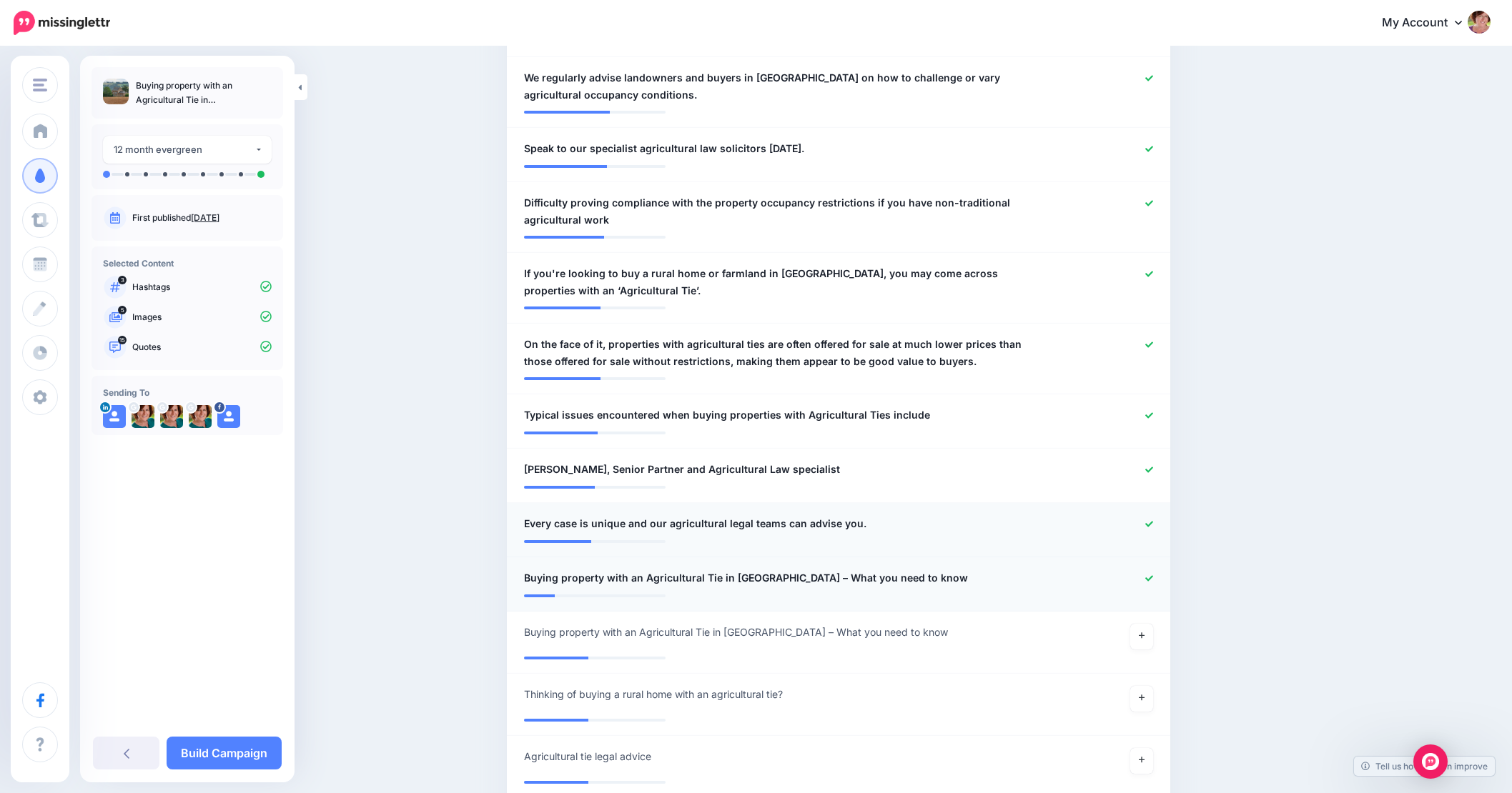
click at [1153, 521] on icon at bounding box center [1148, 524] width 8 height 5
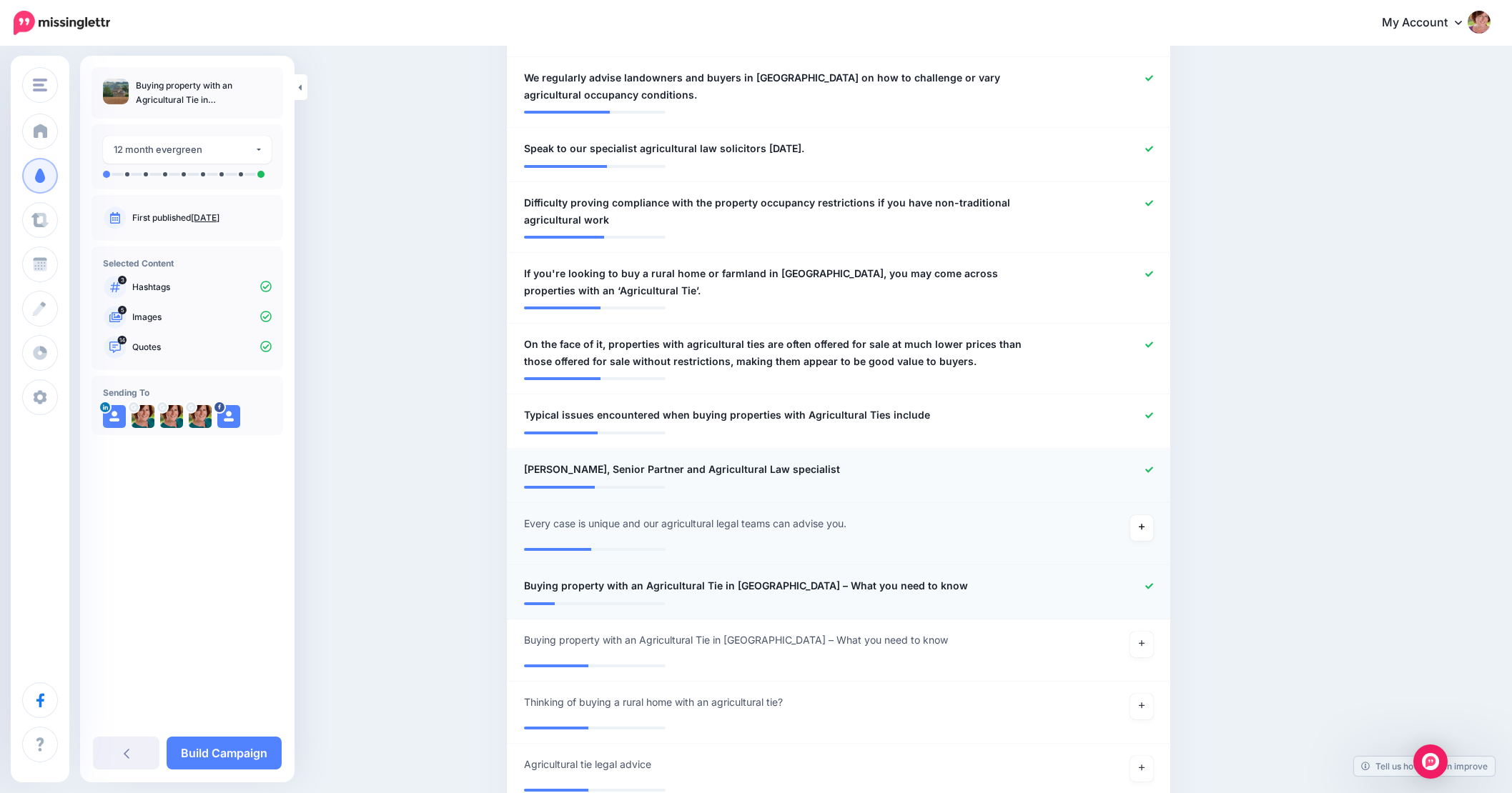
click at [1153, 467] on icon at bounding box center [1148, 469] width 8 height 5
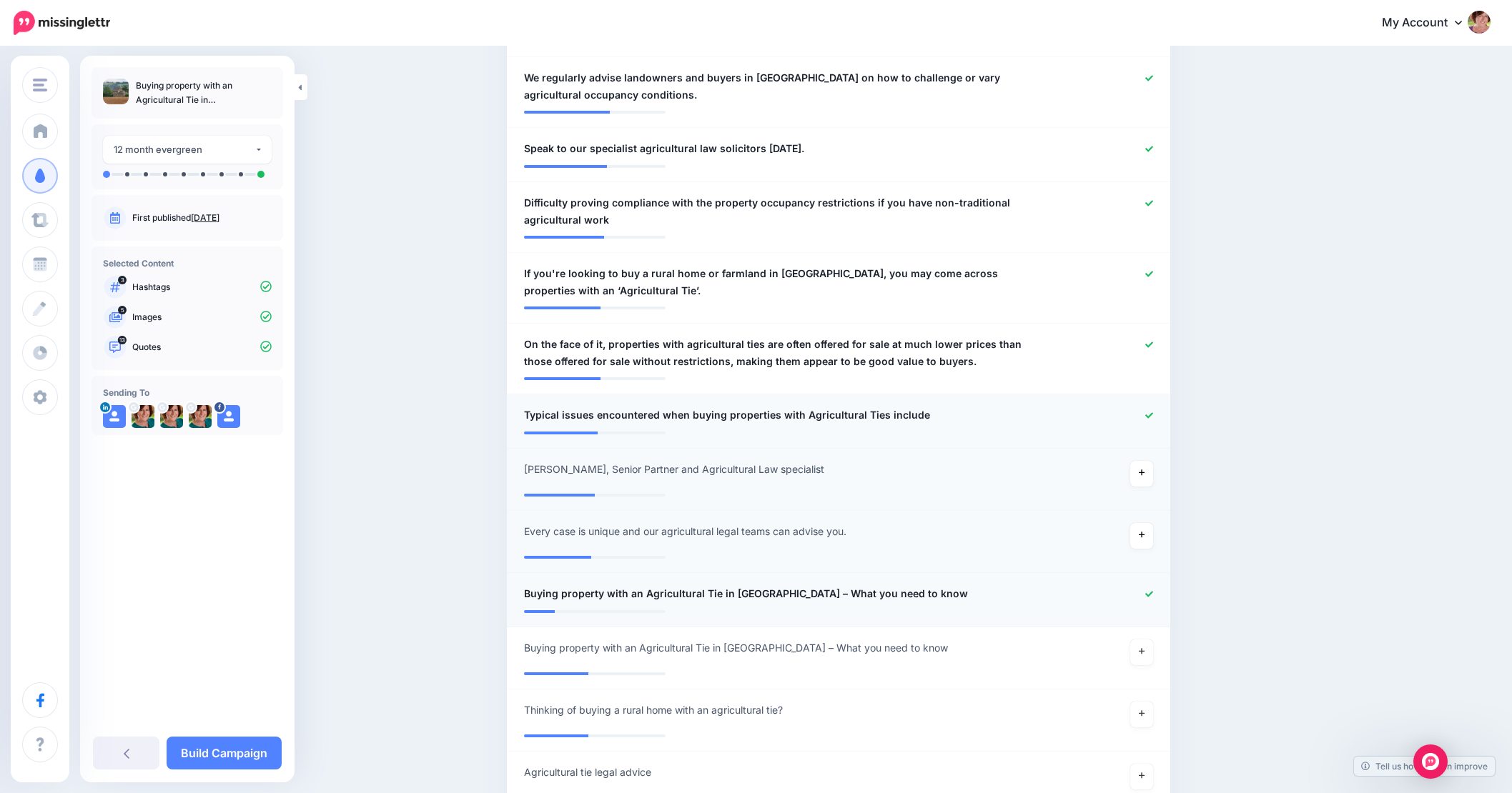
click at [1153, 412] on icon at bounding box center [1148, 415] width 8 height 8
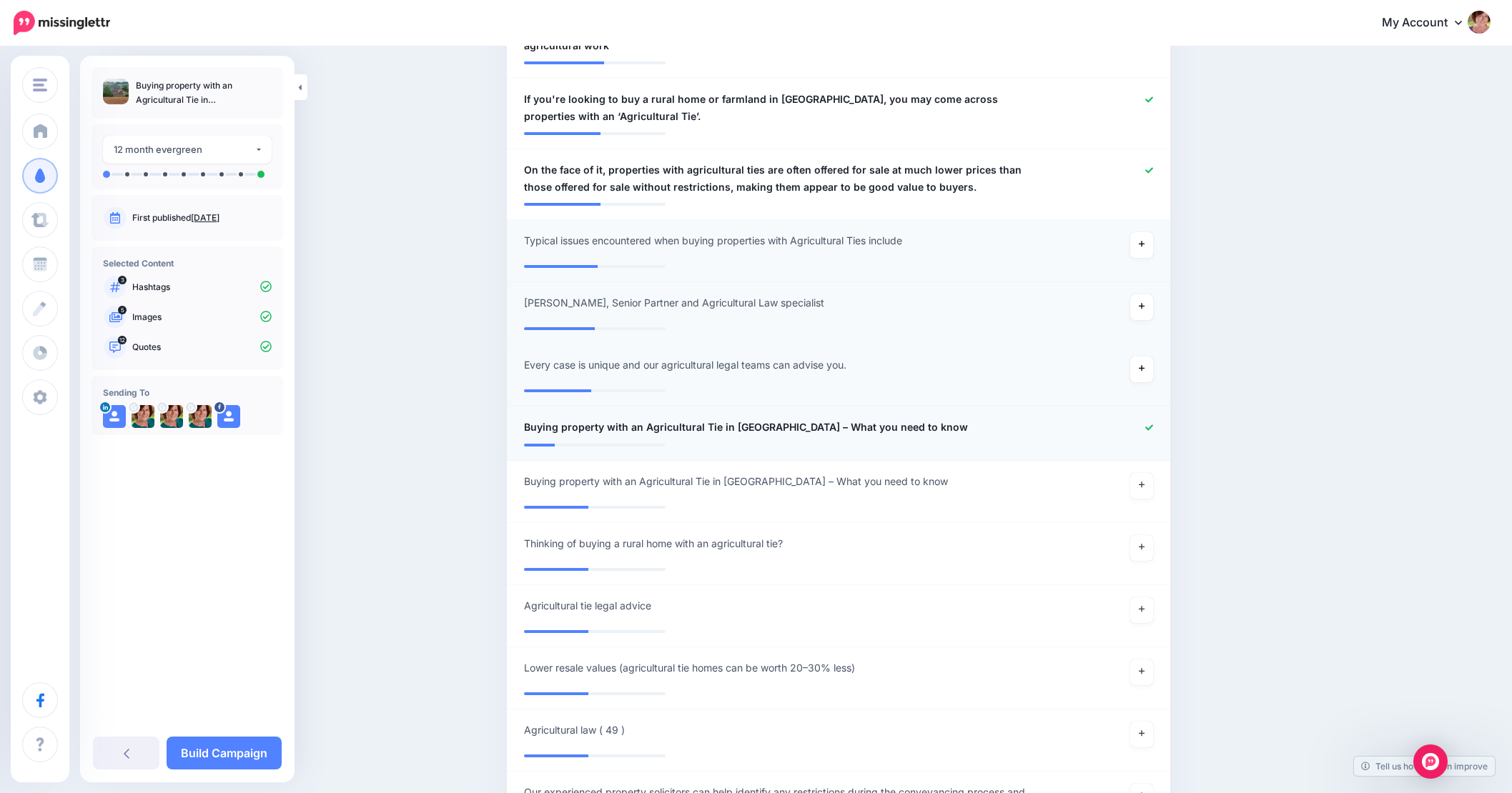
scroll to position [1077, 5]
click at [1143, 542] on icon at bounding box center [1141, 546] width 5 height 8
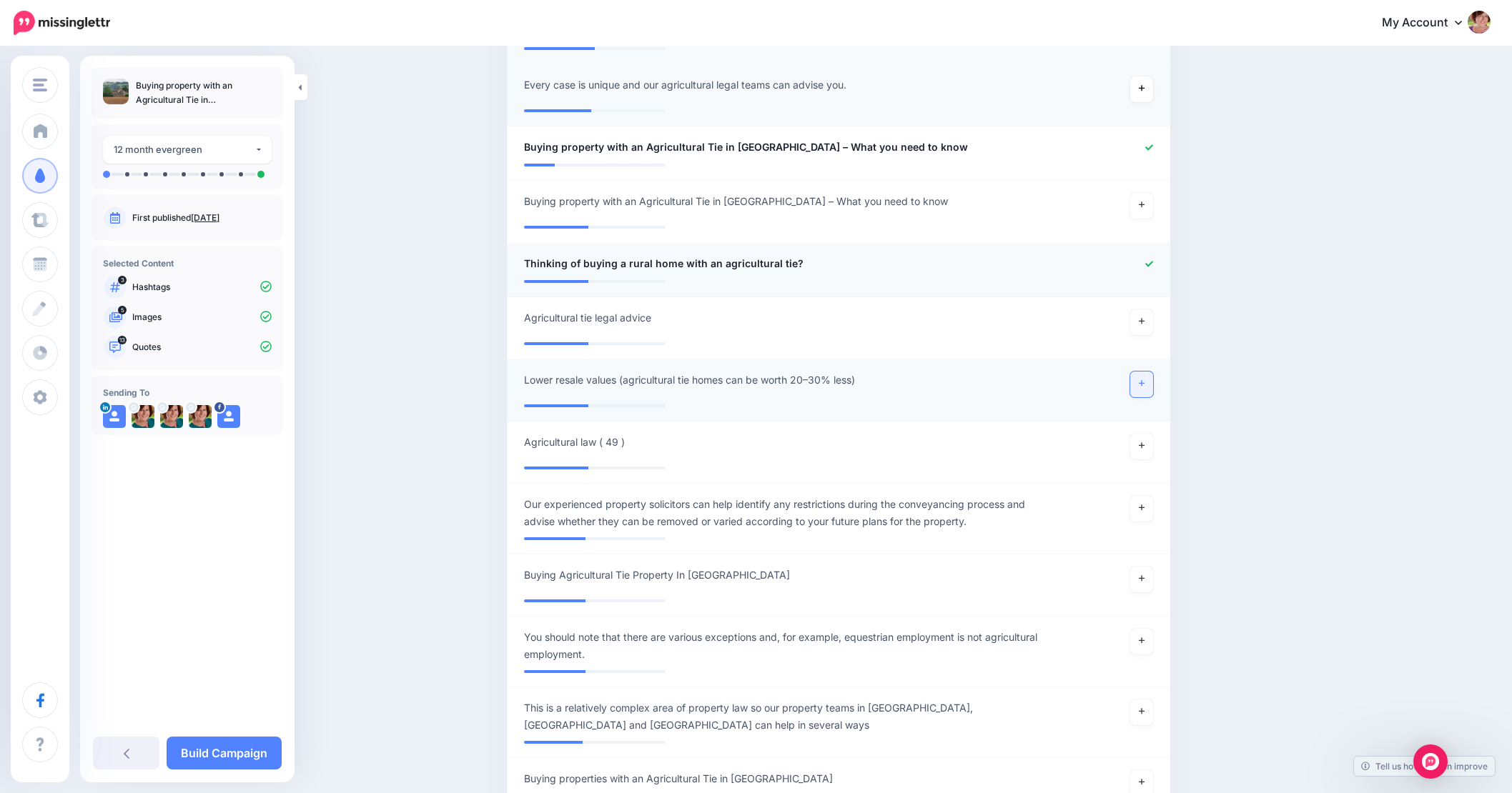
scroll to position [1371, 5]
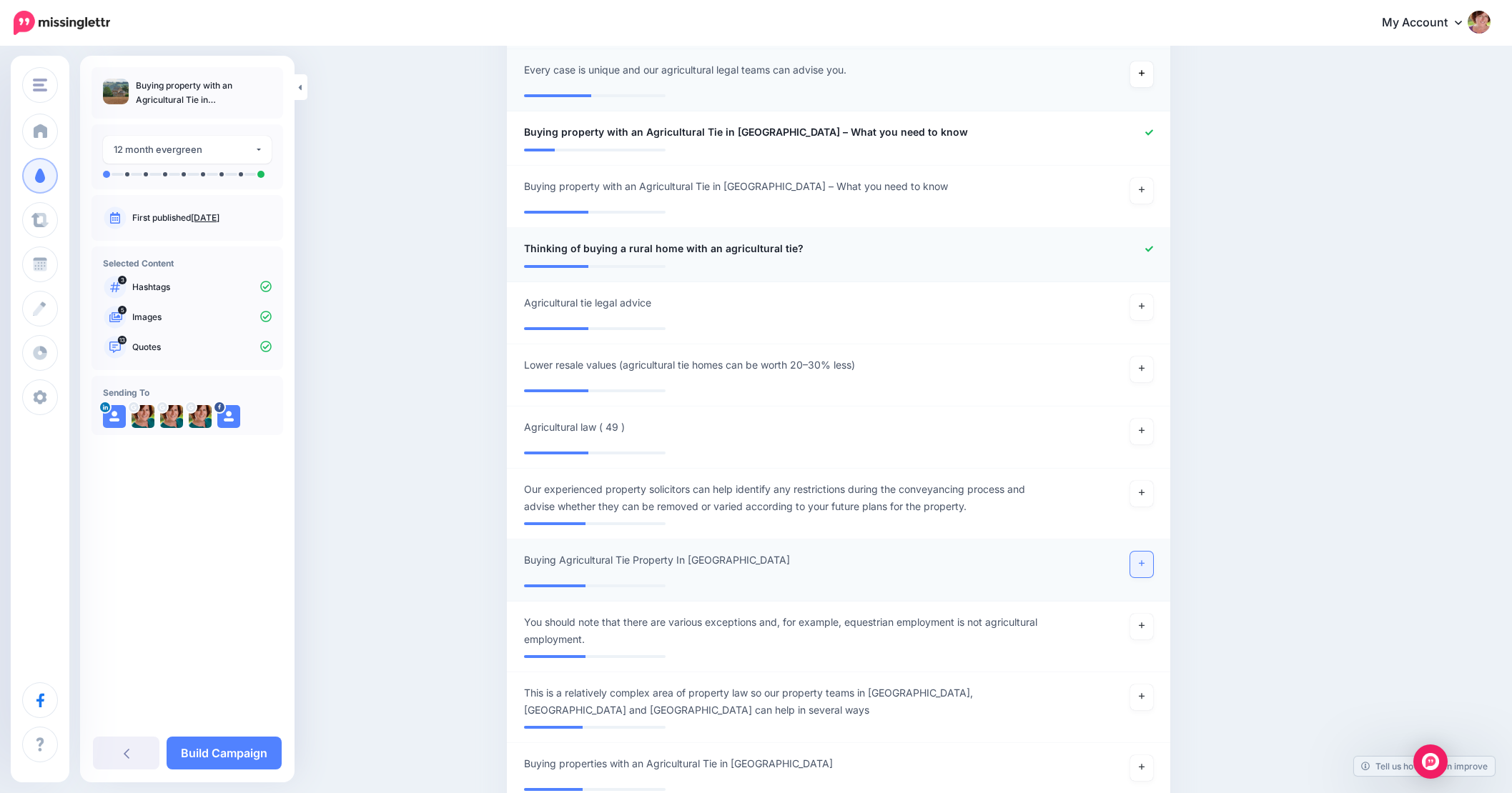
click at [1142, 560] on icon at bounding box center [1141, 564] width 5 height 8
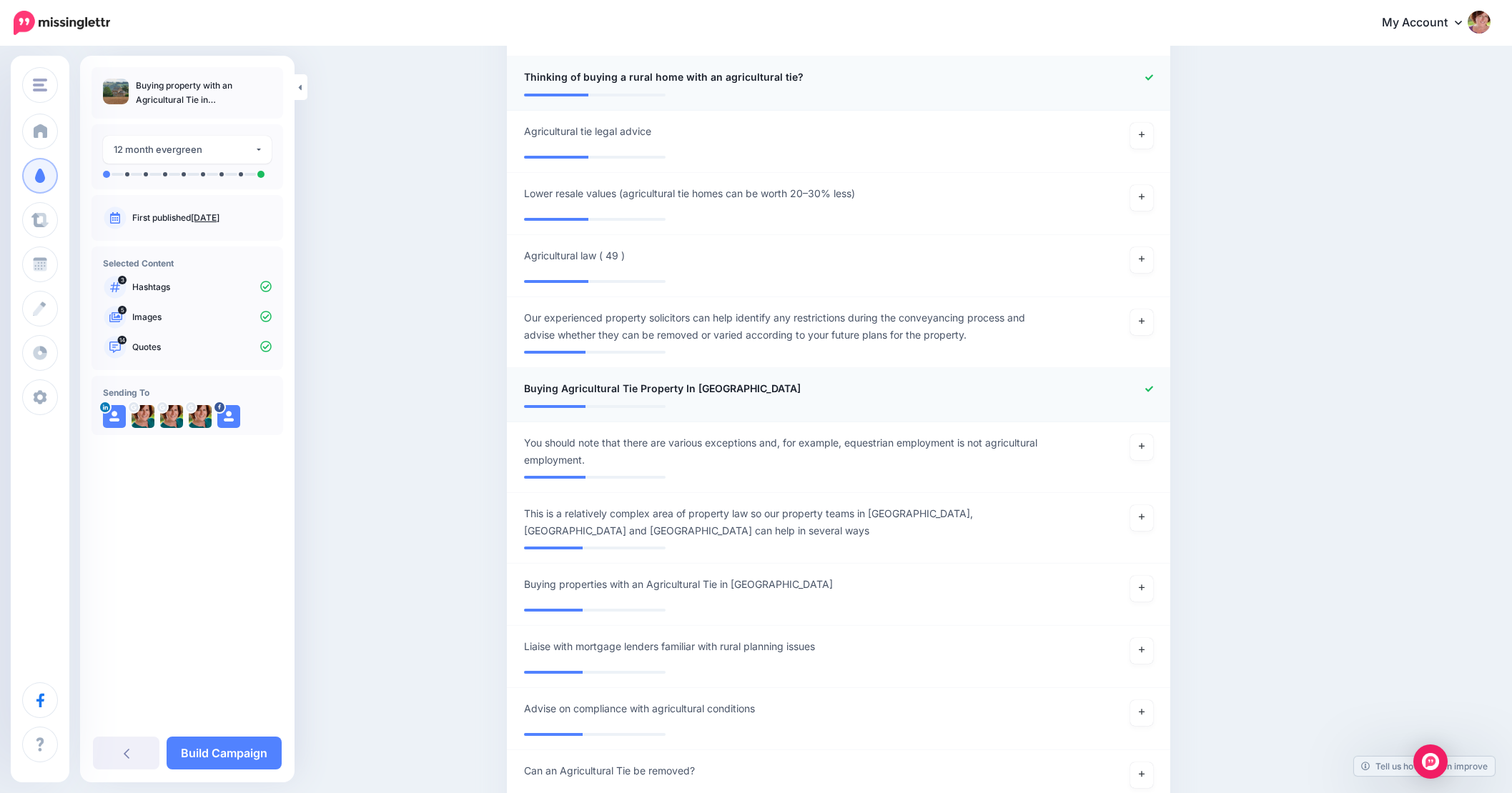
scroll to position [1545, 5]
click at [1141, 637] on link at bounding box center [1141, 649] width 23 height 26
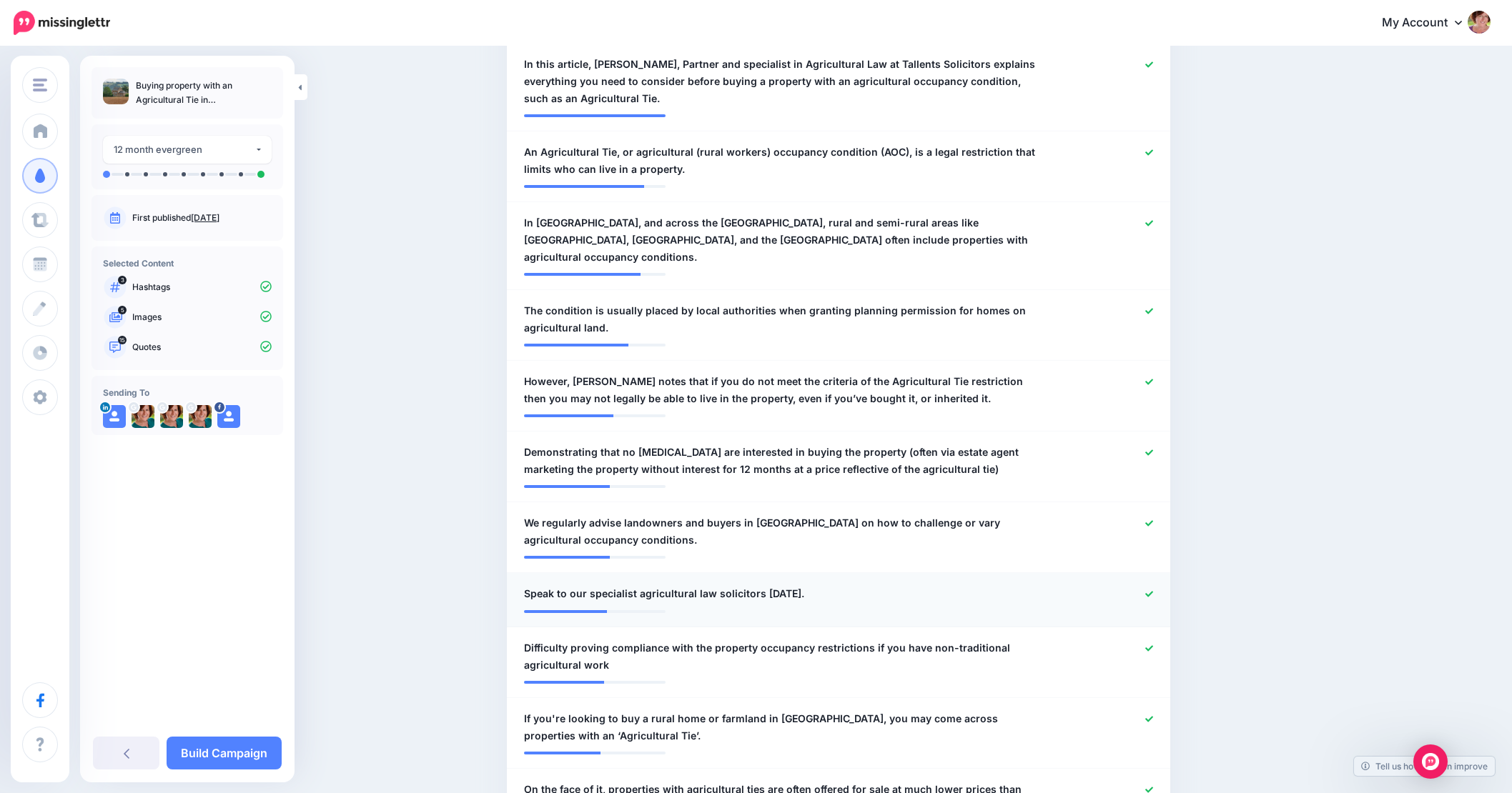
scroll to position [451, 5]
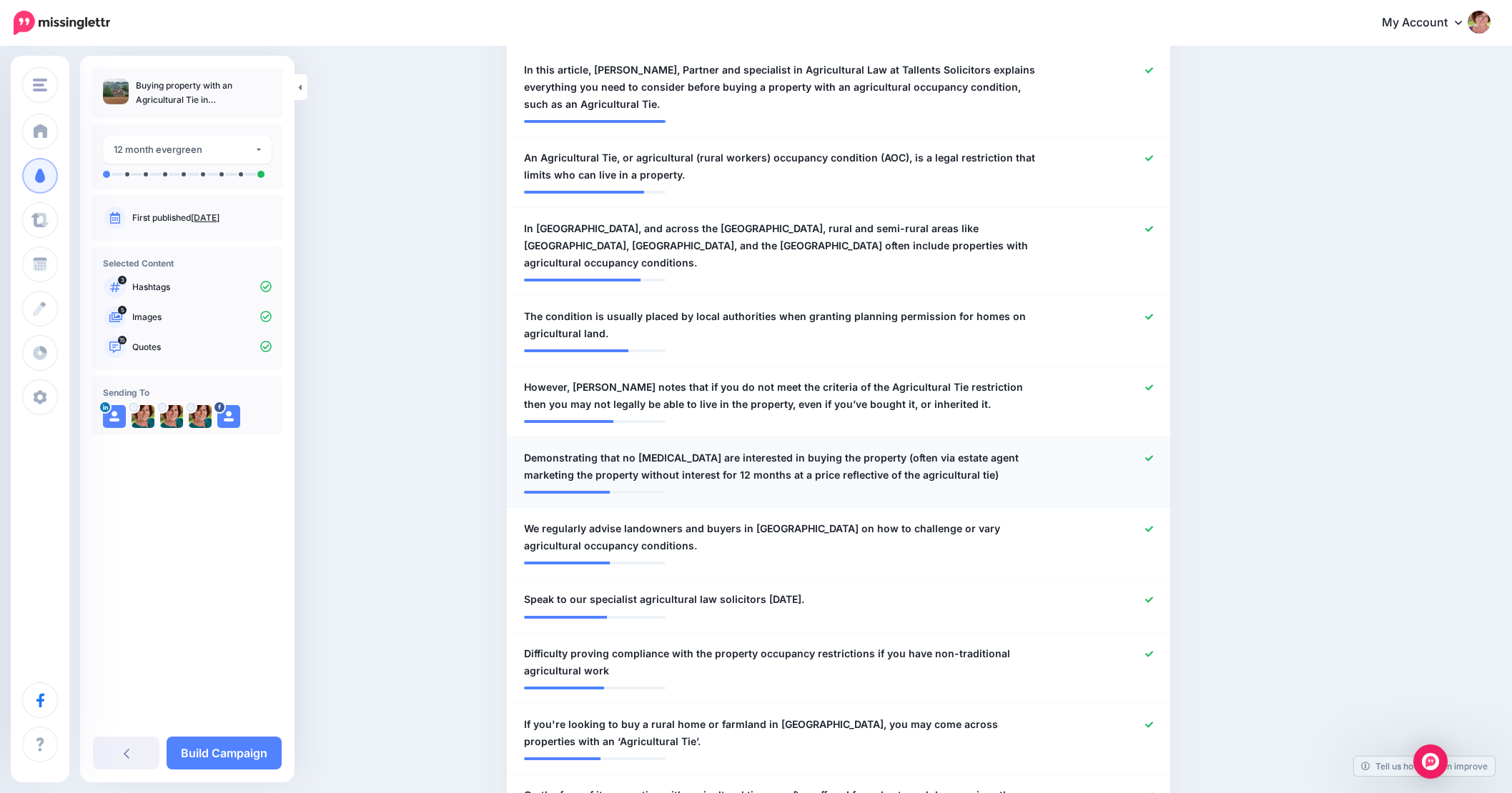
click at [1151, 454] on icon at bounding box center [1148, 458] width 8 height 8
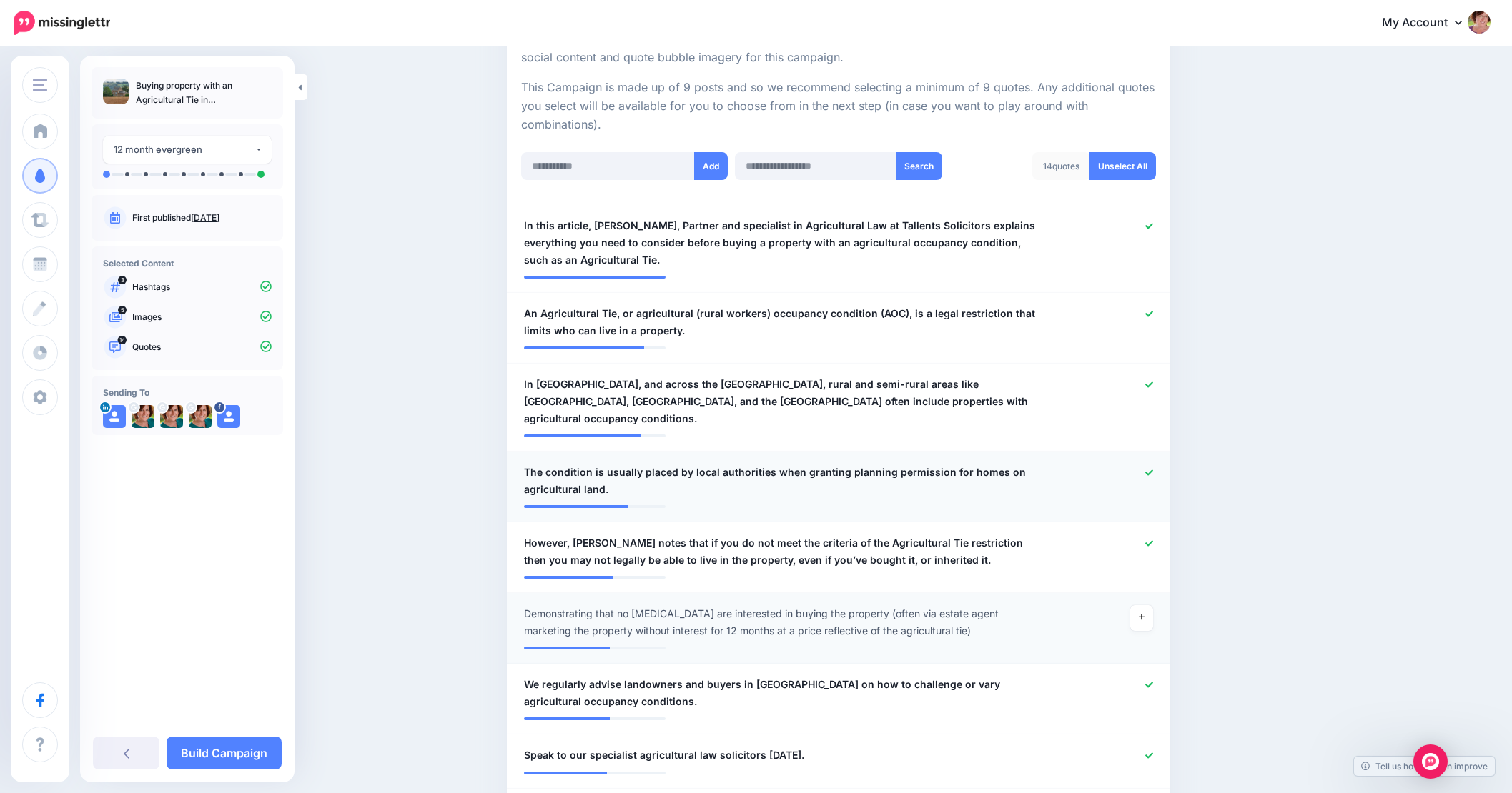
scroll to position [297, 5]
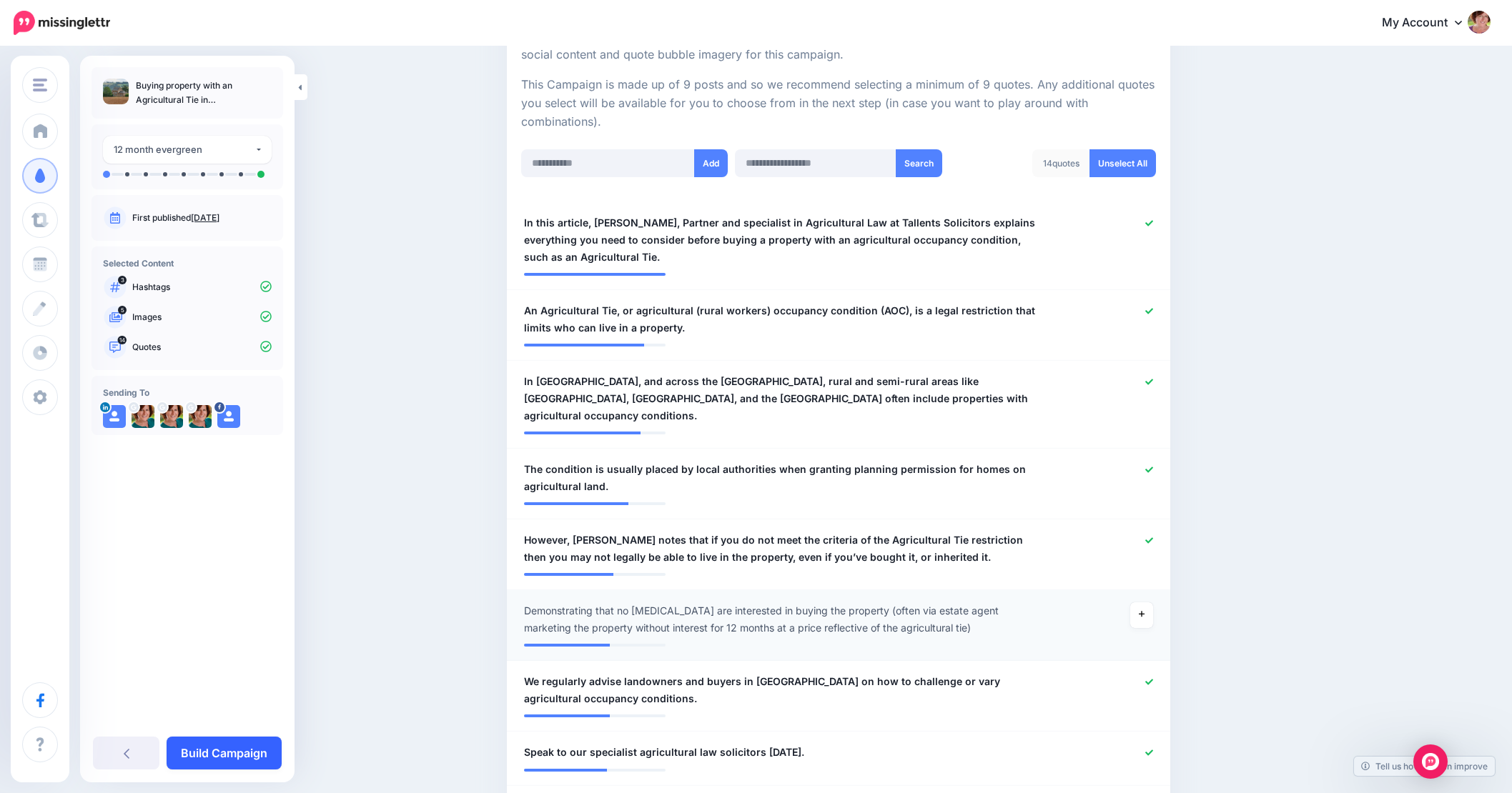
click at [249, 754] on link "Build Campaign" at bounding box center [223, 753] width 115 height 33
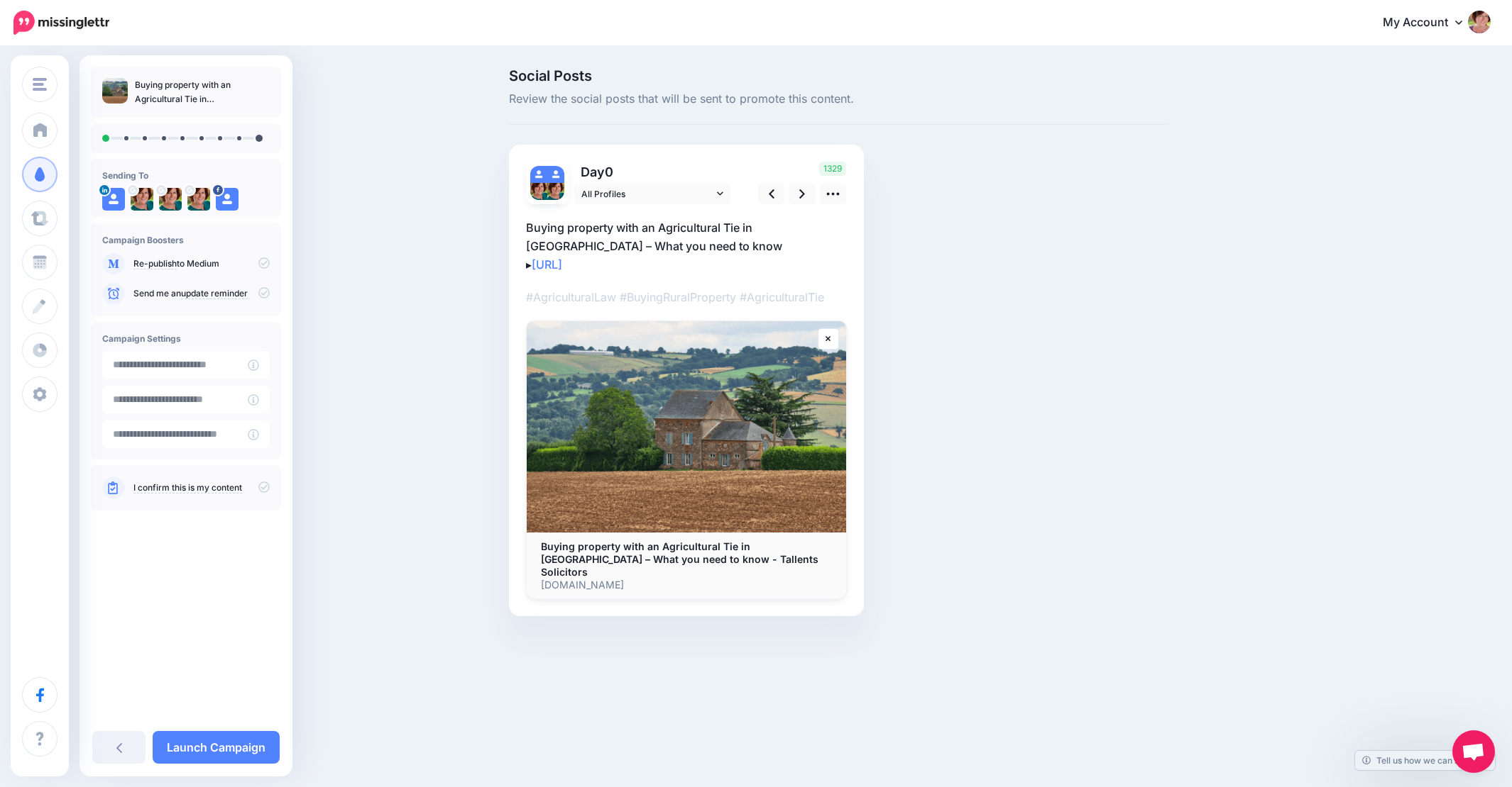
click at [742, 252] on p "Buying property with an Agricultural Tie in [GEOGRAPHIC_DATA] – What you need t…" at bounding box center [686, 246] width 320 height 56
click at [759, 245] on textarea "**********" at bounding box center [686, 246] width 320 height 56
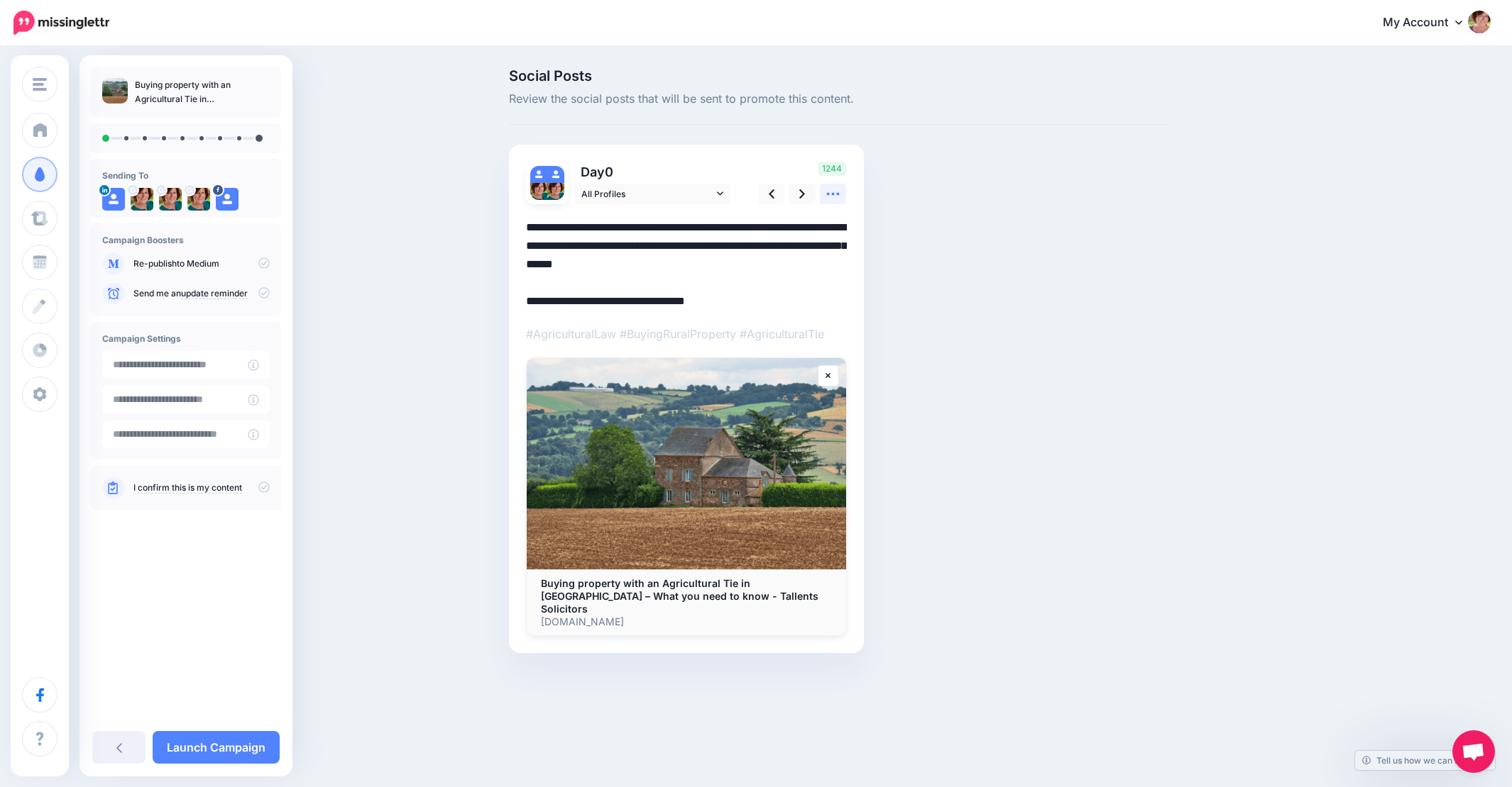
click at [831, 190] on icon at bounding box center [832, 193] width 15 height 15
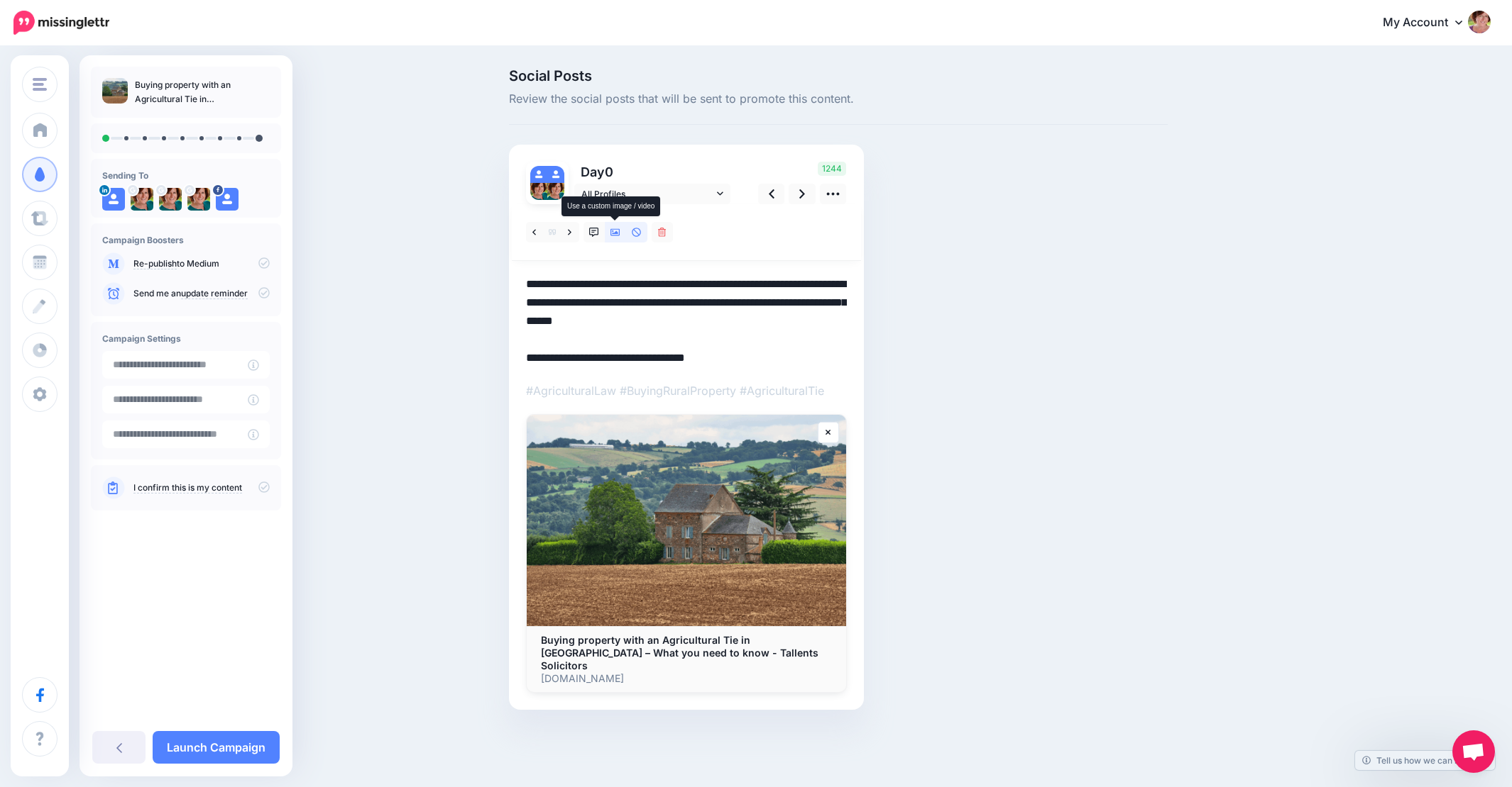
scroll to position [0, 1]
click at [614, 234] on icon at bounding box center [614, 232] width 10 height 10
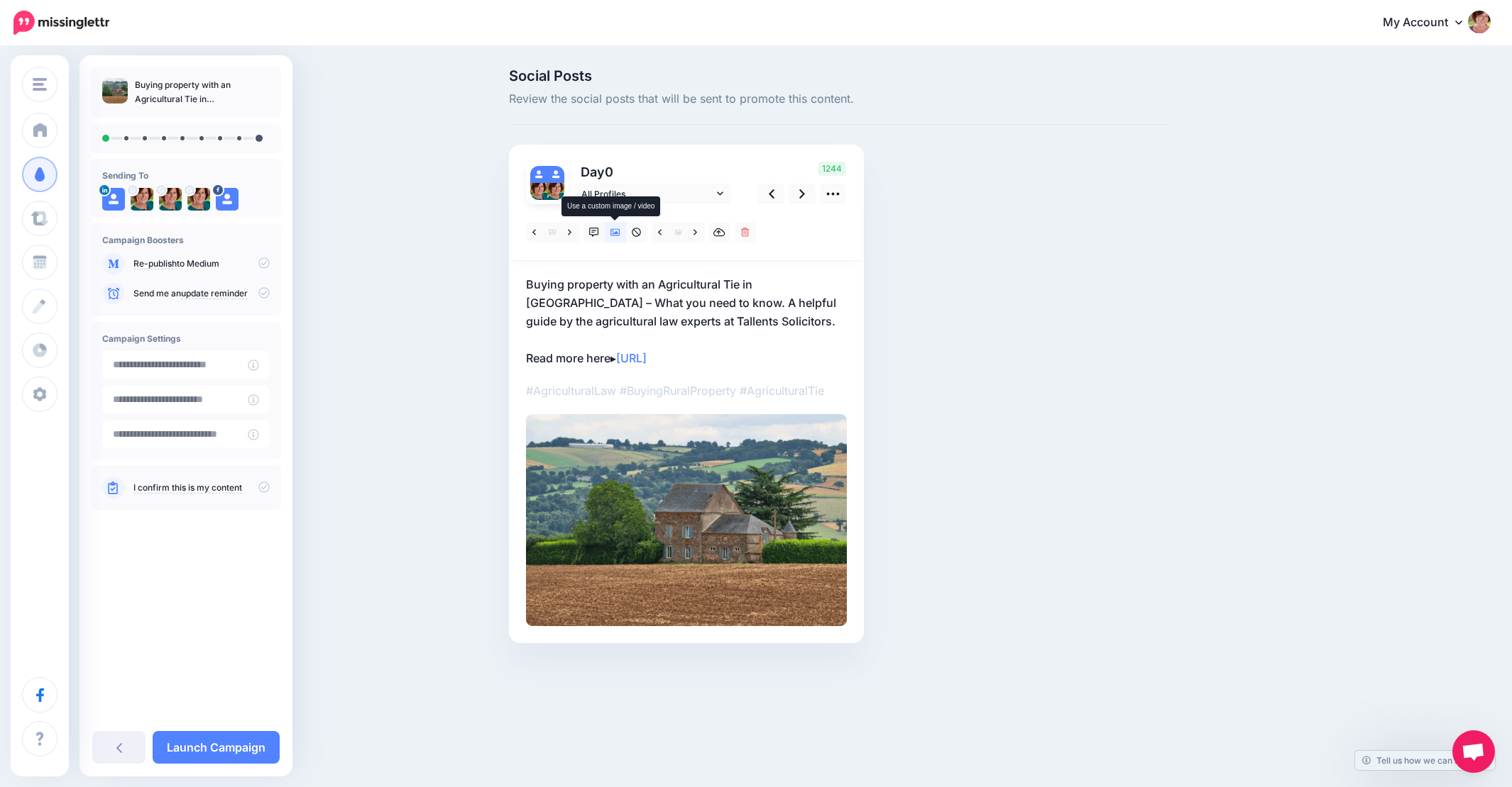
scroll to position [0, 0]
click at [615, 303] on p "Buying property with an Agricultural Tie in [GEOGRAPHIC_DATA] – What you need t…" at bounding box center [686, 321] width 320 height 93
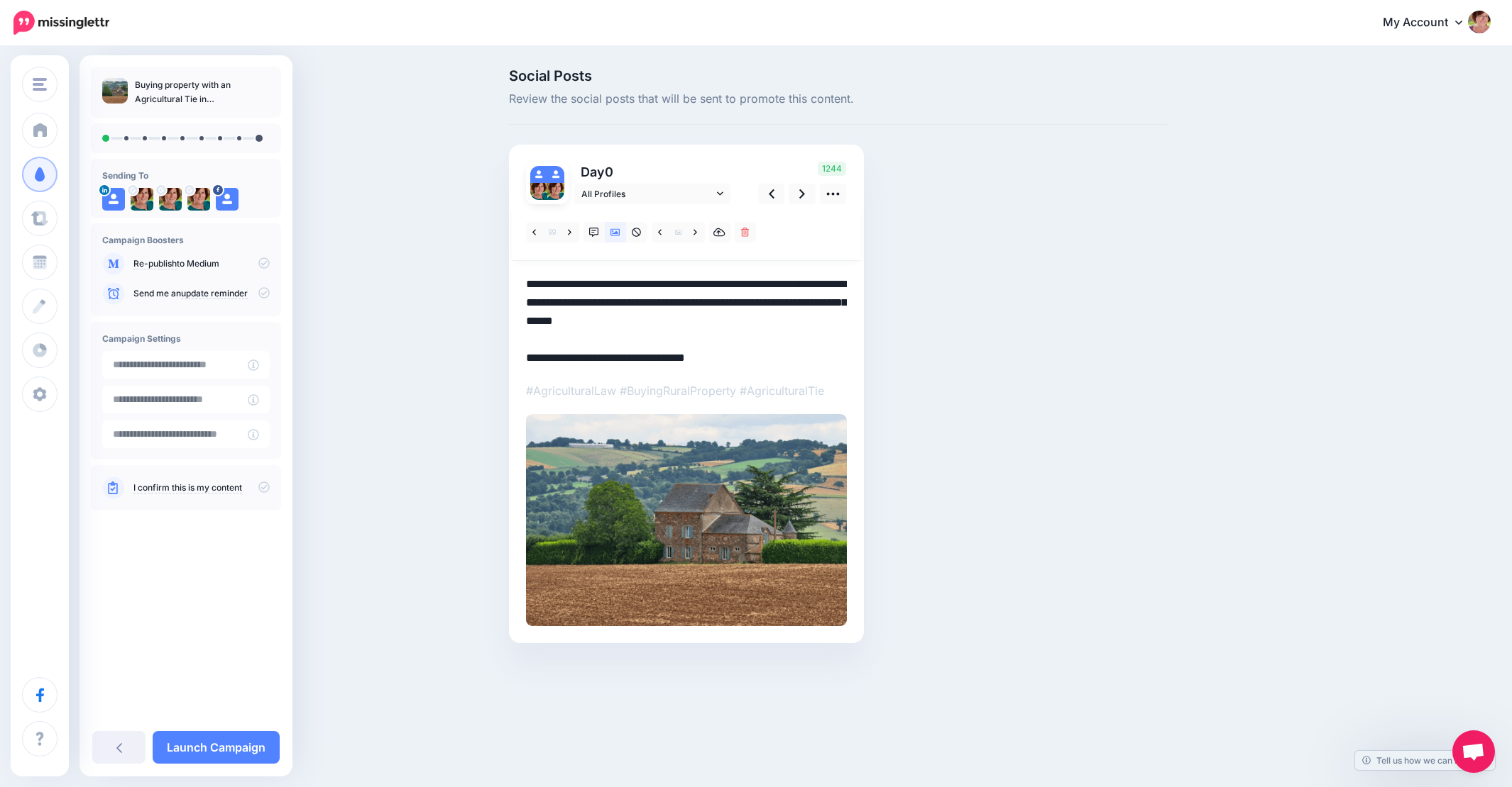
click at [616, 301] on textarea "**********" at bounding box center [686, 321] width 320 height 93
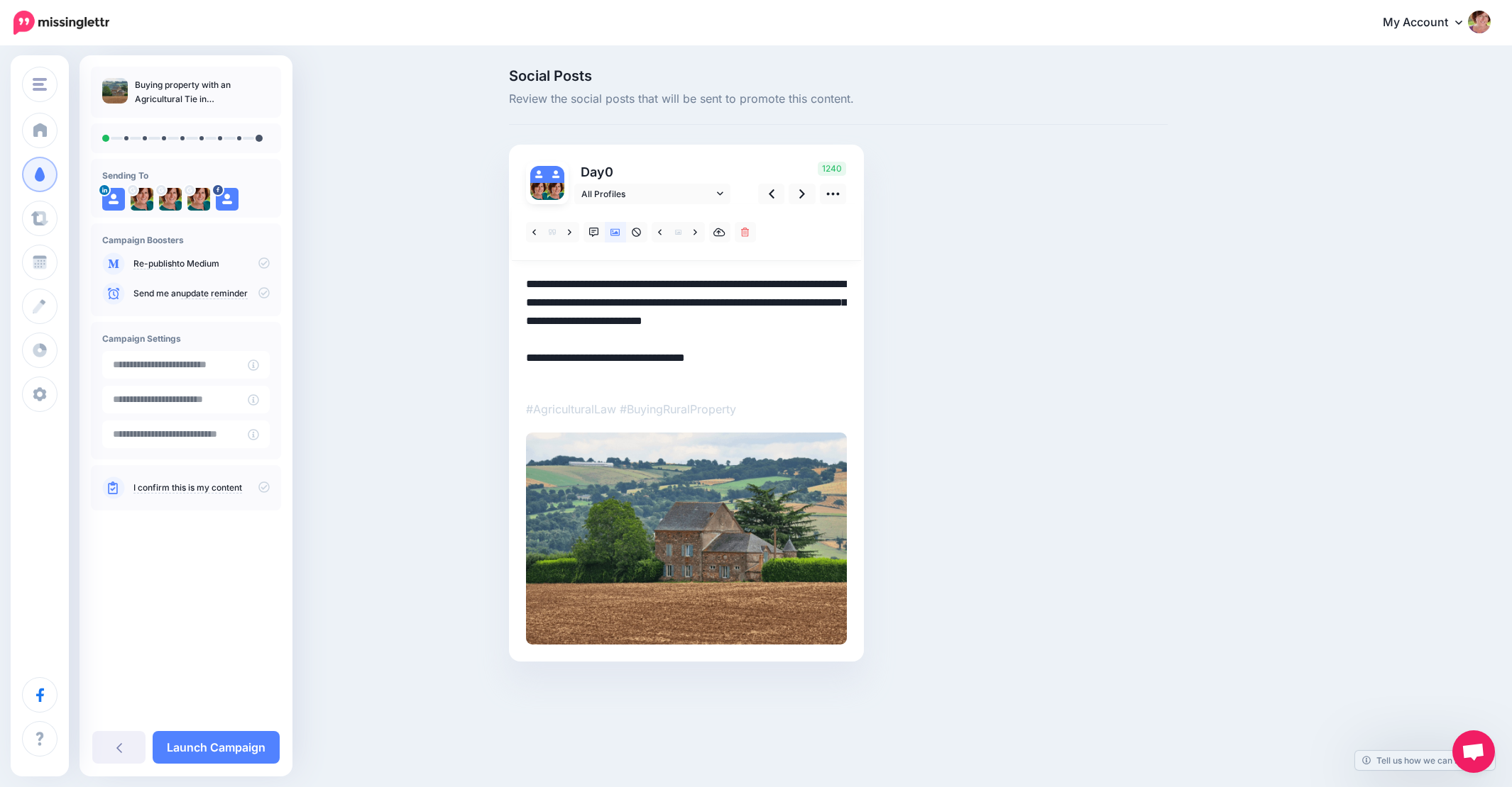
click at [553, 320] on textarea "**********" at bounding box center [686, 330] width 320 height 110
click at [803, 197] on icon at bounding box center [801, 193] width 5 height 15
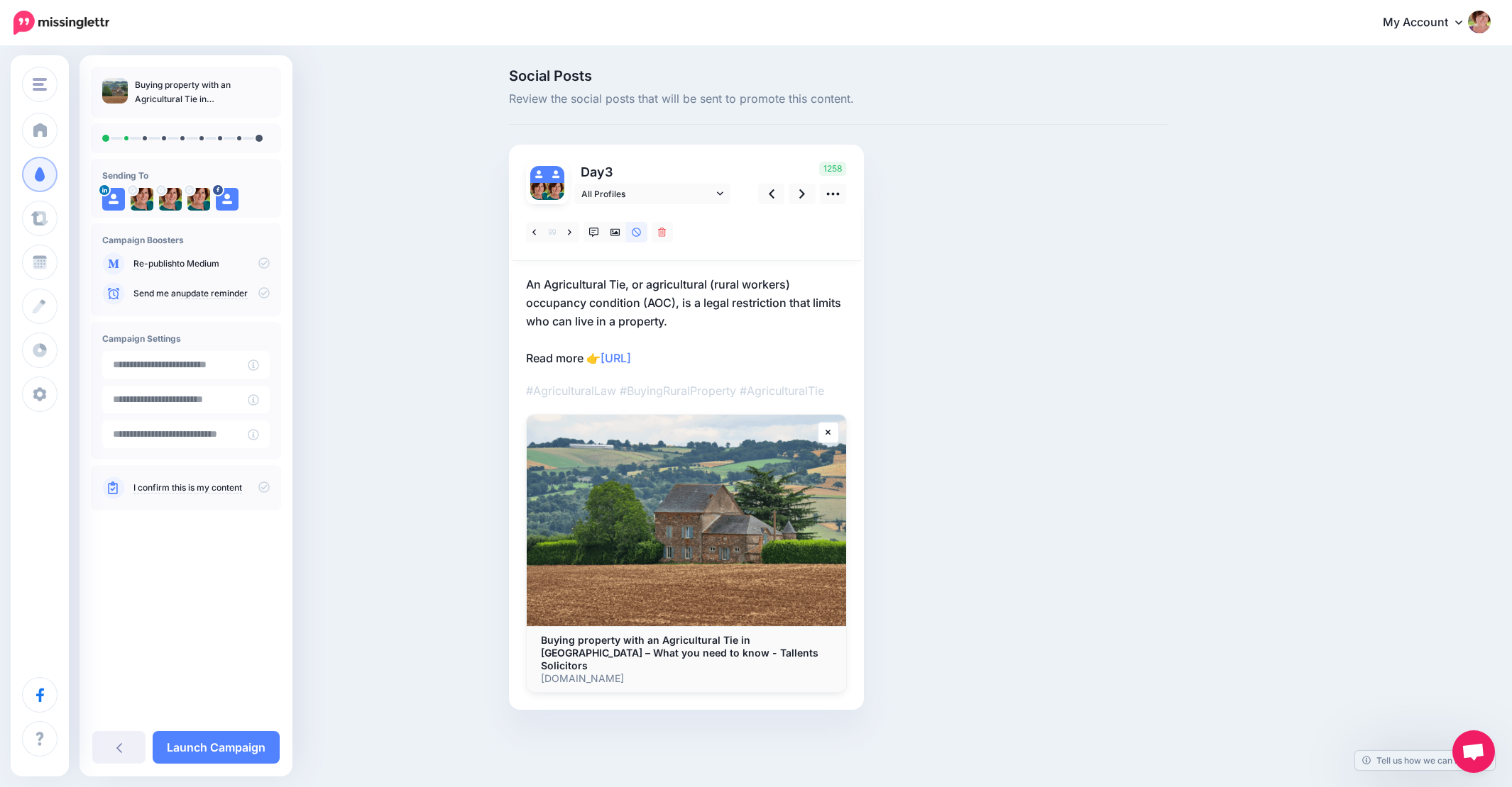
click at [681, 323] on p "An Agricultural Tie, or agricultural (rural workers) occupancy condition (AOC),…" at bounding box center [686, 321] width 320 height 93
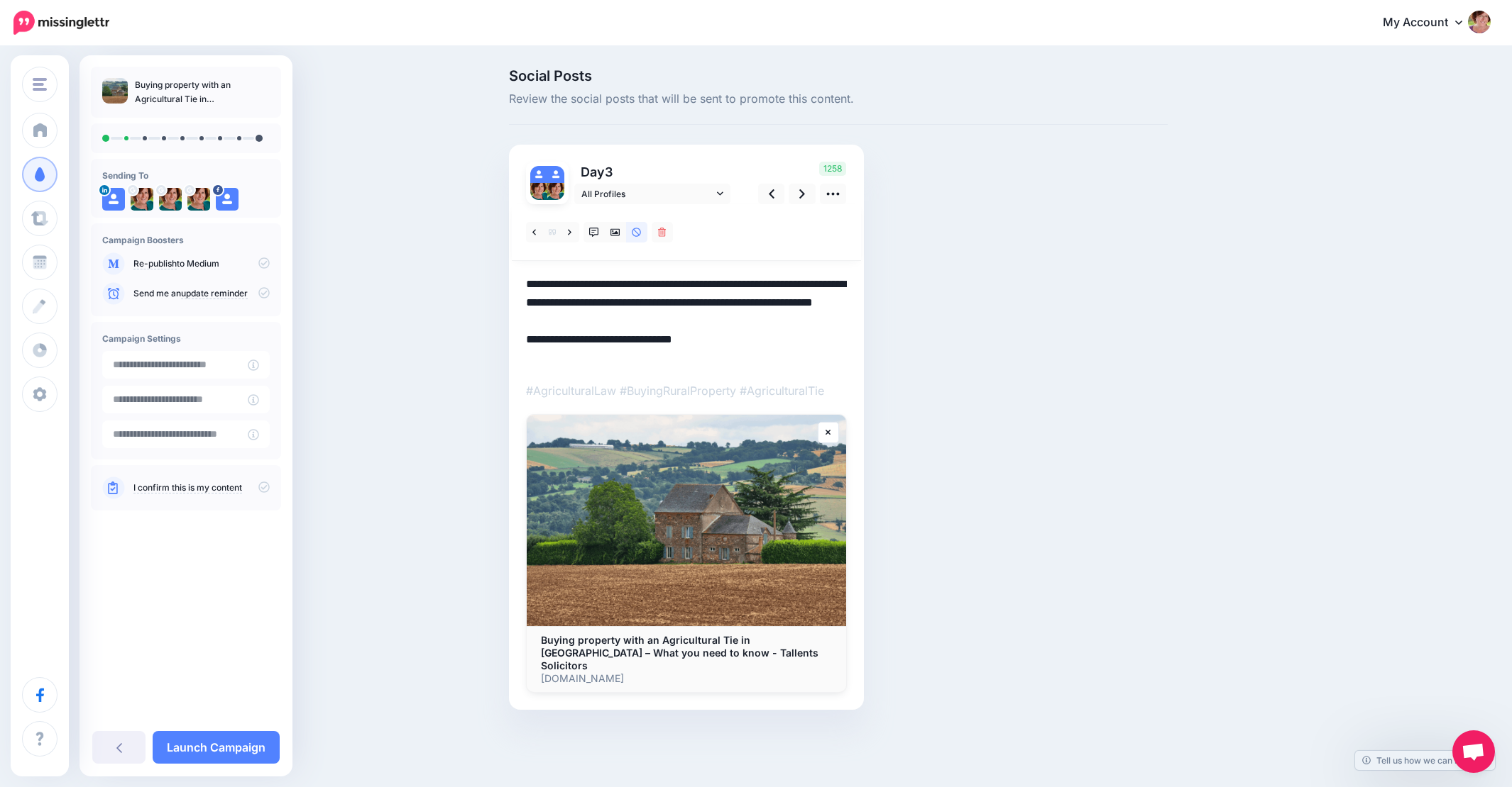
click at [673, 324] on textarea "**********" at bounding box center [686, 321] width 320 height 93
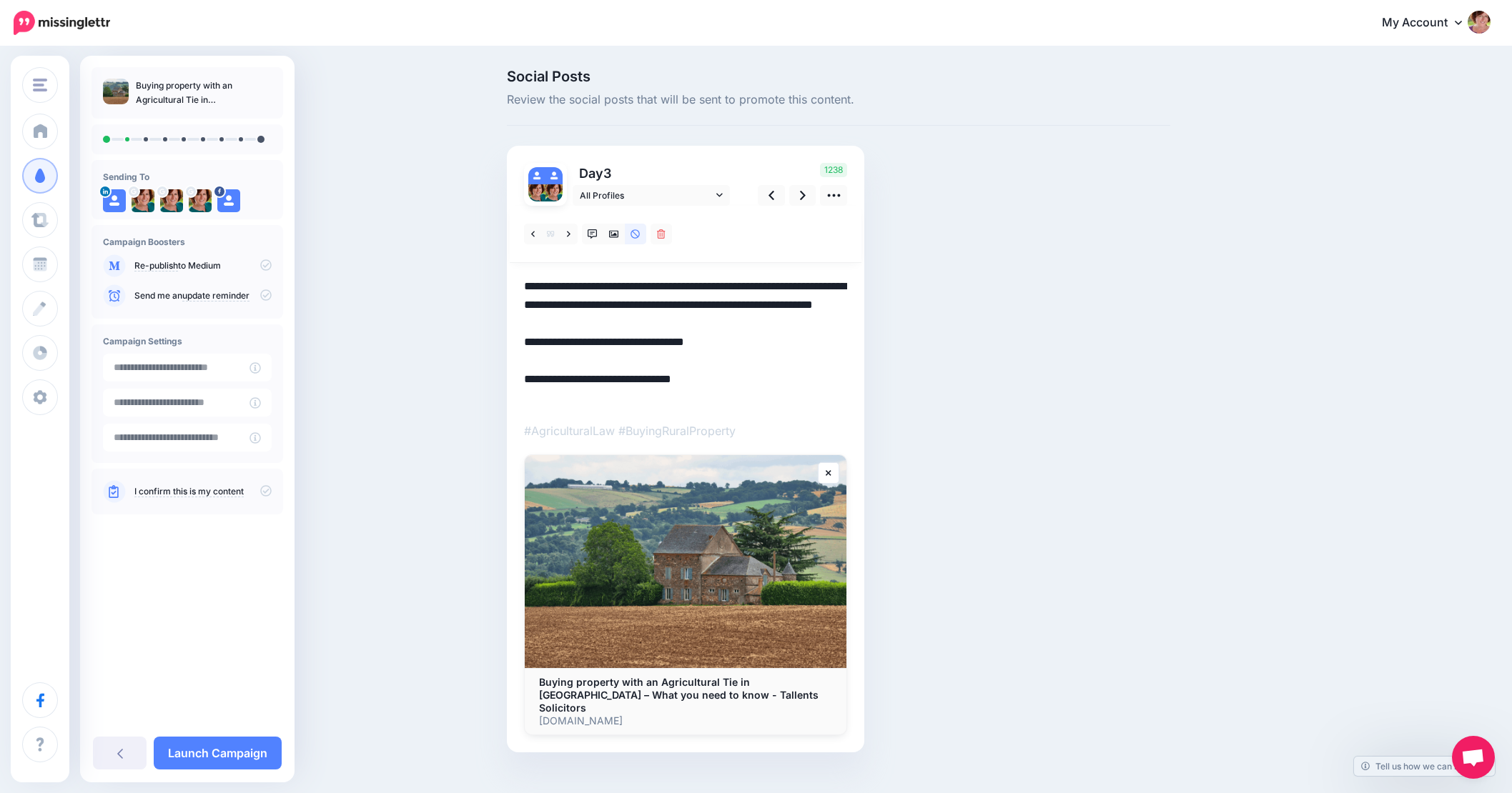
click at [629, 359] on textarea "**********" at bounding box center [684, 342] width 323 height 130
click at [678, 363] on textarea "**********" at bounding box center [684, 342] width 323 height 130
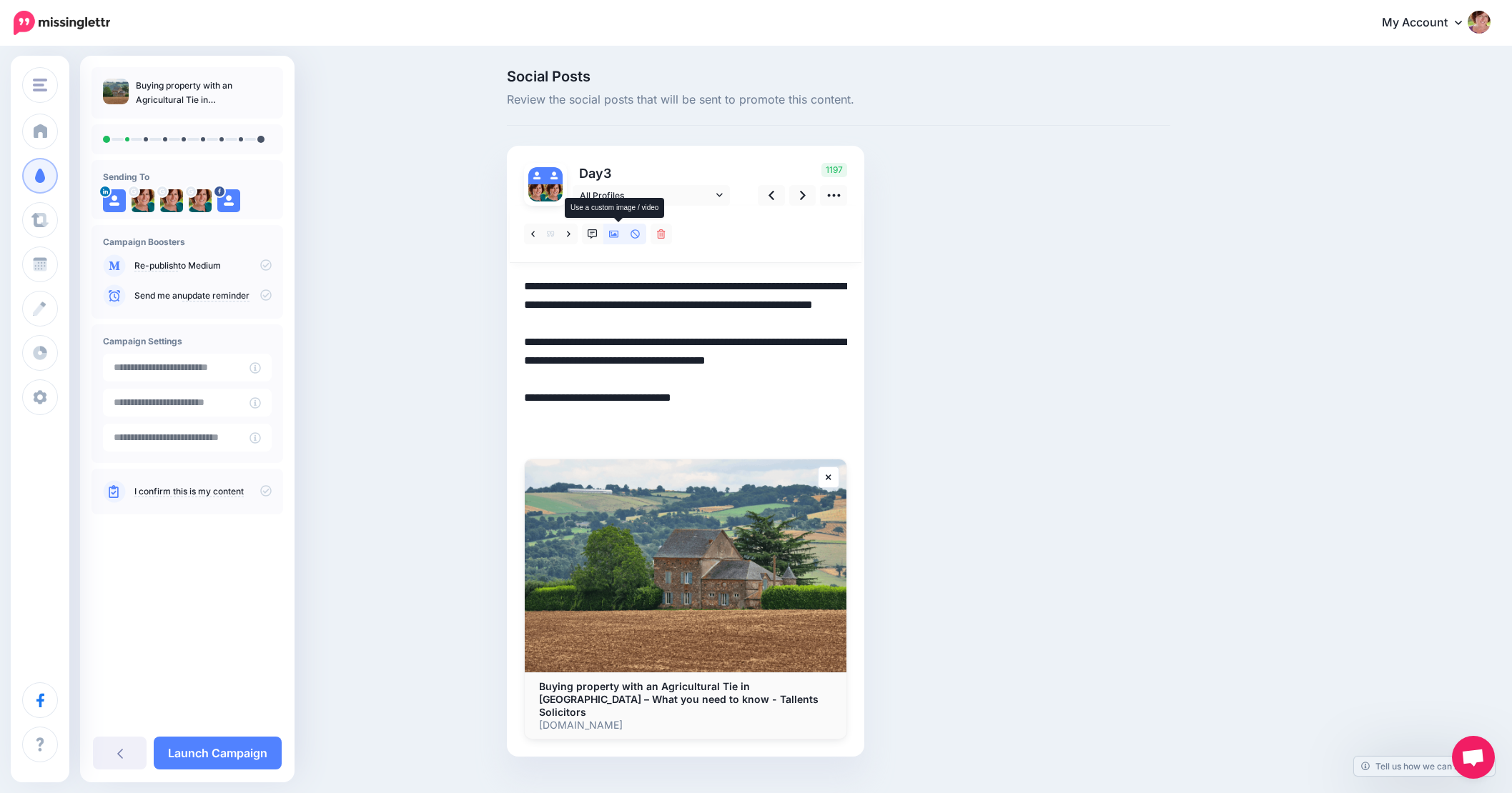
click at [618, 231] on icon at bounding box center [613, 234] width 10 height 10
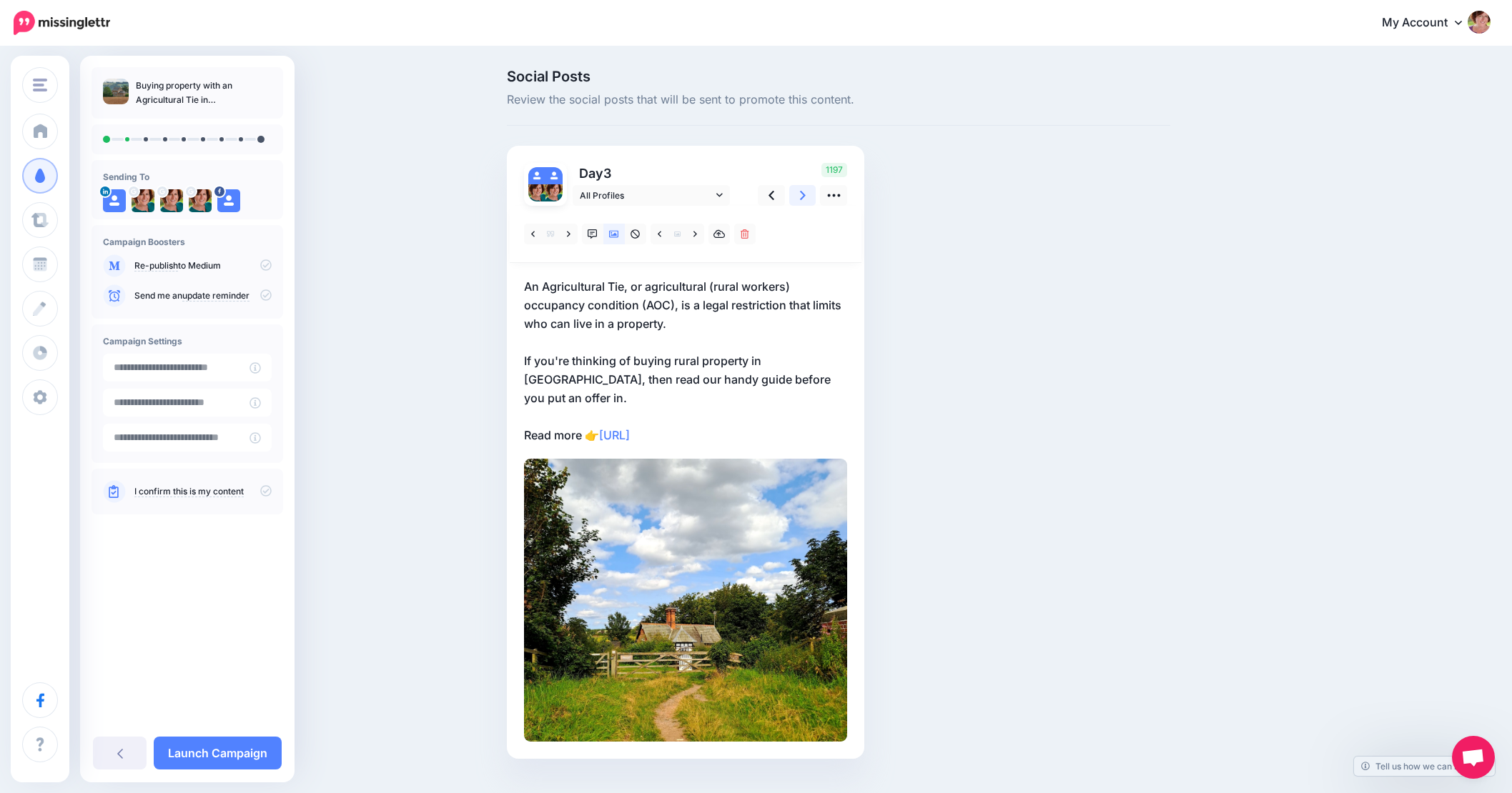
click at [805, 196] on icon at bounding box center [803, 195] width 5 height 15
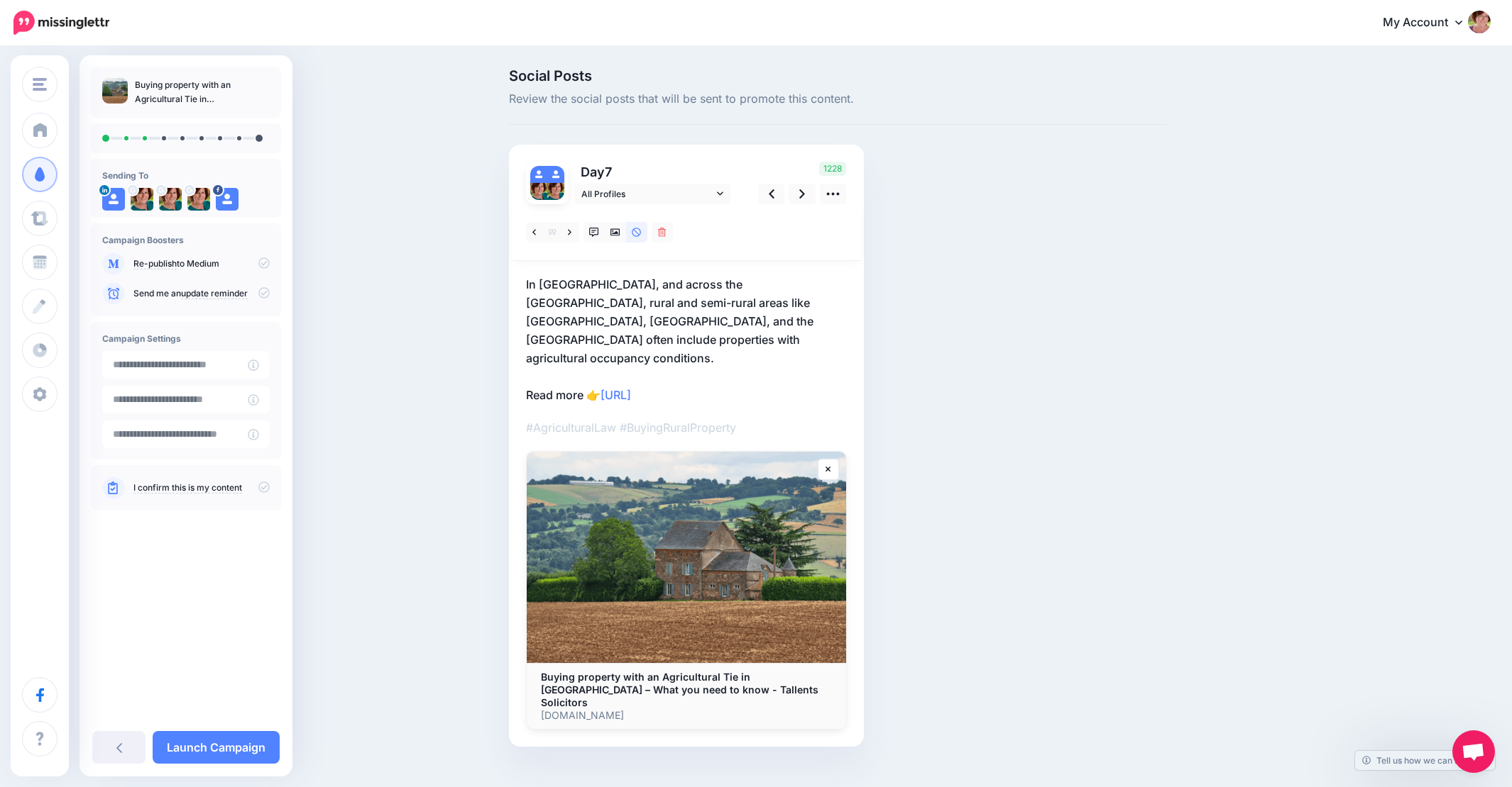
click at [668, 337] on p "In Nottinghamshire, and across the East Midlands, rural and semi-rural areas li…" at bounding box center [686, 340] width 320 height 129
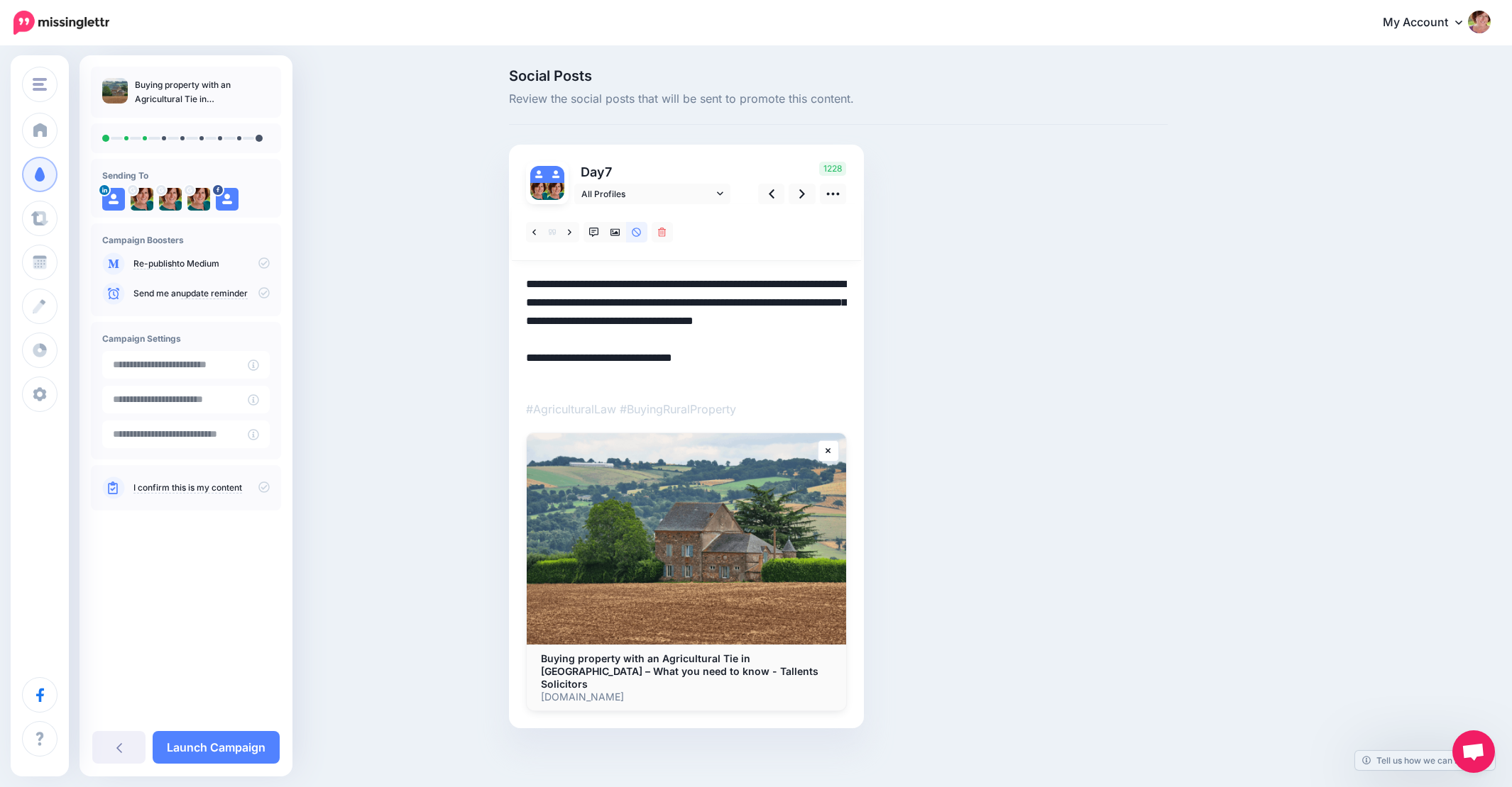
click at [658, 339] on textarea "**********" at bounding box center [686, 330] width 320 height 110
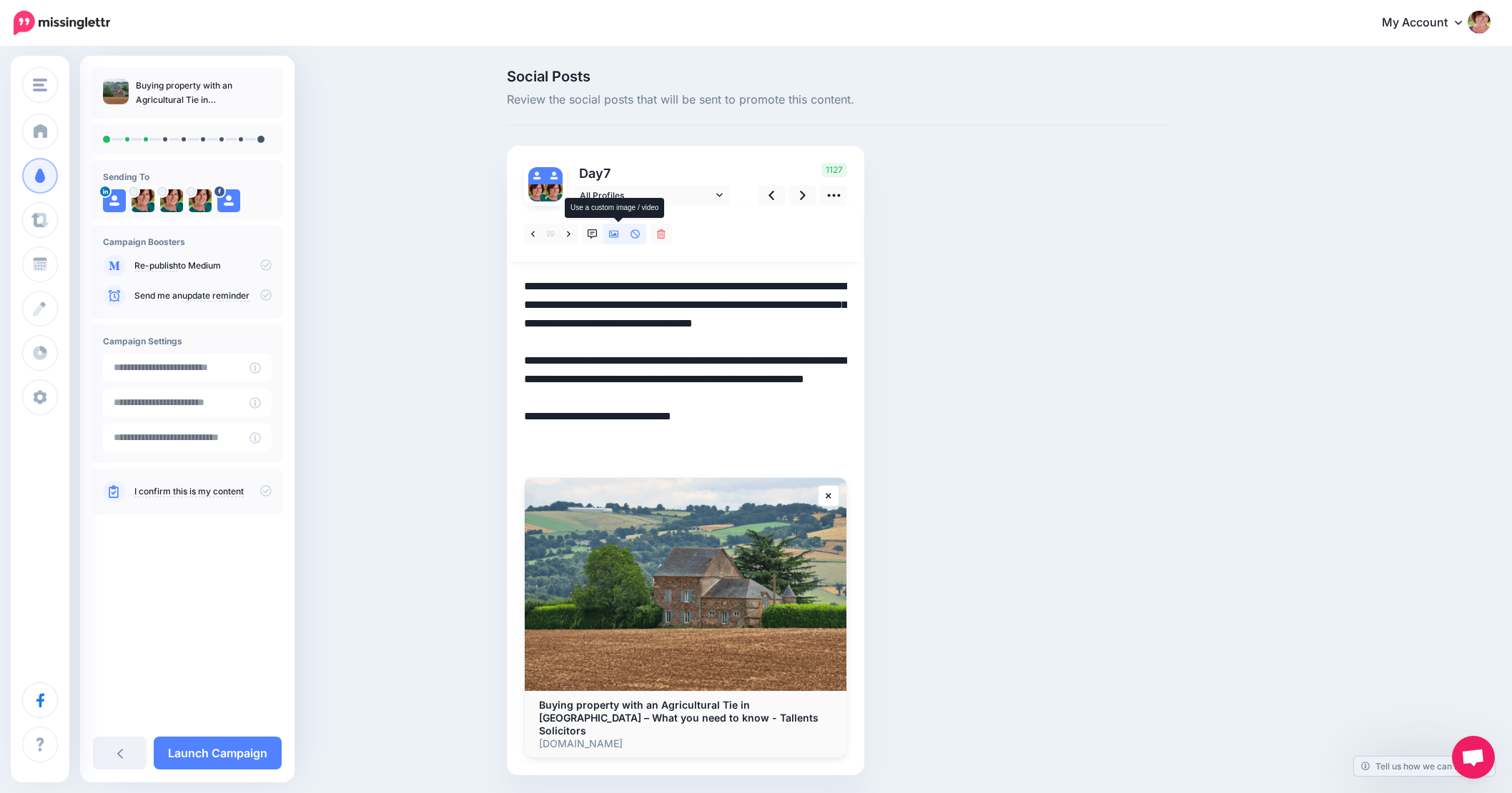
click at [619, 236] on icon at bounding box center [613, 234] width 10 height 10
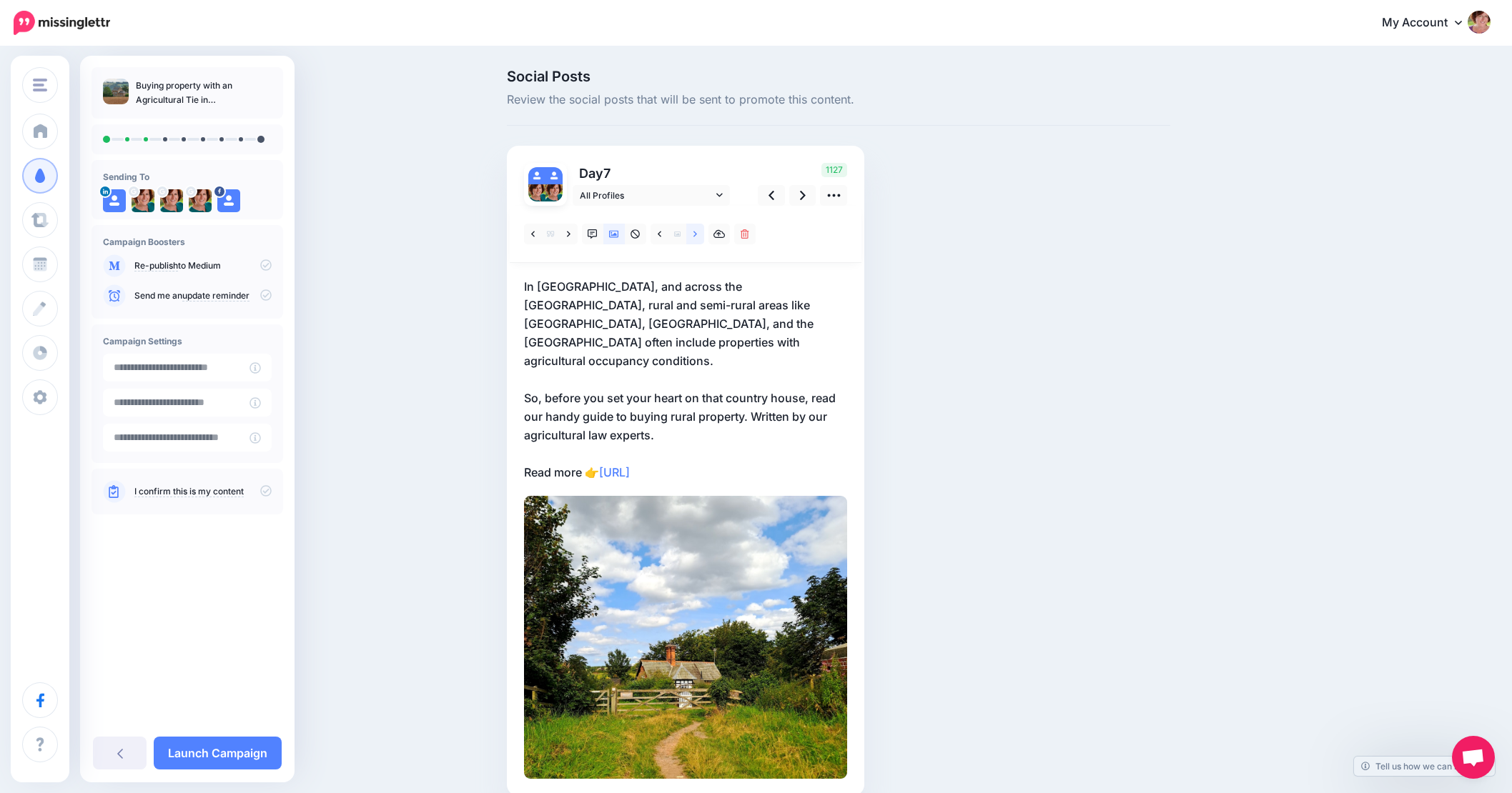
click at [703, 232] on link at bounding box center [695, 234] width 18 height 20
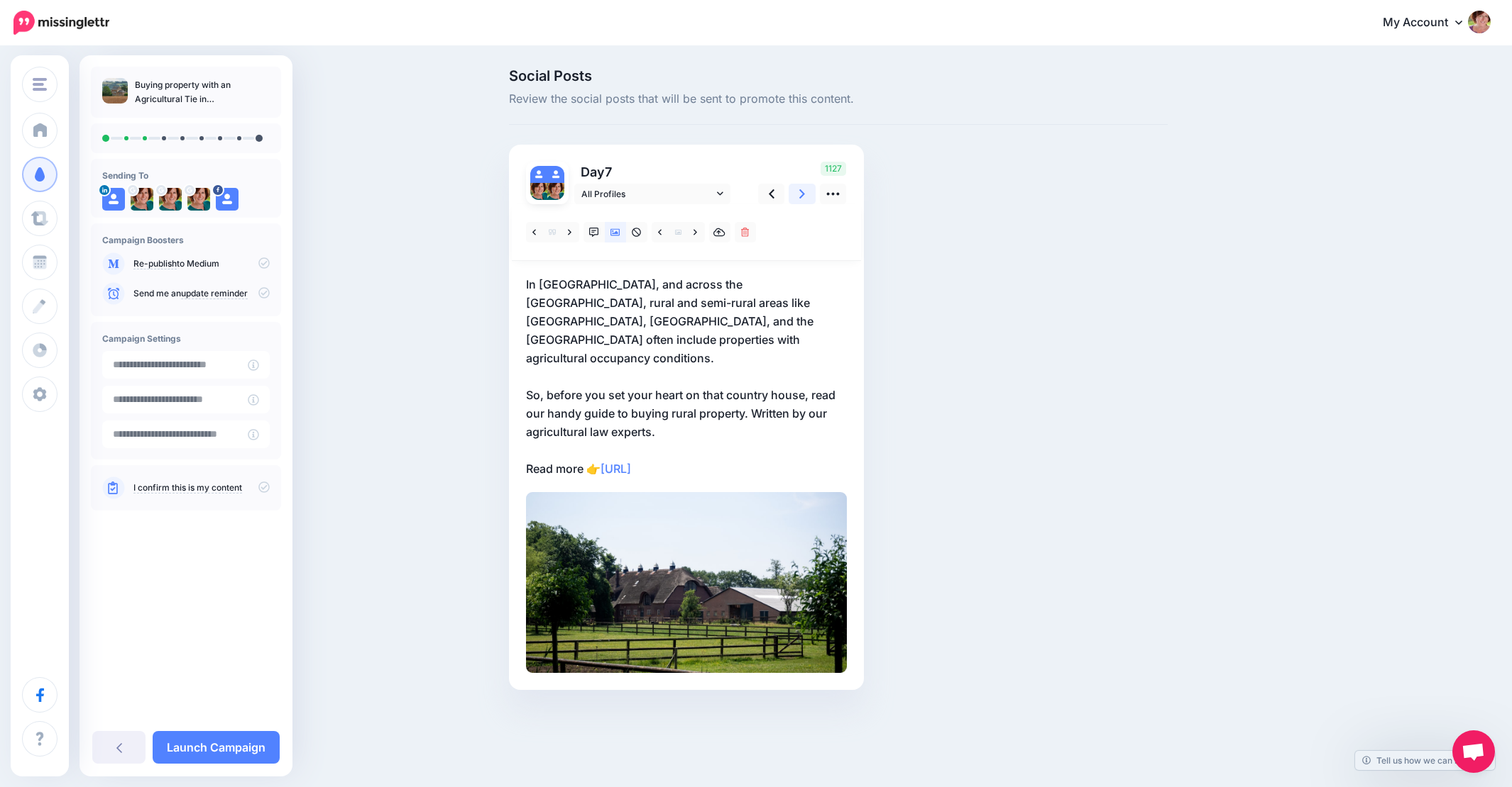
click at [804, 194] on icon at bounding box center [801, 194] width 5 height 9
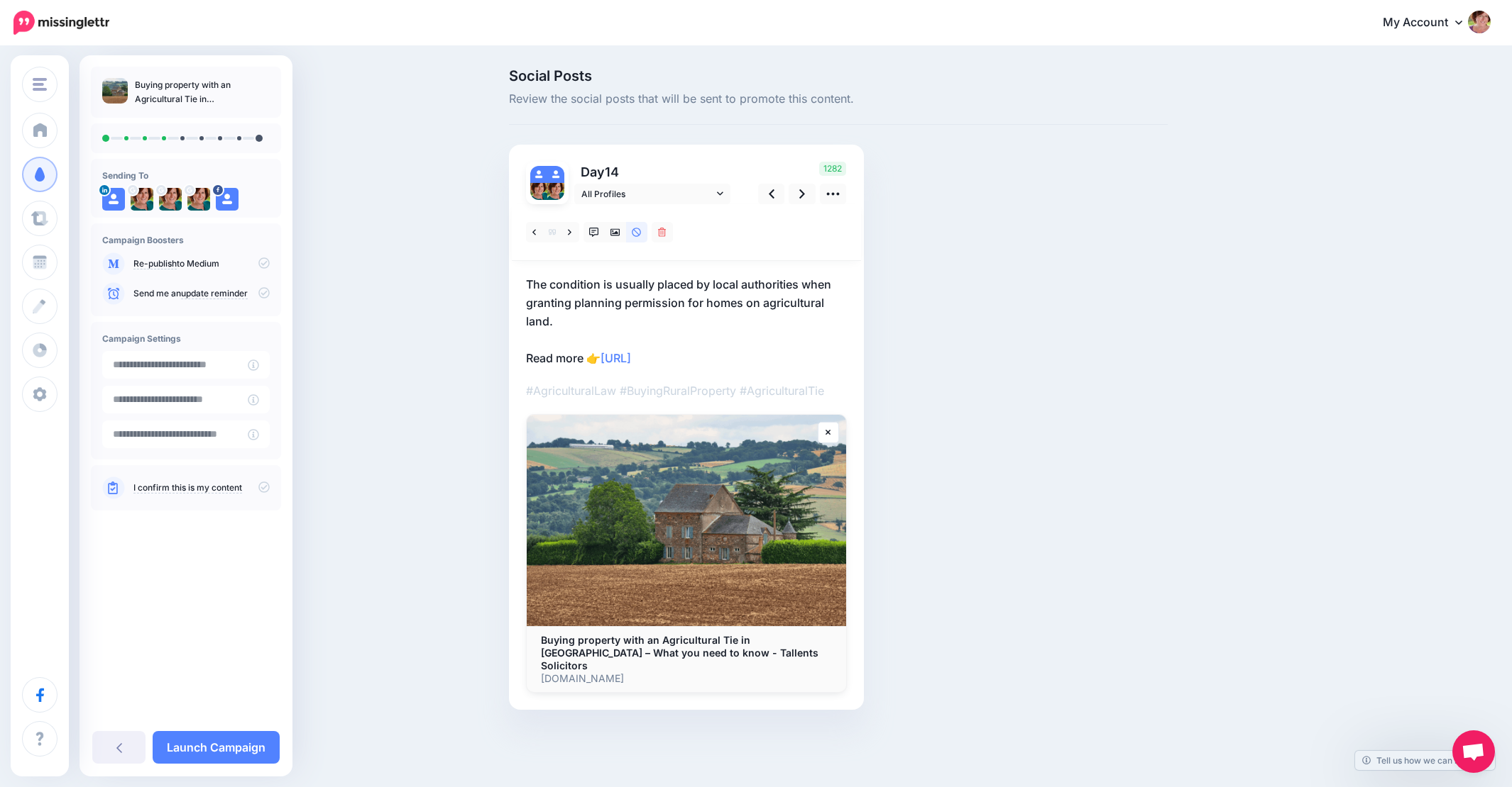
click at [526, 284] on p "The condition is usually placed by local authorities when granting planning per…" at bounding box center [686, 321] width 320 height 93
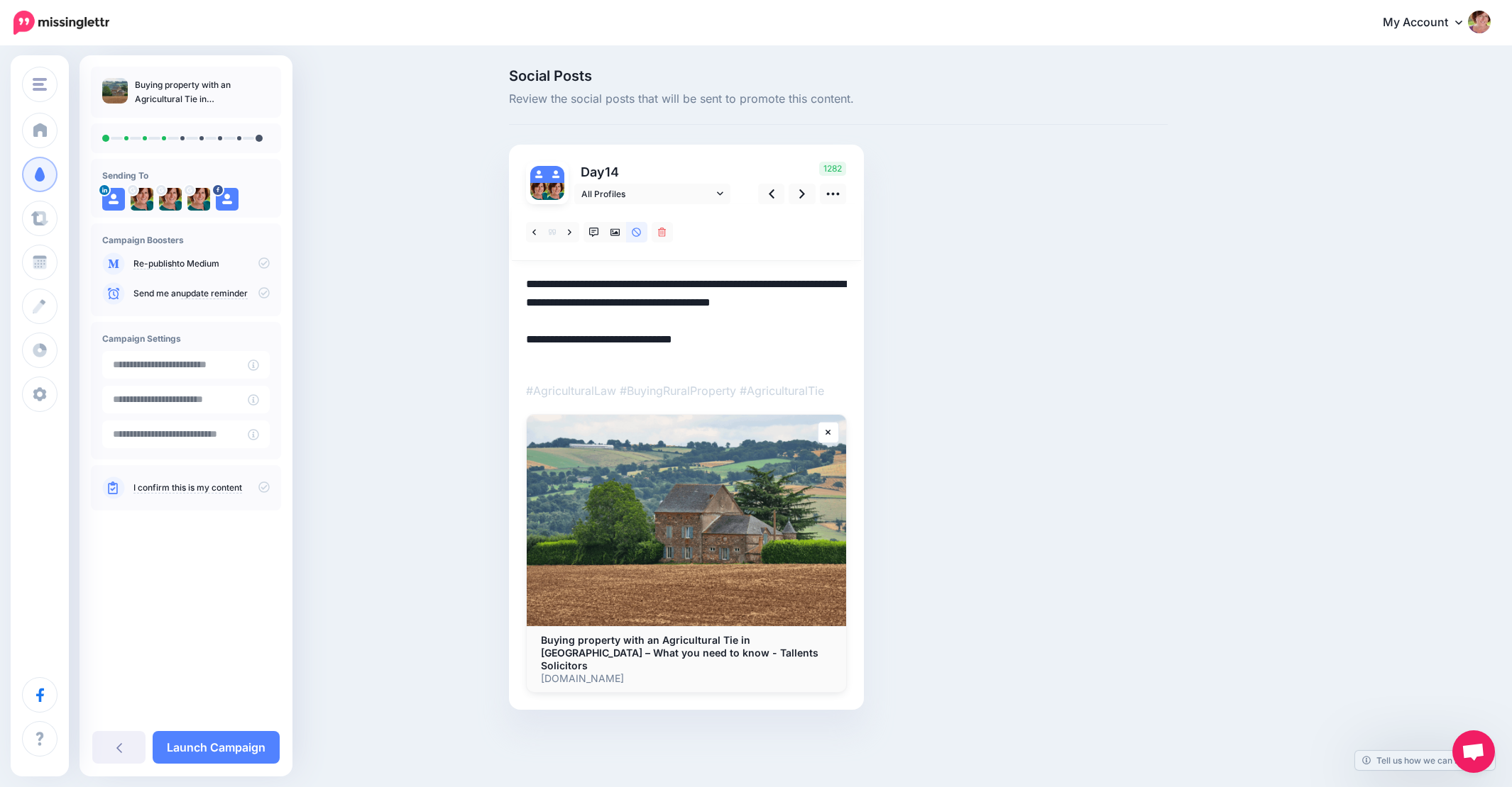
click at [528, 281] on textarea "**********" at bounding box center [686, 321] width 320 height 93
drag, startPoint x: 709, startPoint y: 284, endPoint x: 698, endPoint y: 288, distance: 11.7
click at [698, 288] on textarea "**********" at bounding box center [686, 321] width 320 height 93
click at [650, 319] on textarea "**********" at bounding box center [686, 321] width 320 height 93
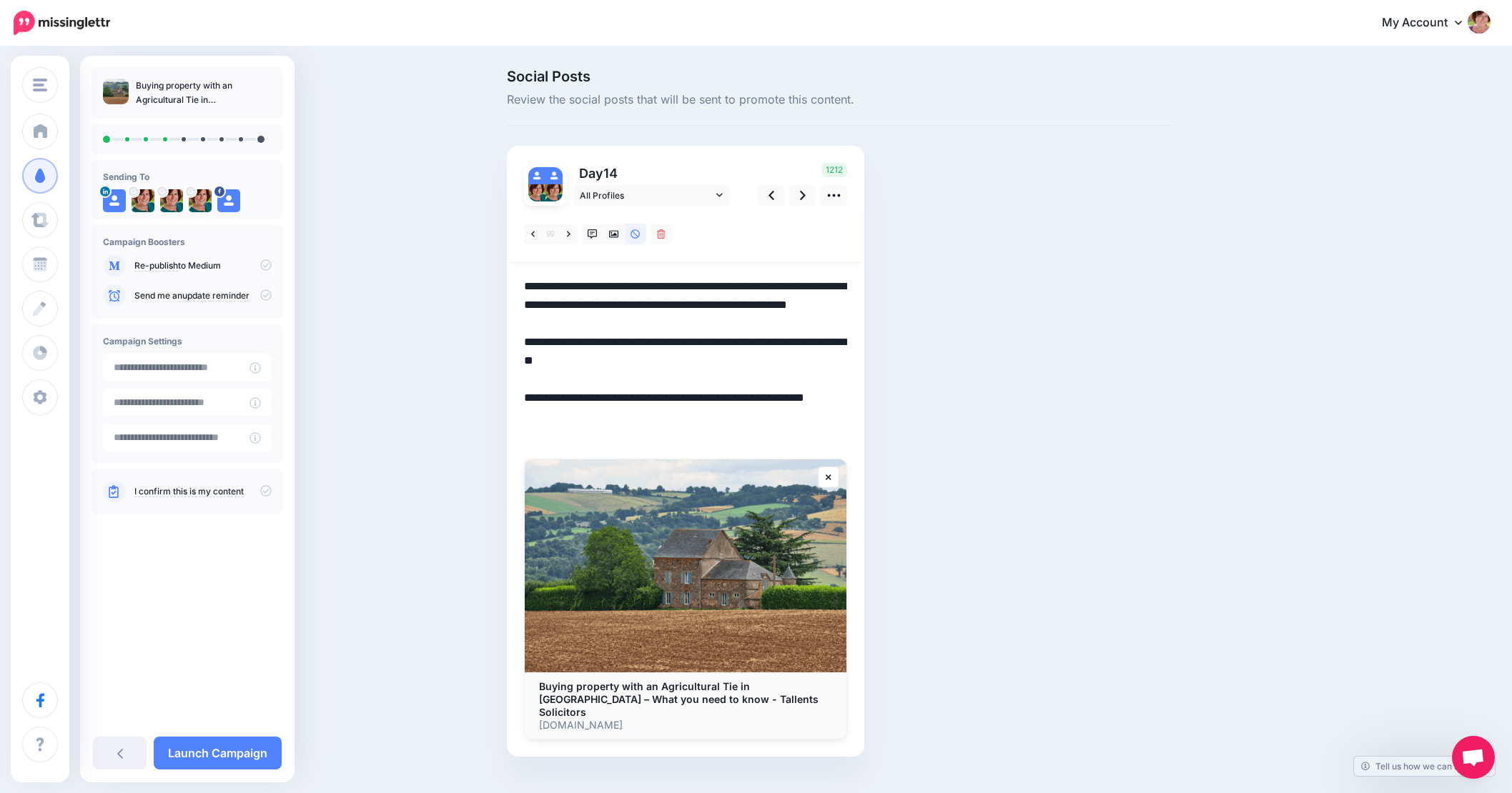
click at [543, 363] on textarea "**********" at bounding box center [684, 361] width 323 height 167
click at [619, 236] on icon at bounding box center [613, 235] width 10 height 7
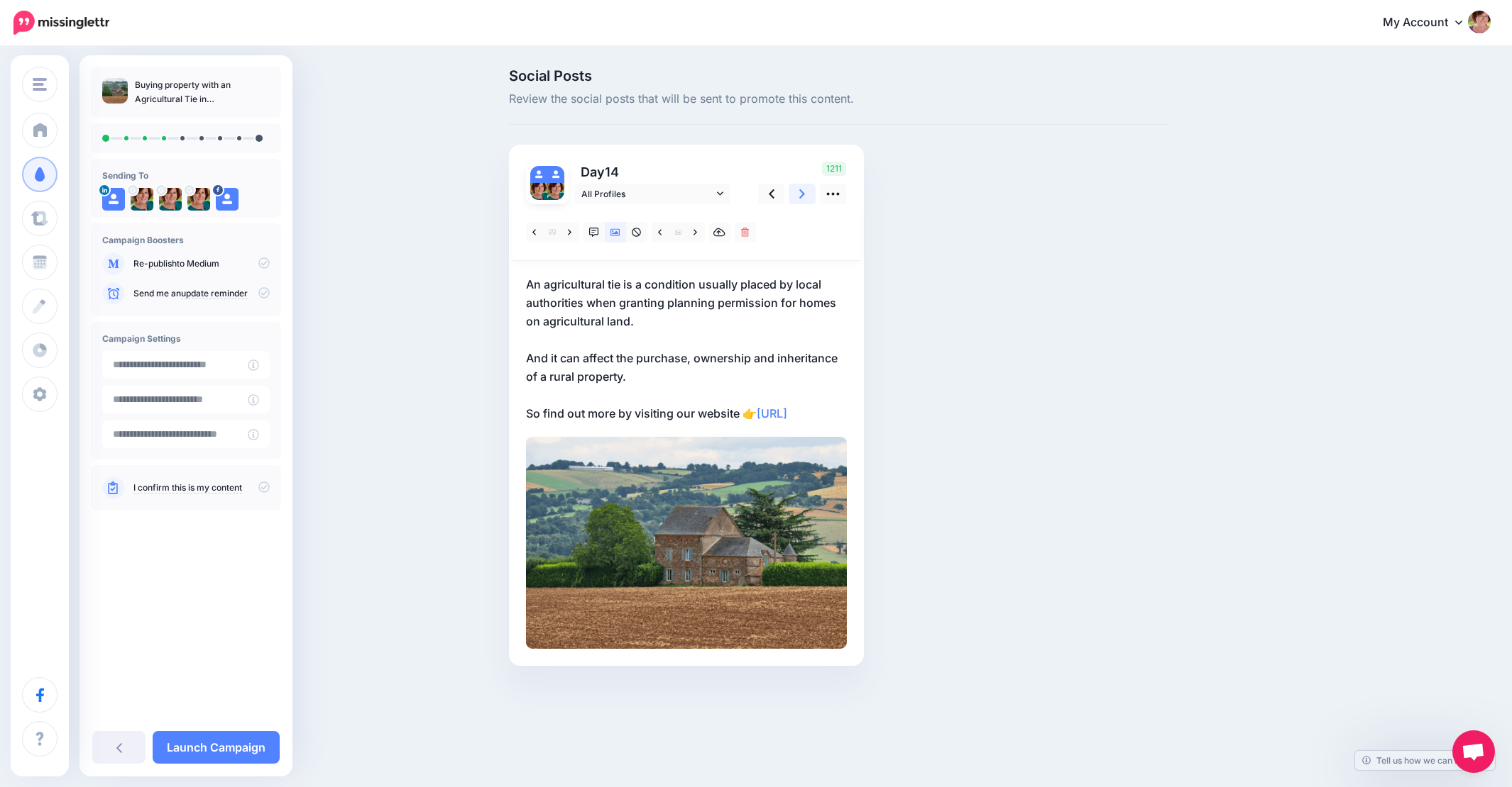
click at [805, 191] on icon at bounding box center [801, 193] width 5 height 15
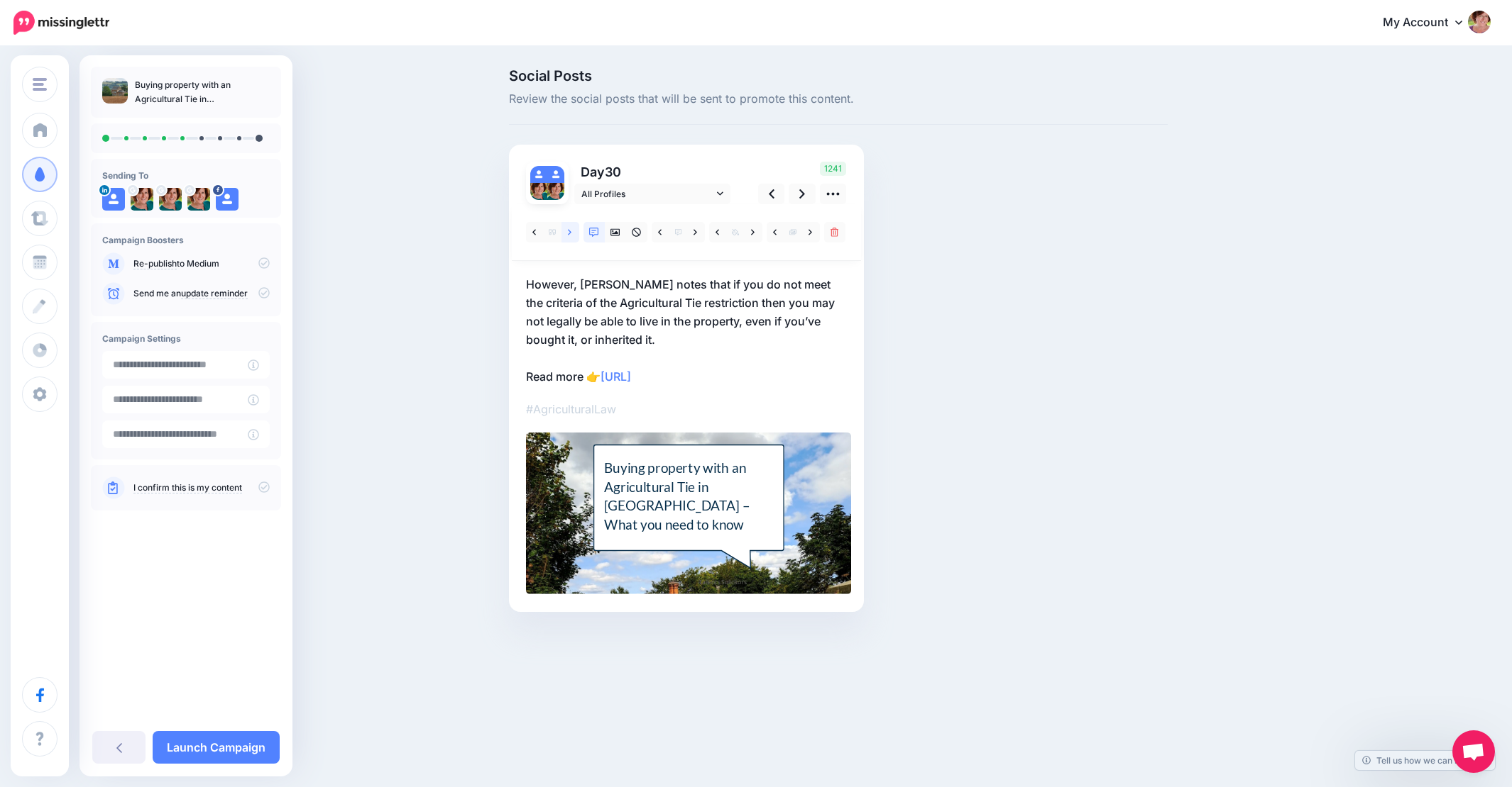
click at [569, 234] on icon at bounding box center [569, 232] width 4 height 5
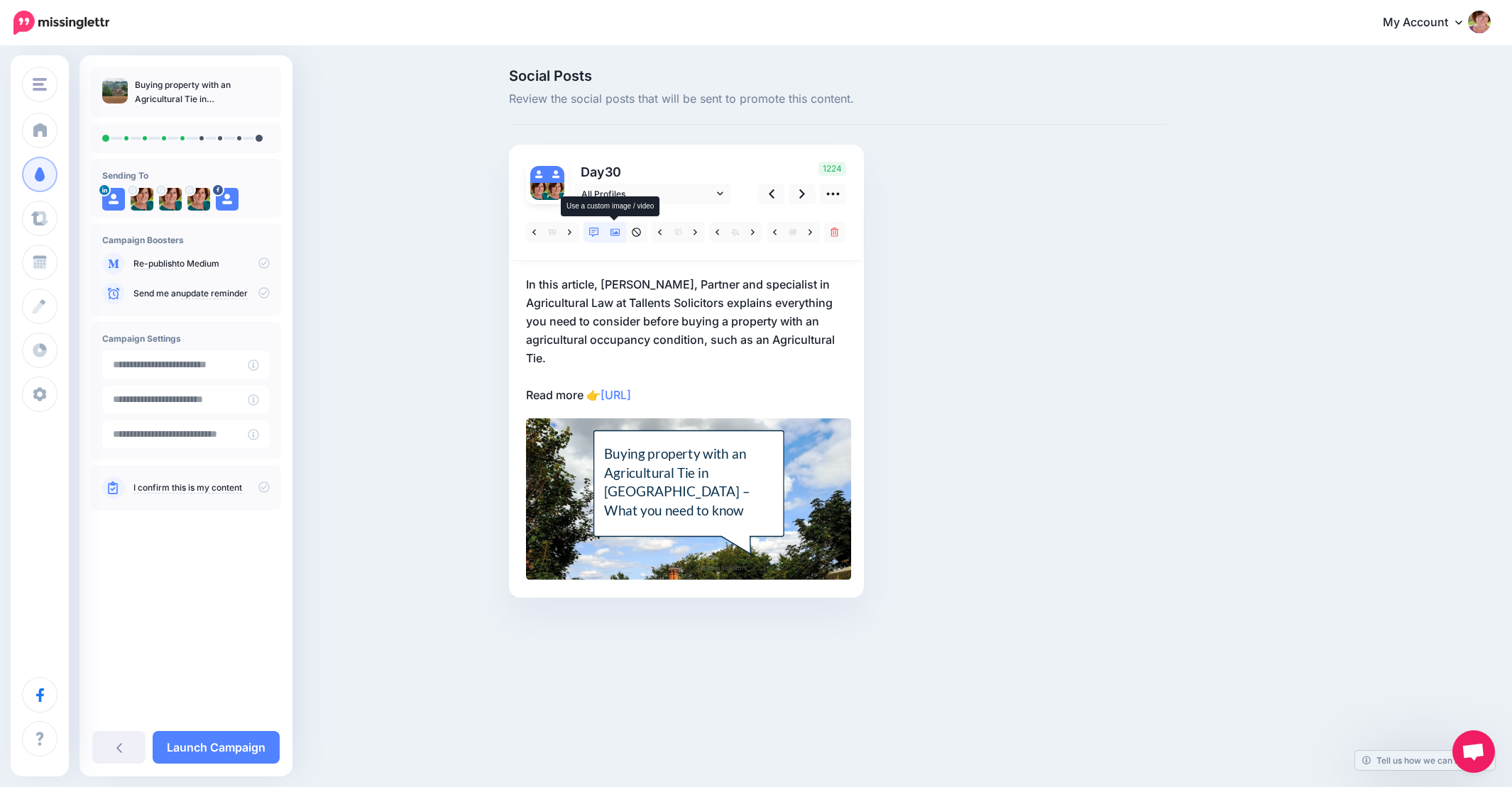
click at [615, 233] on icon at bounding box center [614, 233] width 10 height 7
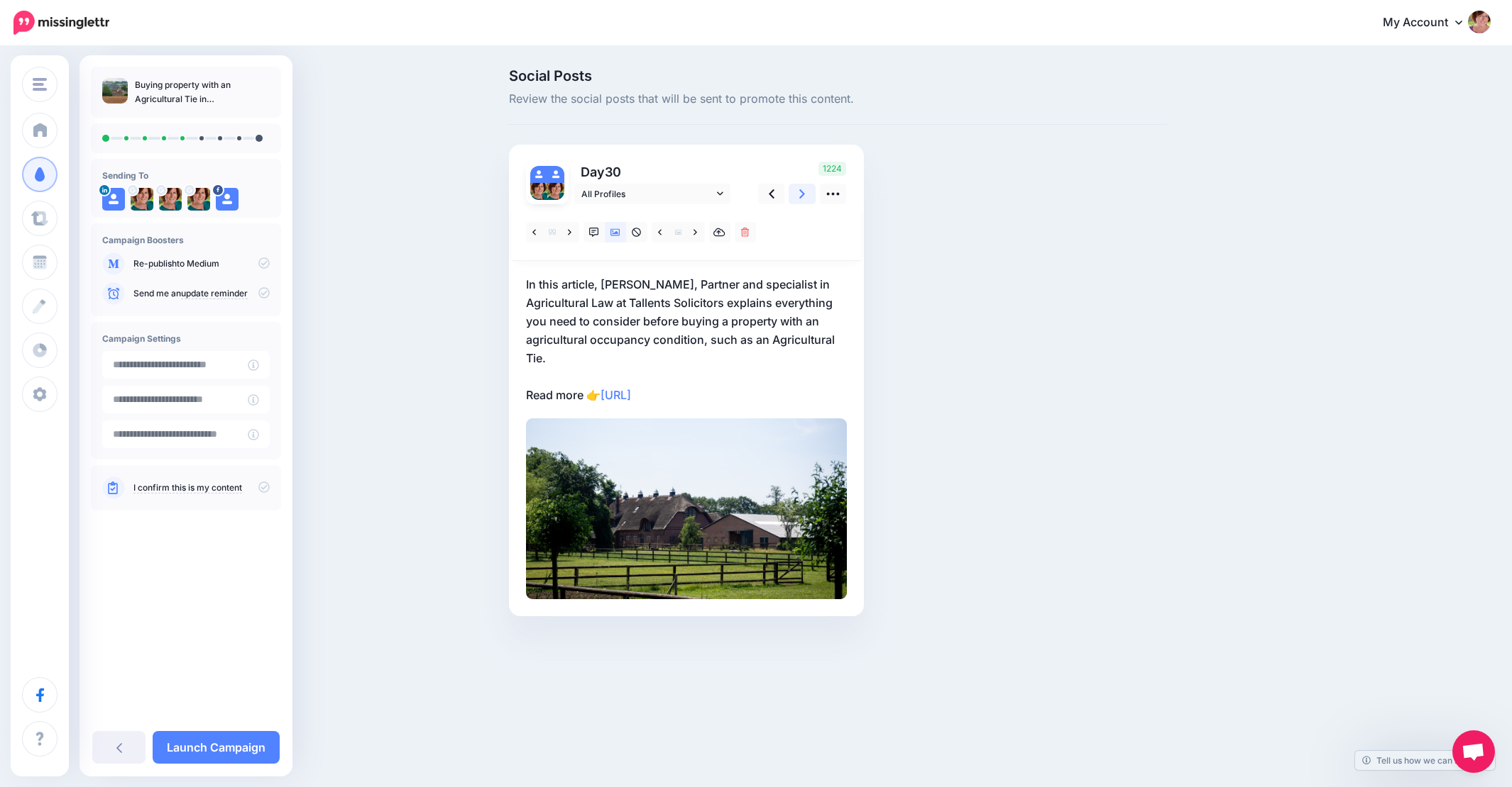
click at [806, 194] on link at bounding box center [801, 193] width 27 height 20
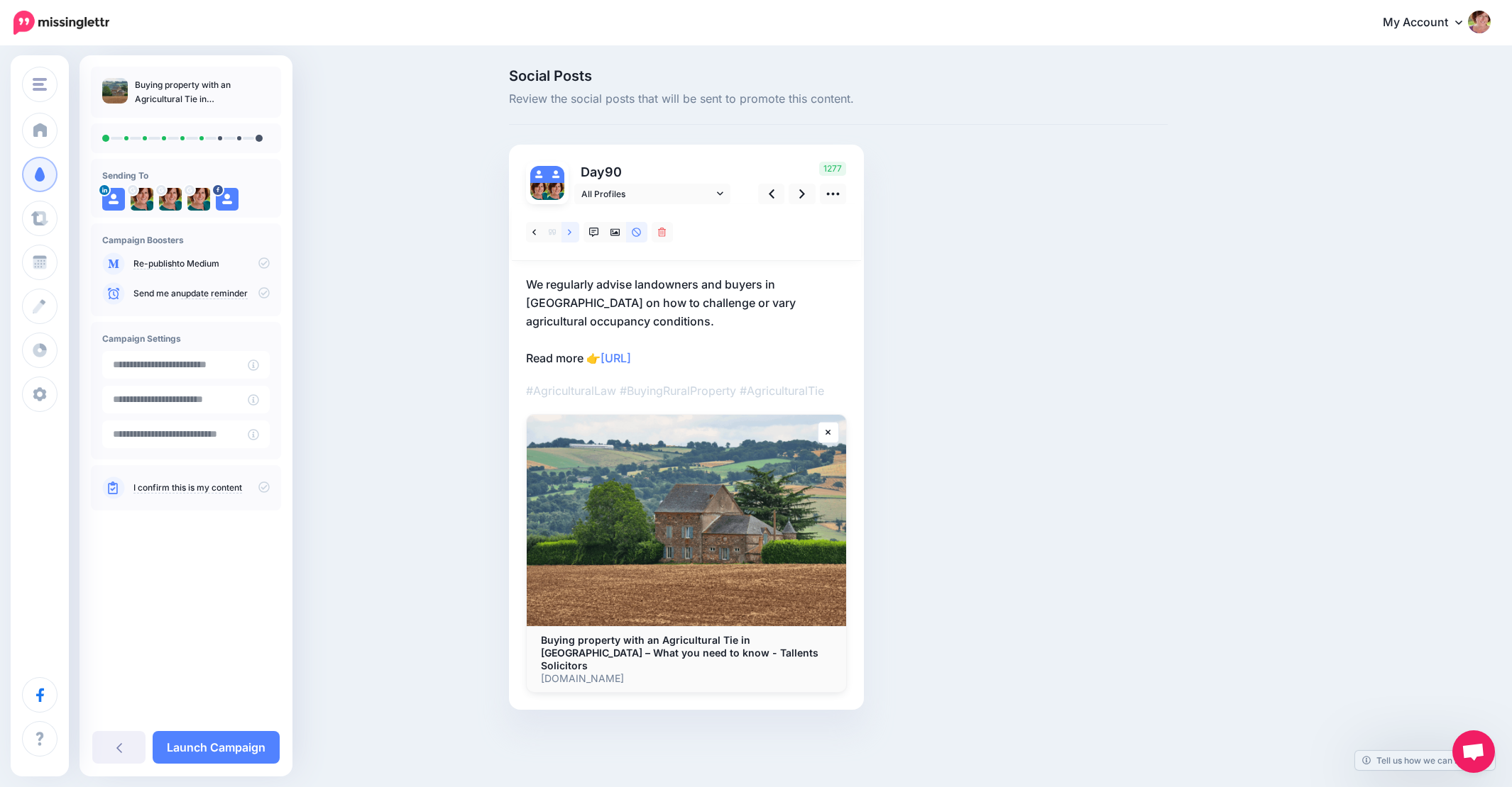
click at [568, 231] on icon at bounding box center [569, 232] width 4 height 10
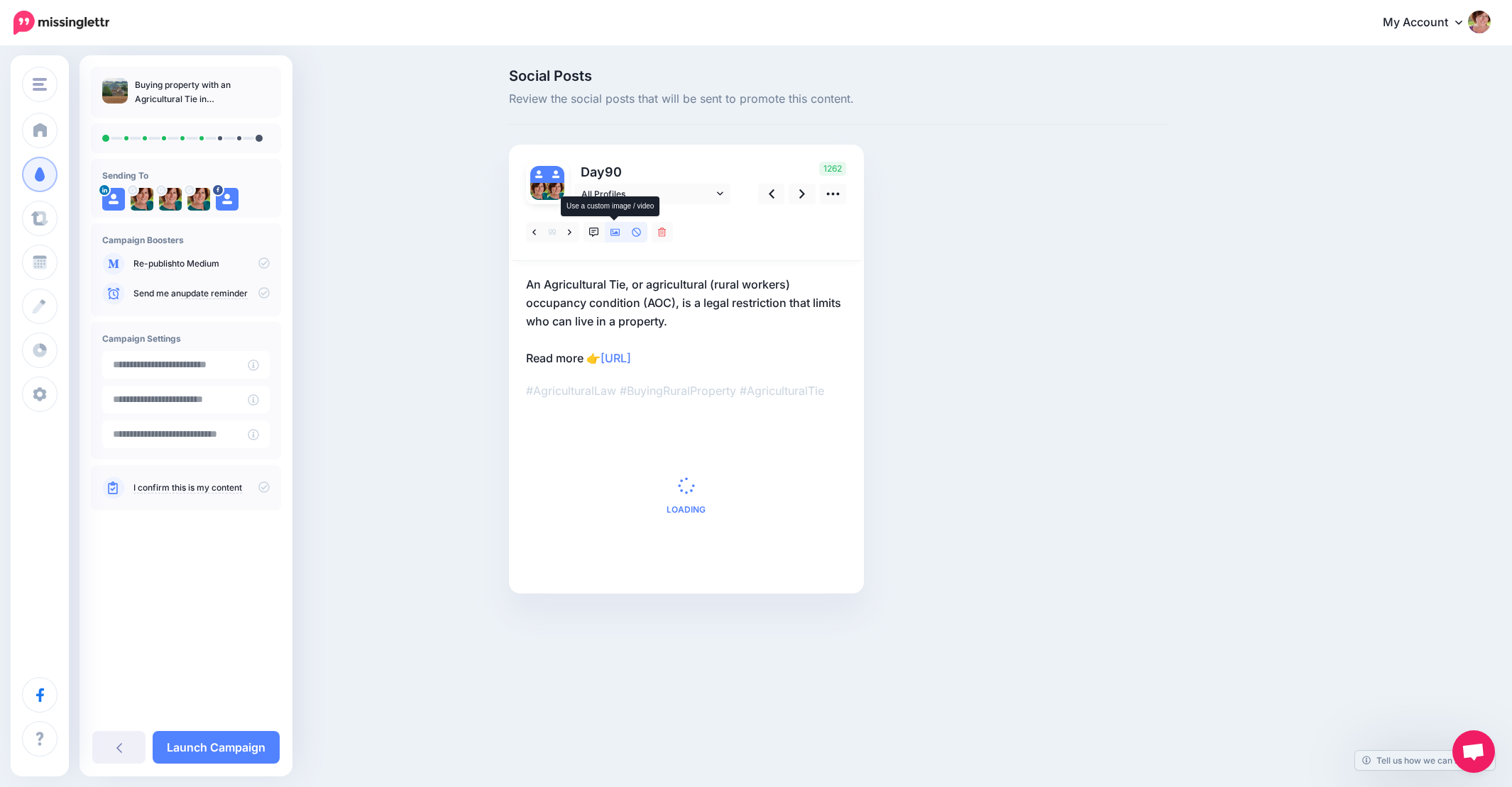
click at [614, 231] on icon at bounding box center [614, 232] width 10 height 10
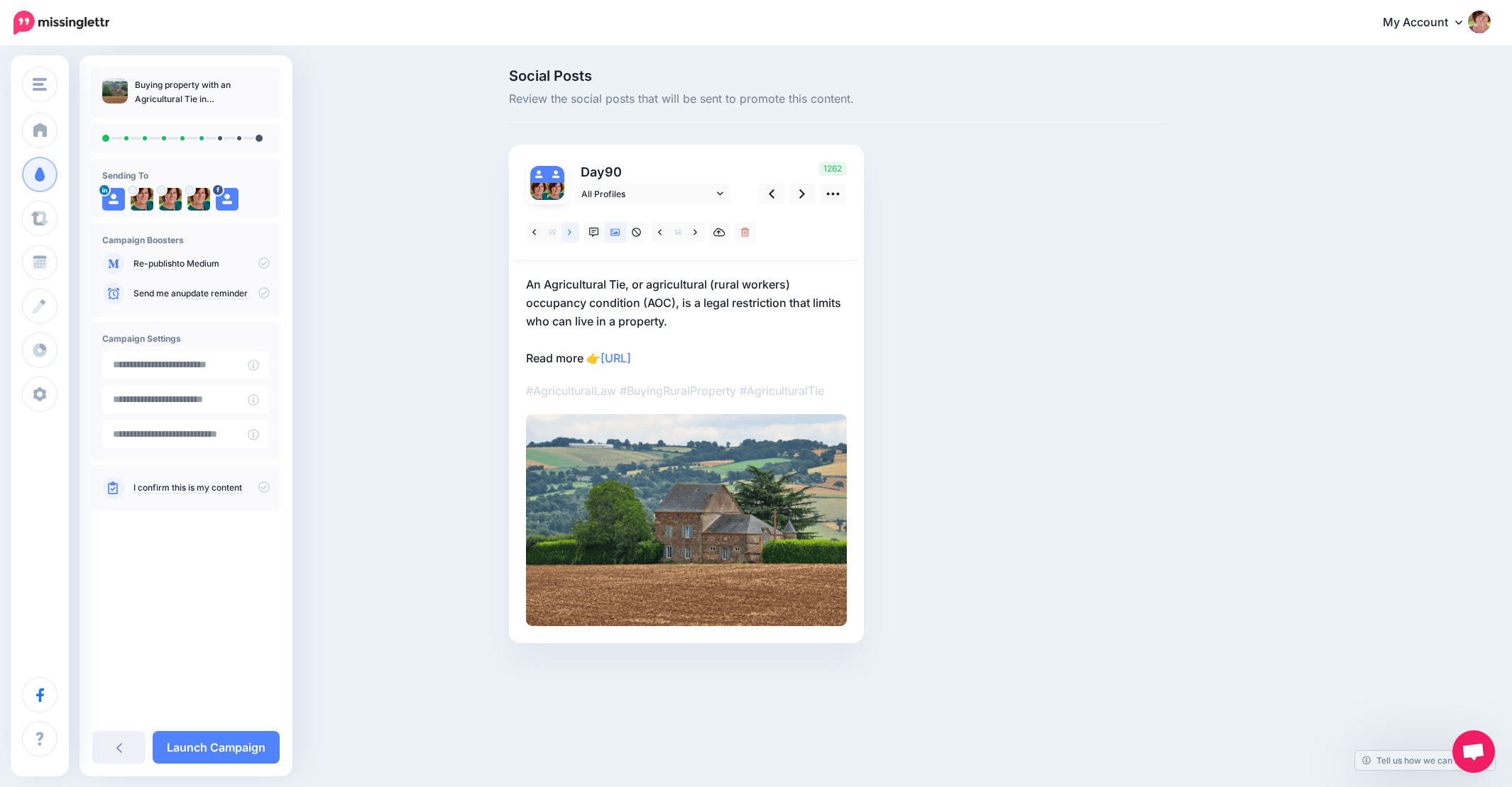
click at [569, 229] on icon at bounding box center [569, 232] width 4 height 10
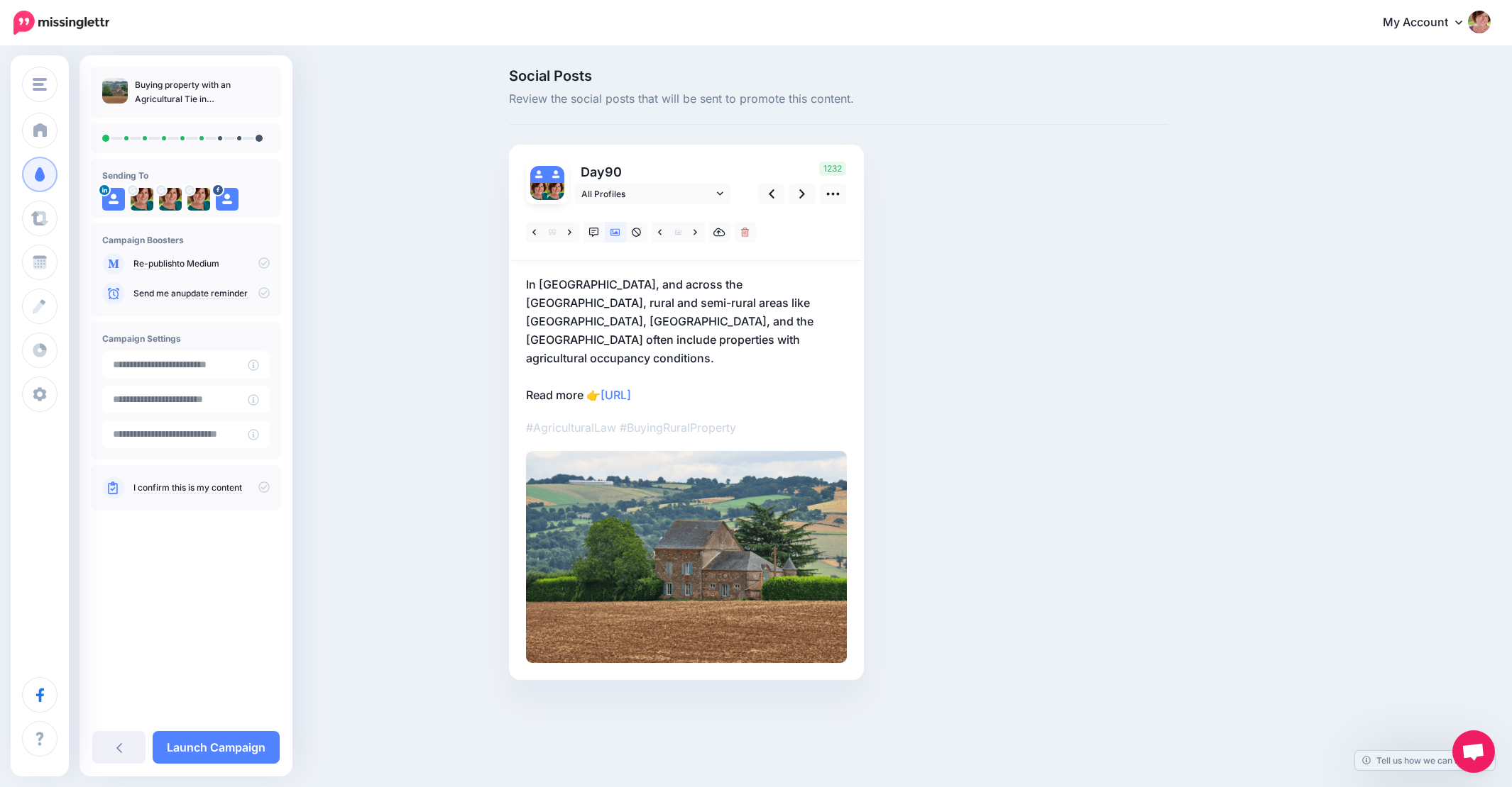
click at [671, 344] on p "In Nottinghamshire, and across the East Midlands, rural and semi-rural areas li…" at bounding box center [686, 340] width 320 height 129
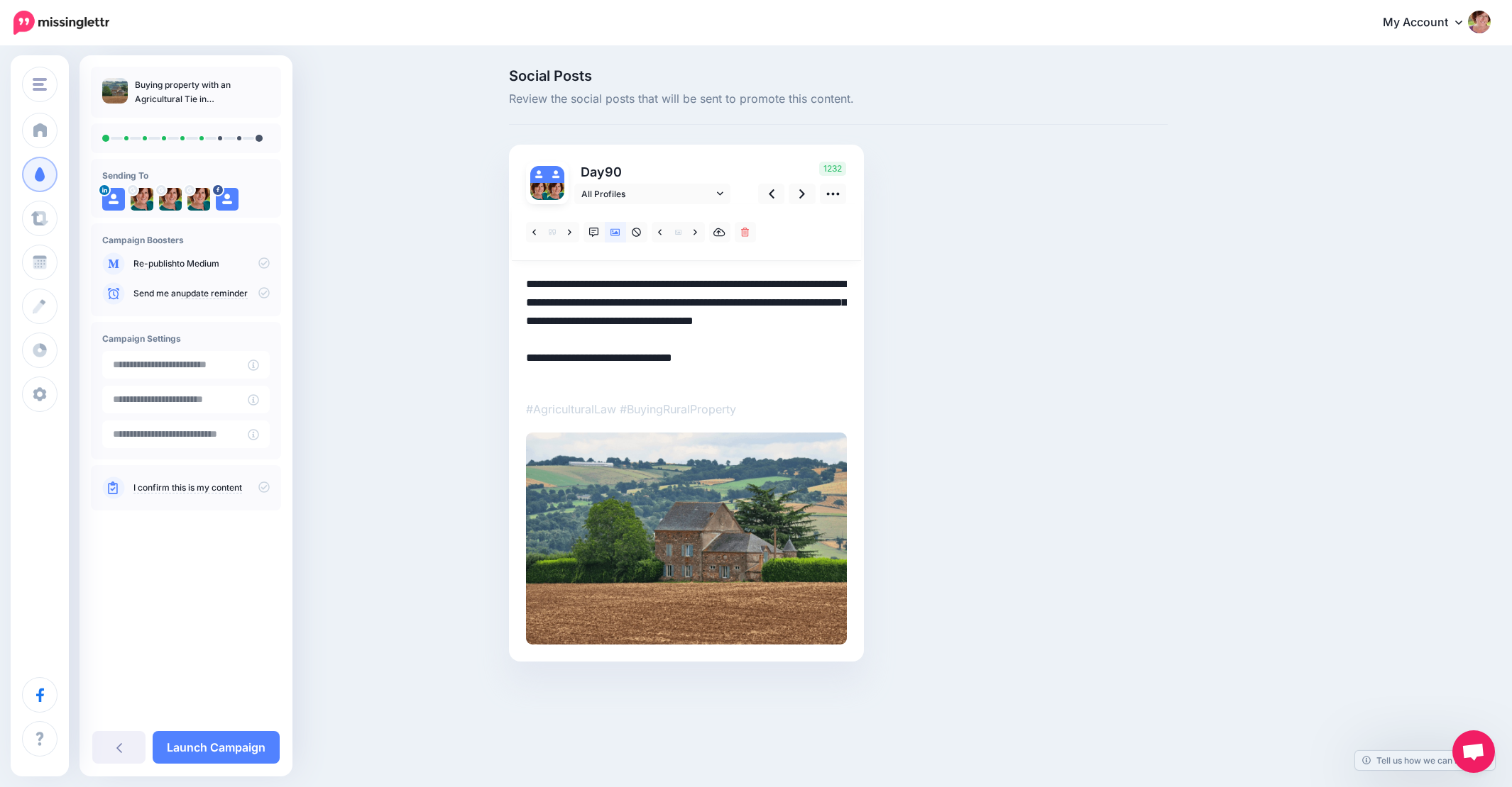
click at [668, 341] on textarea "**********" at bounding box center [686, 330] width 320 height 110
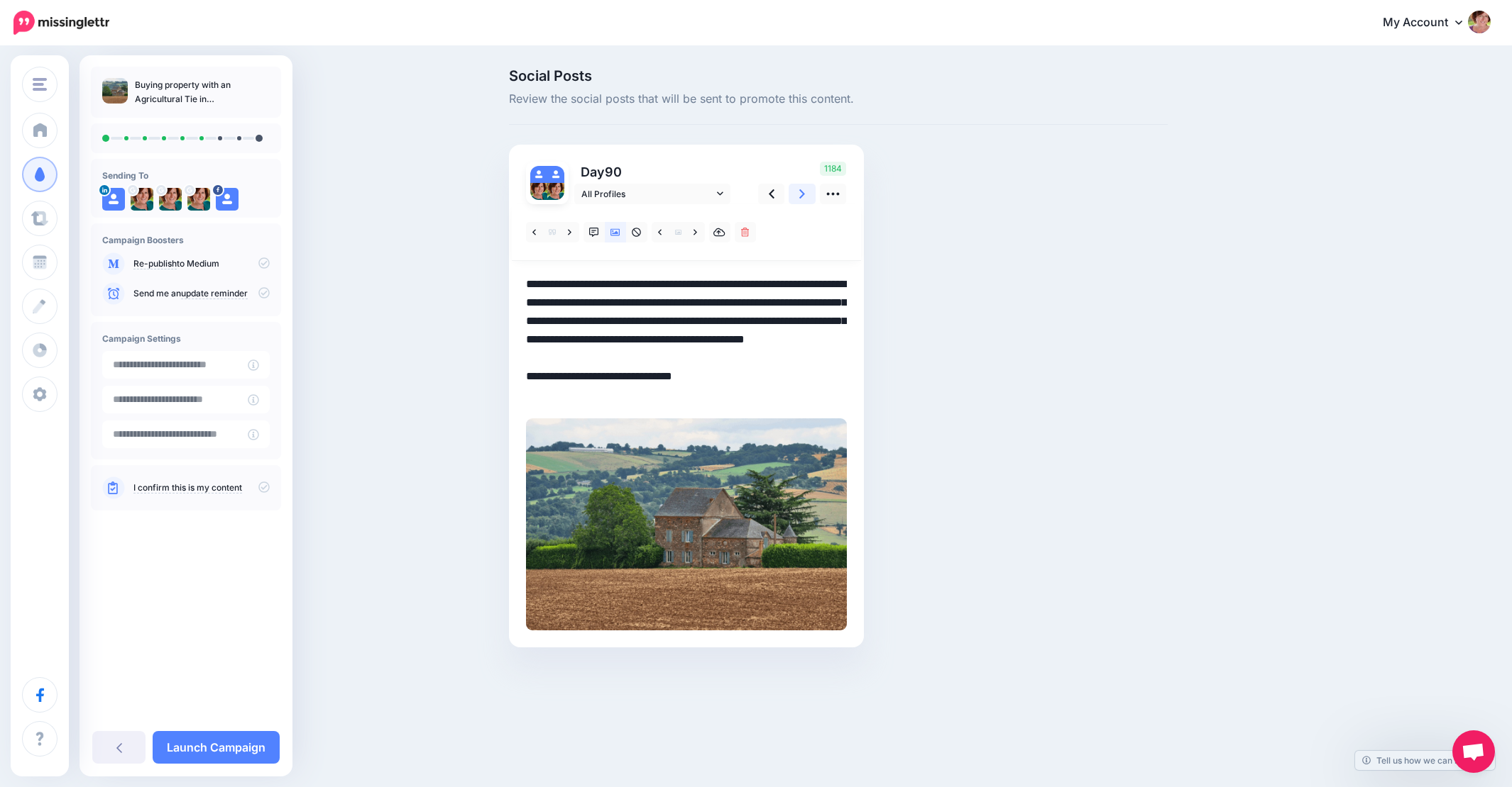
click at [806, 196] on link at bounding box center [801, 193] width 27 height 20
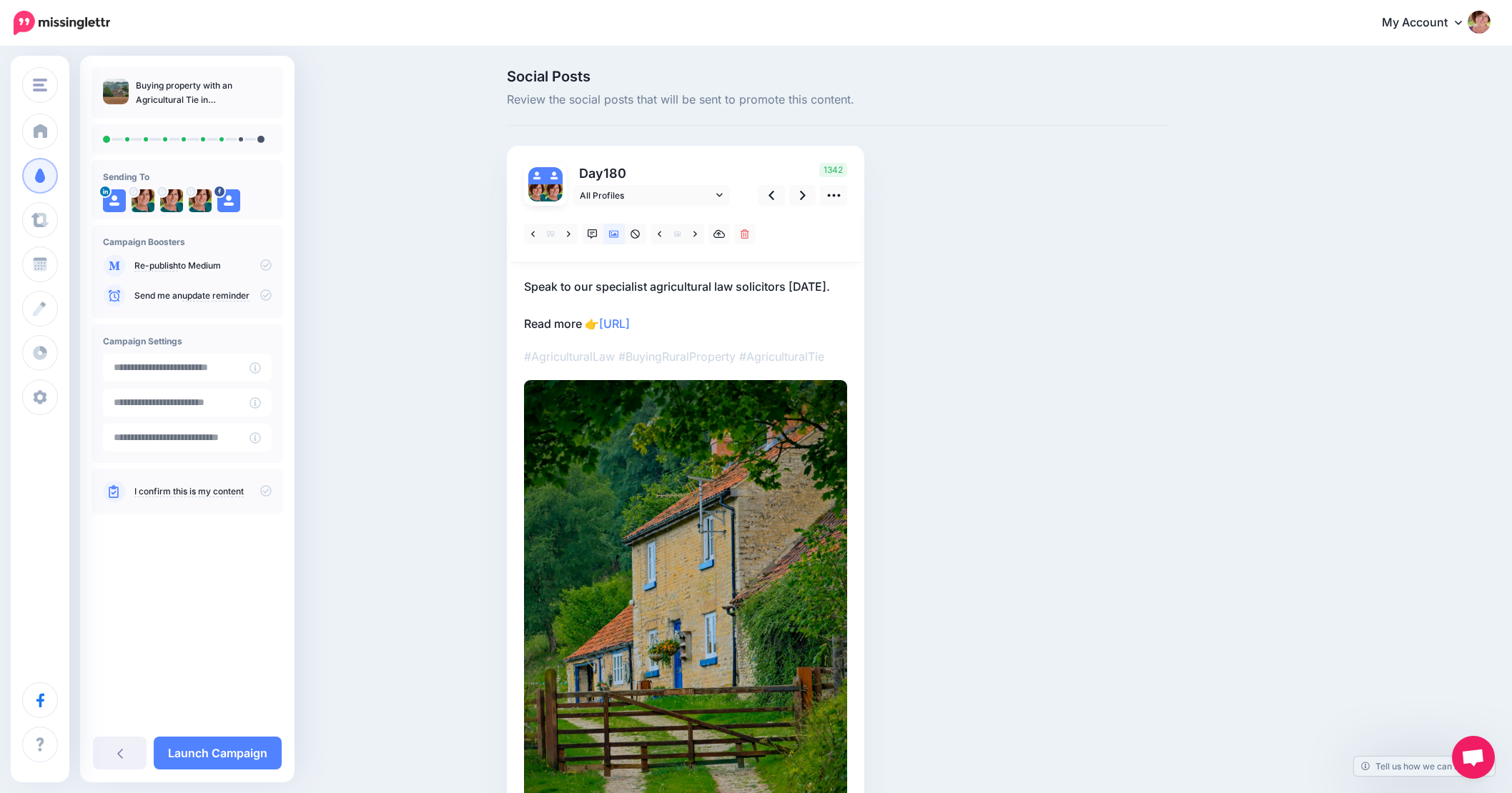
click at [831, 290] on p "Speak to our specialist agricultural law solicitors today. Read more 👉 https://…" at bounding box center [684, 305] width 323 height 56
click at [838, 285] on textarea "**********" at bounding box center [684, 305] width 323 height 56
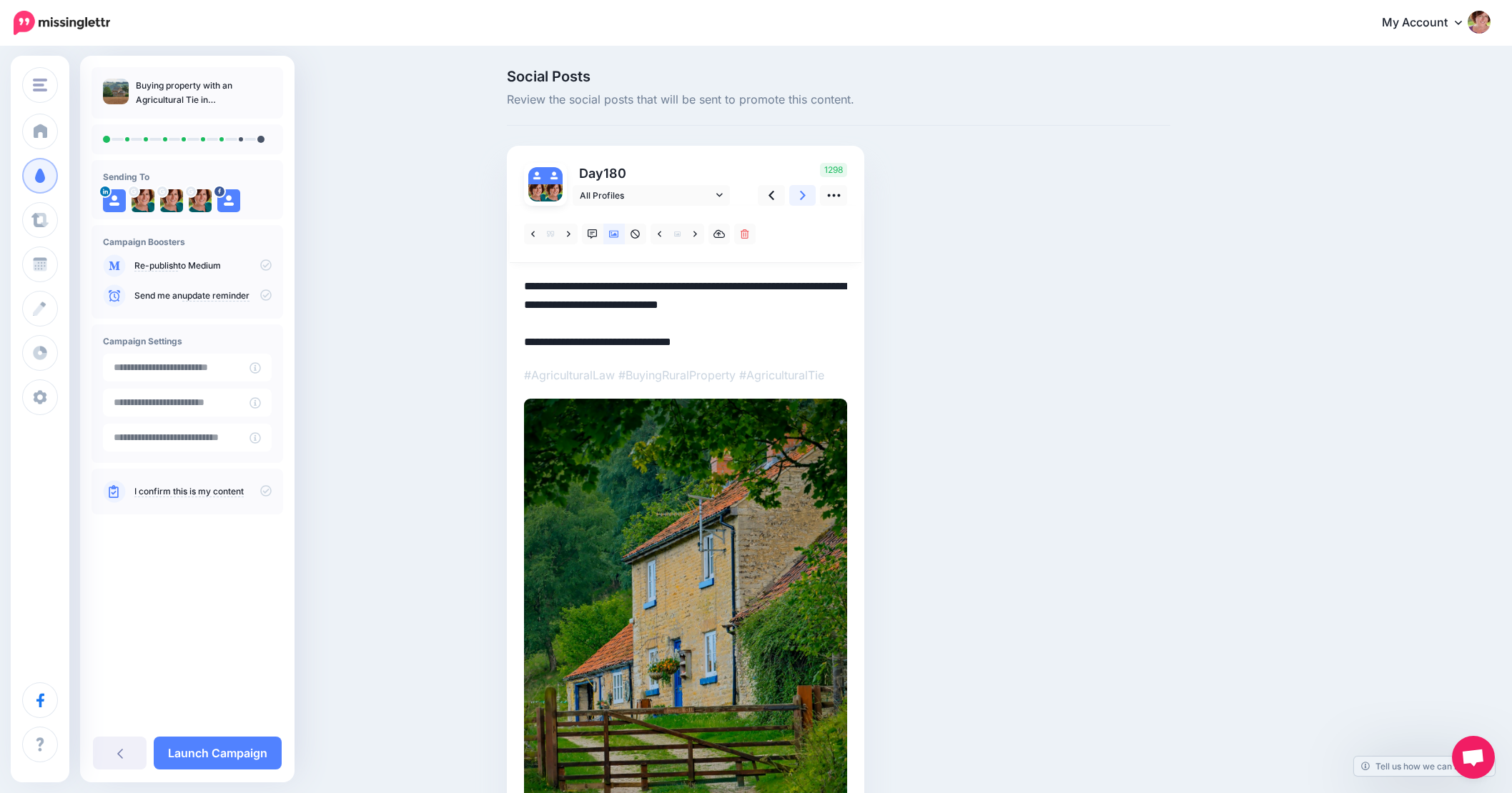
click at [805, 193] on icon at bounding box center [803, 196] width 5 height 9
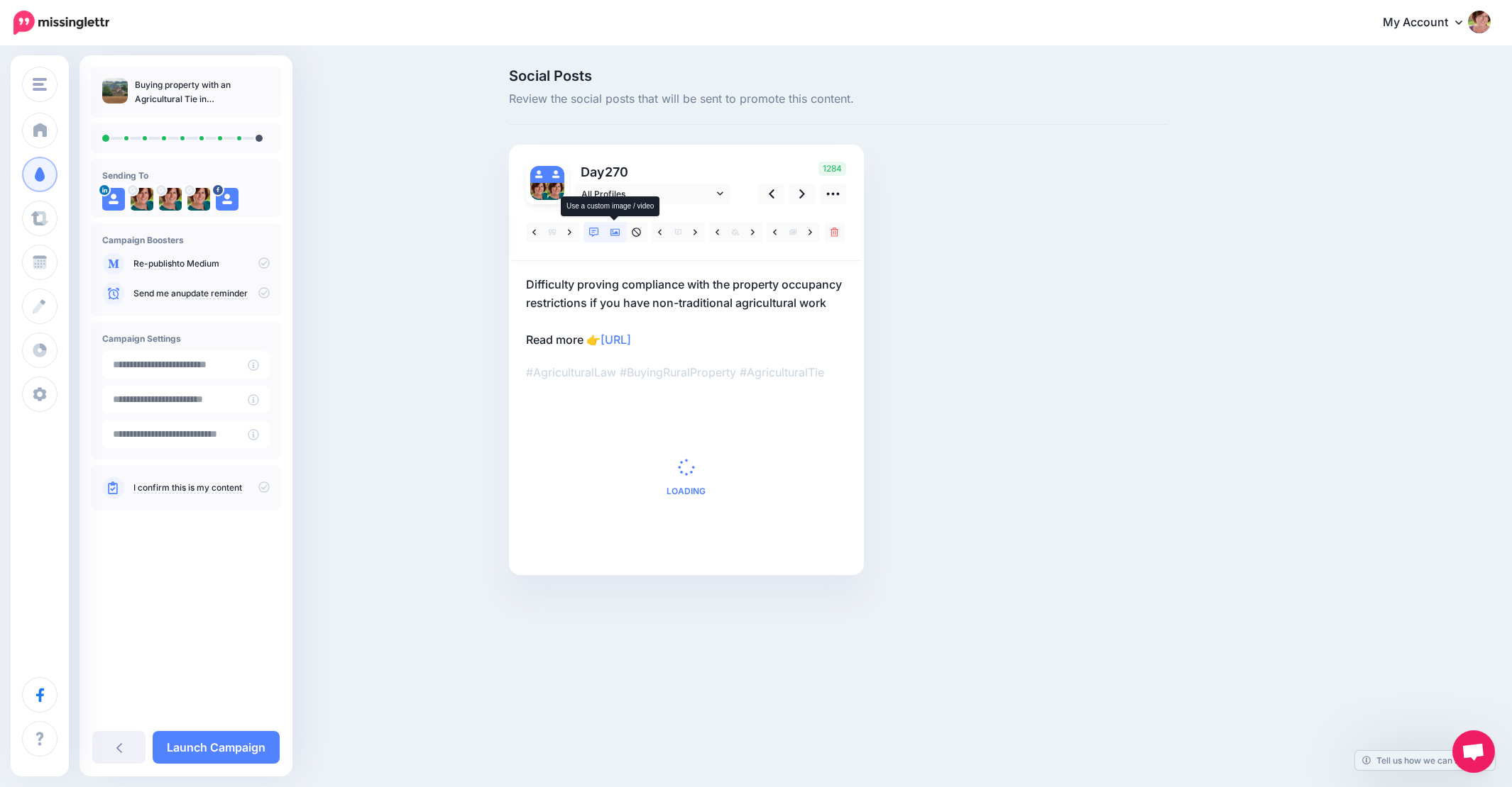
click at [618, 232] on icon at bounding box center [614, 233] width 10 height 7
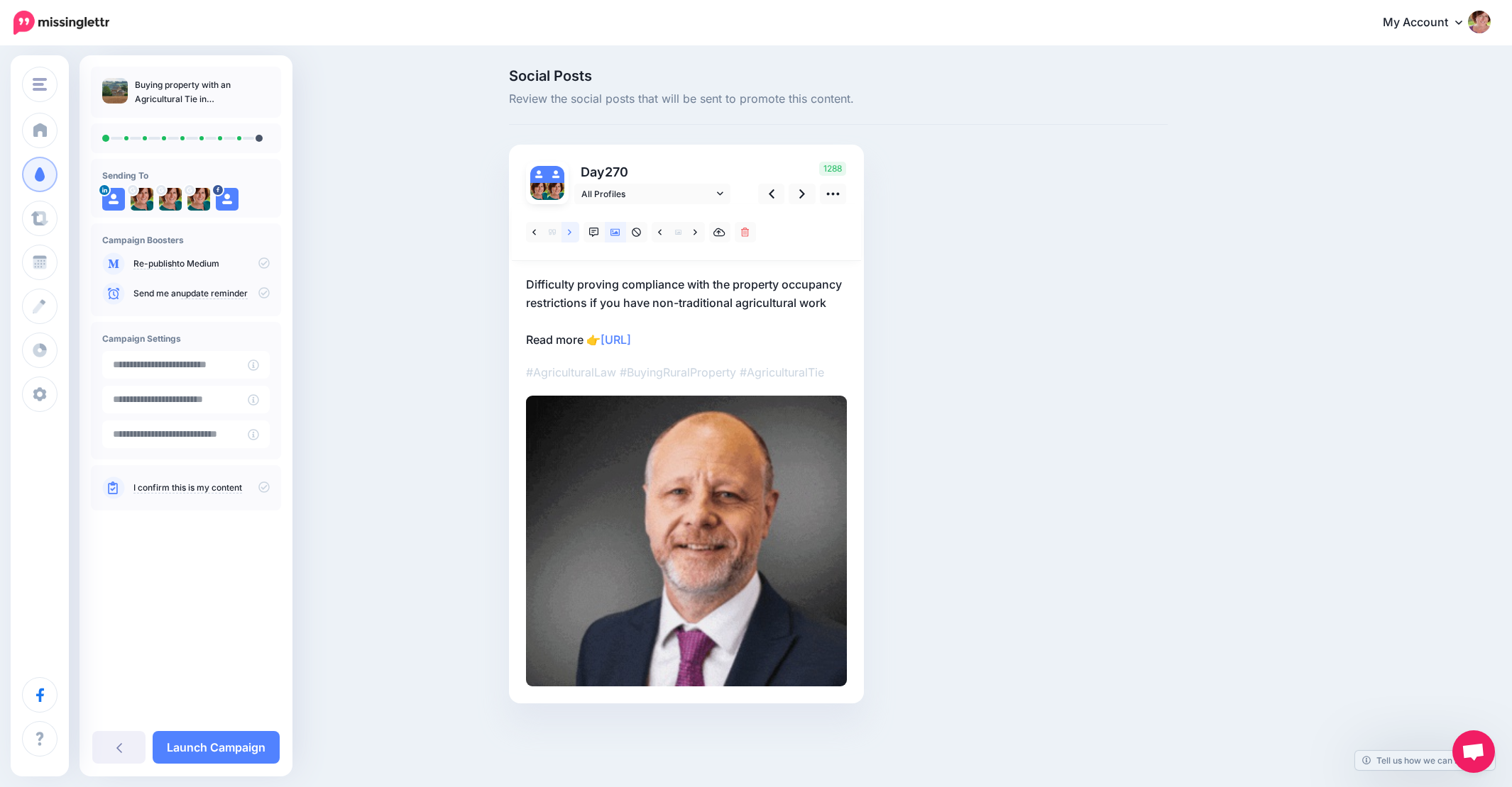
click at [573, 233] on link at bounding box center [570, 232] width 18 height 20
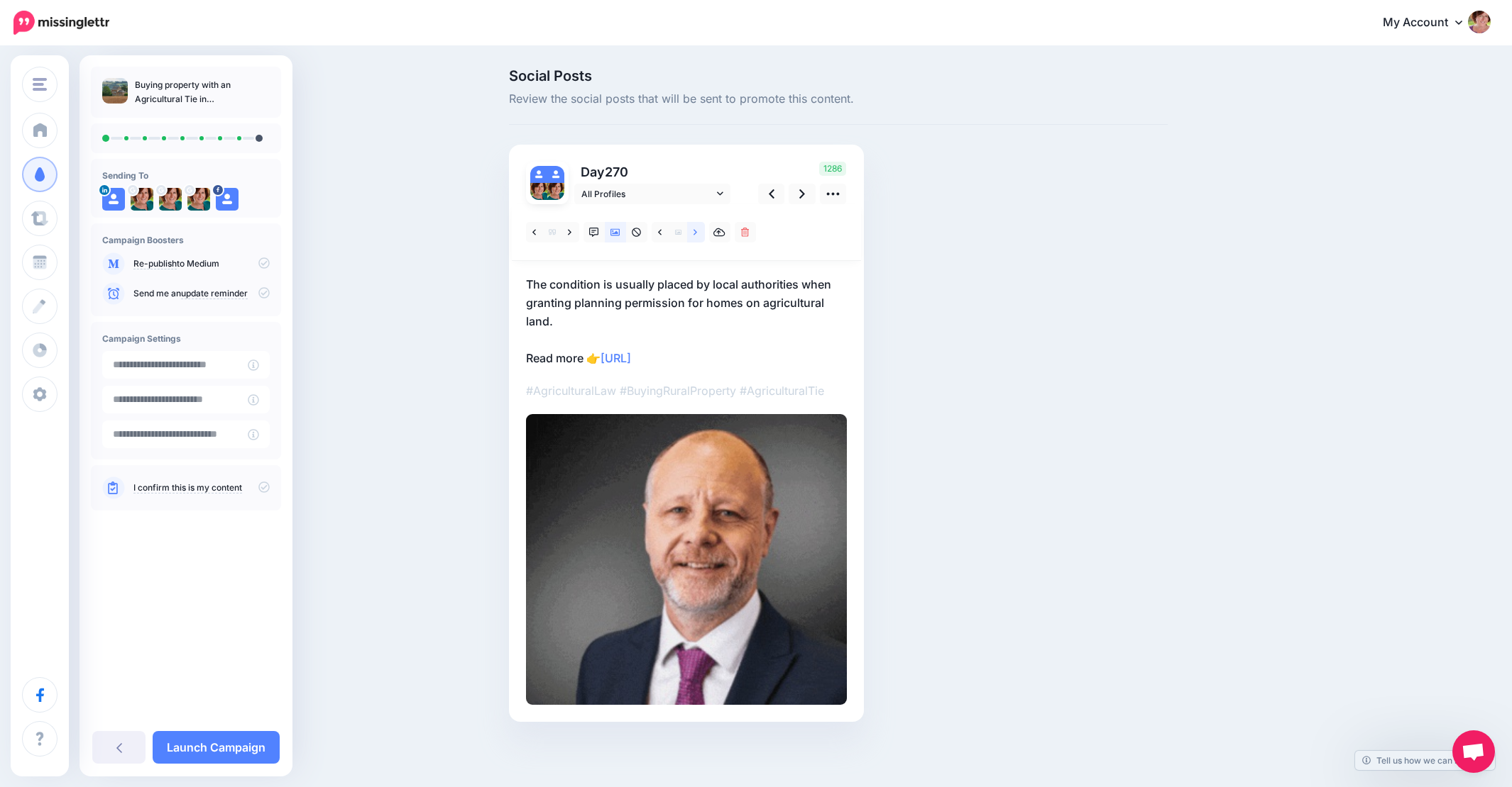
click at [695, 229] on icon at bounding box center [696, 232] width 4 height 10
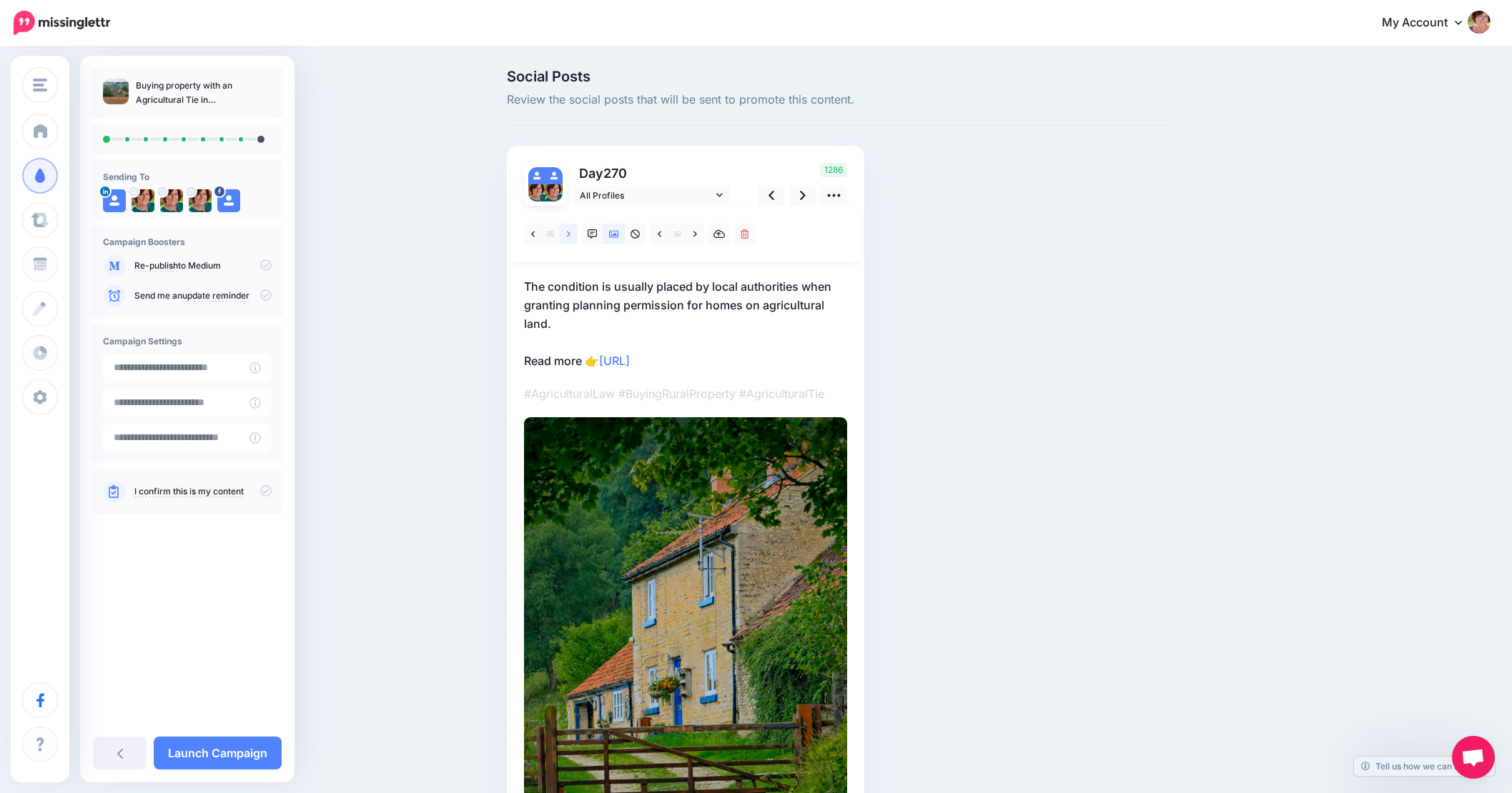
click at [571, 233] on icon at bounding box center [569, 234] width 4 height 5
click at [666, 324] on p "We regularly advise landowners and buyers in Nottinghamshire on how to challeng…" at bounding box center [684, 324] width 323 height 93
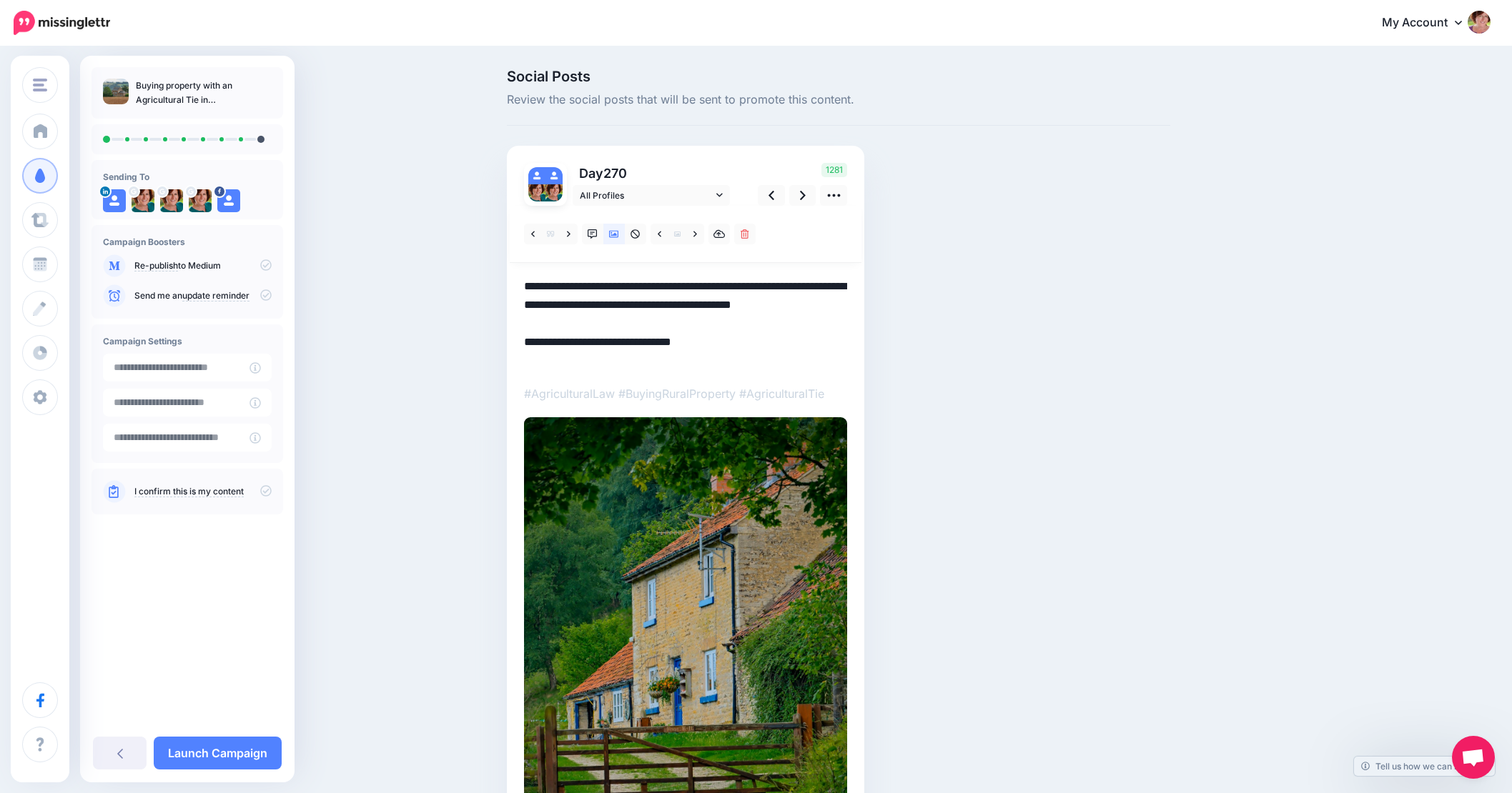
click at [667, 322] on textarea "**********" at bounding box center [684, 324] width 323 height 93
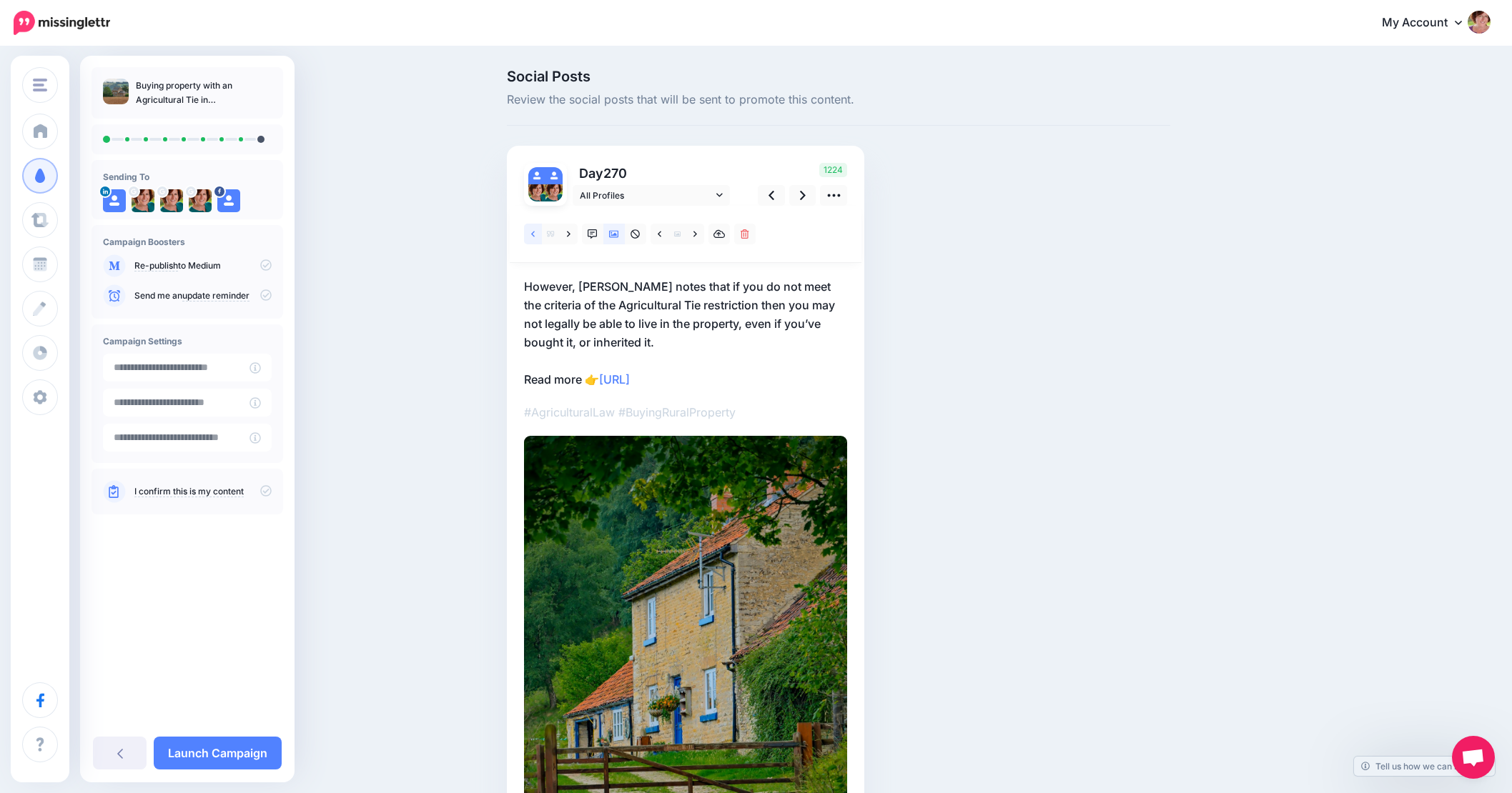
click at [534, 232] on icon at bounding box center [532, 234] width 4 height 10
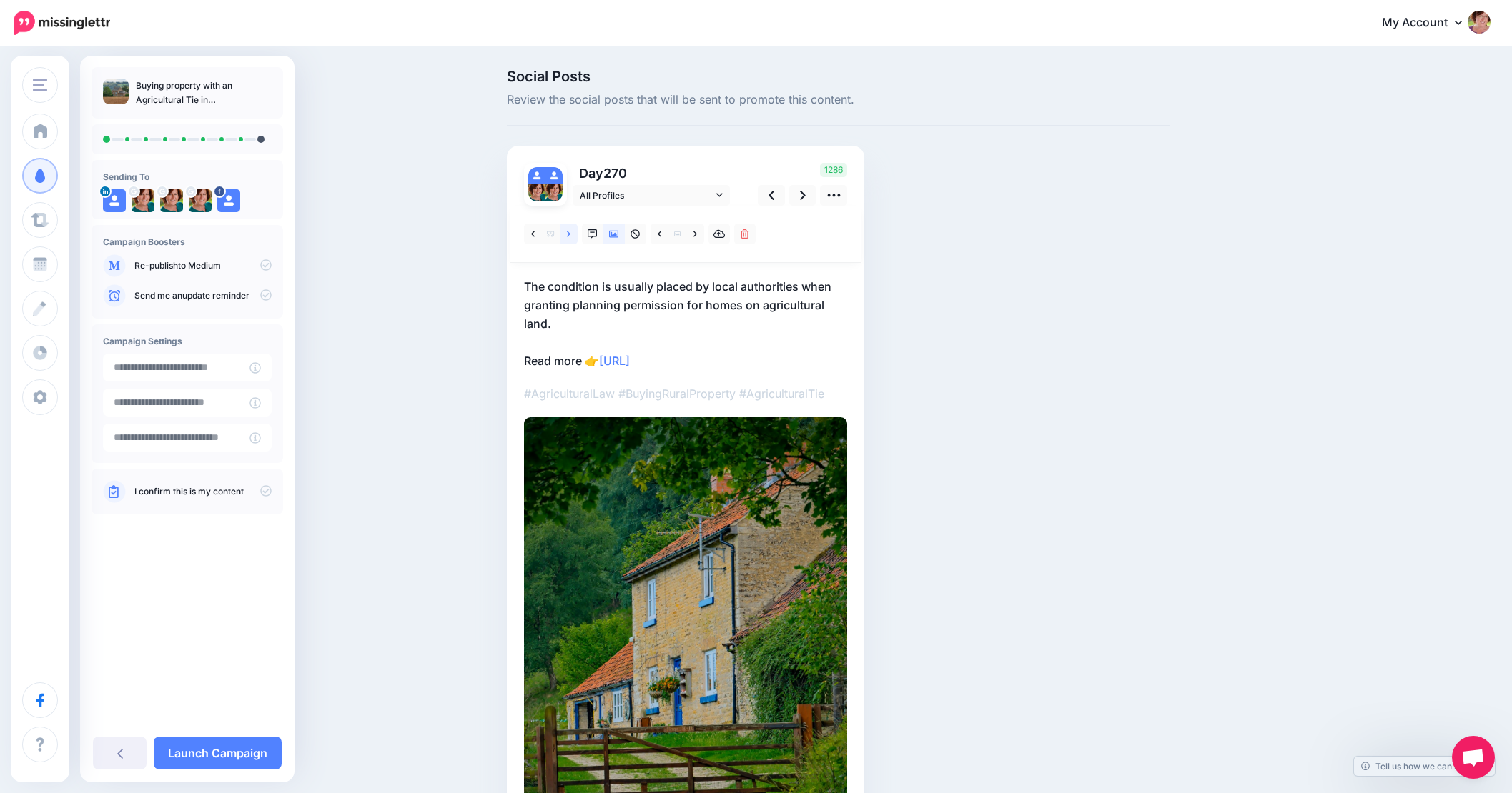
click at [571, 233] on icon at bounding box center [569, 234] width 4 height 5
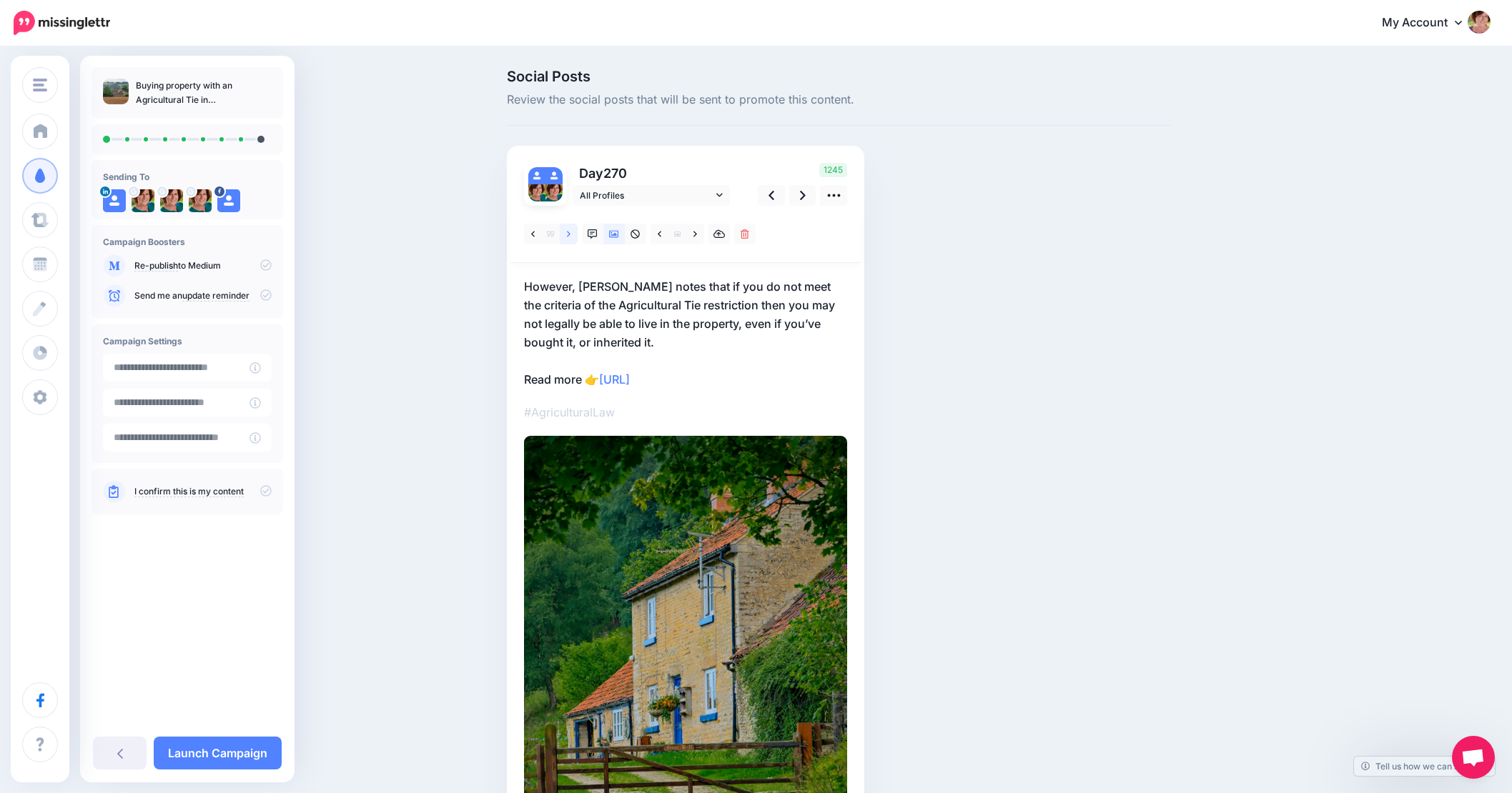
click at [571, 233] on icon at bounding box center [569, 234] width 4 height 5
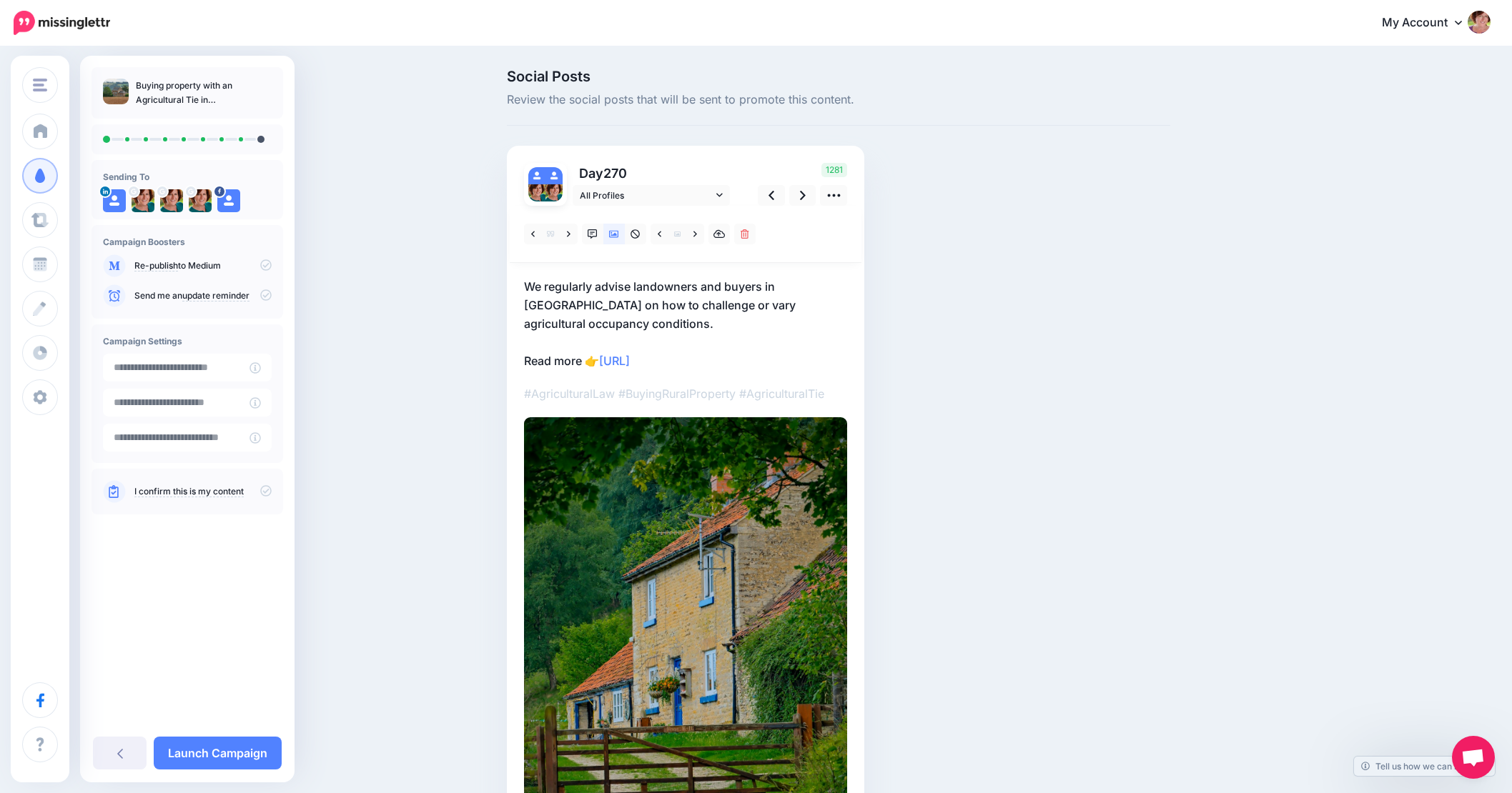
click at [664, 320] on p "We regularly advise landowners and buyers in Nottinghamshire on how to challeng…" at bounding box center [684, 324] width 323 height 93
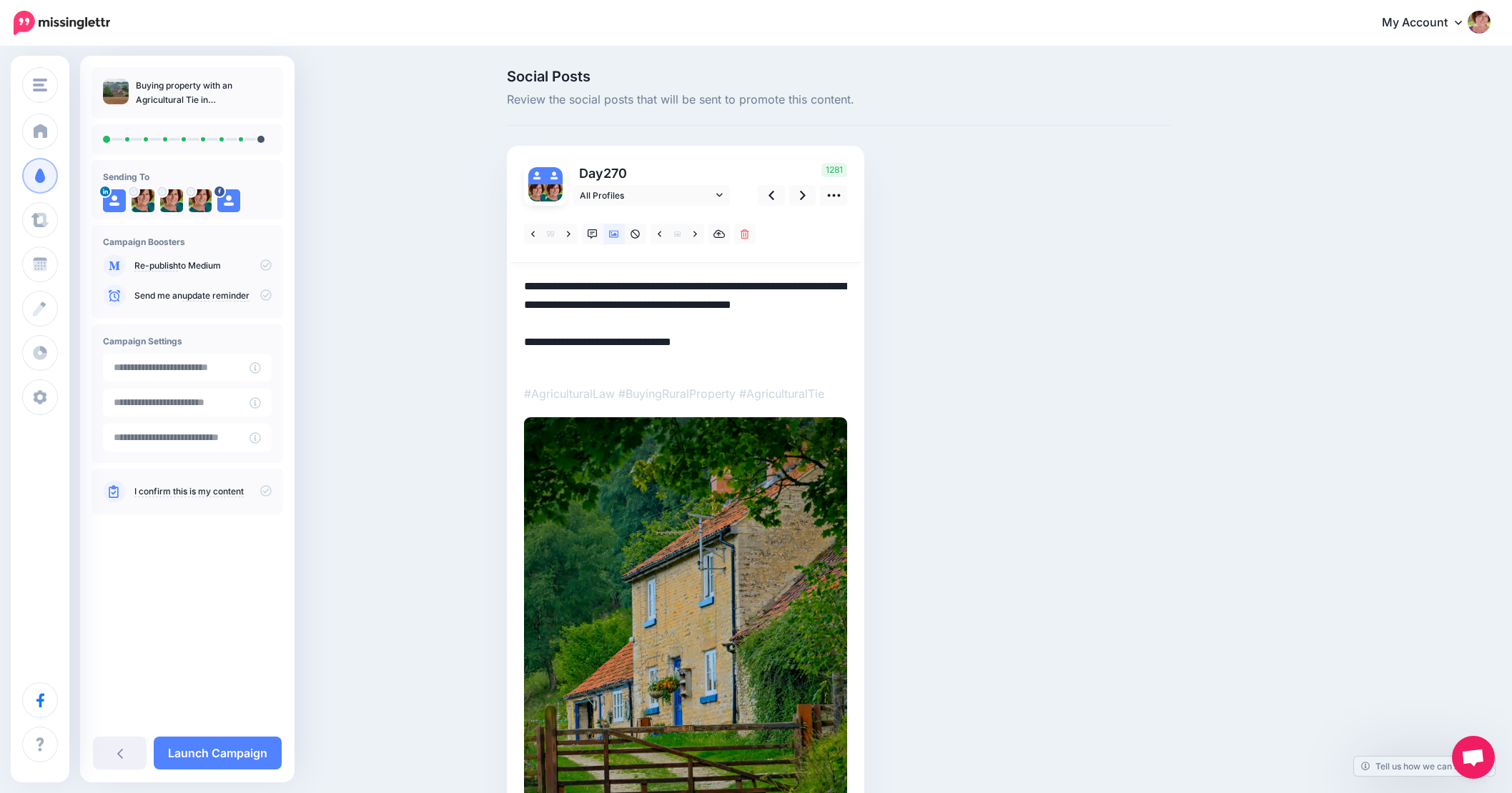
click at [667, 322] on textarea "**********" at bounding box center [684, 324] width 323 height 93
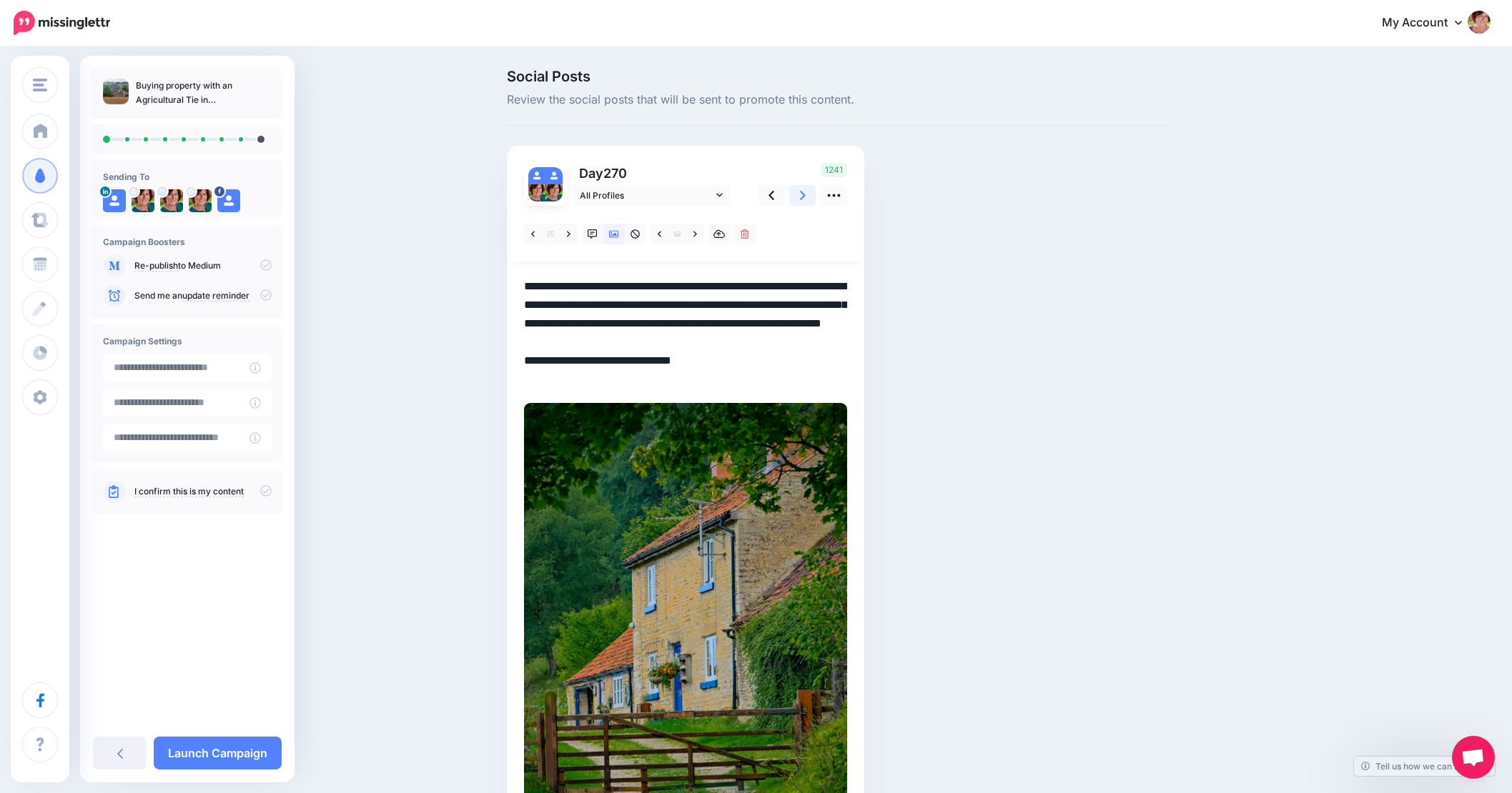
click at [805, 199] on icon at bounding box center [803, 195] width 5 height 15
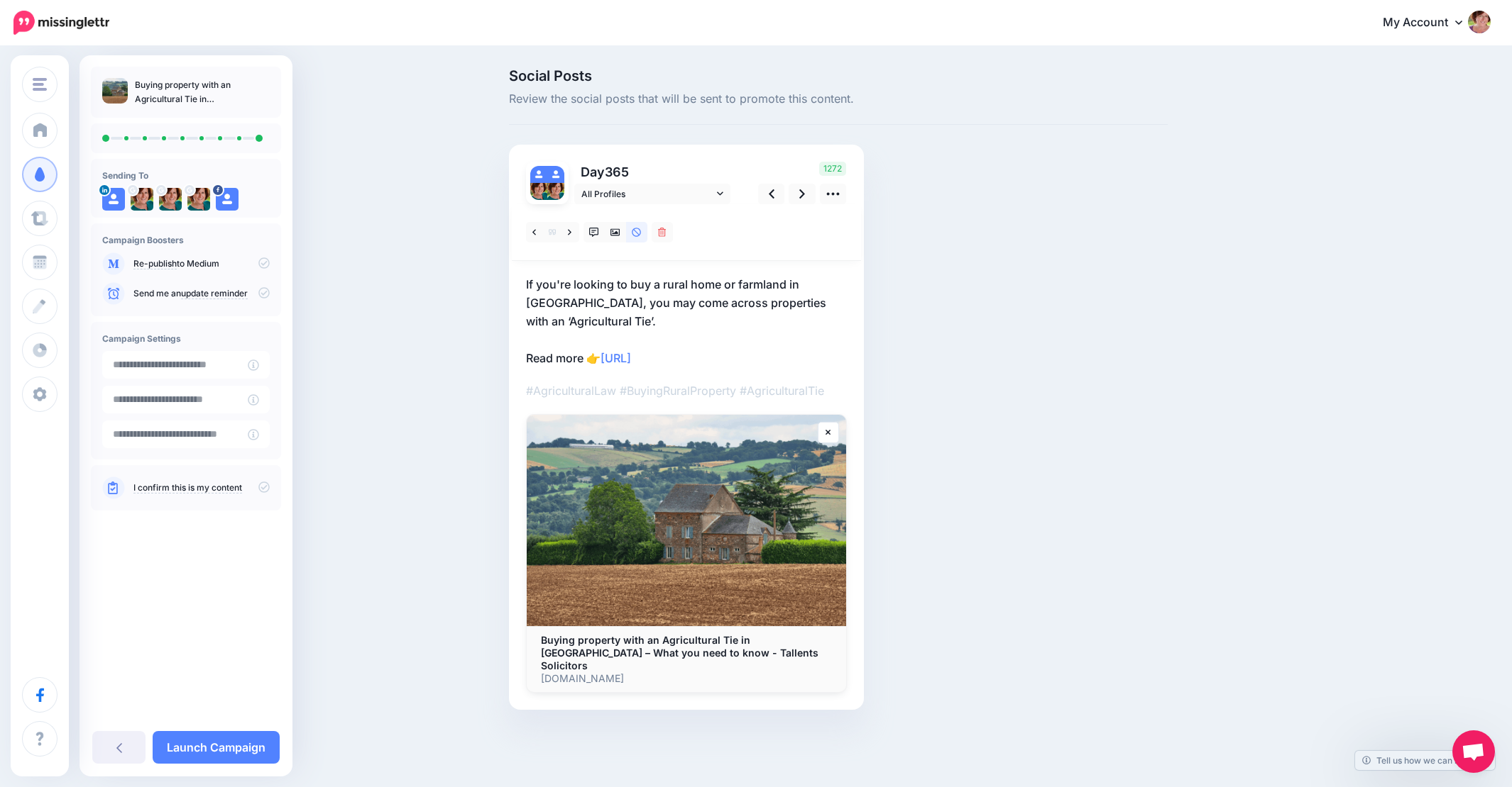
click at [624, 324] on p "If you're looking to buy a rural home or farmland in Nottinghamshire, you may c…" at bounding box center [686, 321] width 320 height 93
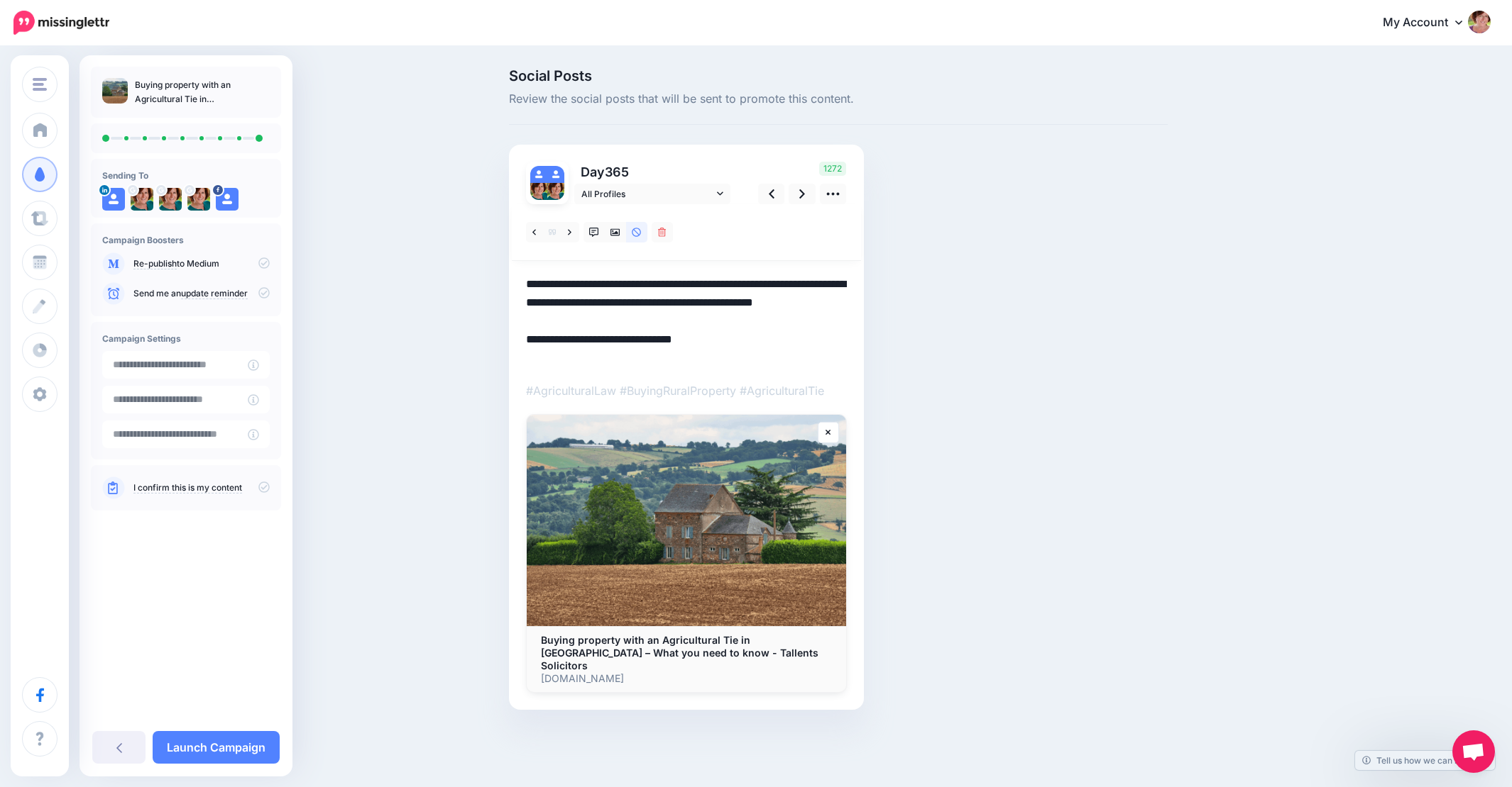
click at [628, 319] on textarea "**********" at bounding box center [686, 321] width 320 height 93
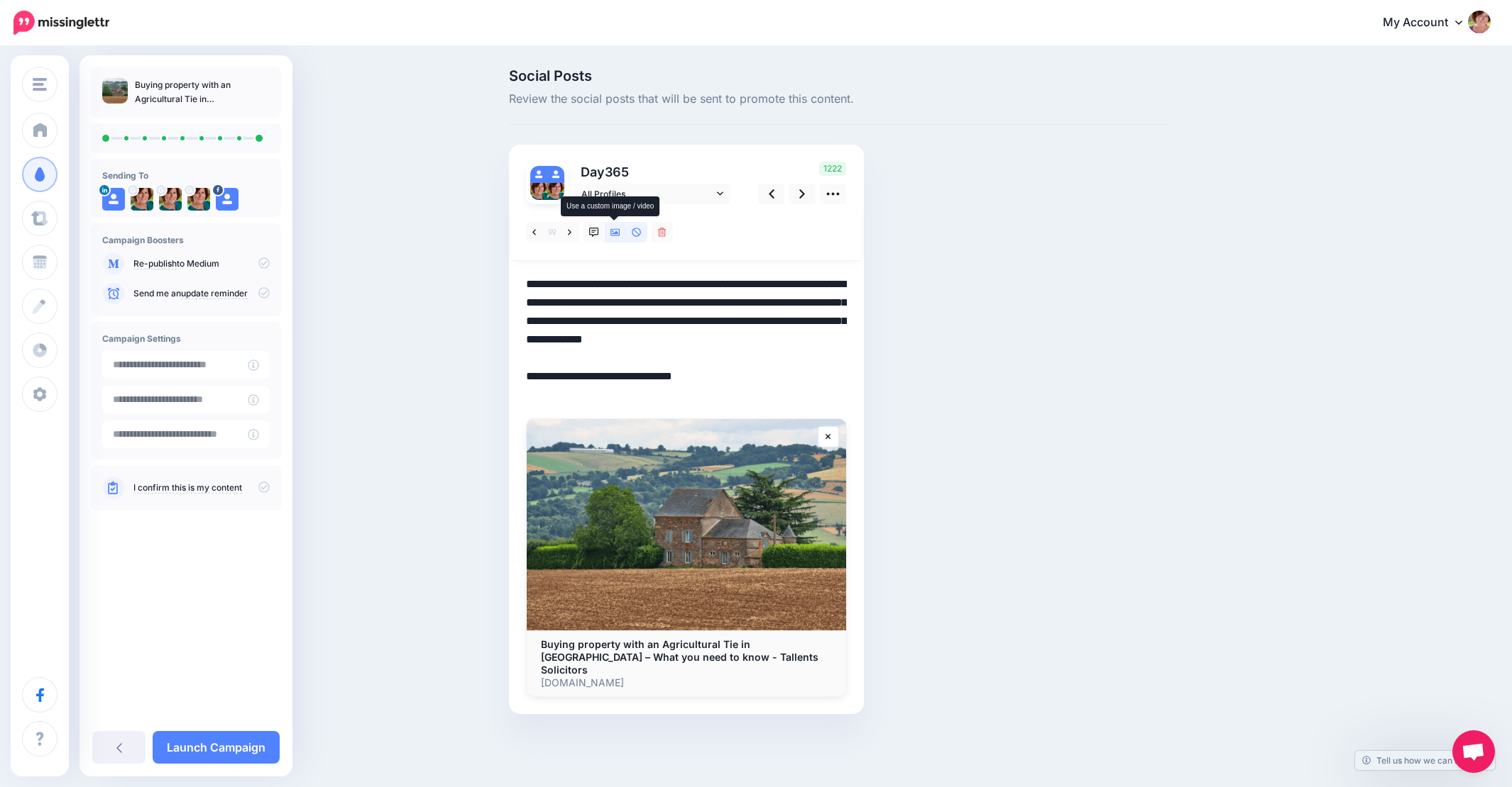
type textarea "**********"
click at [618, 230] on icon at bounding box center [614, 232] width 10 height 10
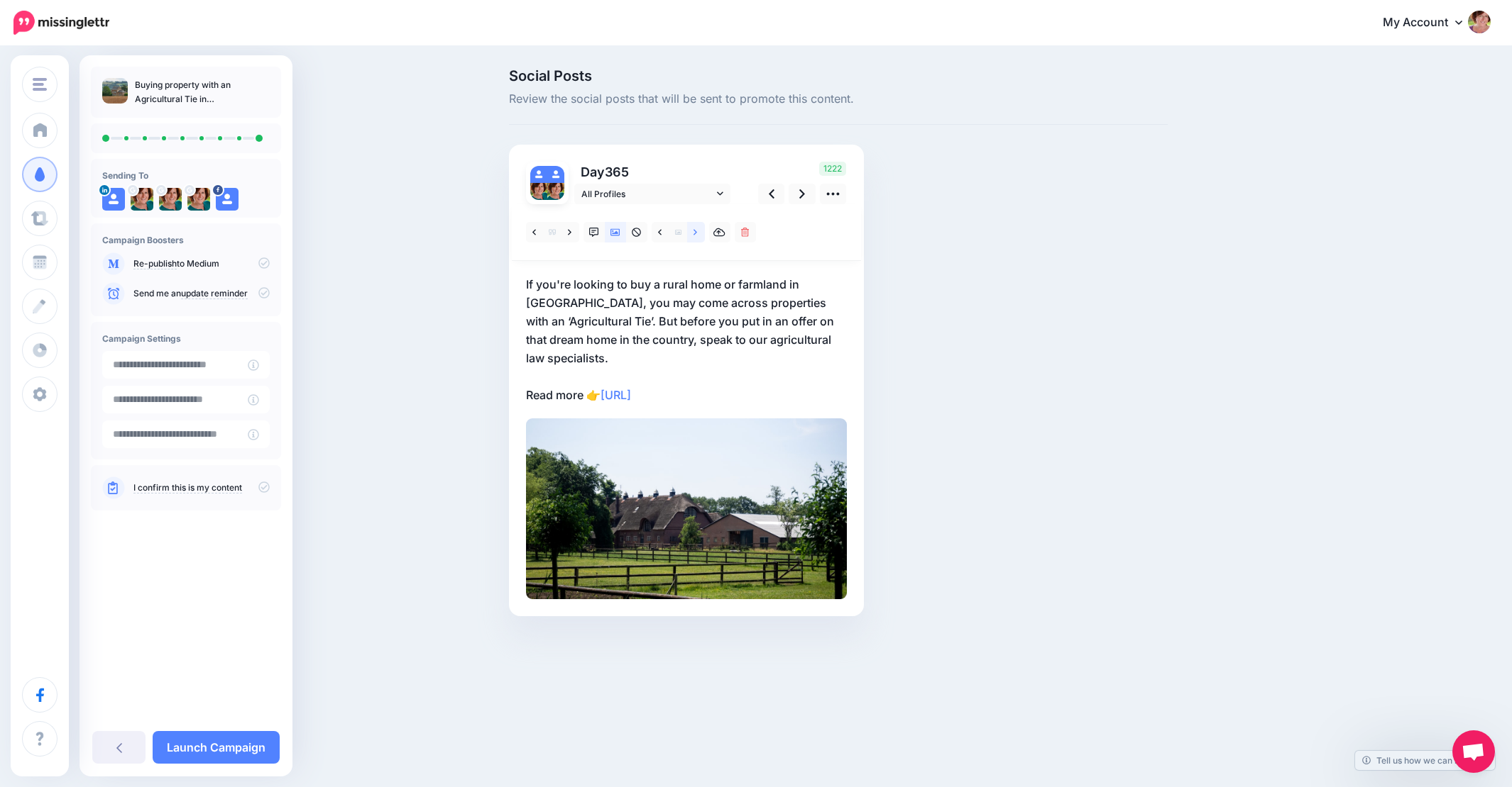
click at [696, 231] on icon at bounding box center [696, 232] width 4 height 5
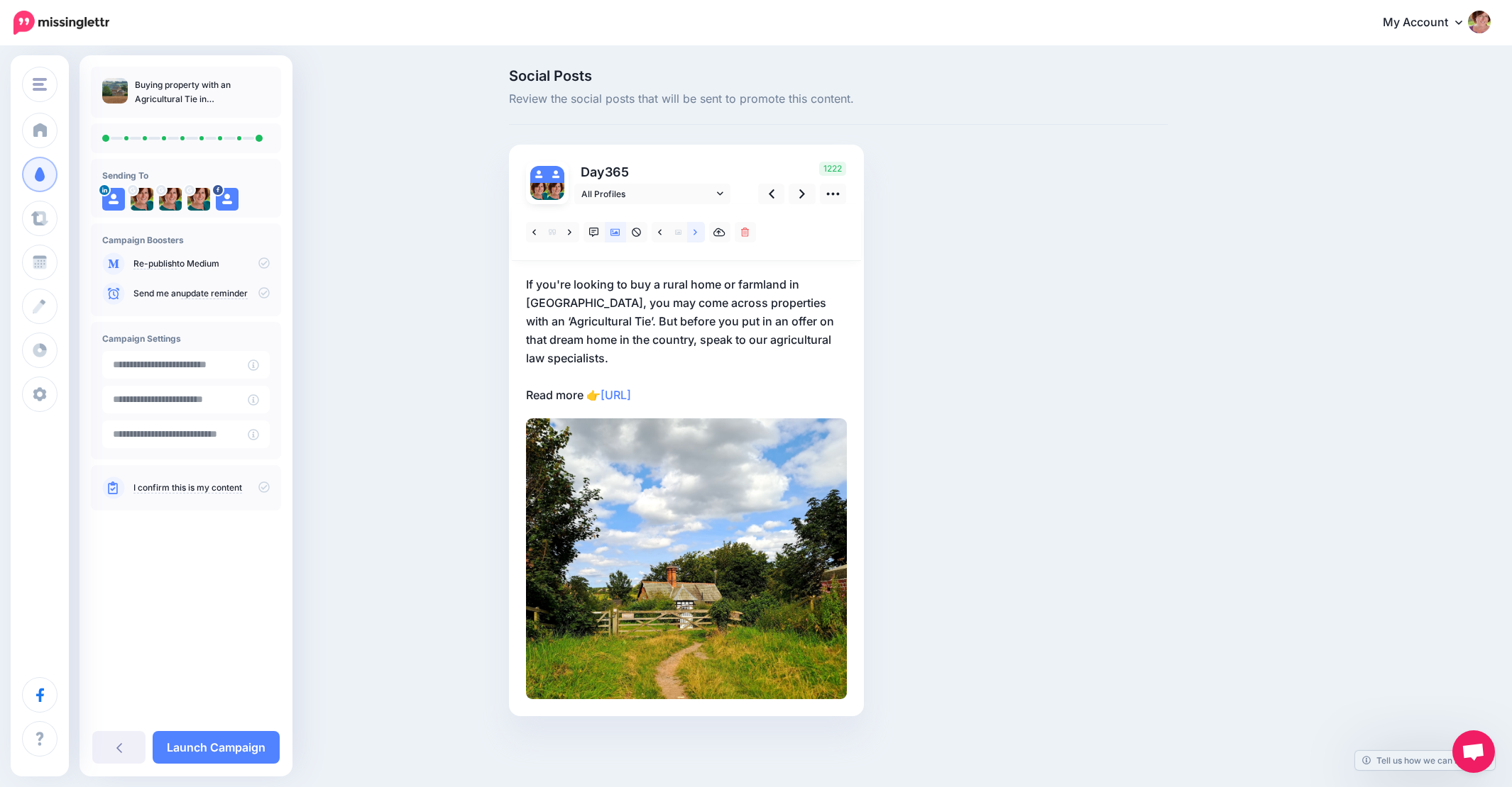
click at [696, 231] on icon at bounding box center [696, 232] width 4 height 5
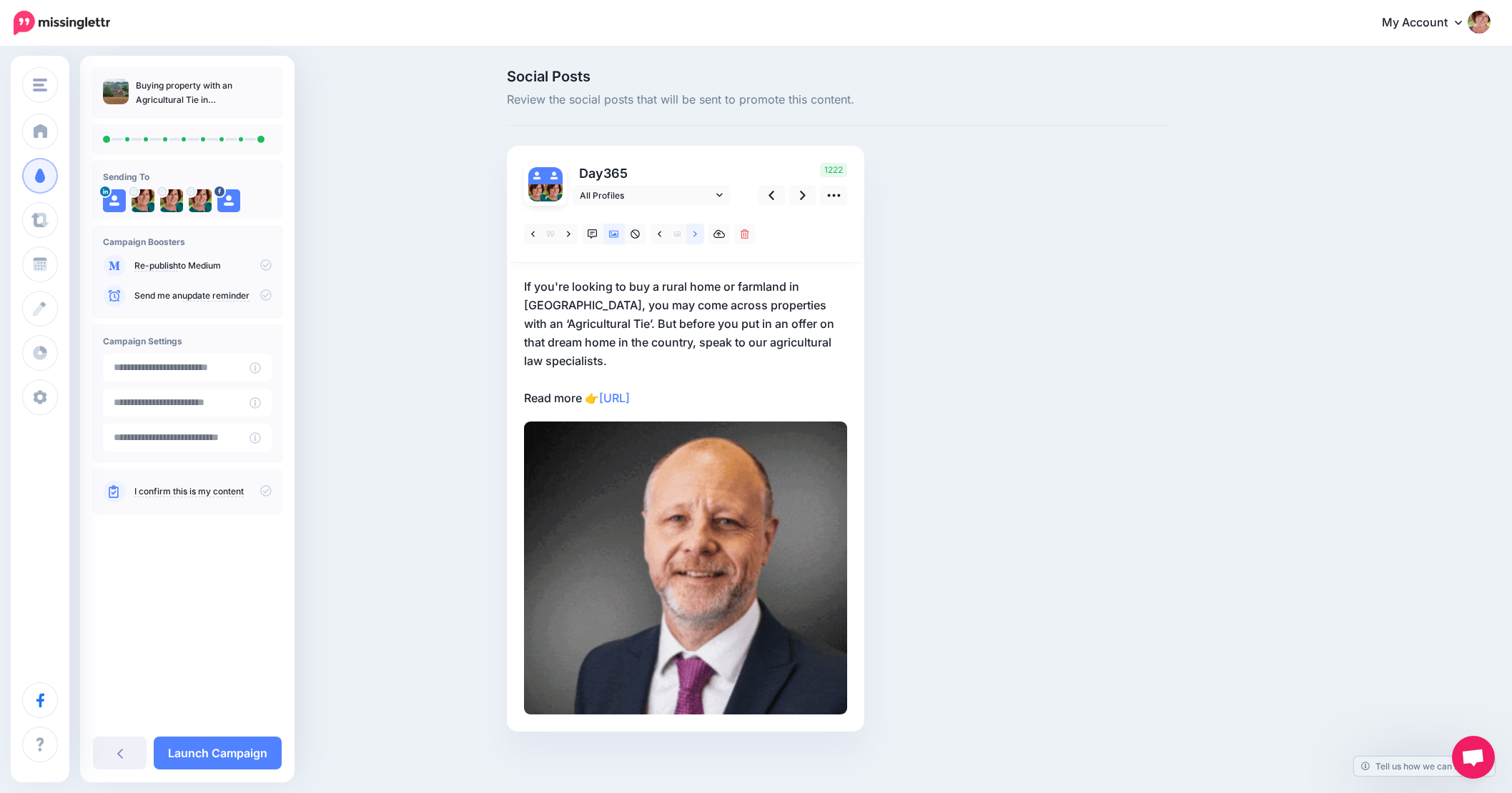
click at [697, 233] on icon at bounding box center [695, 234] width 4 height 5
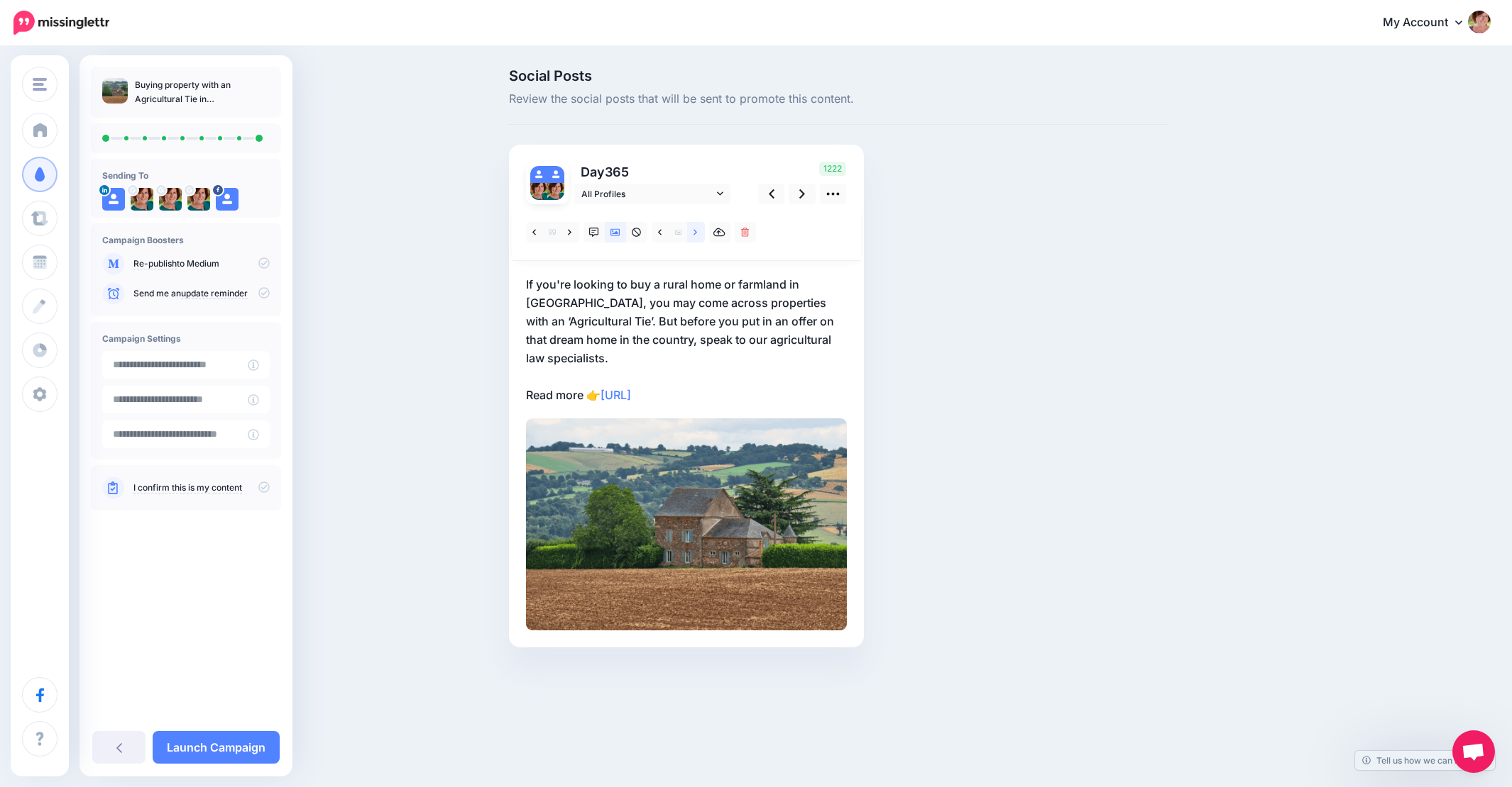
click at [696, 231] on icon at bounding box center [696, 232] width 4 height 5
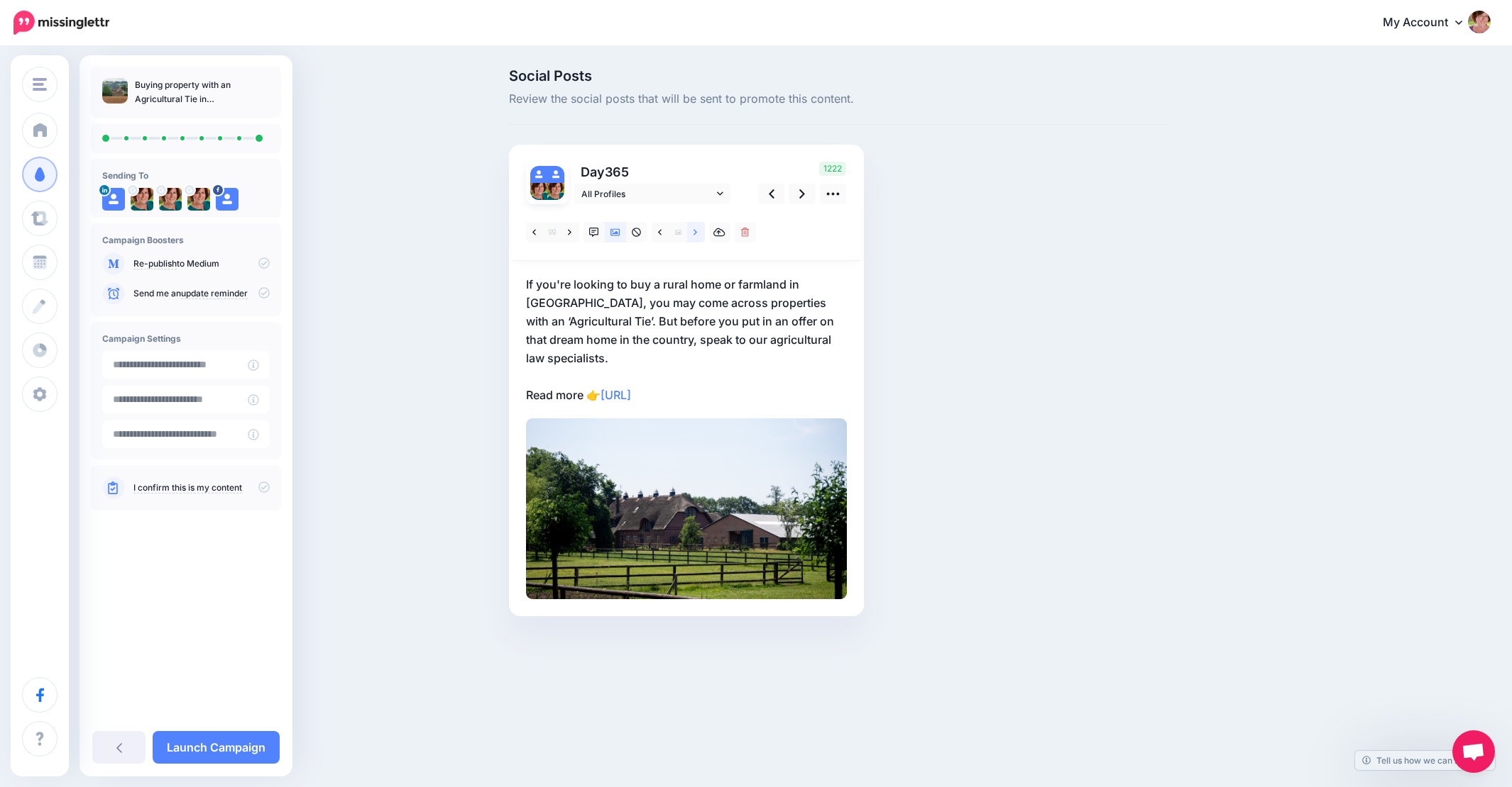
click at [696, 231] on icon at bounding box center [696, 232] width 4 height 5
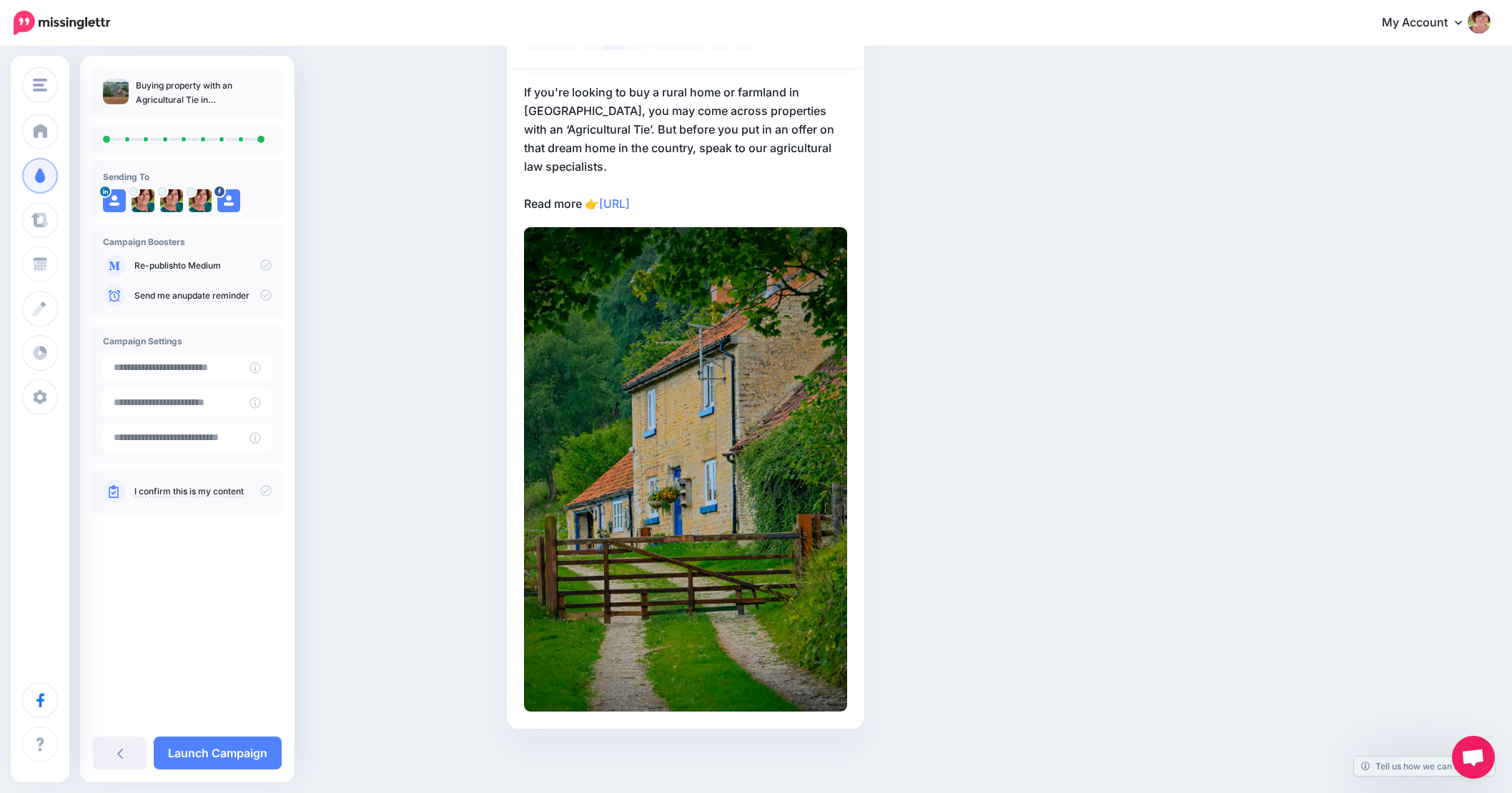
scroll to position [194, 0]
click at [224, 749] on link "Launch Campaign" at bounding box center [218, 753] width 128 height 33
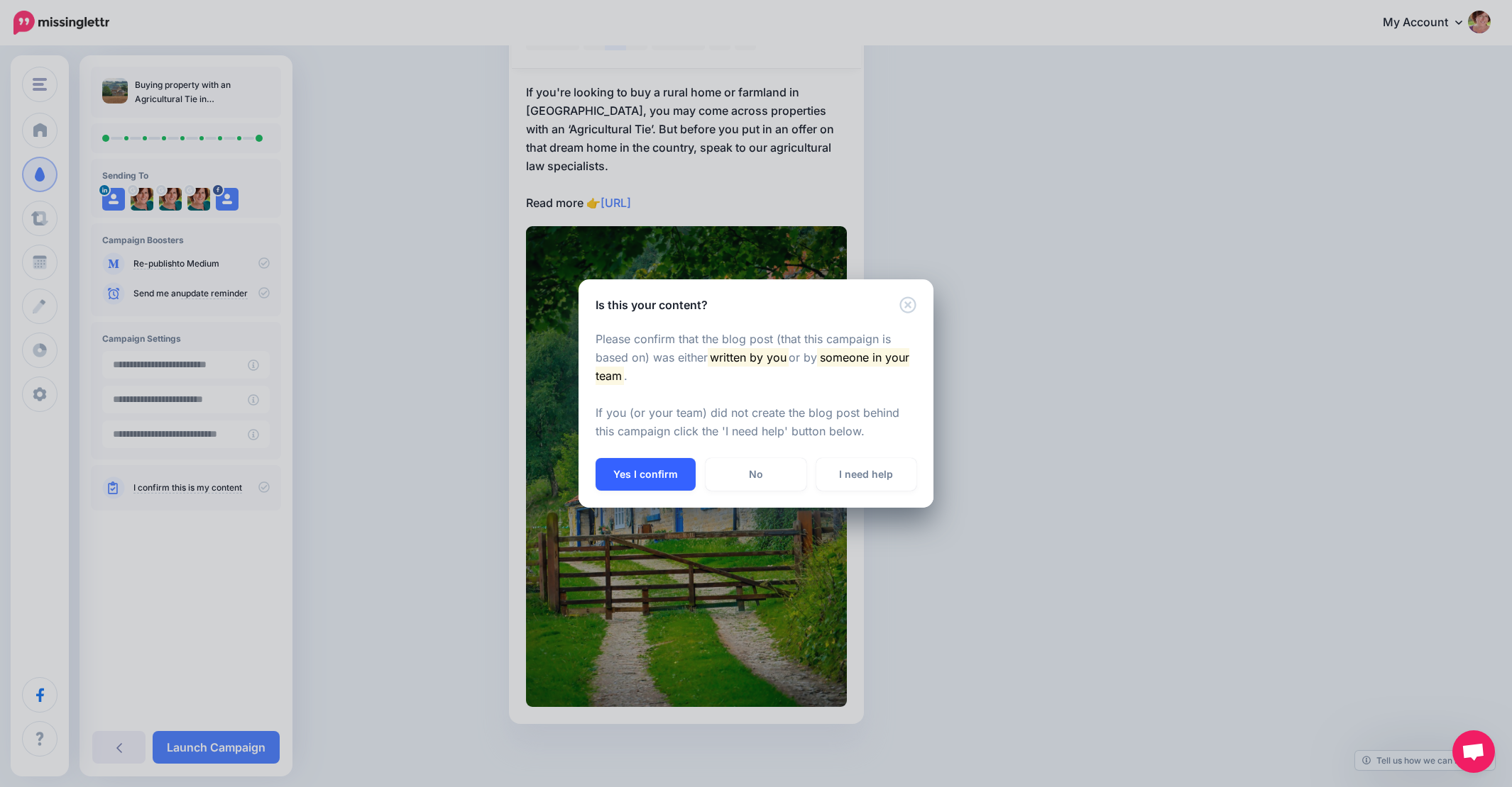
click at [628, 461] on button "Yes I confirm" at bounding box center [645, 474] width 100 height 33
